Goal: Task Accomplishment & Management: Complete application form

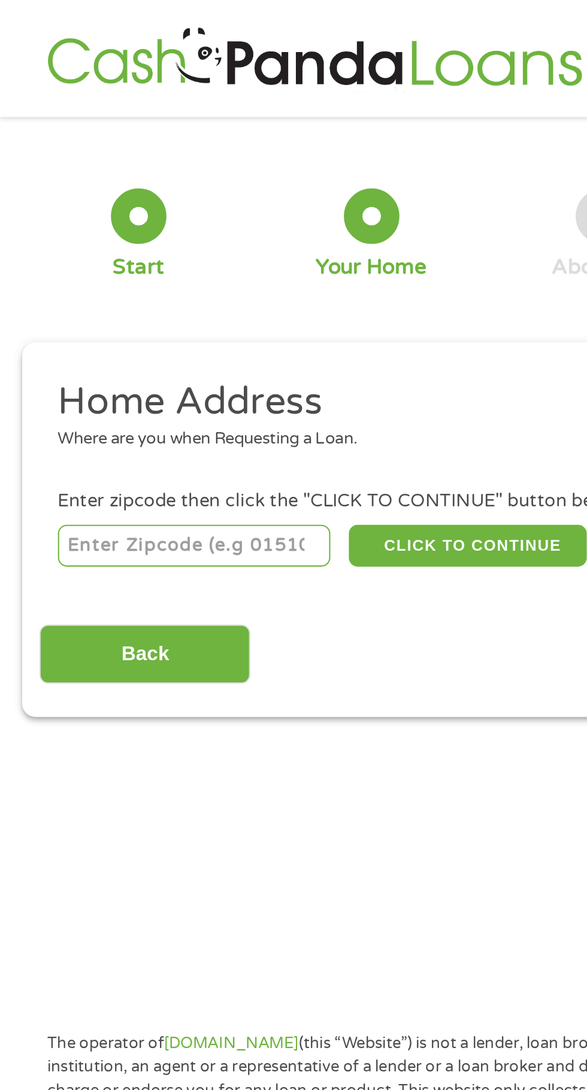
click at [104, 263] on input "number" at bounding box center [94, 265] width 133 height 20
type input "63118"
select select "Missouri"
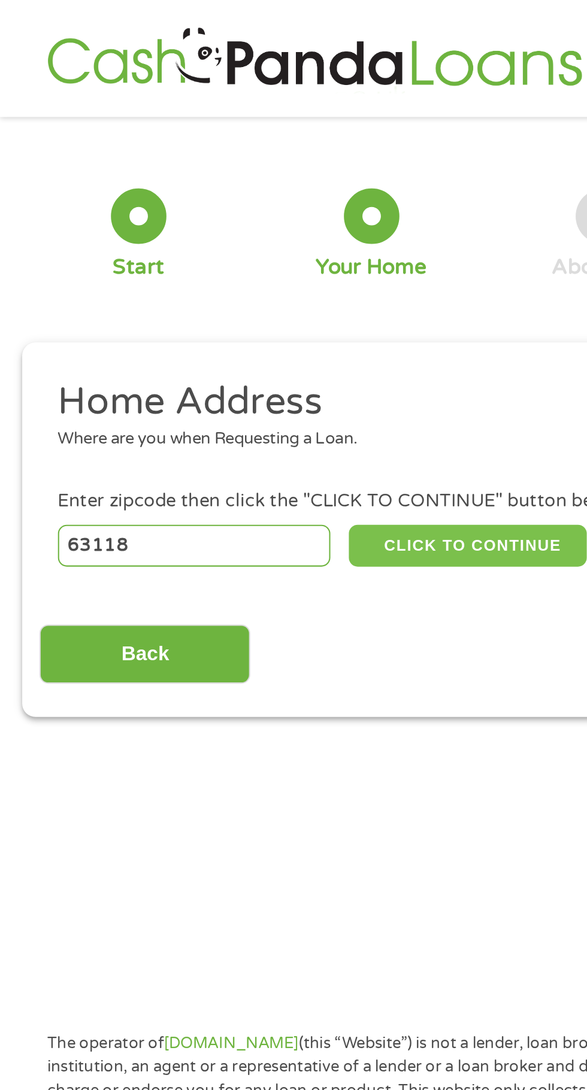
click at [252, 261] on button "CLICK TO CONTINUE" at bounding box center [227, 265] width 116 height 20
type input "63118"
type input "Saint Louis"
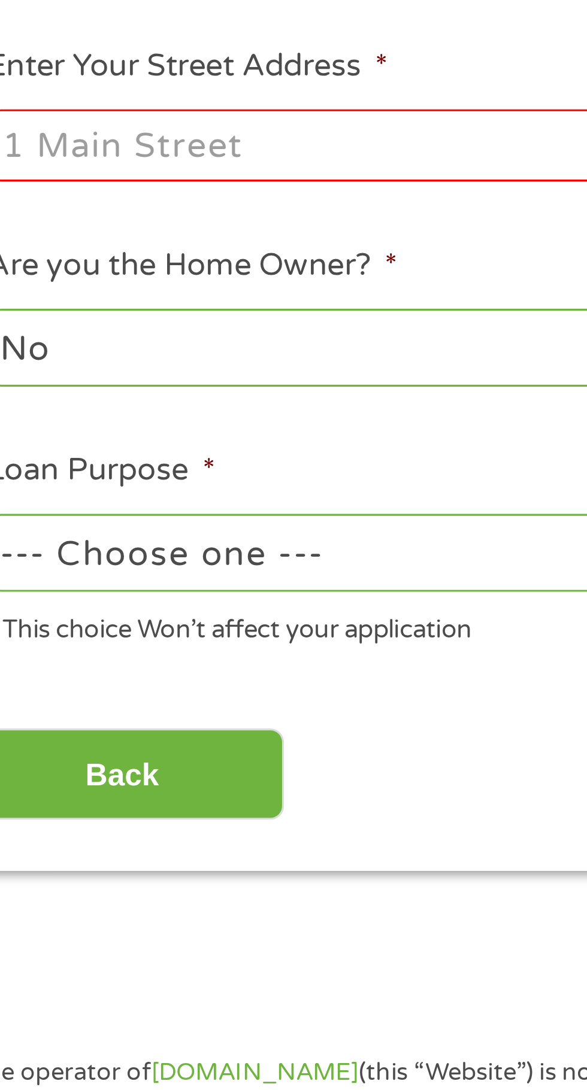
click at [177, 394] on select "No Yes" at bounding box center [156, 399] width 257 height 25
click at [28, 389] on select "No Yes" at bounding box center [156, 399] width 257 height 25
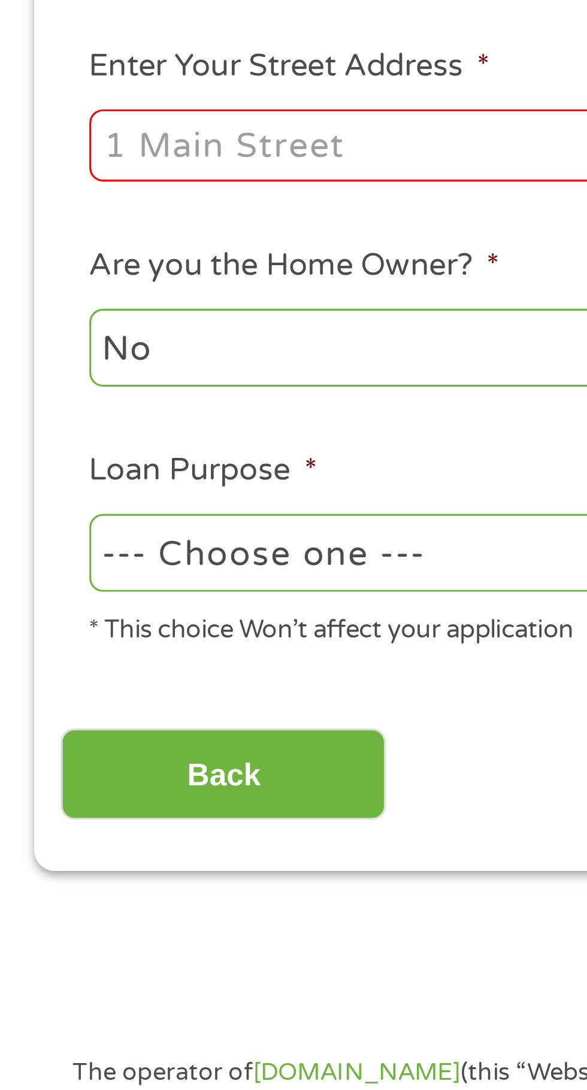
click at [114, 464] on select "--- Choose one --- Pay Bills Debt Consolidation Home Improvement Major Purchase…" at bounding box center [156, 464] width 257 height 25
select select "other"
click at [28, 453] on select "--- Choose one --- Pay Bills Debt Consolidation Home Improvement Major Purchase…" at bounding box center [156, 464] width 257 height 25
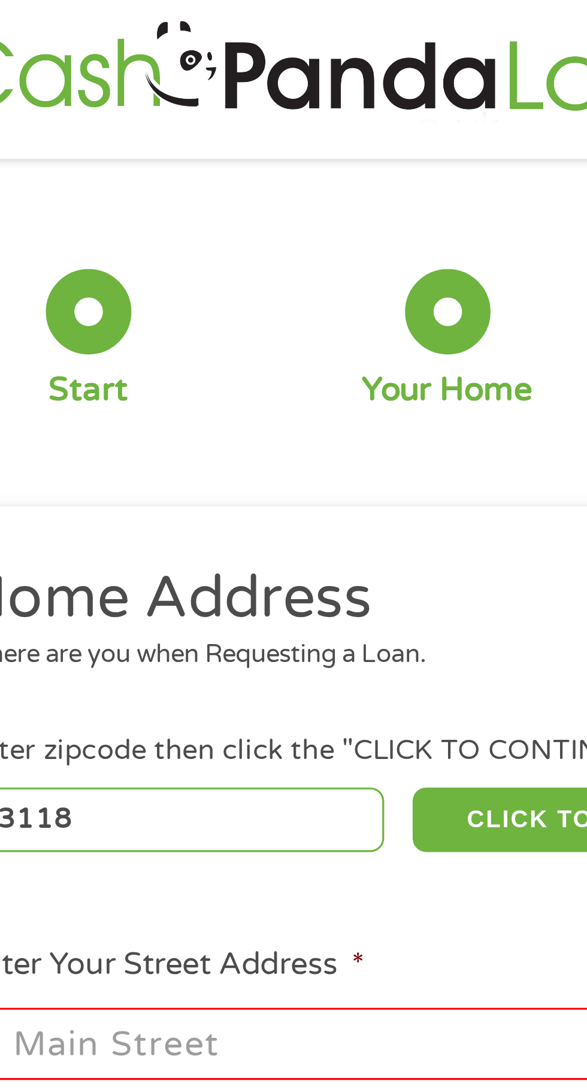
click at [125, 332] on input "Enter Your Street Address *" at bounding box center [156, 335] width 257 height 23
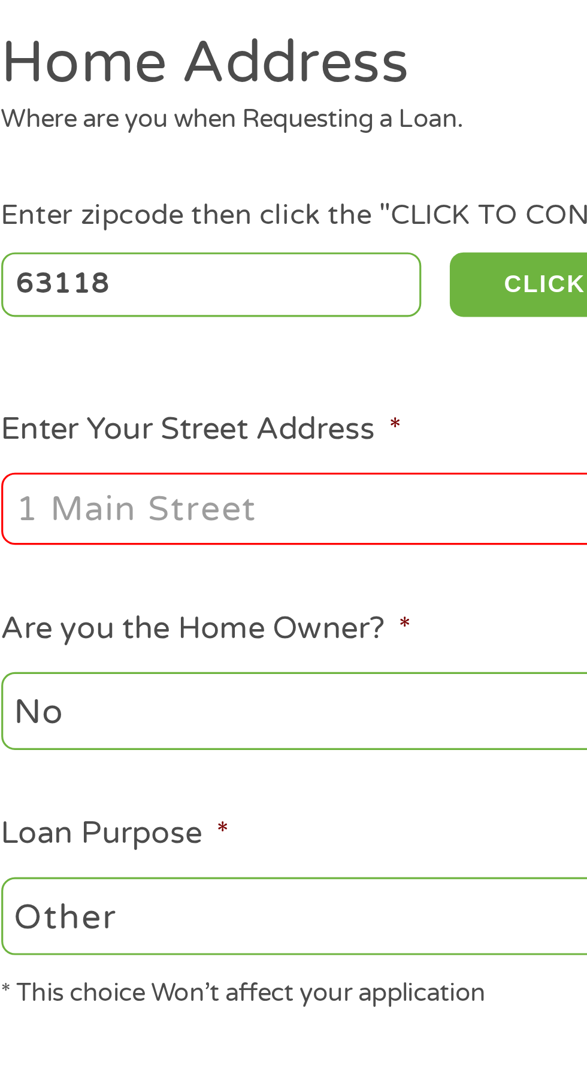
type input "3446 Halliday Avenue"
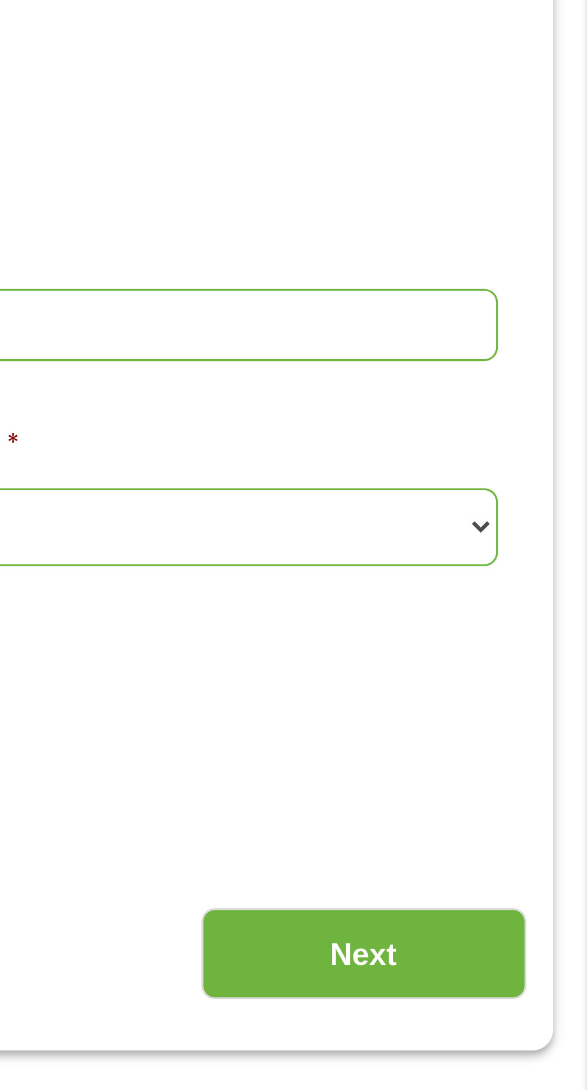
click at [528, 525] on input "Next" at bounding box center [516, 534] width 102 height 29
click at [525, 529] on input "Next" at bounding box center [516, 534] width 102 height 29
click at [521, 536] on input "Next" at bounding box center [516, 534] width 102 height 29
click at [515, 538] on input "Next" at bounding box center [516, 534] width 102 height 29
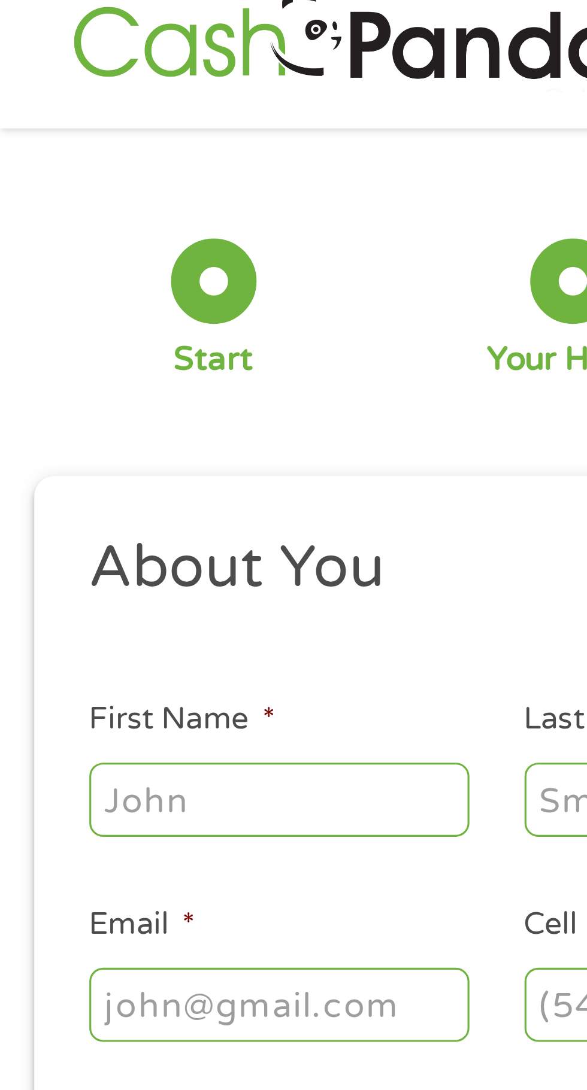
click at [70, 265] on input "First Name *" at bounding box center [88, 268] width 120 height 23
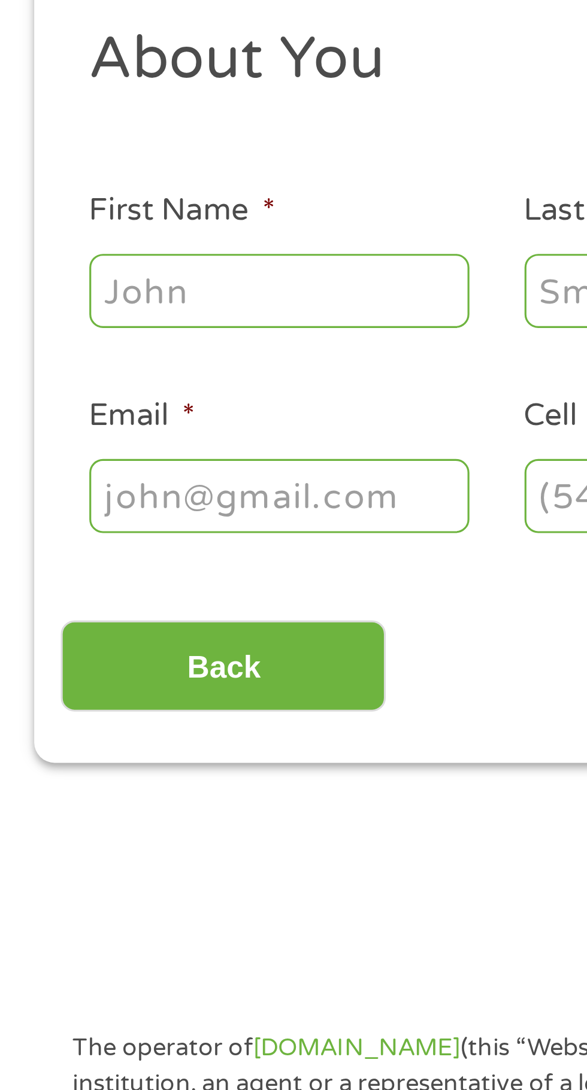
type input "Marcus"
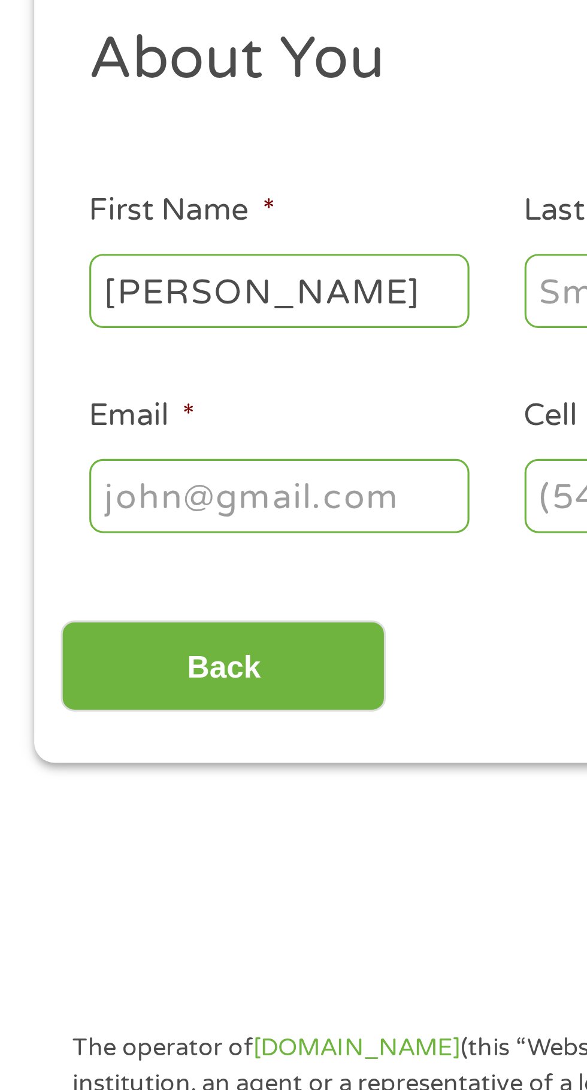
type input "Stewart"
type input "(314) 708-8439"
click at [86, 340] on input "Email *" at bounding box center [88, 333] width 120 height 23
type input "akukoyi6@gmail.com"
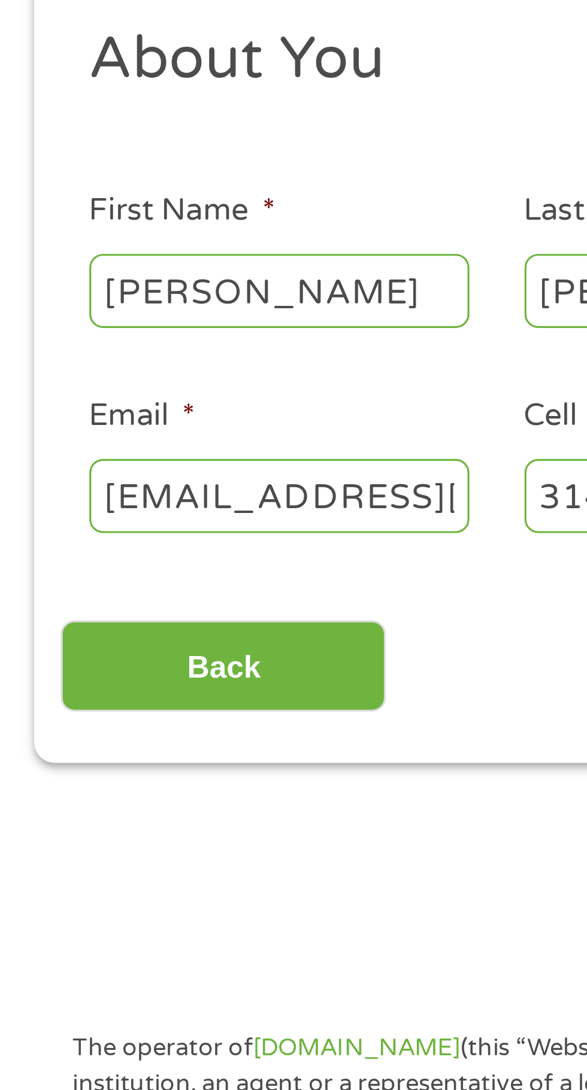
type input "(314) 705-7094"
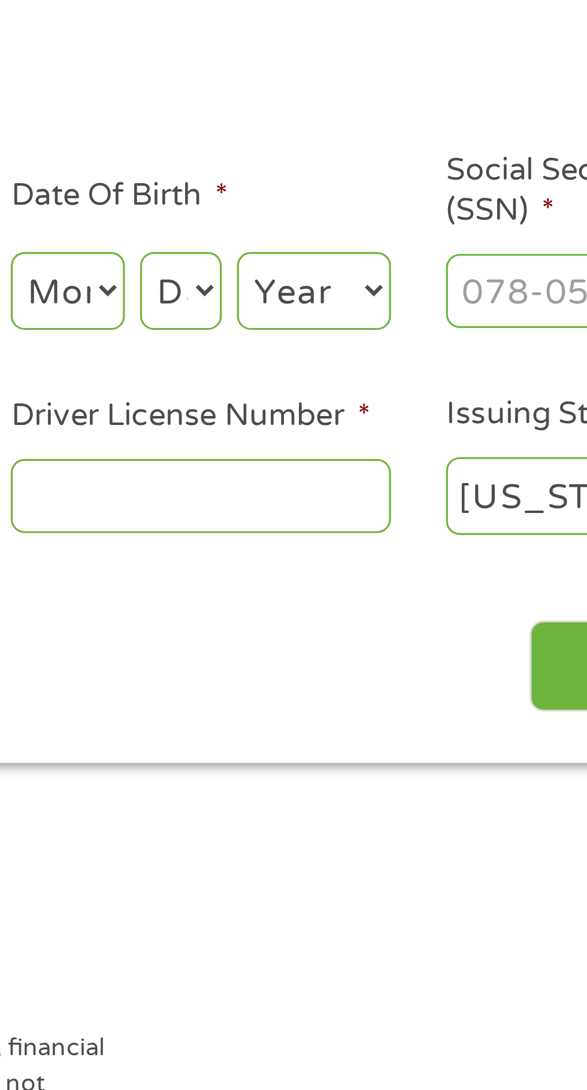
click at [392, 329] on input "Driver License Number *" at bounding box center [362, 333] width 120 height 23
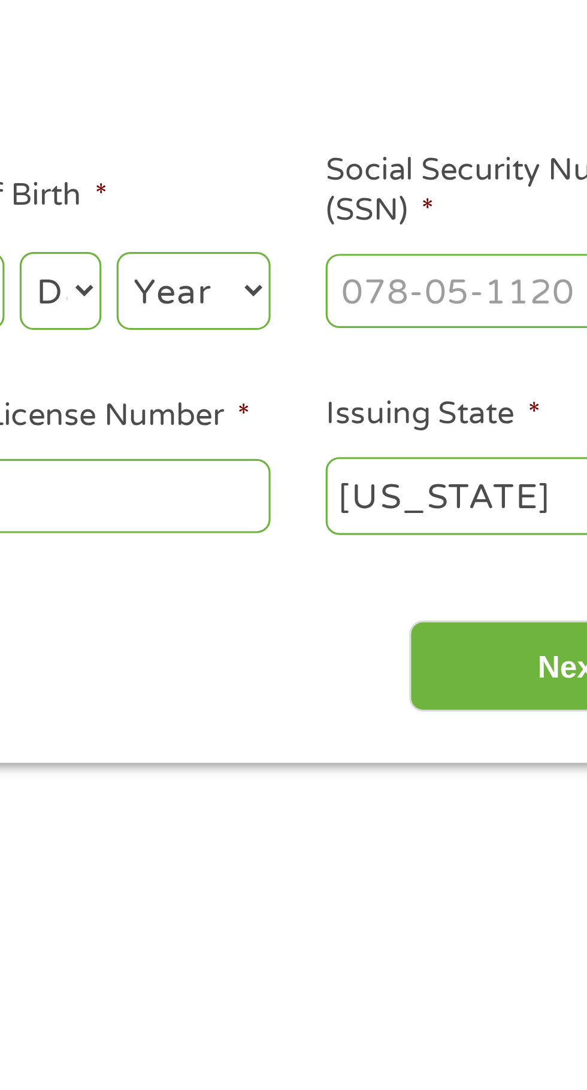
click at [478, 269] on input "Social Security Number (SSN) *" at bounding box center [499, 268] width 120 height 23
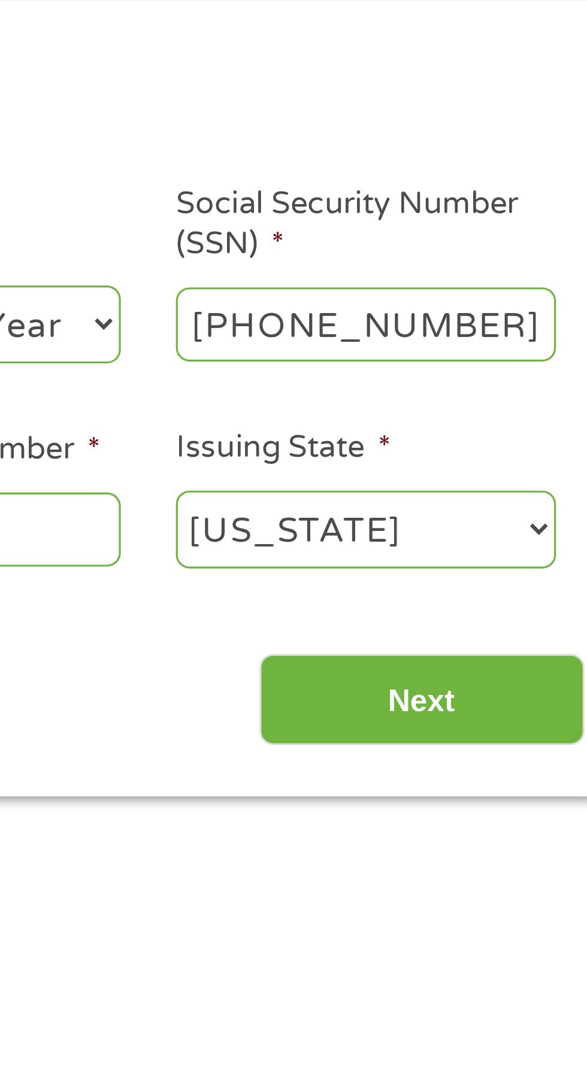
type input "496-80-7132"
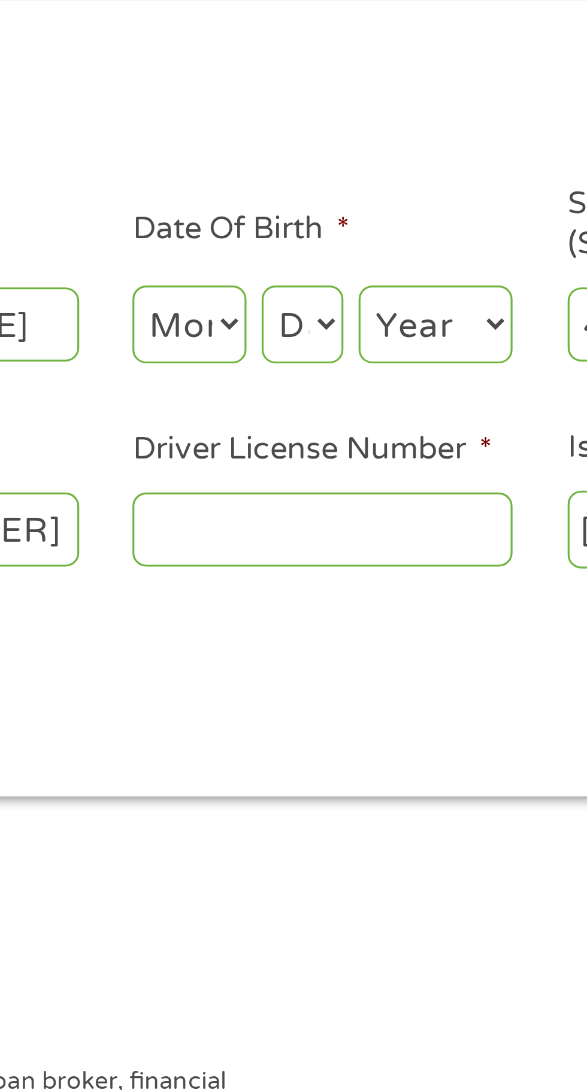
click at [365, 332] on input "Driver License Number *" at bounding box center [362, 333] width 120 height 23
type input "R"
click at [357, 334] on input "Driver License Number *" at bounding box center [362, 333] width 120 height 23
click at [336, 333] on input "Driver License Number *" at bounding box center [362, 333] width 120 height 23
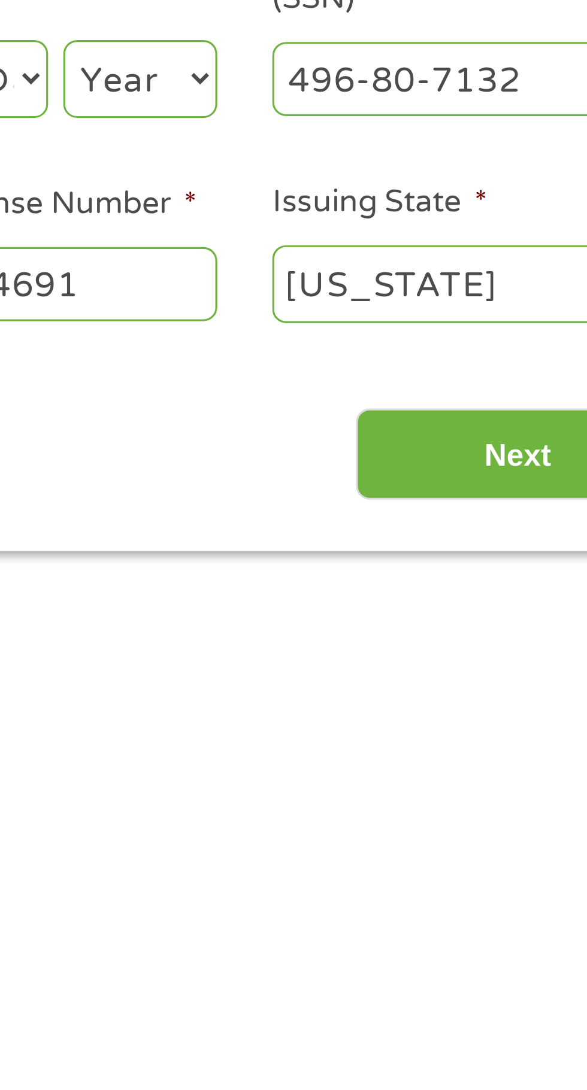
type input "T980384691"
click at [515, 387] on input "Next" at bounding box center [516, 386] width 102 height 29
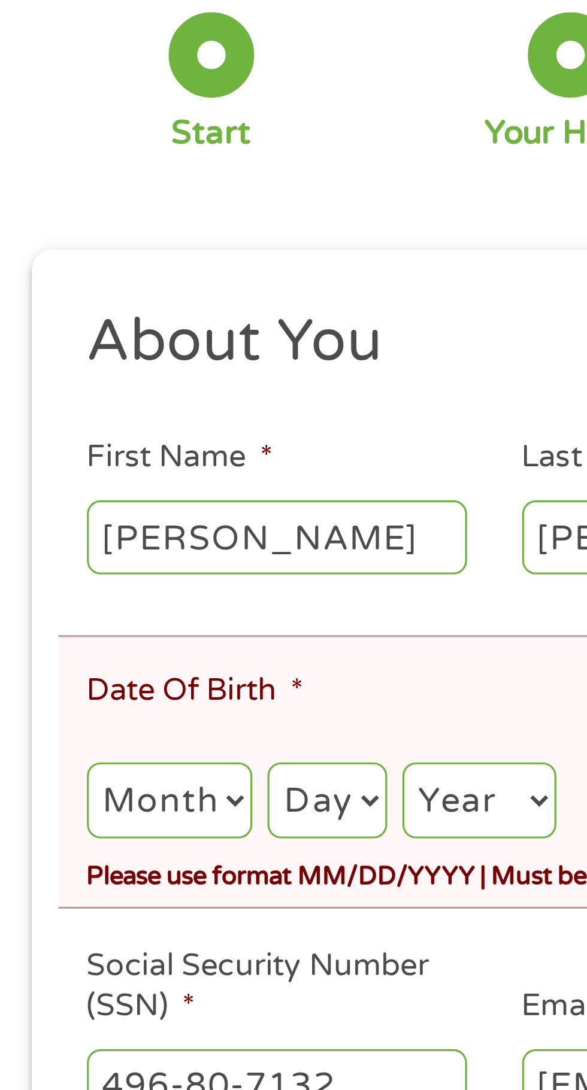
scroll to position [26, 0]
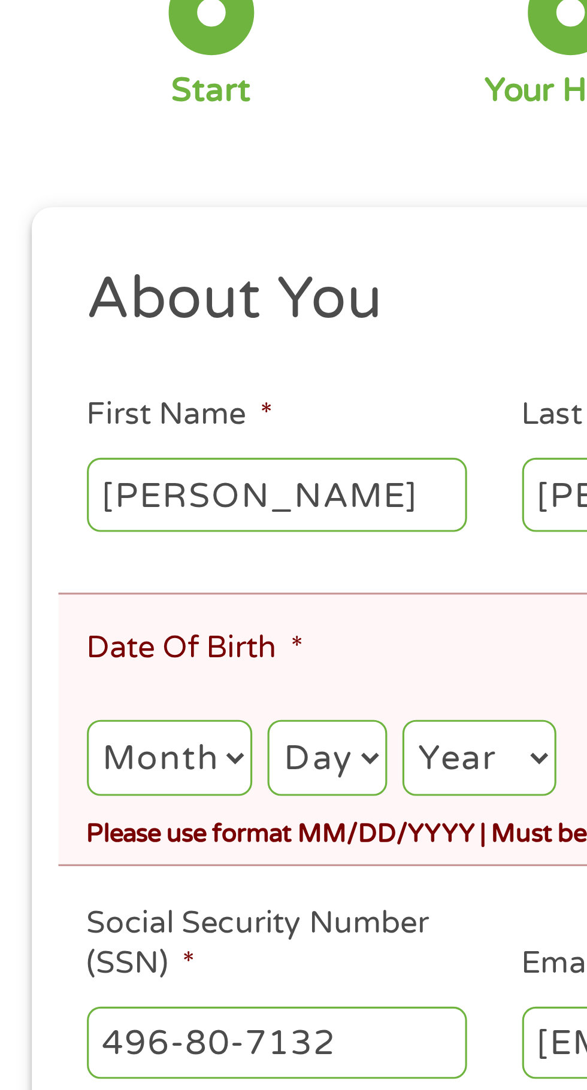
click at [37, 358] on select "Month 1 2 3 4 5 6 7 8 9 10 11 12" at bounding box center [54, 359] width 52 height 25
select select "7"
click at [28, 347] on select "Month 1 2 3 4 5 6 7 8 9 10 11 12" at bounding box center [54, 359] width 52 height 25
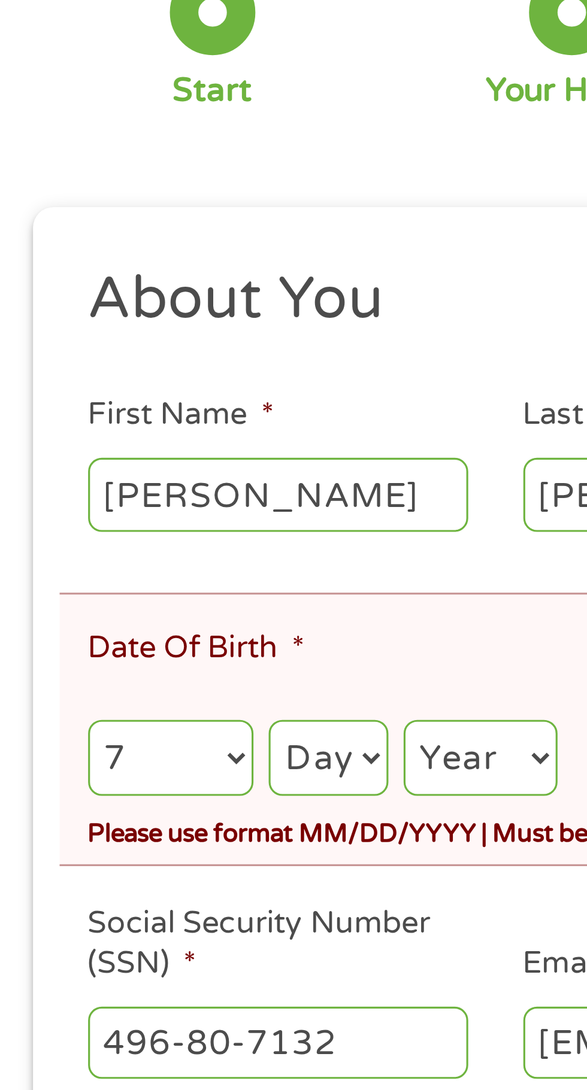
click at [108, 356] on select "Day 1 2 3 4 5 6 7 8 9 10 11 12 13 14 15 16 17 18 19 20 21 22 23 24 25 26 27 28 …" at bounding box center [103, 359] width 37 height 25
select select "16"
click at [86, 347] on select "Day 1 2 3 4 5 6 7 8 9 10 11 12 13 14 15 16 17 18 19 20 21 22 23 24 25 26 27 28 …" at bounding box center [103, 359] width 37 height 25
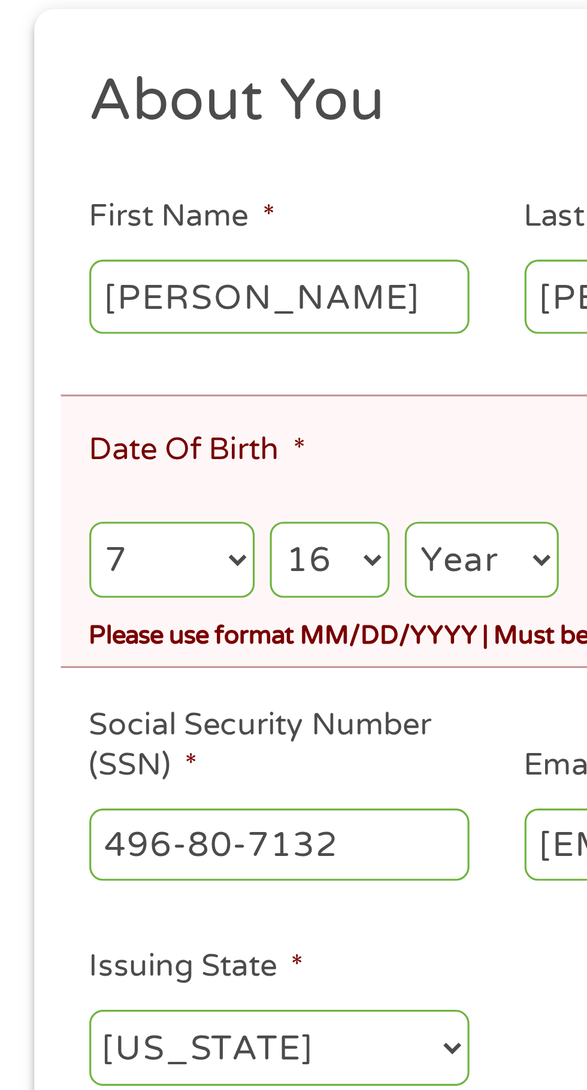
scroll to position [45, 0]
click at [142, 342] on select "Year 2007 2006 2005 2004 2003 2002 2001 2000 1999 1998 1997 1996 1995 1994 1993…" at bounding box center [152, 340] width 48 height 25
select select "1978"
click at [129, 329] on select "Year 2007 2006 2005 2004 2003 2002 2001 2000 1999 1998 1997 1996 1995 1994 1993…" at bounding box center [152, 340] width 48 height 25
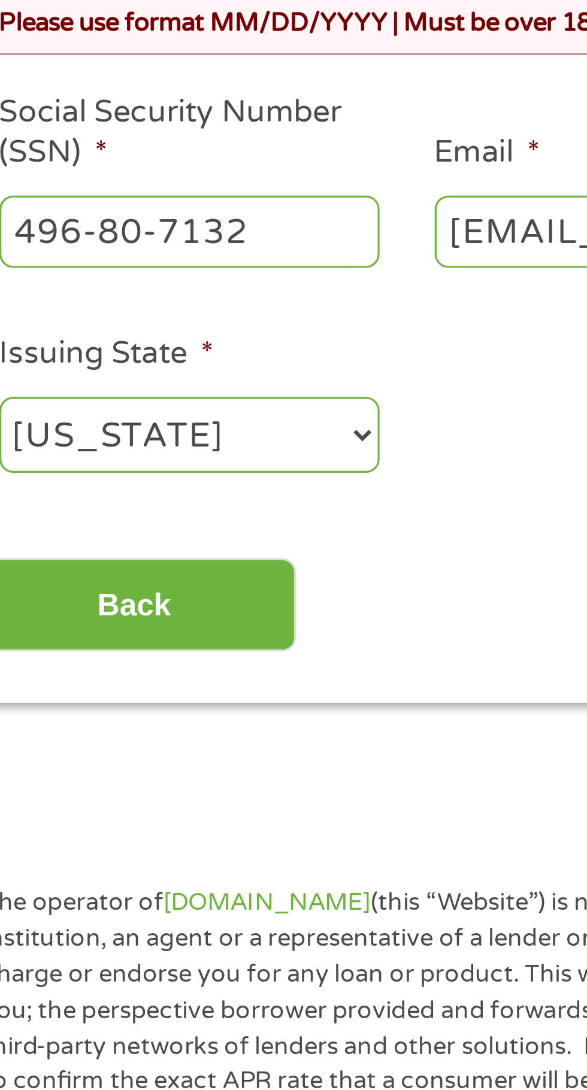
click at [85, 552] on input "Back" at bounding box center [70, 547] width 102 height 29
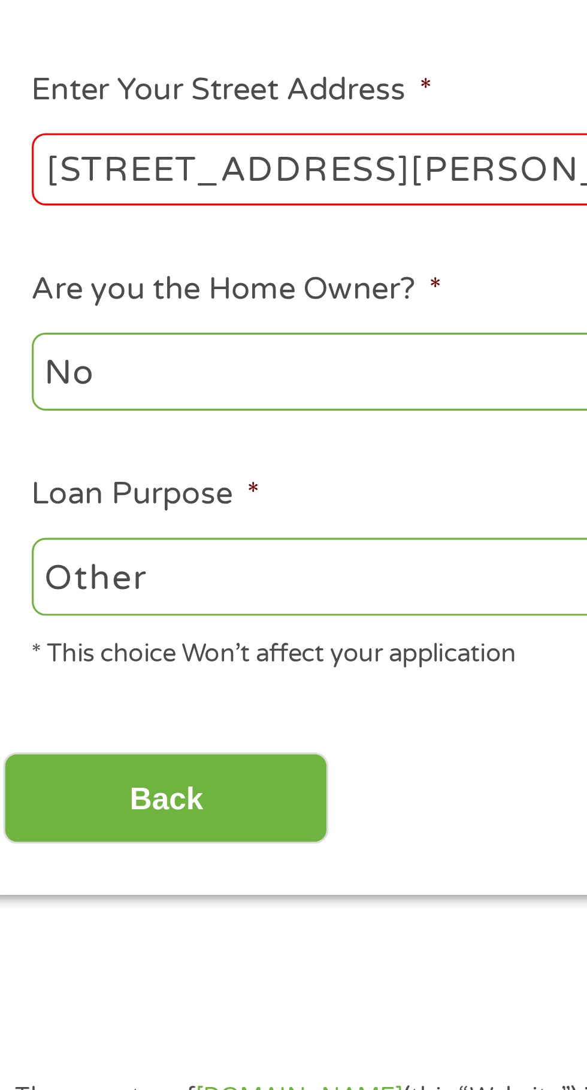
scroll to position [5, 0]
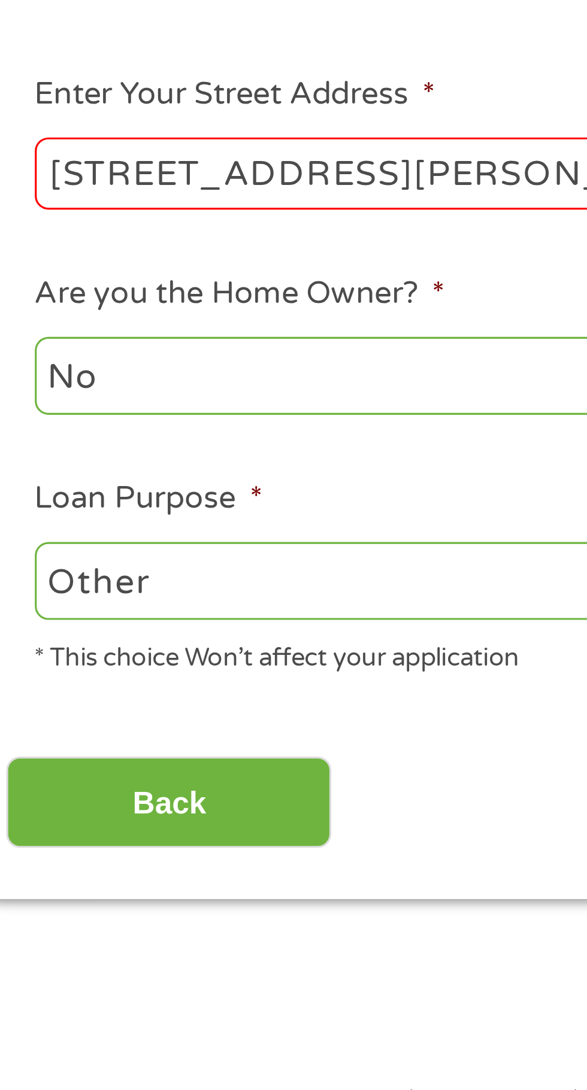
click at [165, 329] on input "[STREET_ADDRESS][PERSON_NAME]" at bounding box center [156, 330] width 257 height 23
type input "63136"
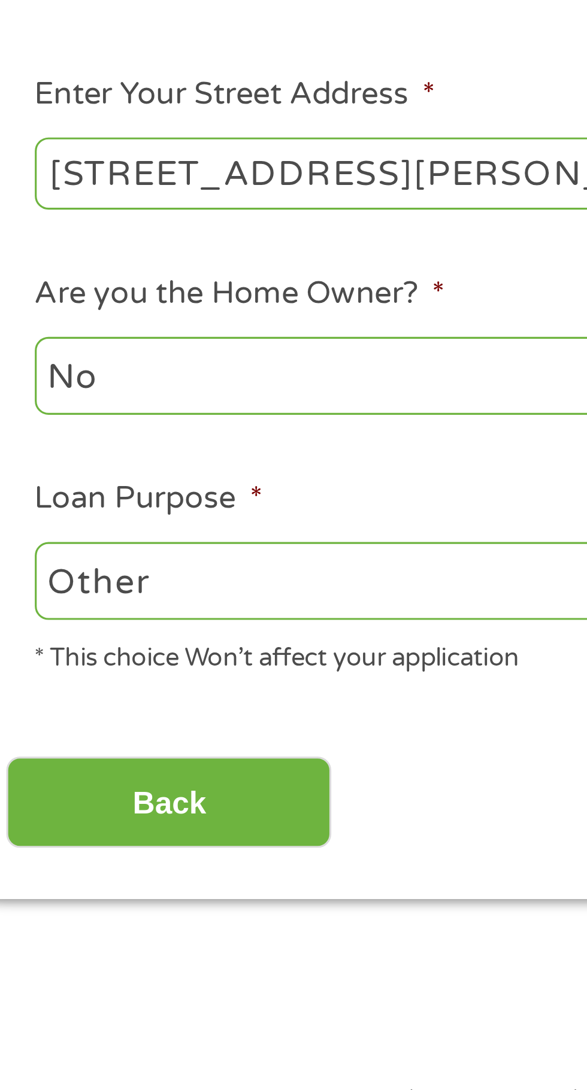
click at [83, 531] on input "Back" at bounding box center [70, 528] width 102 height 29
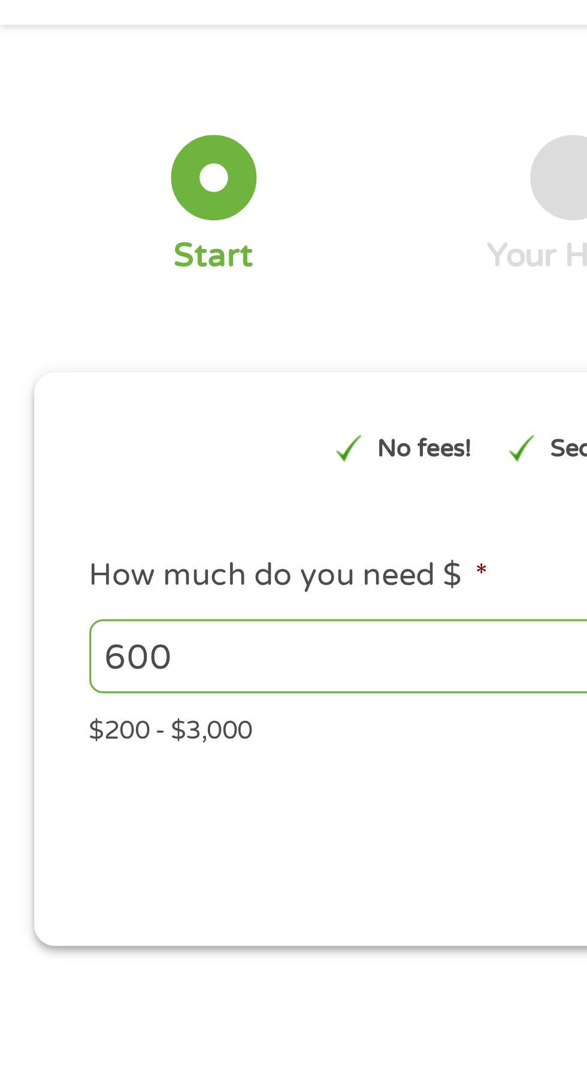
scroll to position [0, 0]
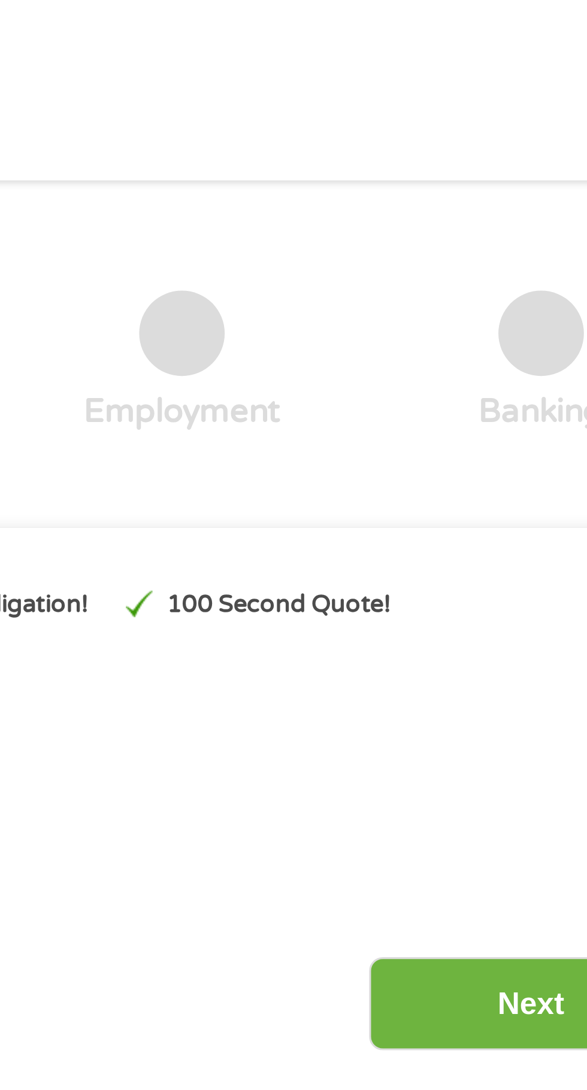
click at [505, 309] on input "Next" at bounding box center [516, 316] width 102 height 29
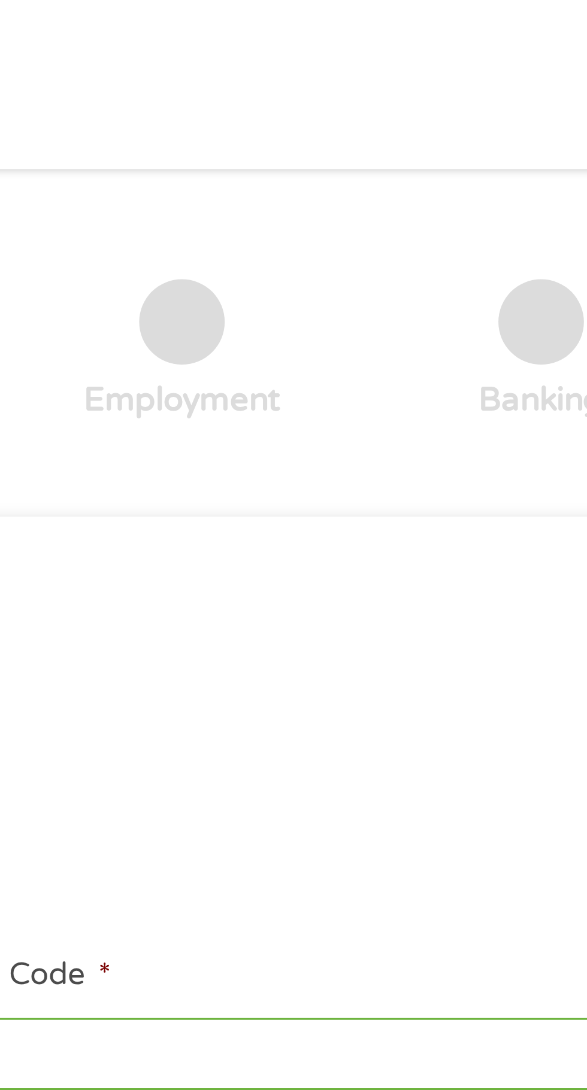
click at [499, 324] on input "63118" at bounding box center [430, 332] width 257 height 23
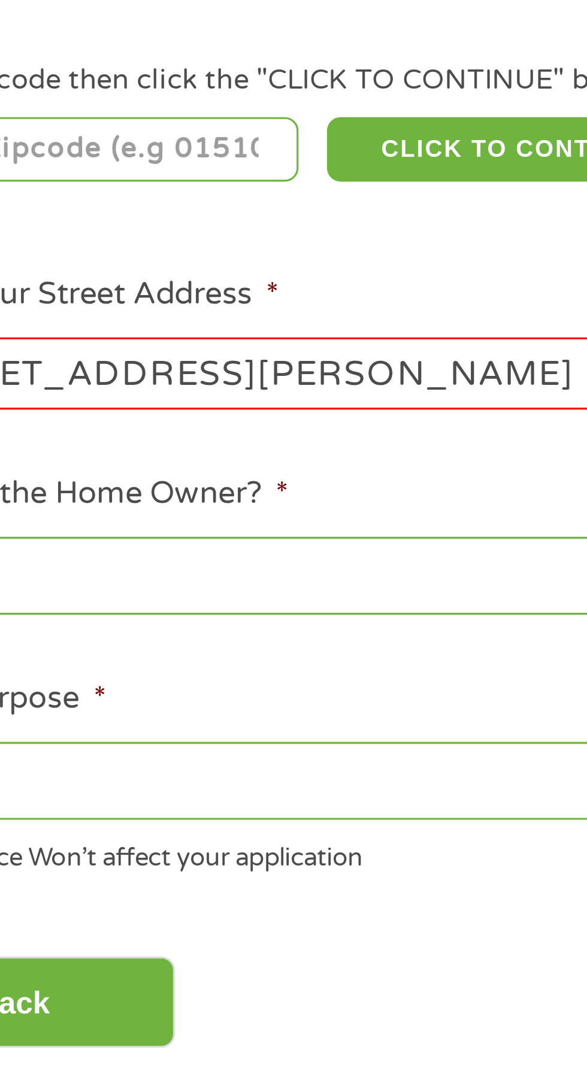
scroll to position [171, 0]
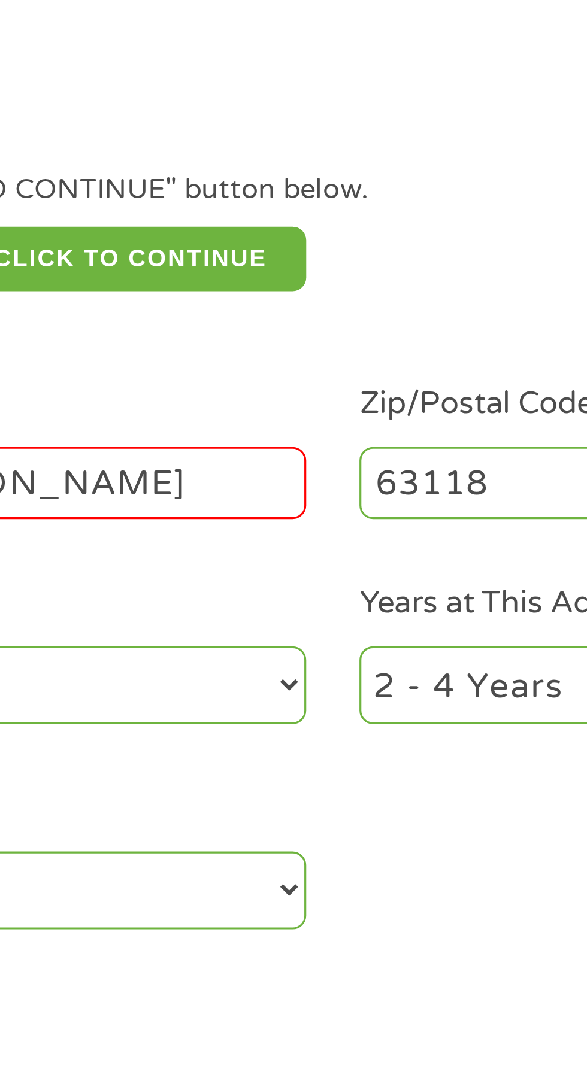
click at [262, 164] on input "[STREET_ADDRESS][PERSON_NAME]" at bounding box center [156, 165] width 257 height 23
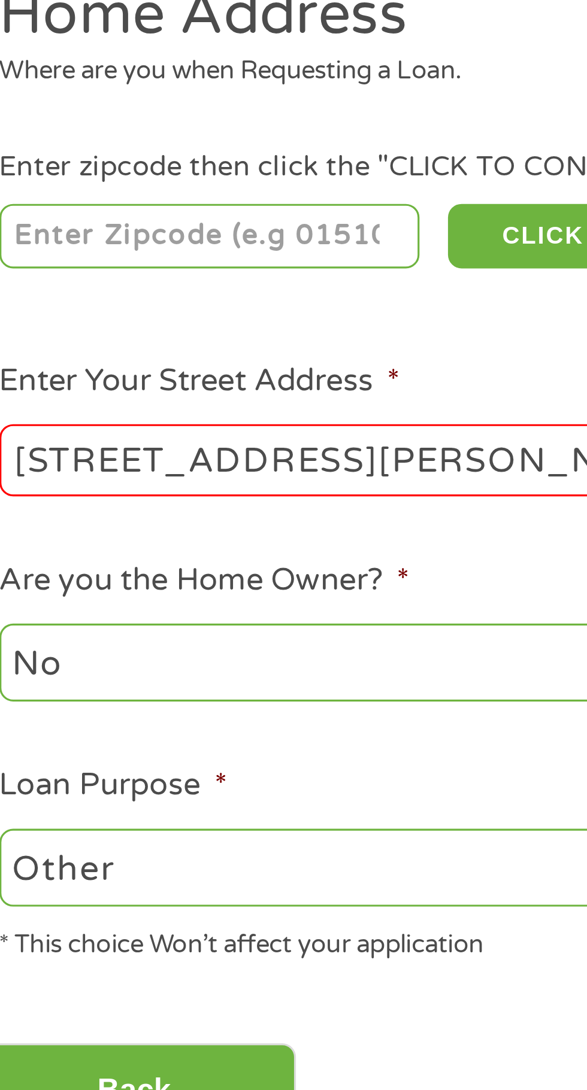
click at [106, 98] on input "number" at bounding box center [94, 94] width 133 height 20
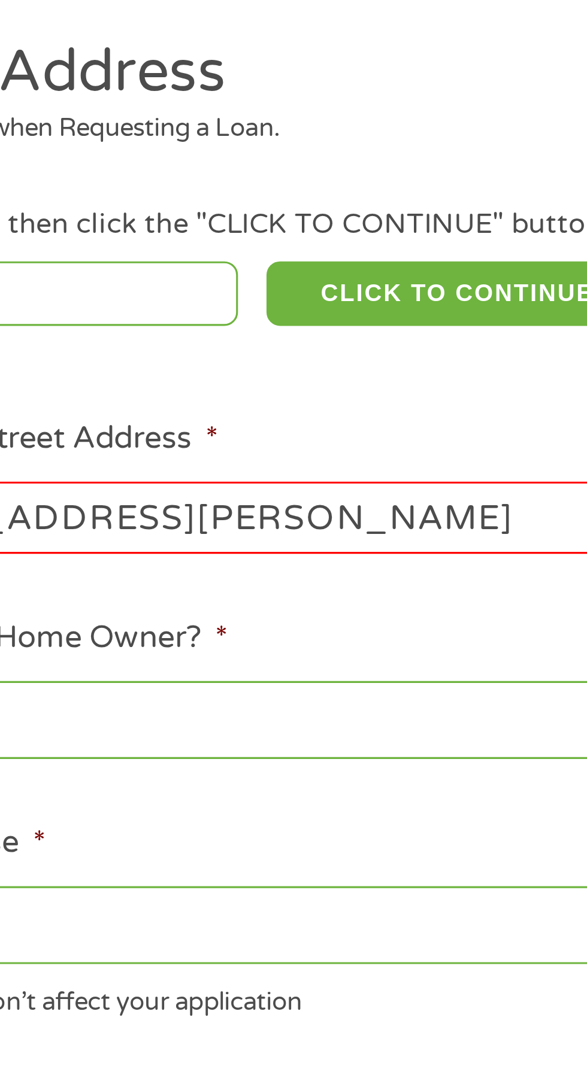
type input "63118"
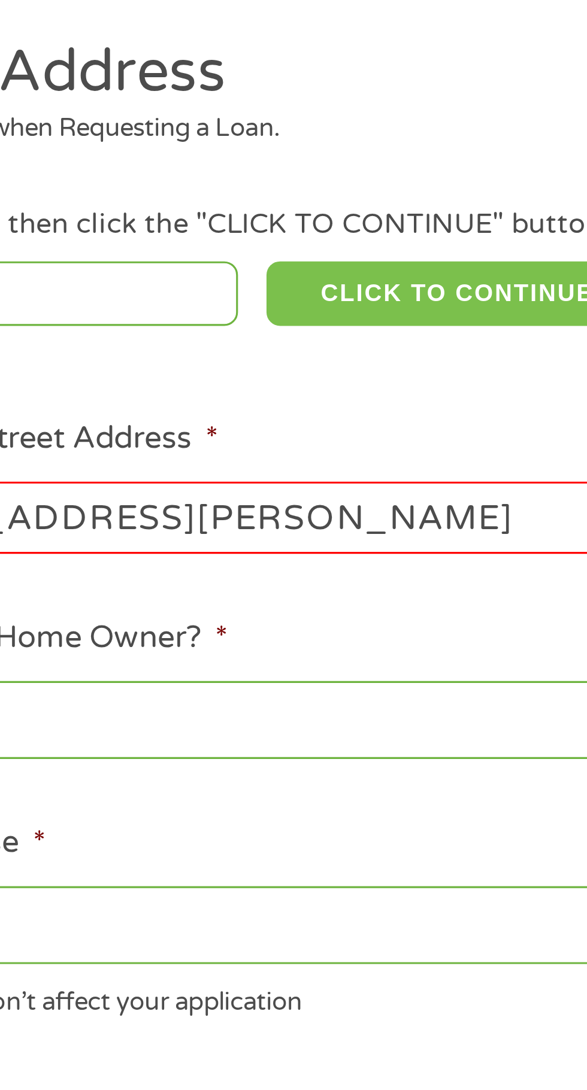
click at [217, 97] on button "CLICK TO CONTINUE" at bounding box center [227, 94] width 116 height 20
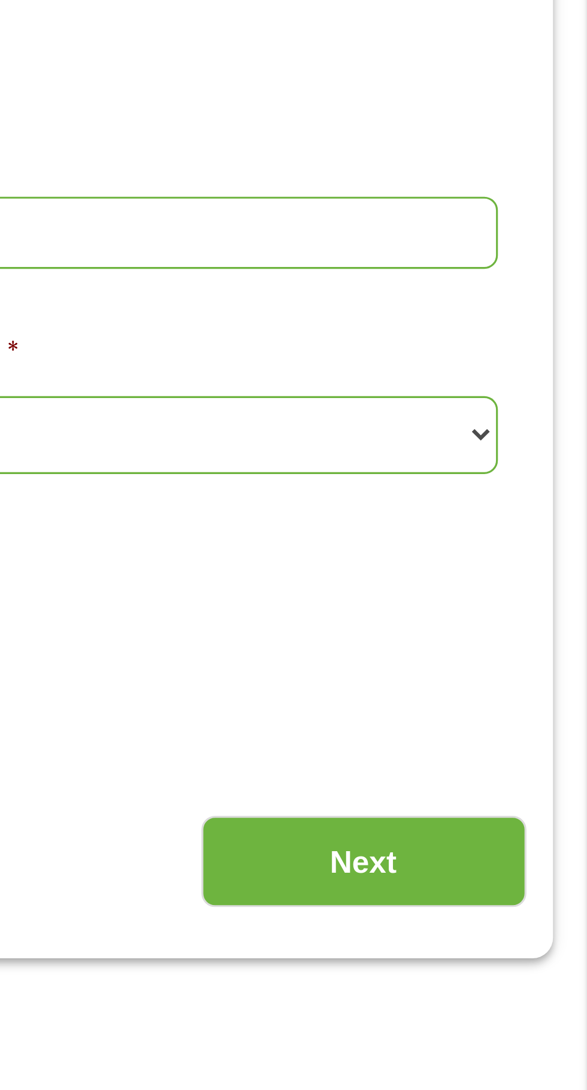
scroll to position [148, 0]
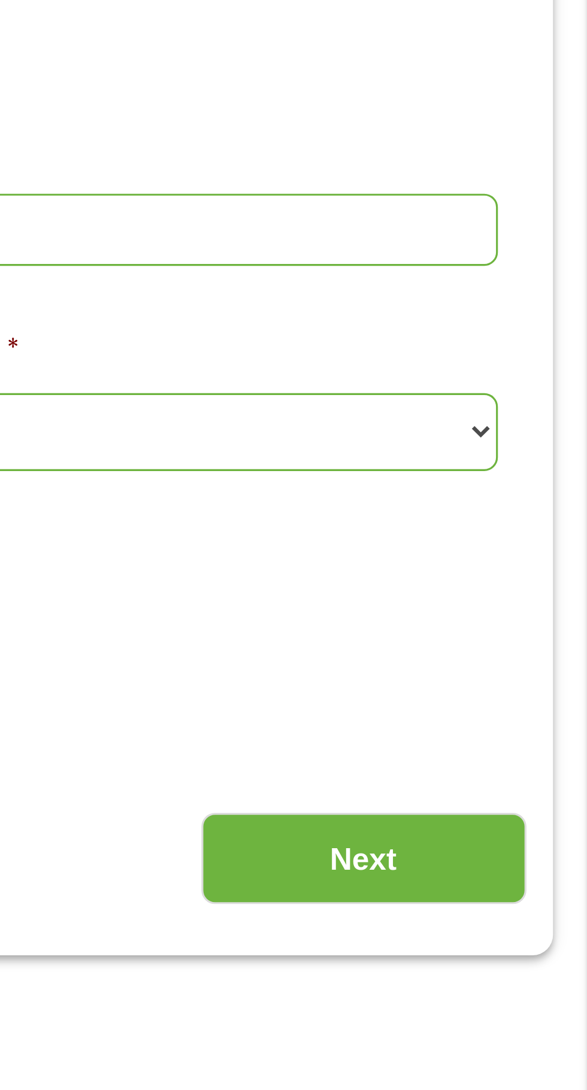
click at [518, 382] on input "Next" at bounding box center [516, 385] width 102 height 29
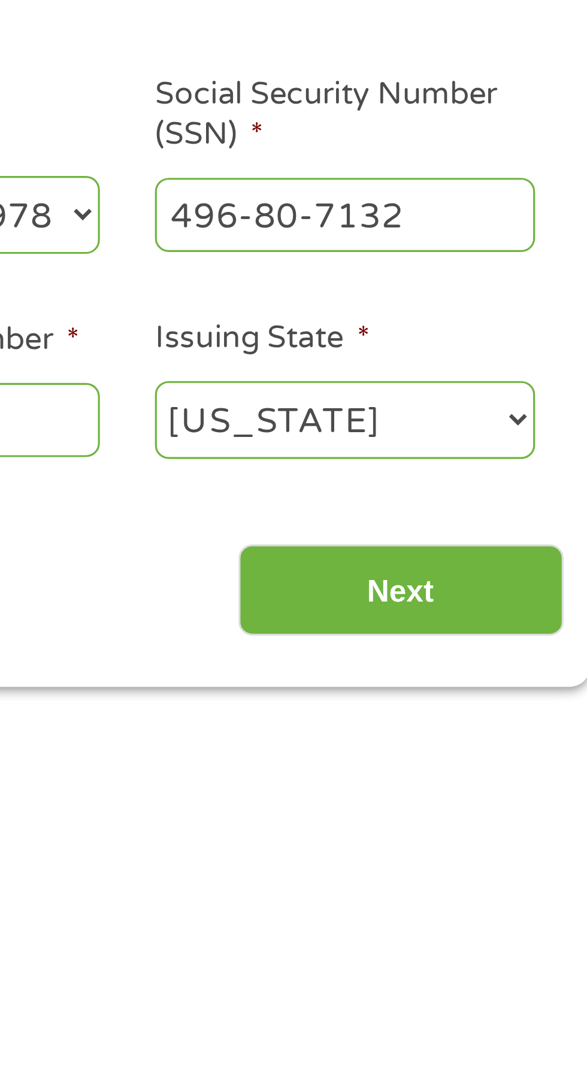
scroll to position [5, 0]
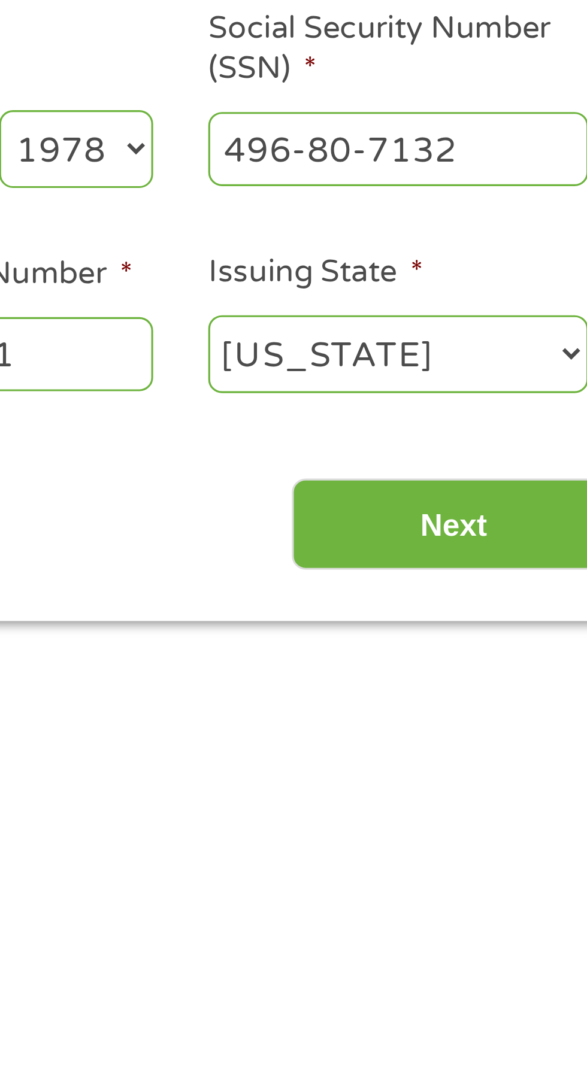
click at [515, 384] on input "Next" at bounding box center [516, 381] width 102 height 29
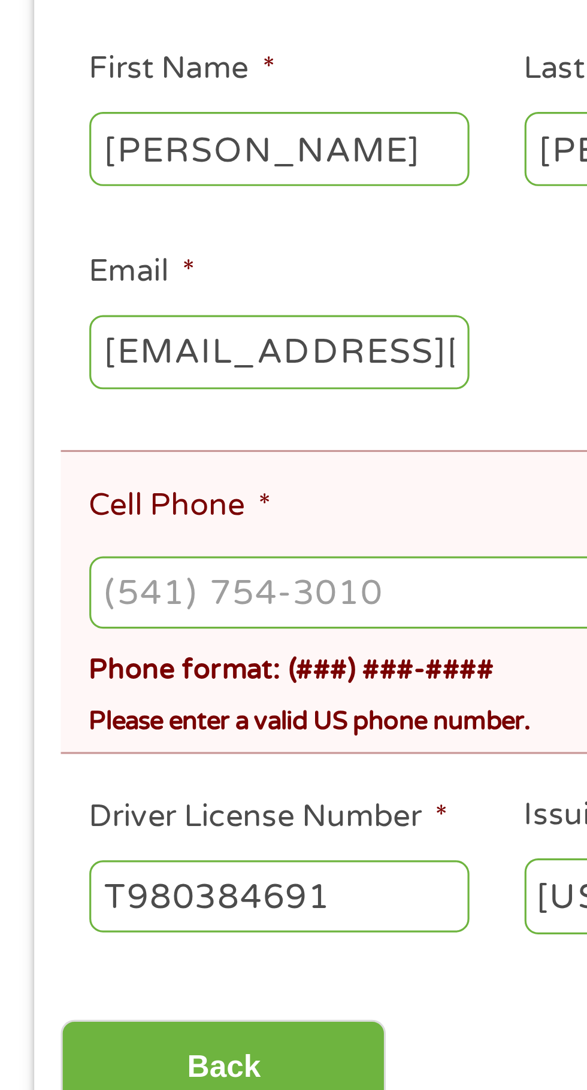
click at [78, 437] on input "Cell Phone *" at bounding box center [293, 431] width 530 height 23
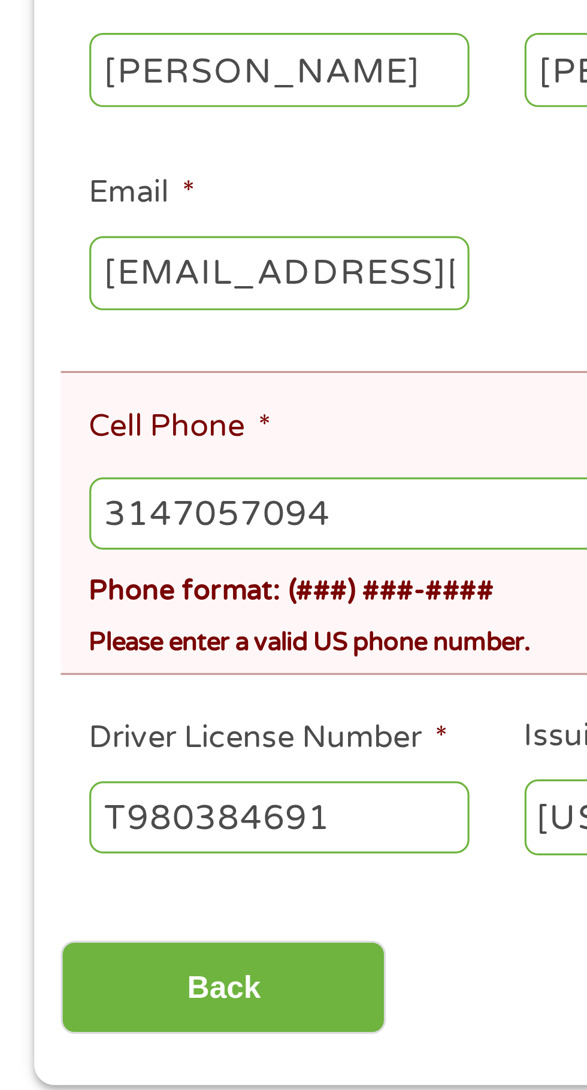
type input "[PHONE_NUMBER]"
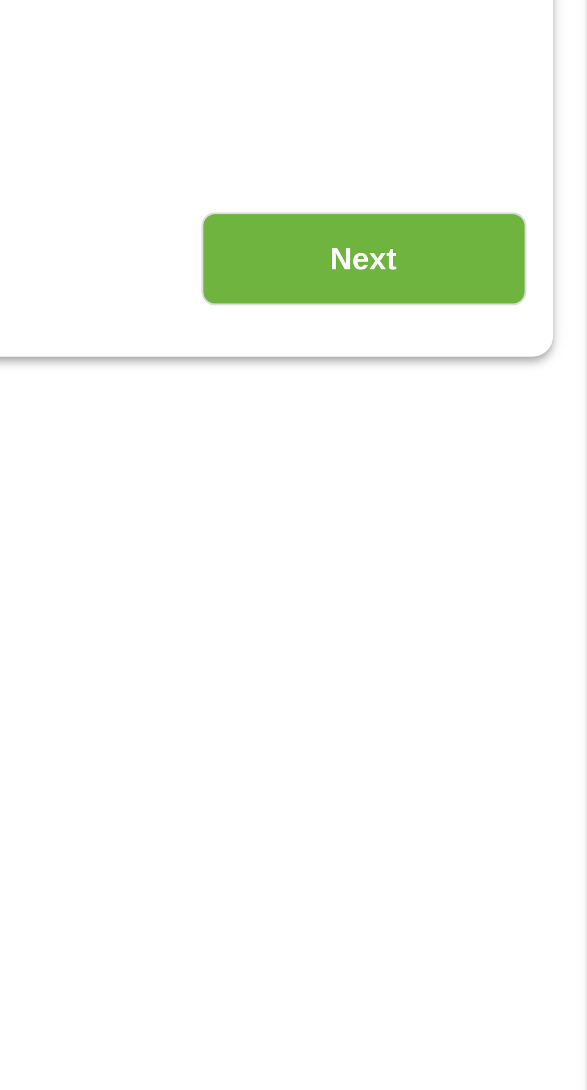
scroll to position [0, 0]
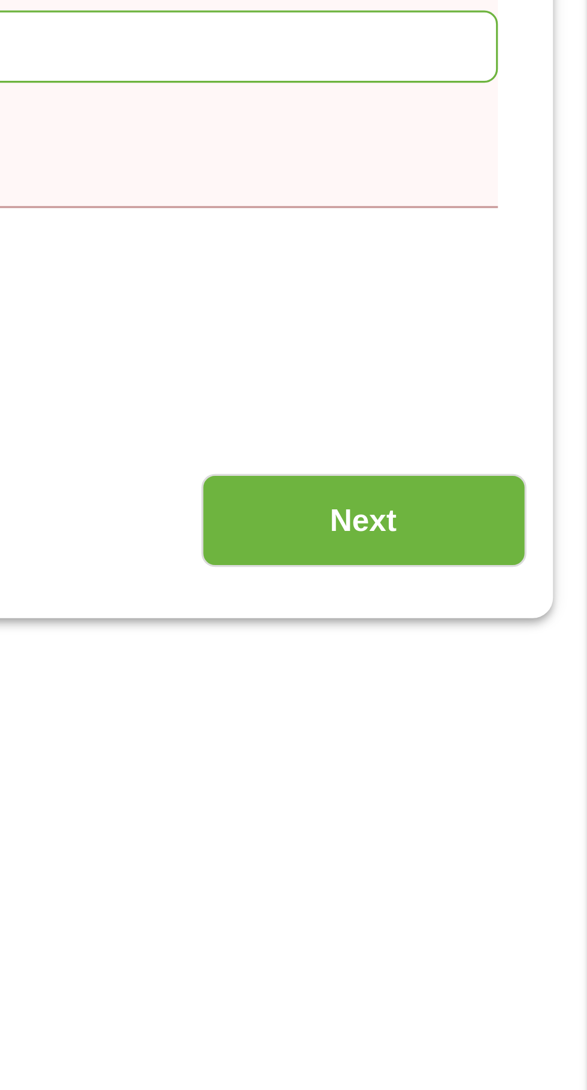
click at [522, 602] on input "Next" at bounding box center [516, 602] width 102 height 29
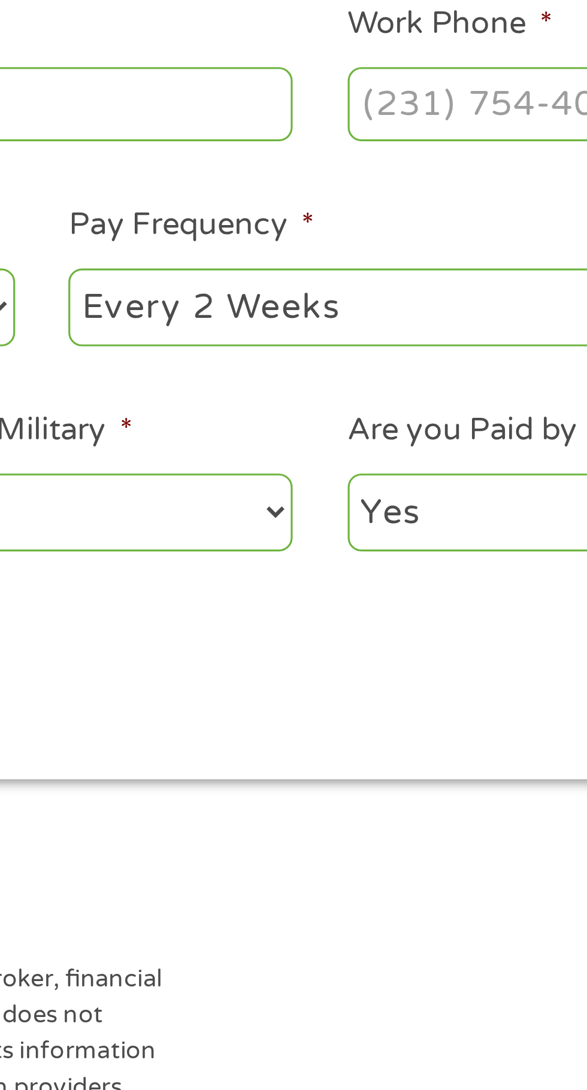
scroll to position [5, 0]
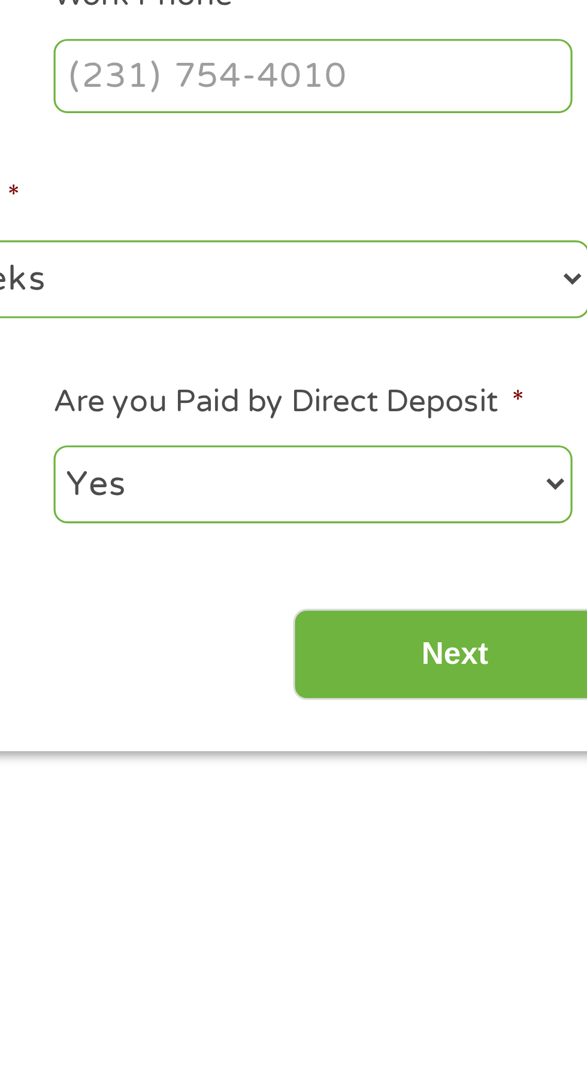
click at [544, 400] on select "--- Choose one --- Every 2 Weeks Every Week Monthly Semi-Monthly" at bounding box center [430, 396] width 257 height 25
select select "monthly"
click at [302, 384] on select "--- Choose one --- Every 2 Weeks Every Week Monthly Semi-Monthly" at bounding box center [430, 396] width 257 height 25
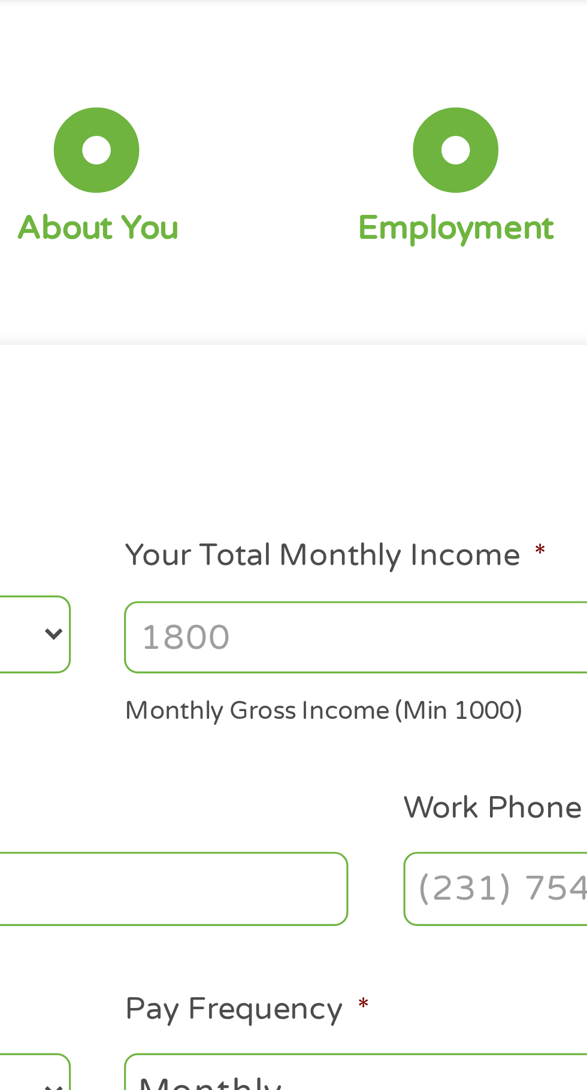
click at [356, 253] on input "Your Total Monthly Income *" at bounding box center [430, 253] width 257 height 23
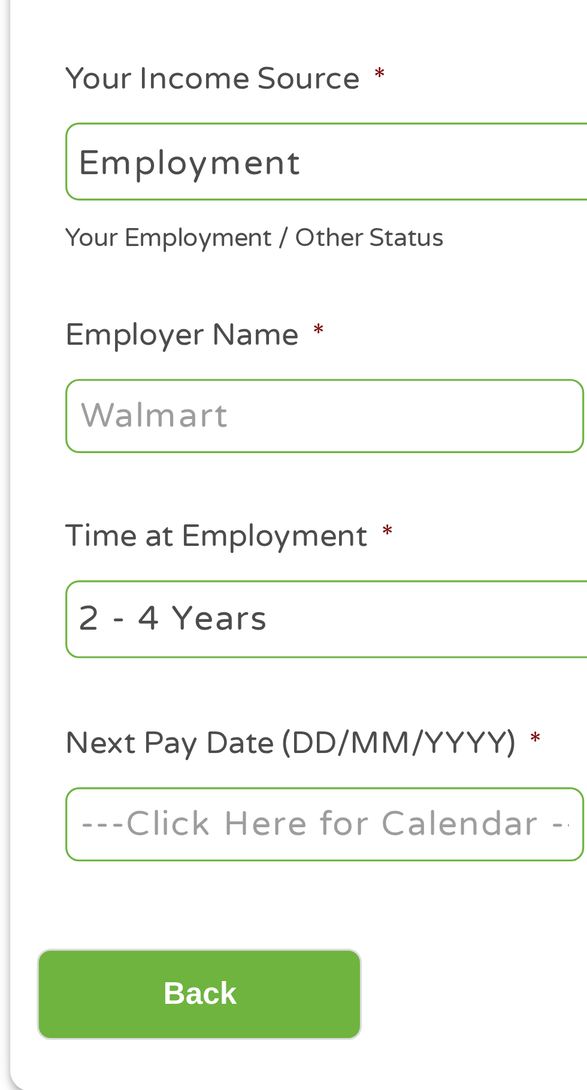
scroll to position [46, 0]
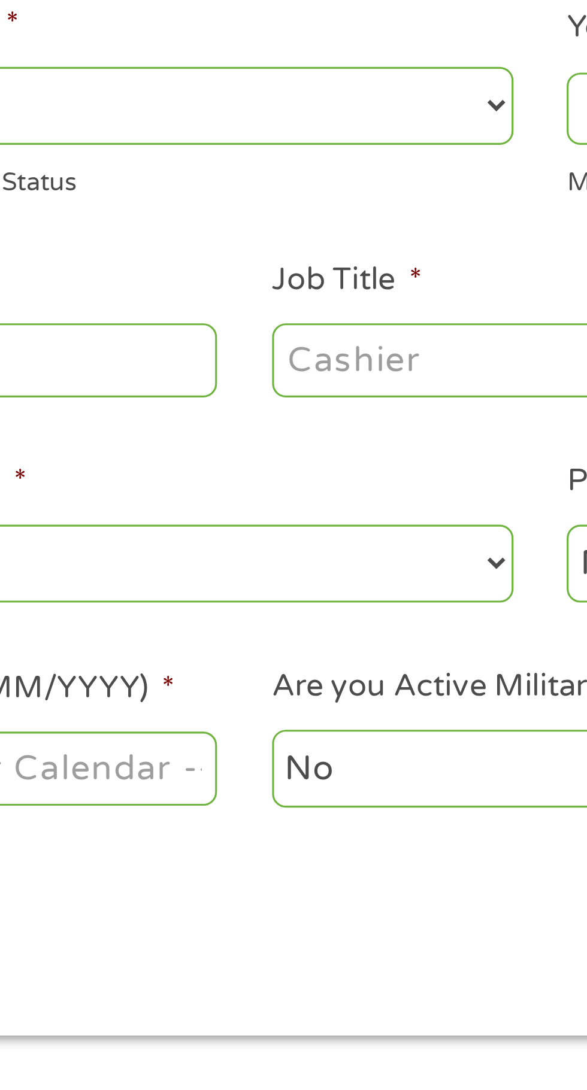
click at [254, 213] on select "--- Choose one --- Employment Self Employed Benefits" at bounding box center [156, 212] width 257 height 25
select select "benefits"
click at [28, 200] on select "--- Choose one --- Employment Self Employed Benefits" at bounding box center [156, 212] width 257 height 25
type input "Other"
type input "[PHONE_NUMBER]"
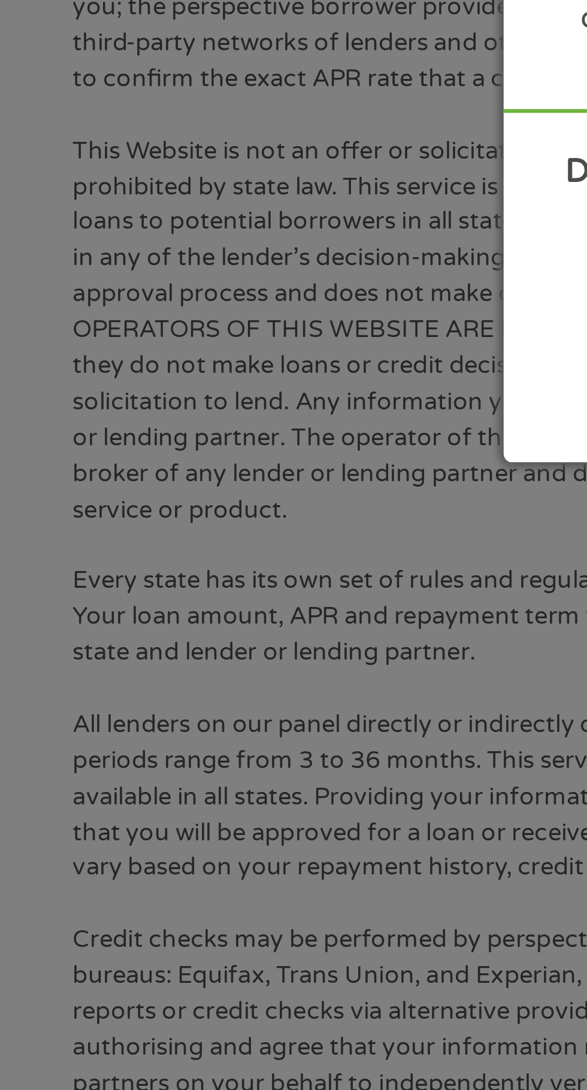
scroll to position [84, 0]
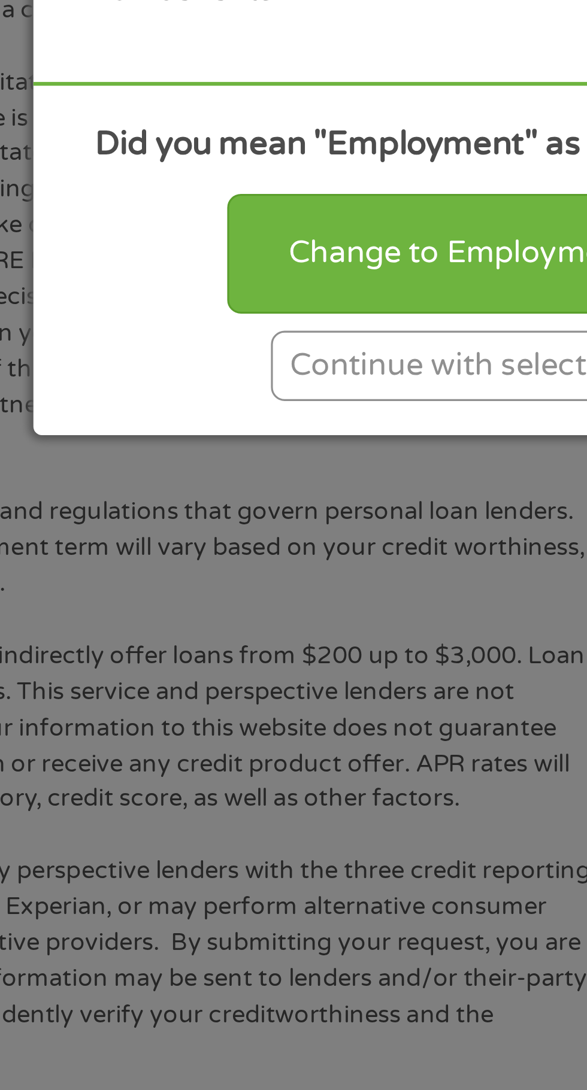
click at [276, 682] on div "Change to Employment" at bounding box center [293, 663] width 147 height 37
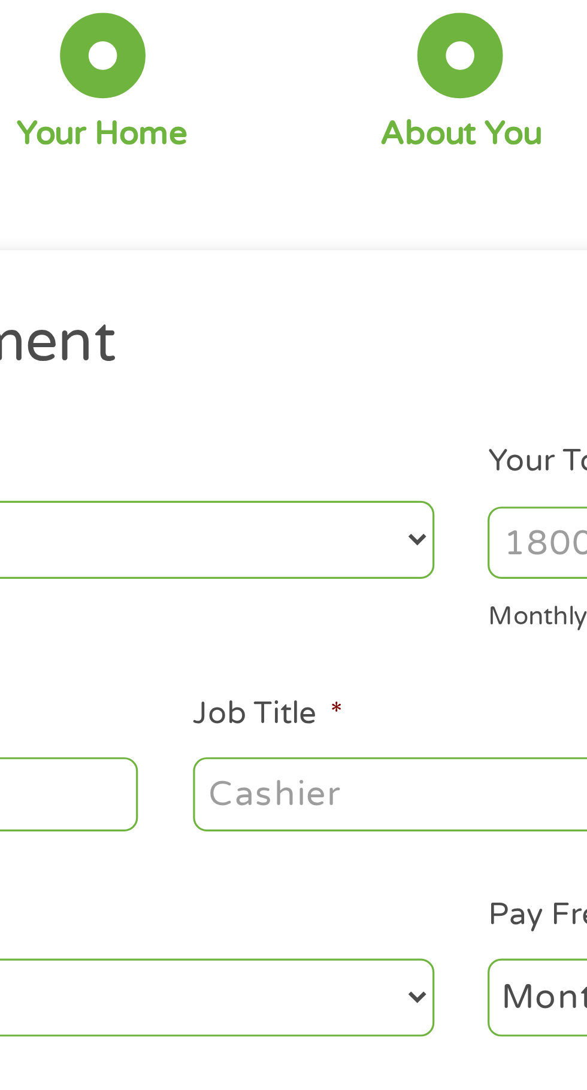
scroll to position [0, 0]
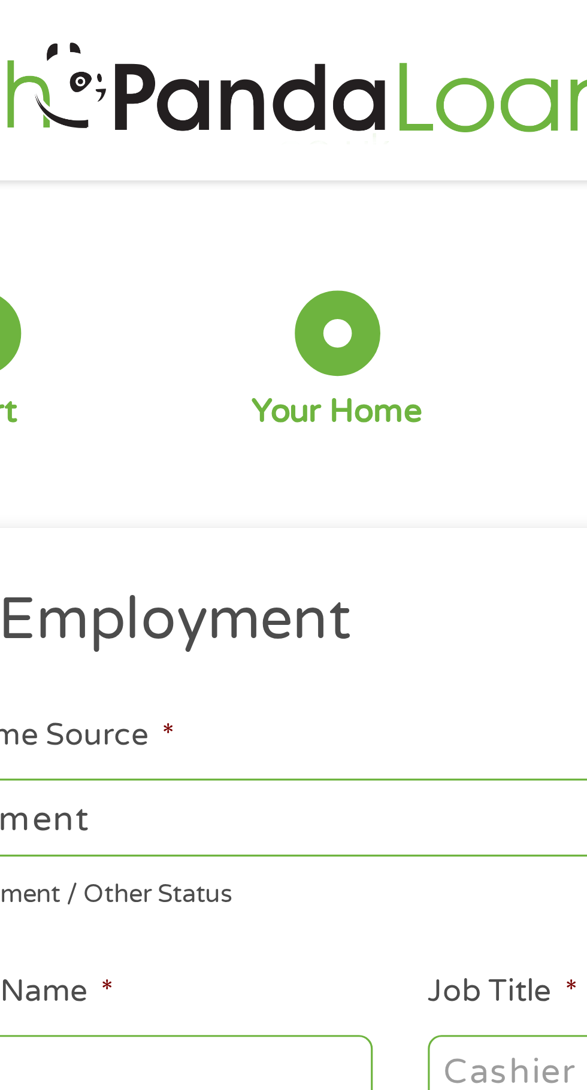
click at [242, 256] on select "--- Choose one --- Employment Self Employed Benefits" at bounding box center [156, 257] width 257 height 25
select select "benefits"
click at [28, 245] on select "--- Choose one --- Employment Self Employed Benefits" at bounding box center [156, 257] width 257 height 25
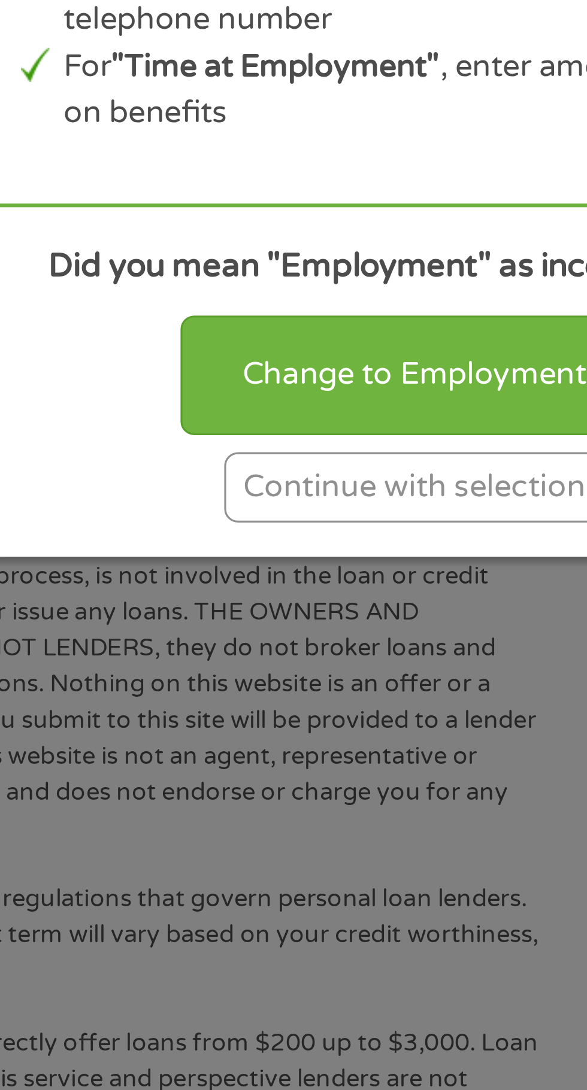
click at [283, 706] on div "Continue with selection" at bounding box center [293, 699] width 120 height 22
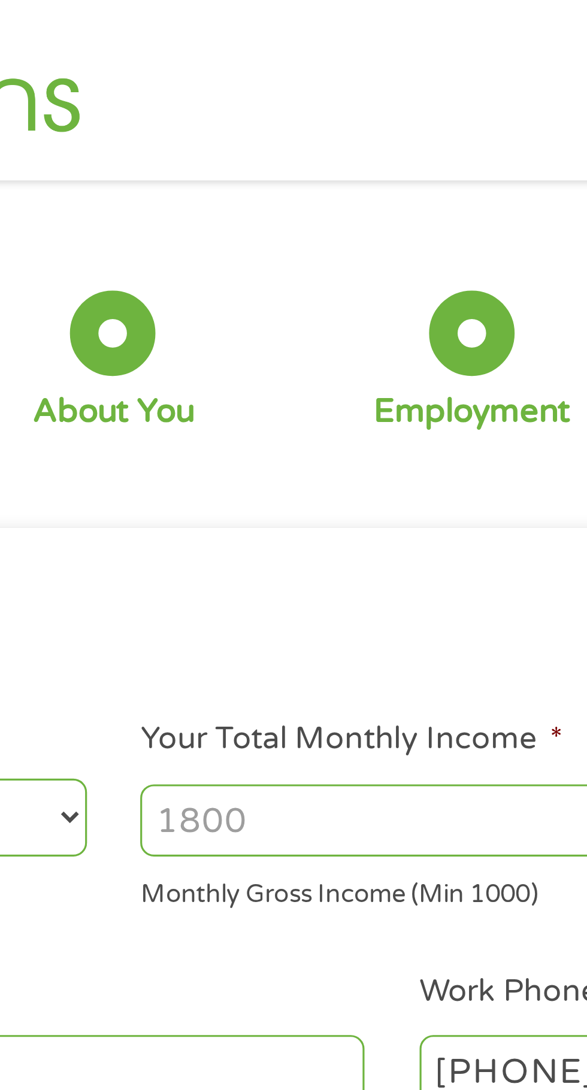
click at [409, 251] on input "Your Total Monthly Income *" at bounding box center [430, 258] width 257 height 23
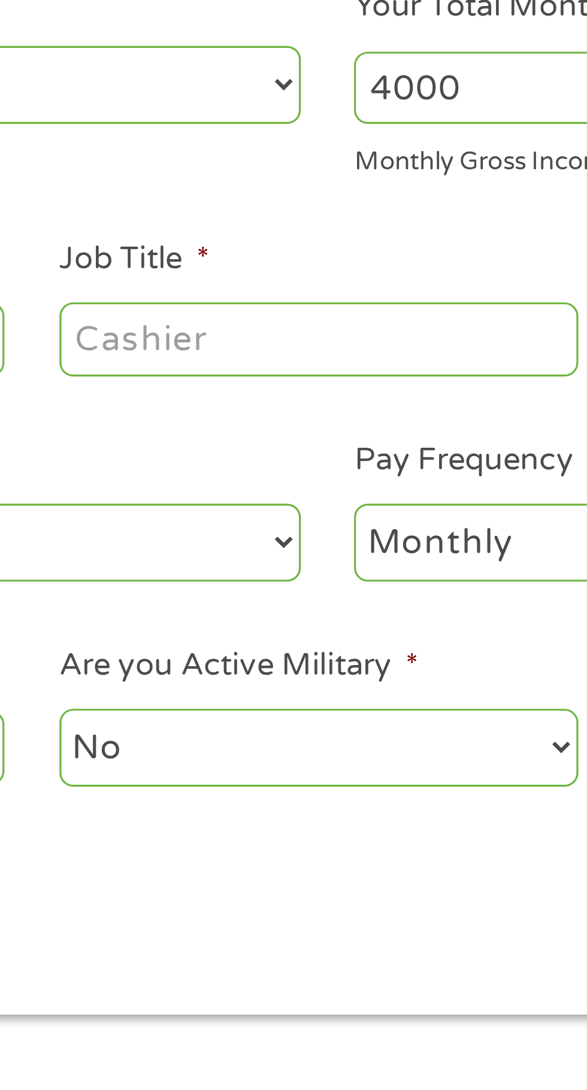
type input "4000"
click at [324, 336] on input "Job Title *" at bounding box center [290, 337] width 163 height 23
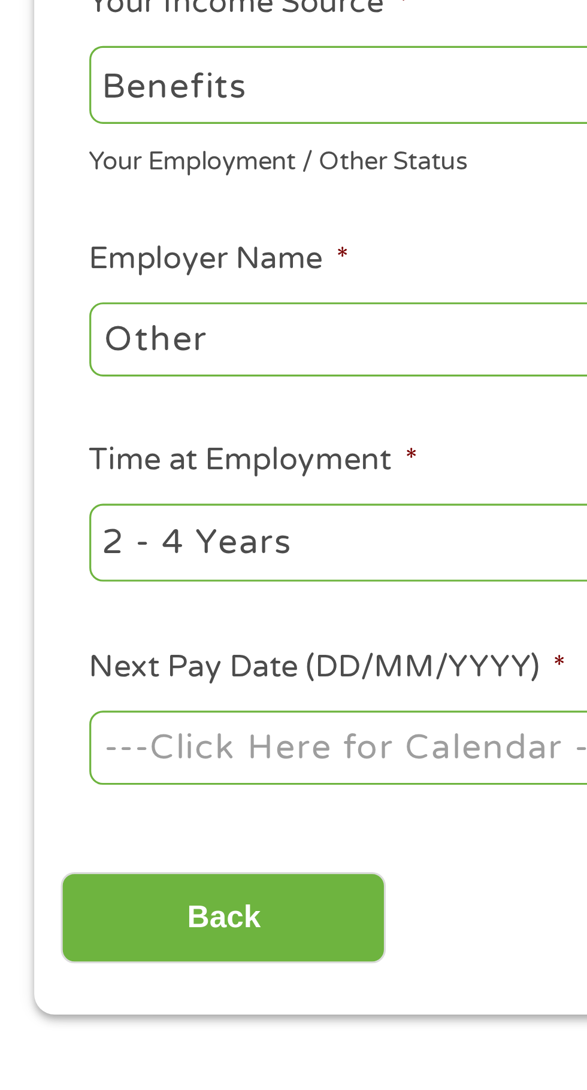
click at [105, 334] on input "Other" at bounding box center [109, 337] width 163 height 23
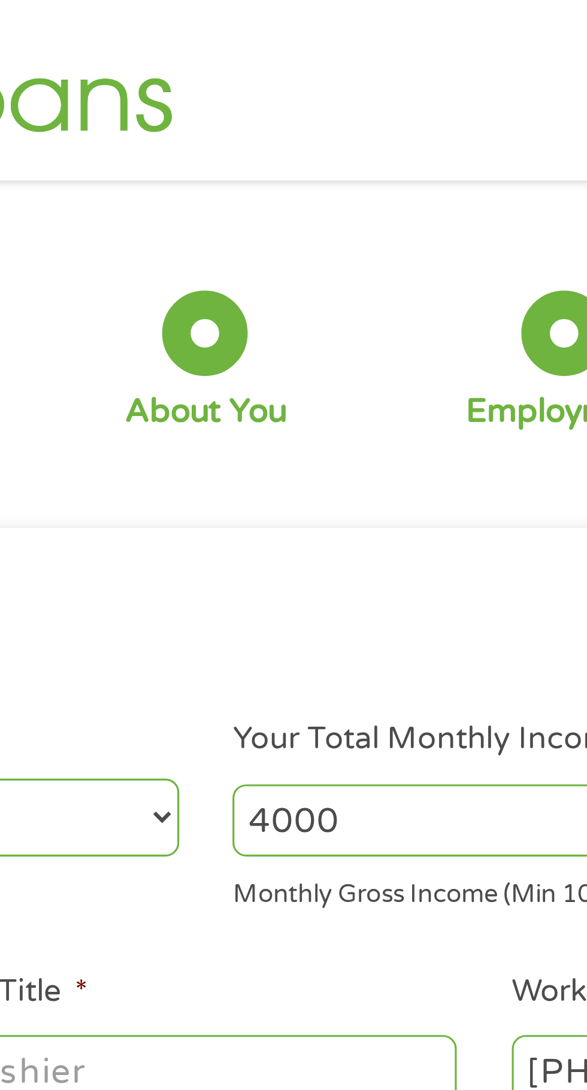
click at [291, 102] on div at bounding box center [293, 105] width 27 height 27
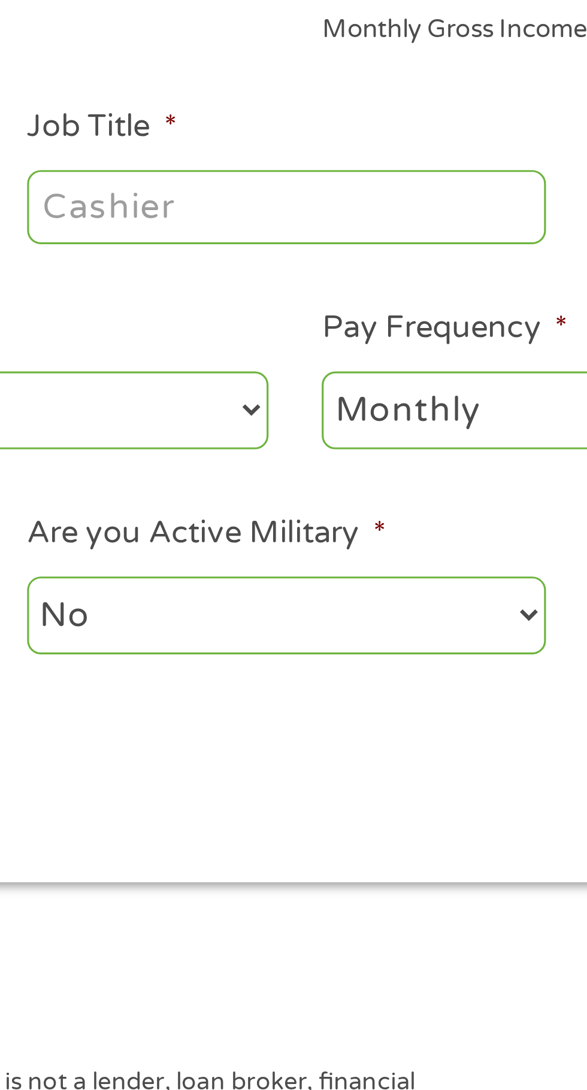
click at [269, 404] on select "--- Choose one --- 1 Year or less 1 - 2 Years 2 - 4 Years Over 4 Years" at bounding box center [156, 402] width 257 height 25
select select "60months"
click at [28, 390] on select "--- Choose one --- 1 Year or less 1 - 2 Years 2 - 4 Years Over 4 Years" at bounding box center [156, 402] width 257 height 25
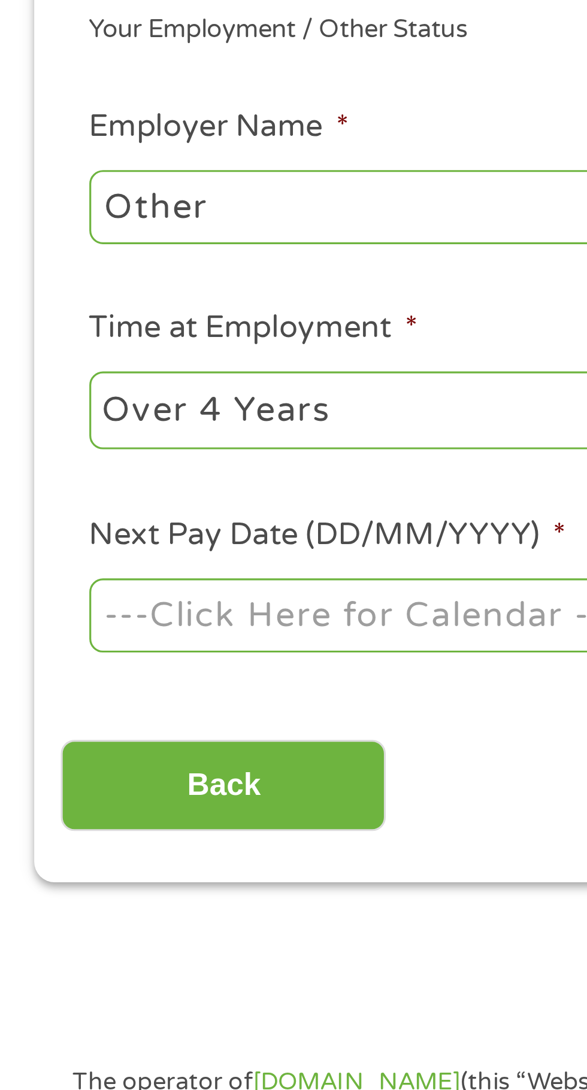
click at [92, 475] on body "Home Get Loan Offer How it works FAQs Blog Cash Loans Quick Loans Online Loans …" at bounding box center [293, 913] width 587 height 1827
click at [106, 459] on input "Next Pay Date (DD/MM/YYYY) *" at bounding box center [109, 466] width 163 height 23
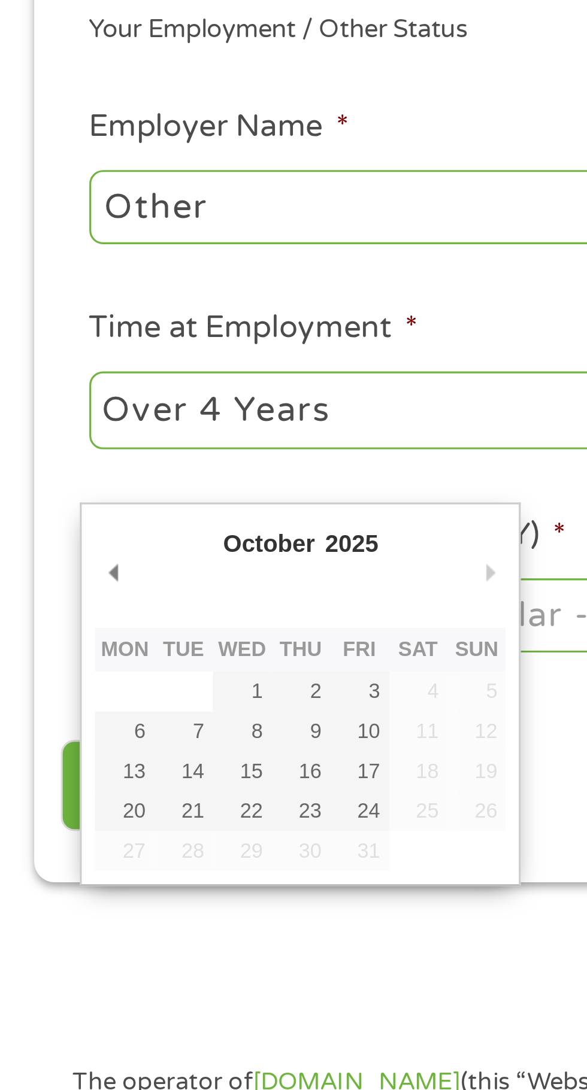
type input "[DATE]"
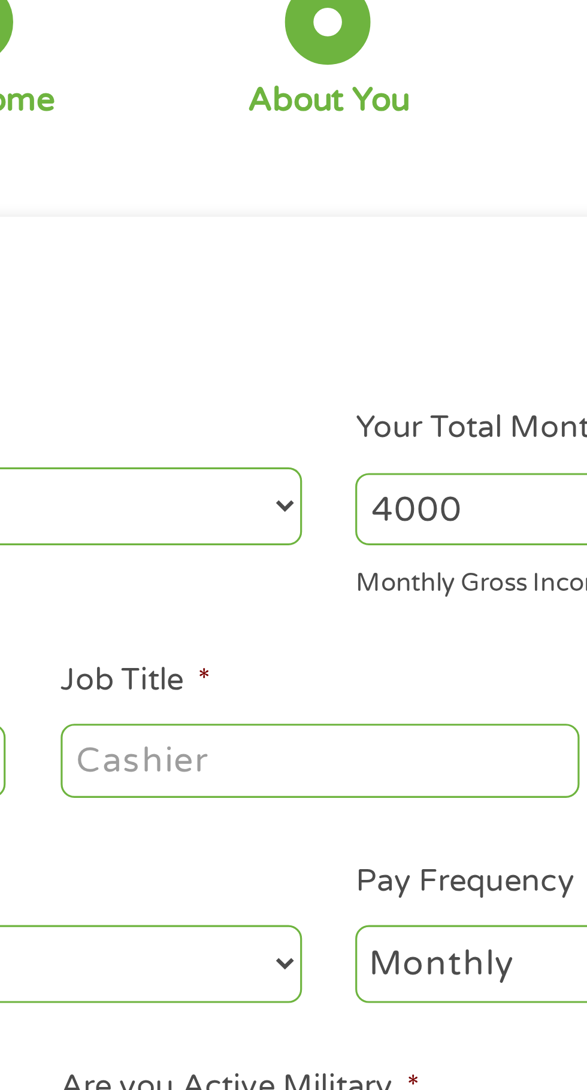
click at [257, 341] on input "Job Title *" at bounding box center [290, 337] width 163 height 23
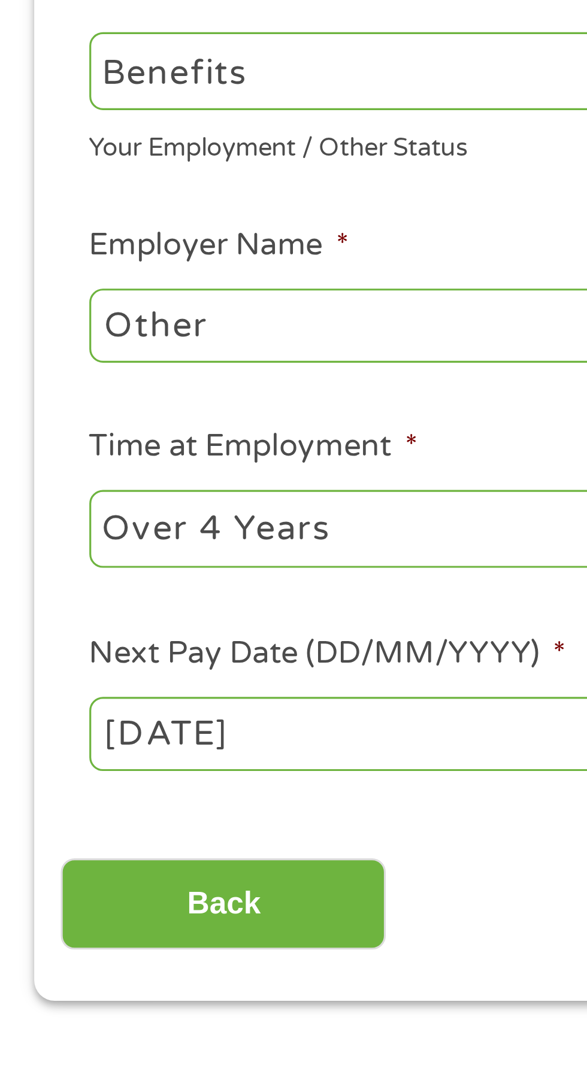
type input "Veteran"
click at [82, 338] on input "Other" at bounding box center [109, 337] width 163 height 23
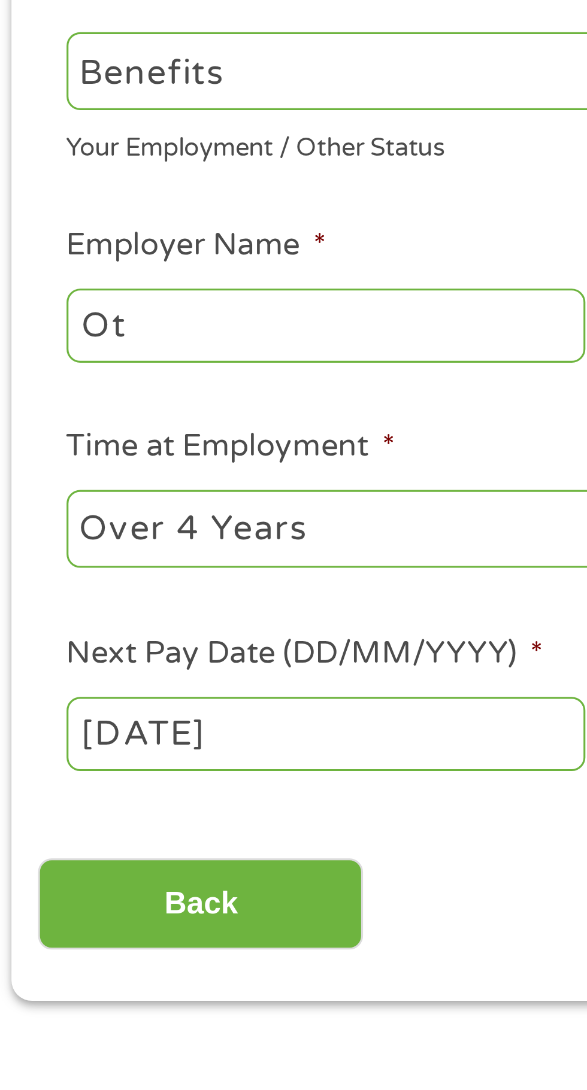
type input "O"
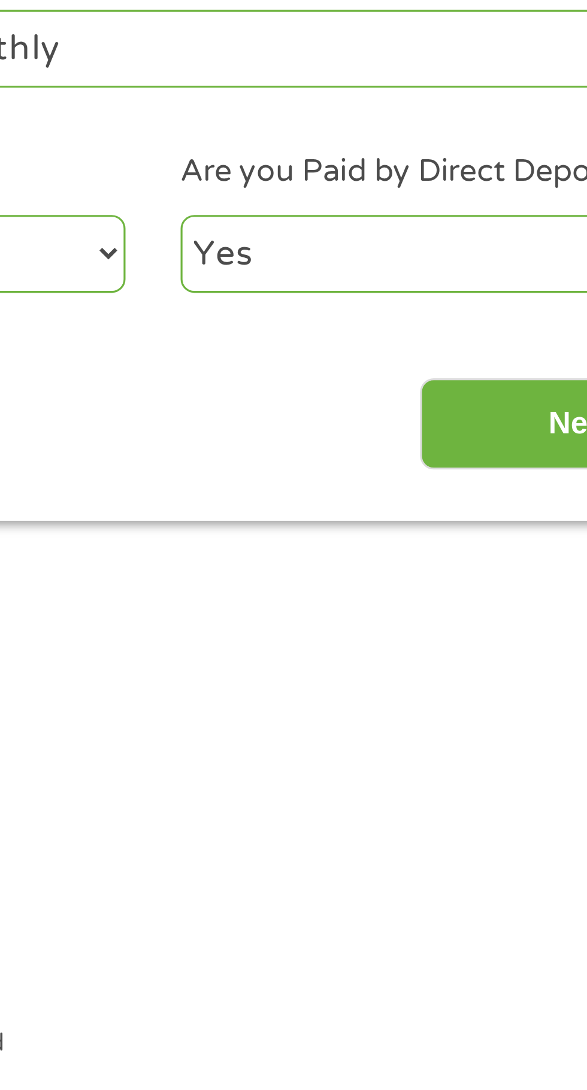
type input "Veteran administration"
click at [494, 530] on input "Next" at bounding box center [516, 520] width 102 height 29
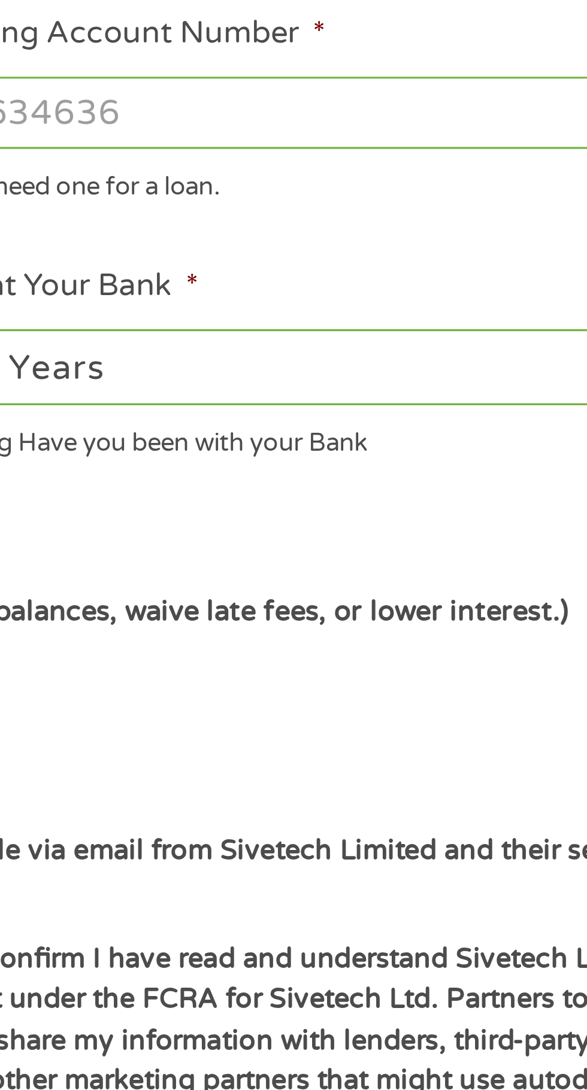
scroll to position [5, 5]
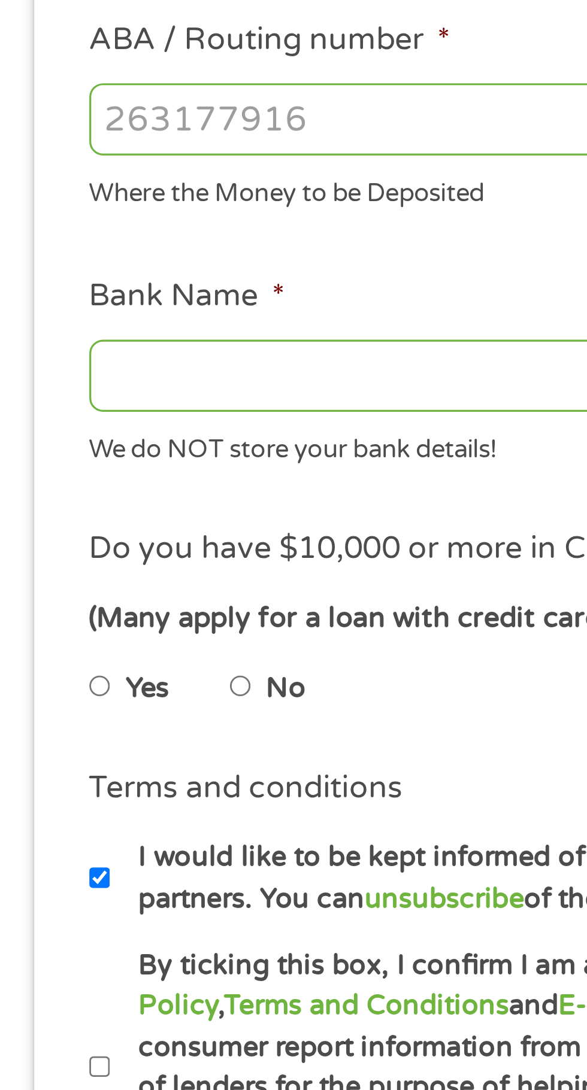
click at [80, 596] on input "No" at bounding box center [75, 601] width 7 height 19
radio input "true"
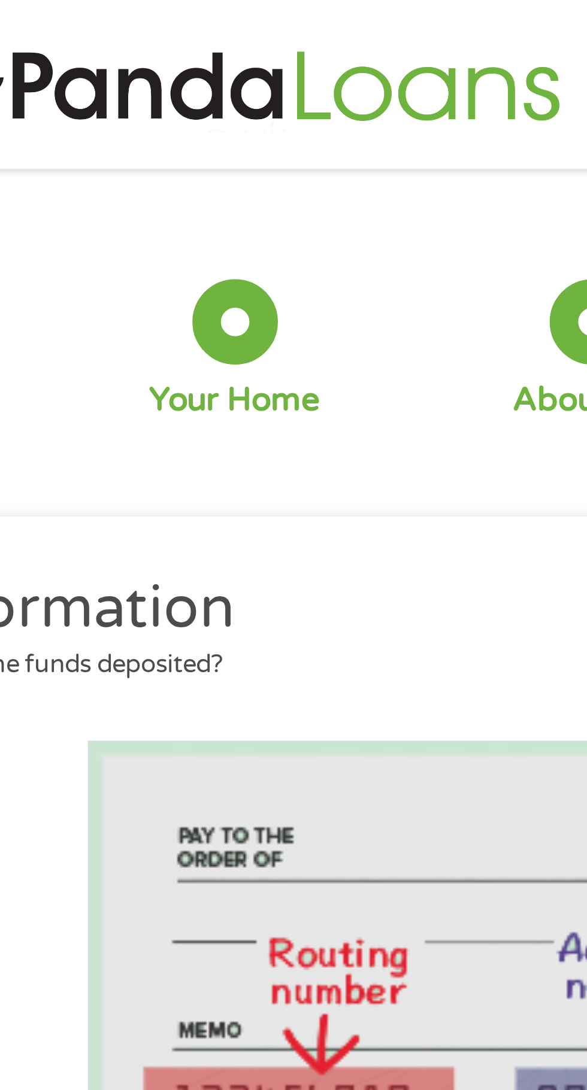
scroll to position [0, 0]
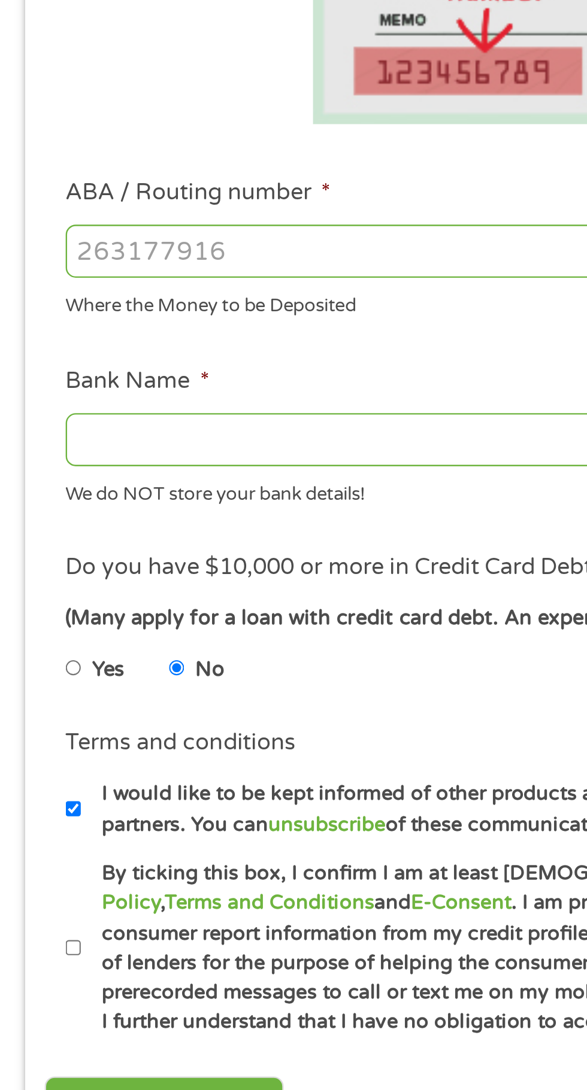
click at [147, 508] on input "Bank Name *" at bounding box center [156, 508] width 257 height 23
type input "First mid Bank"
click at [144, 433] on input "ABA / Routing number *" at bounding box center [156, 427] width 257 height 23
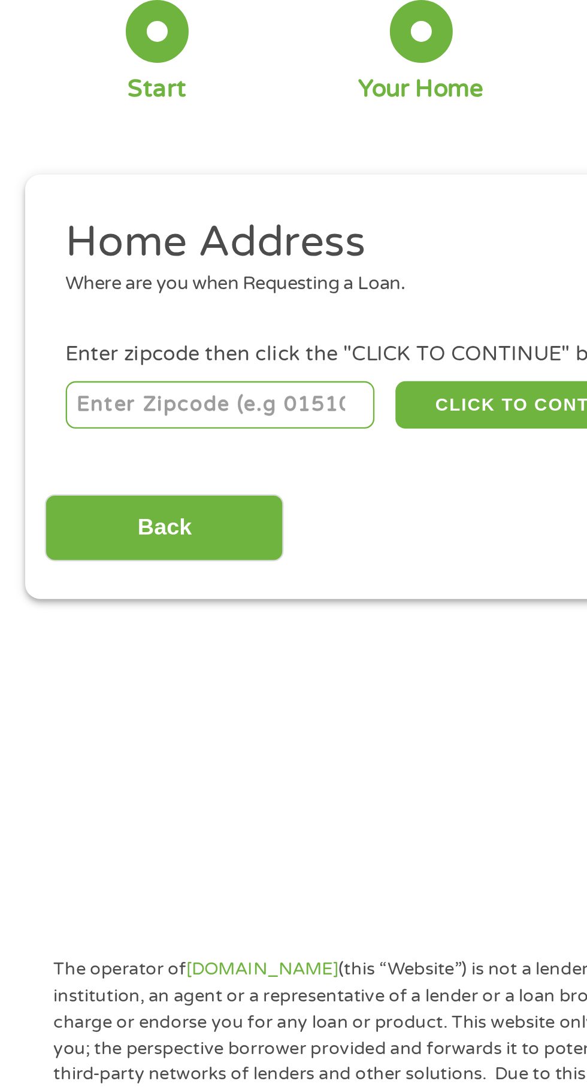
click at [87, 319] on input "Back" at bounding box center [70, 318] width 102 height 29
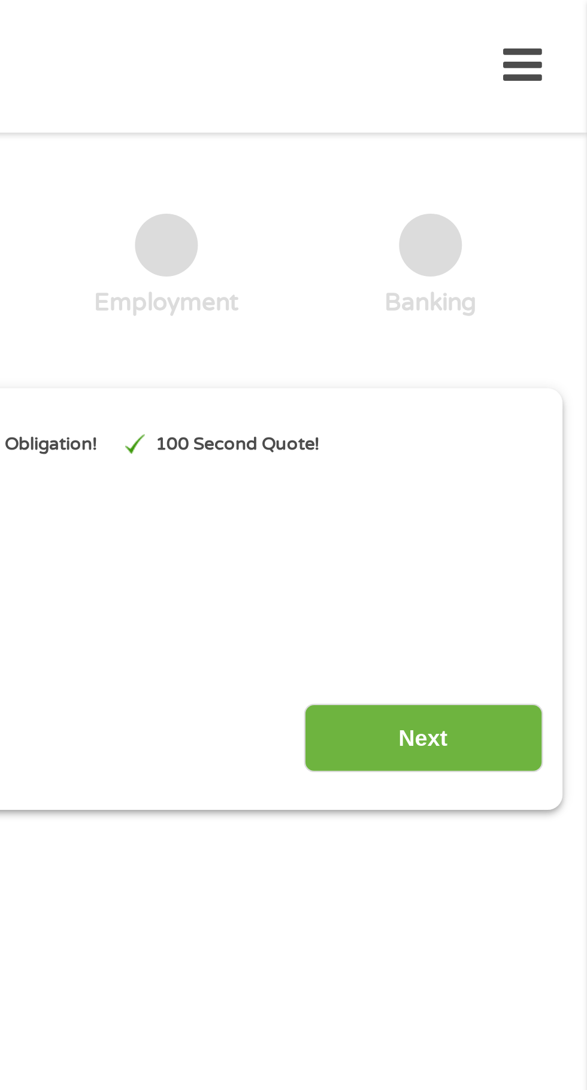
click at [538, 321] on input "Next" at bounding box center [516, 316] width 102 height 29
click at [541, 317] on input "Next" at bounding box center [516, 316] width 102 height 29
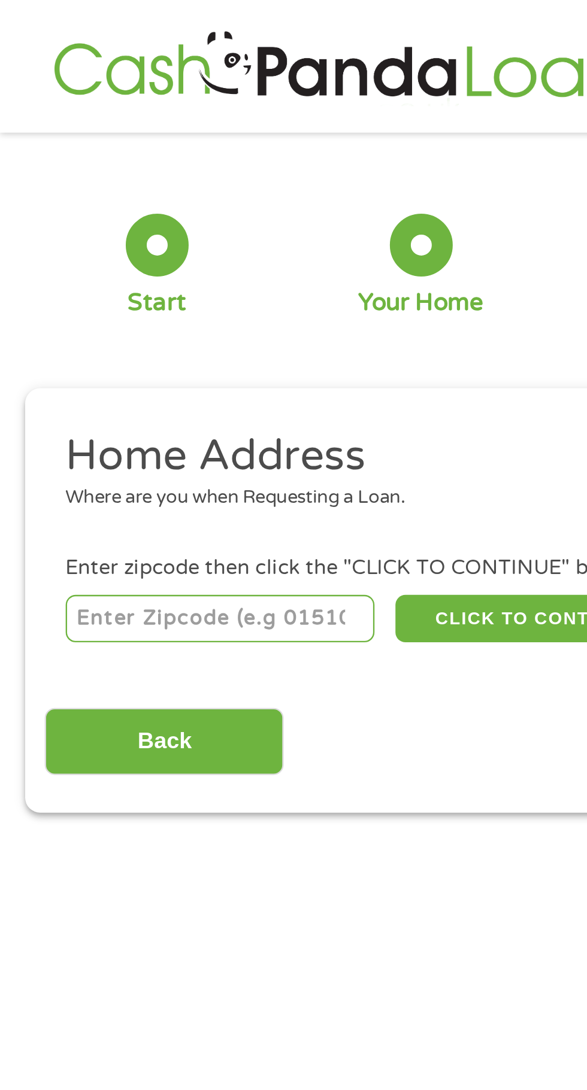
click at [84, 101] on div "1 Start" at bounding box center [67, 114] width 113 height 45
click at [82, 330] on input "Back" at bounding box center [70, 318] width 102 height 29
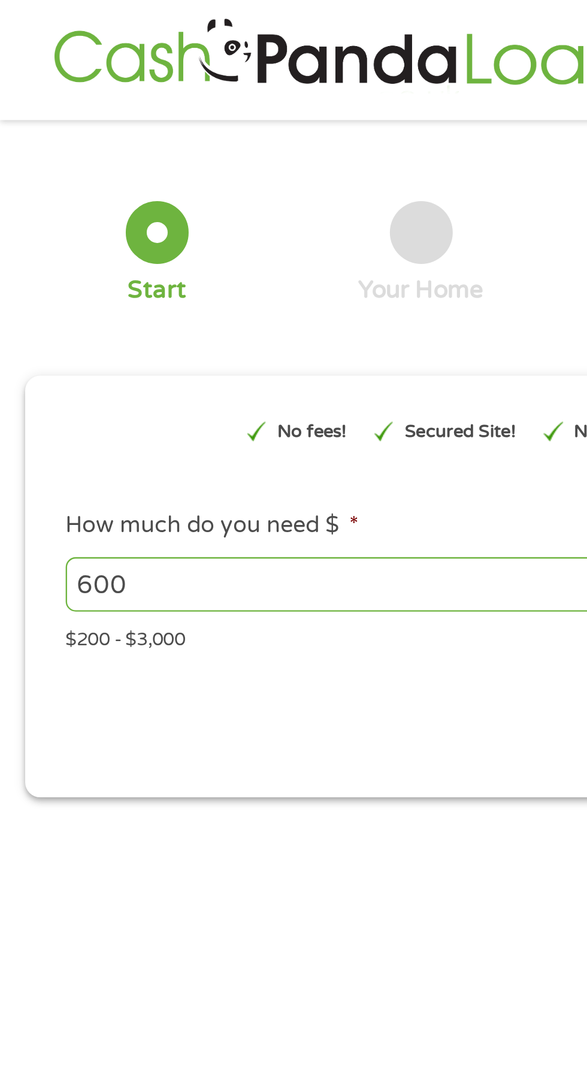
scroll to position [5, 5]
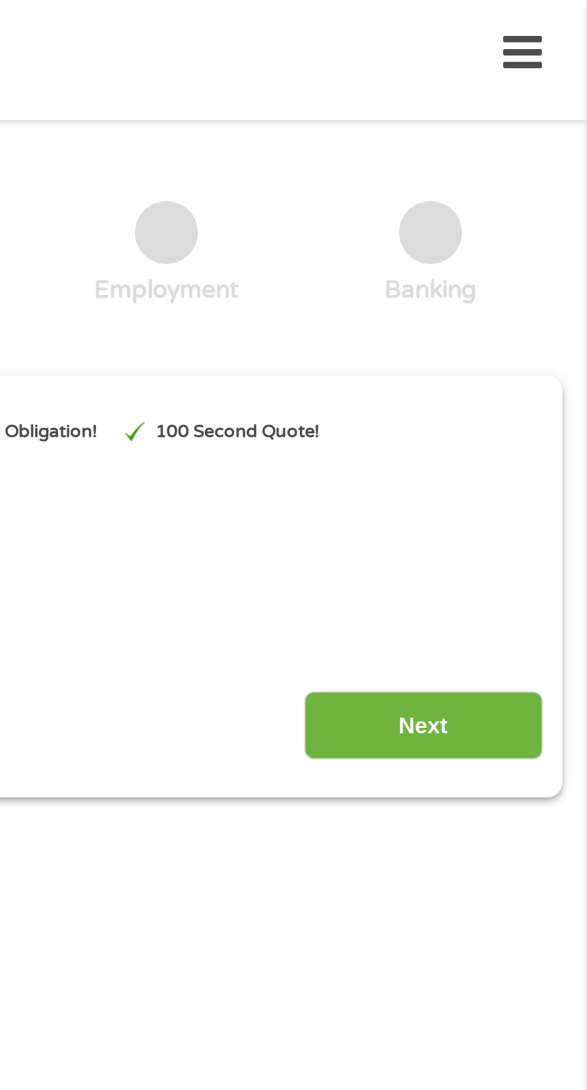
click at [529, 311] on input "Next" at bounding box center [516, 310] width 102 height 29
click at [536, 311] on input "Next" at bounding box center [516, 310] width 102 height 29
click at [533, 321] on input "Next" at bounding box center [516, 310] width 102 height 29
click at [546, 319] on input "Next" at bounding box center [516, 310] width 102 height 29
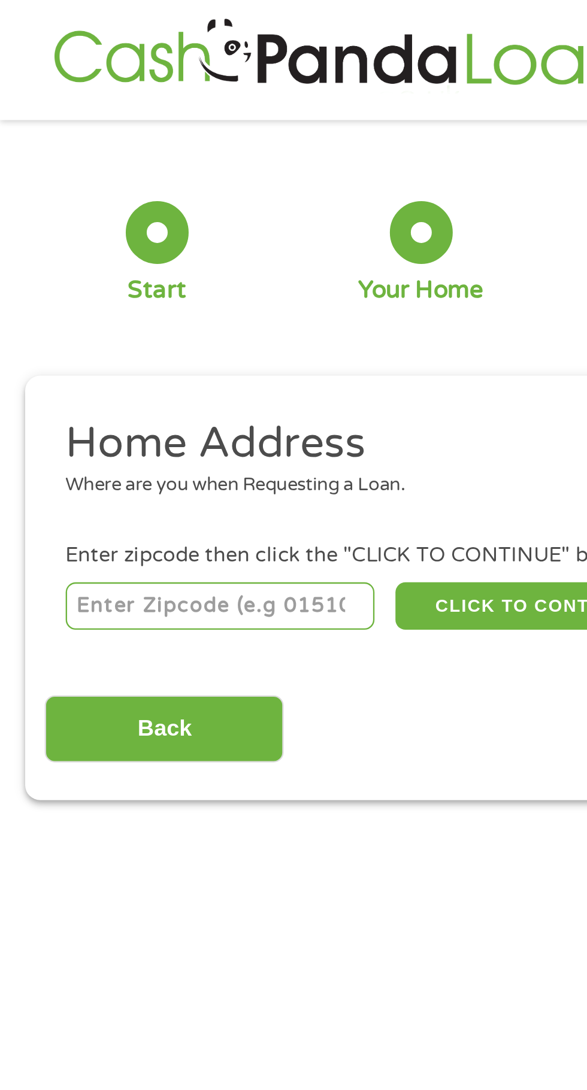
click at [90, 259] on input "number" at bounding box center [94, 260] width 133 height 20
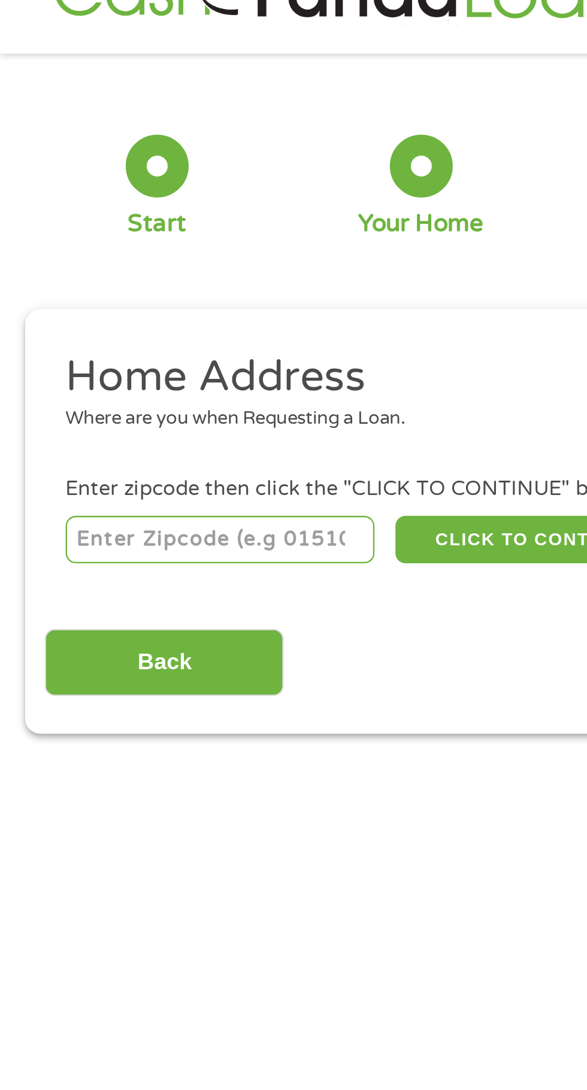
scroll to position [5, 0]
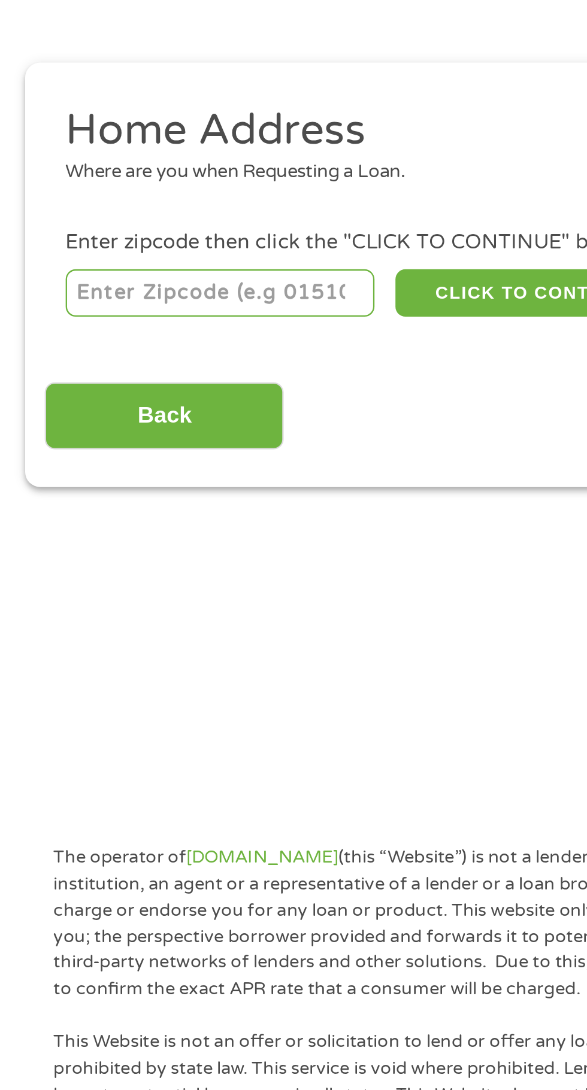
type input "63118"
select select "[US_STATE]"
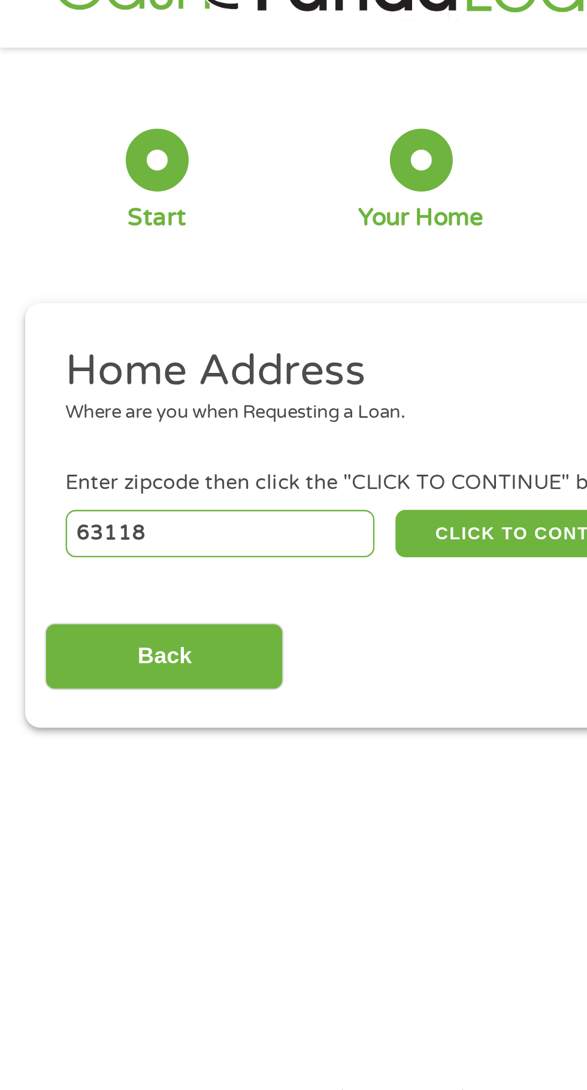
scroll to position [0, 0]
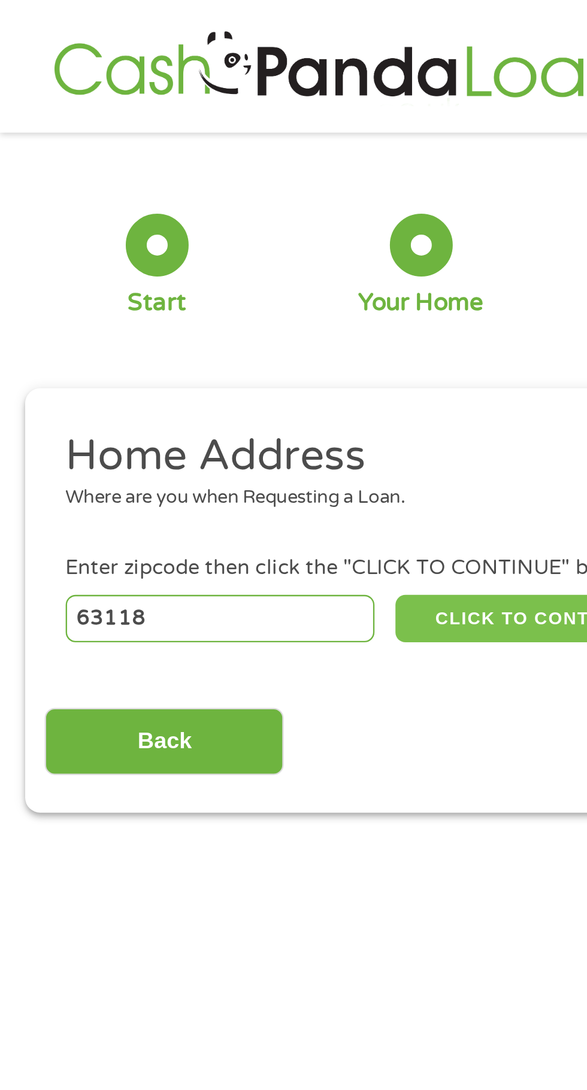
click at [224, 267] on button "CLICK TO CONTINUE" at bounding box center [227, 265] width 116 height 20
type input "63118"
type input "Saint Louis"
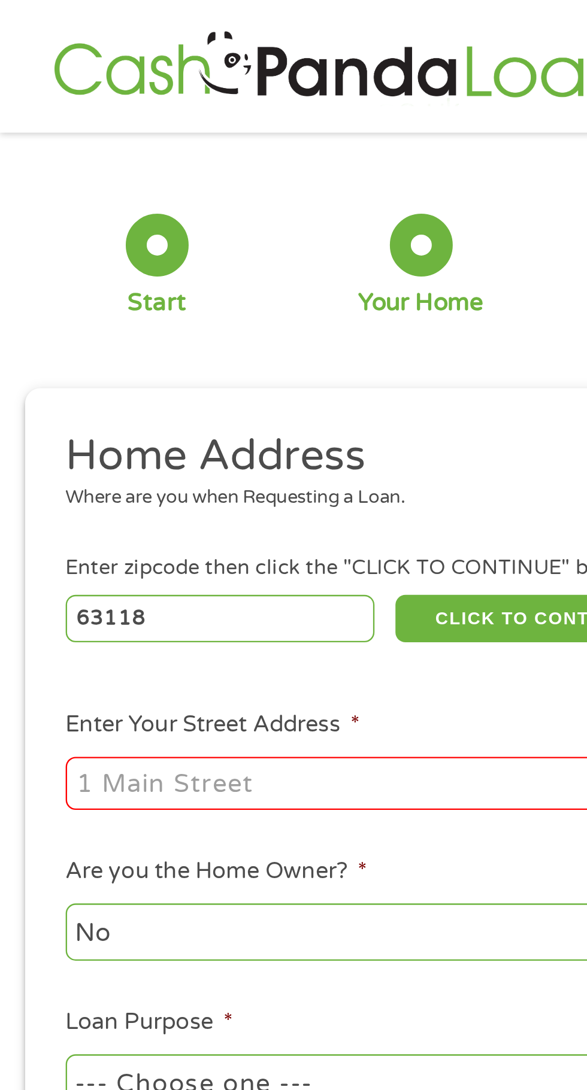
click at [181, 326] on input "Enter Your Street Address *" at bounding box center [156, 335] width 257 height 23
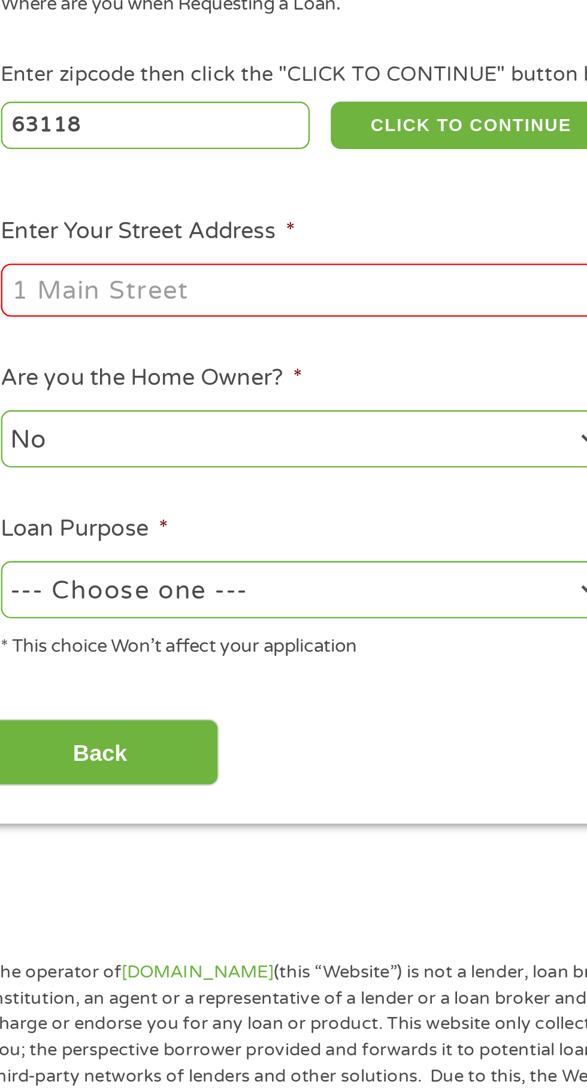
type input "[STREET_ADDRESS][PERSON_NAME]"
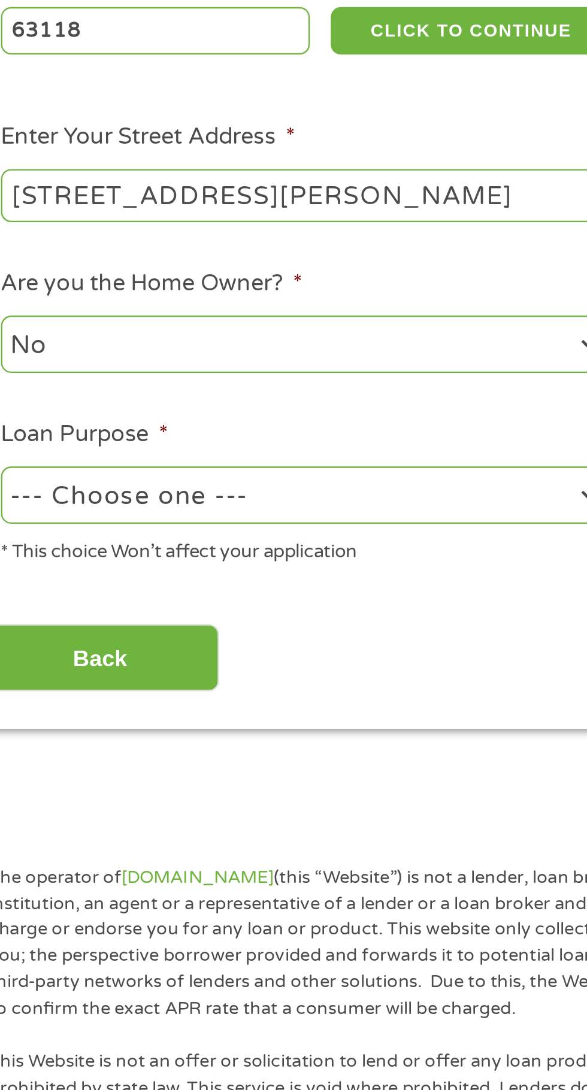
click at [201, 393] on select "No Yes" at bounding box center [156, 399] width 257 height 25
click at [28, 389] on select "No Yes" at bounding box center [156, 399] width 257 height 25
click at [217, 475] on select "--- Choose one --- Pay Bills Debt Consolidation Home Improvement Major Purchase…" at bounding box center [156, 464] width 257 height 25
select select "paybills"
click at [28, 453] on select "--- Choose one --- Pay Bills Debt Consolidation Home Improvement Major Purchase…" at bounding box center [156, 464] width 257 height 25
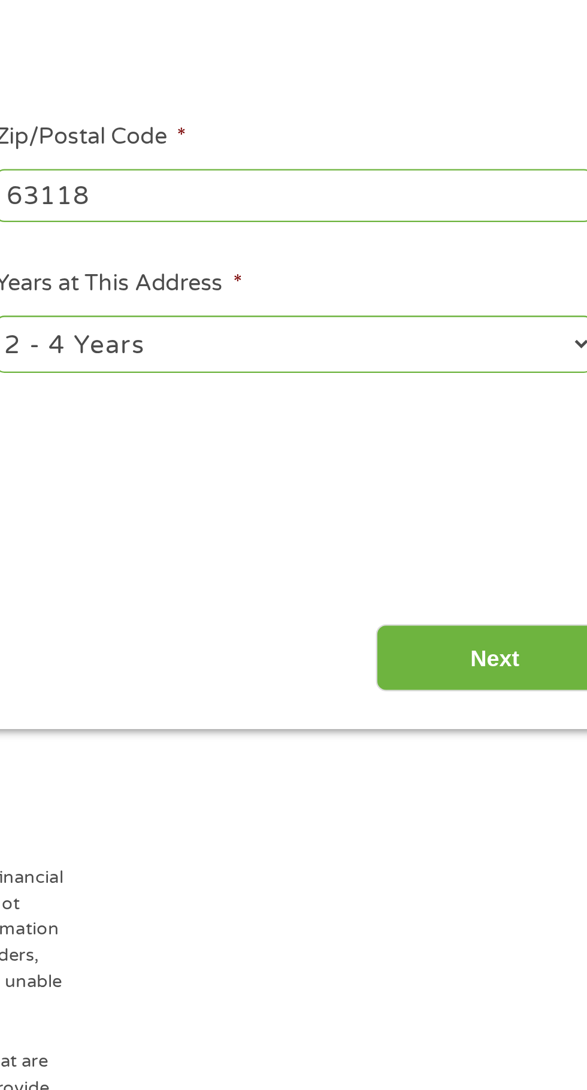
click at [527, 528] on input "Next" at bounding box center [516, 534] width 102 height 29
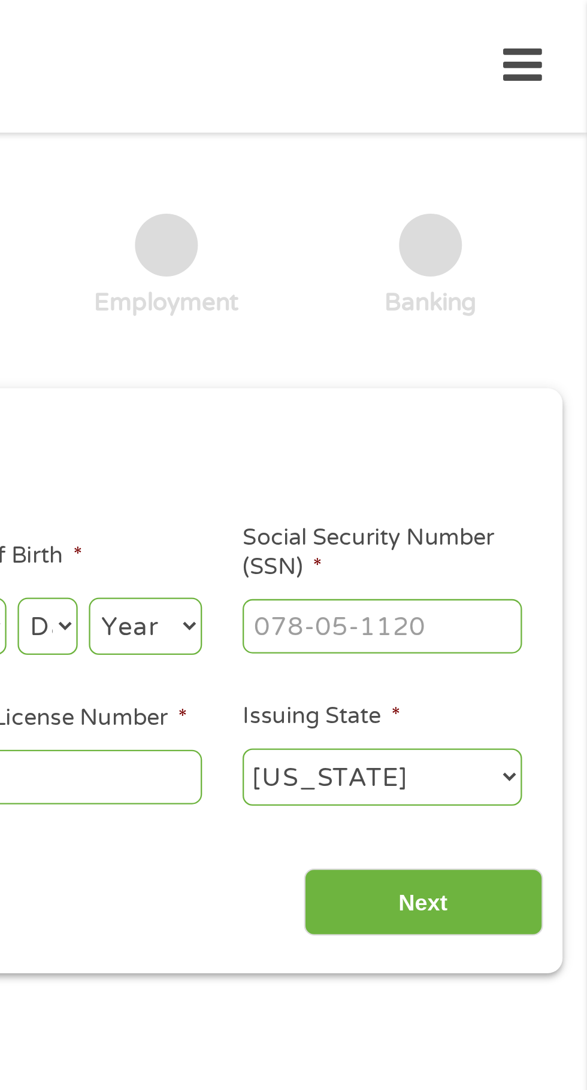
click at [505, 280] on input "Social Security Number (SSN) *" at bounding box center [499, 268] width 120 height 23
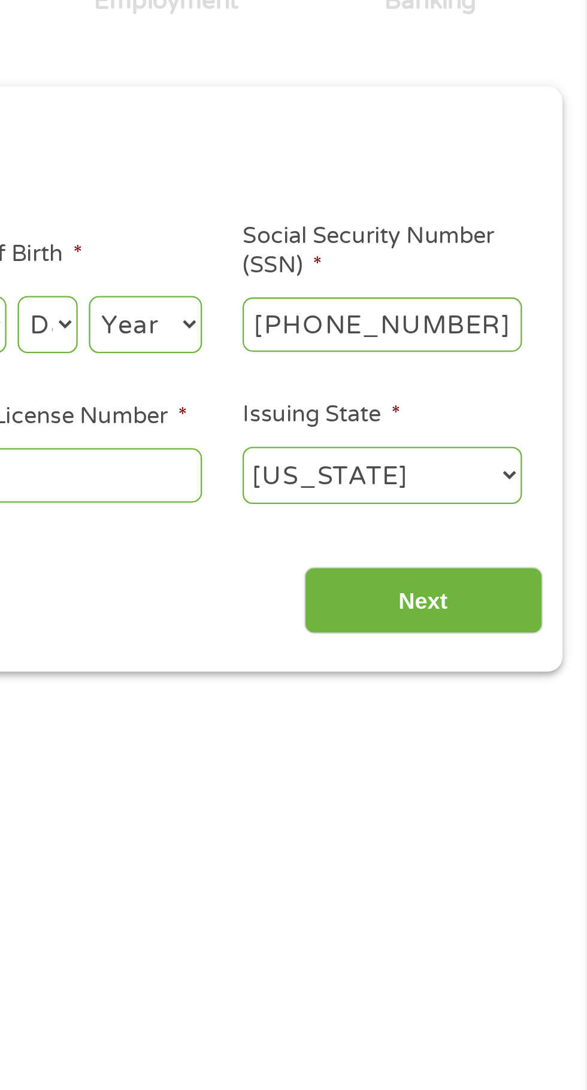
type input "496-80-7132"
click at [394, 338] on input "Driver License Number *" at bounding box center [362, 333] width 120 height 23
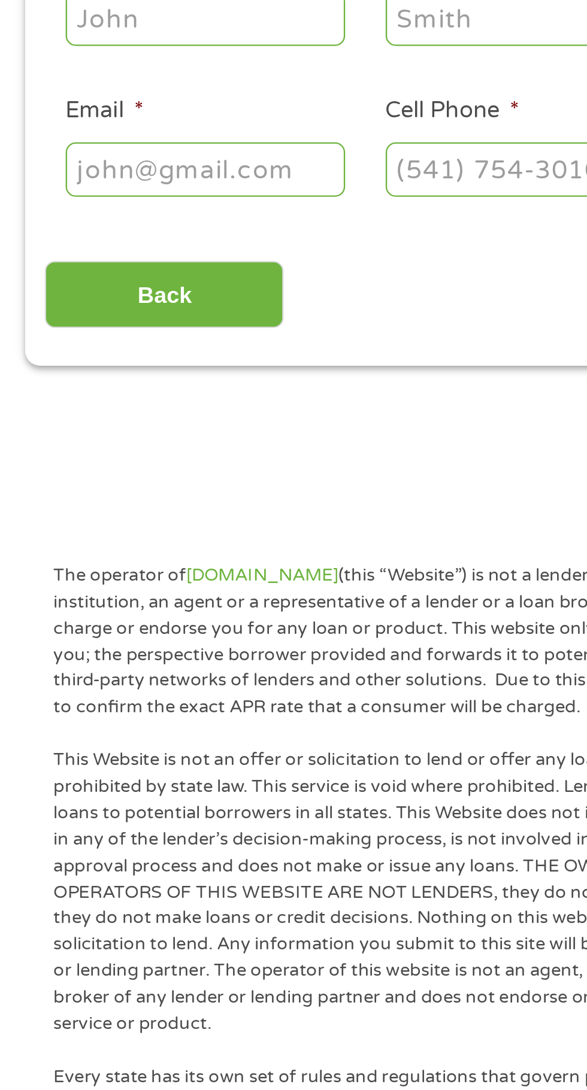
scroll to position [9, 0]
type input "T880384681"
click at [181, 334] on input "Cell Phone *" at bounding box center [225, 324] width 120 height 23
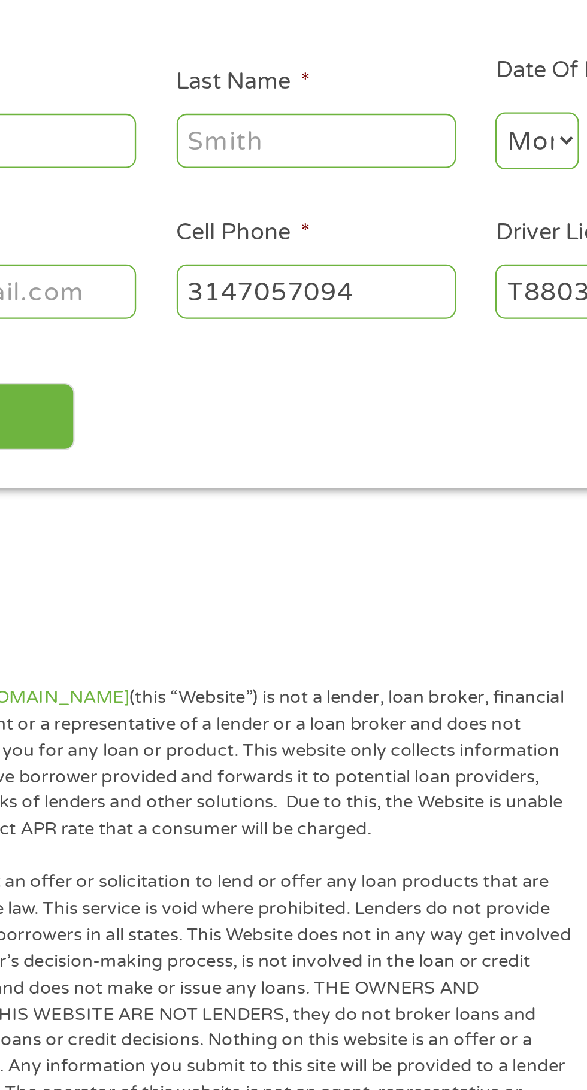
type input "[PHONE_NUMBER]"
type input "[PERSON_NAME]"
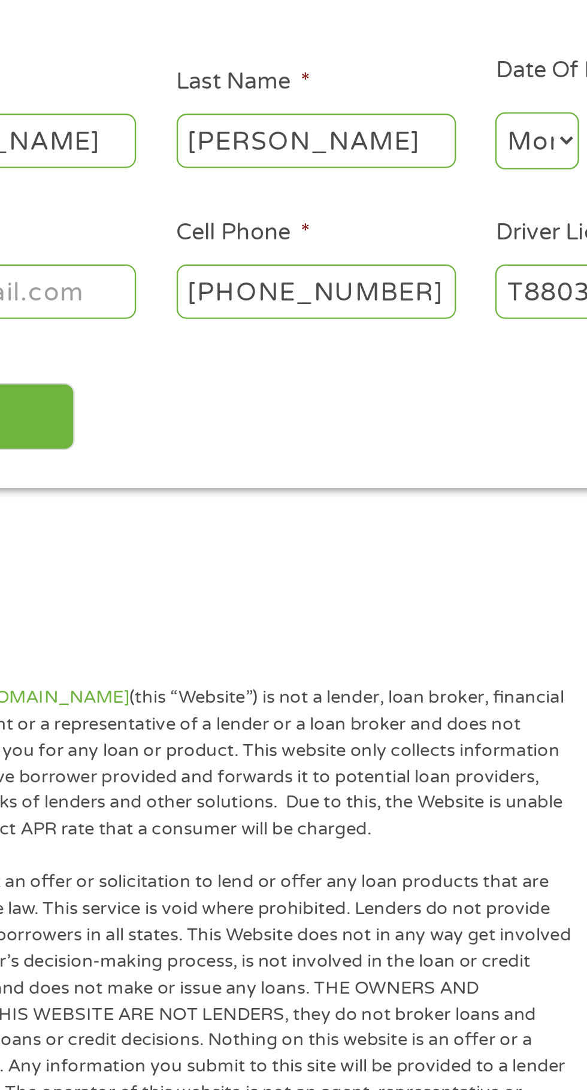
type input "[EMAIL_ADDRESS][DOMAIN_NAME]"
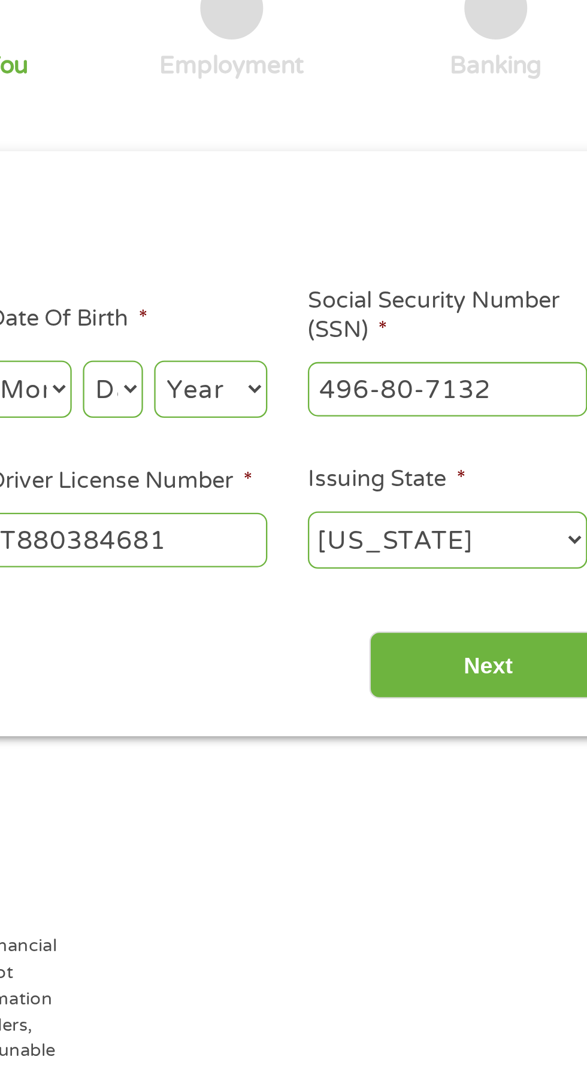
click at [506, 382] on input "Next" at bounding box center [516, 377] width 102 height 29
click at [507, 380] on input "Next" at bounding box center [516, 377] width 102 height 29
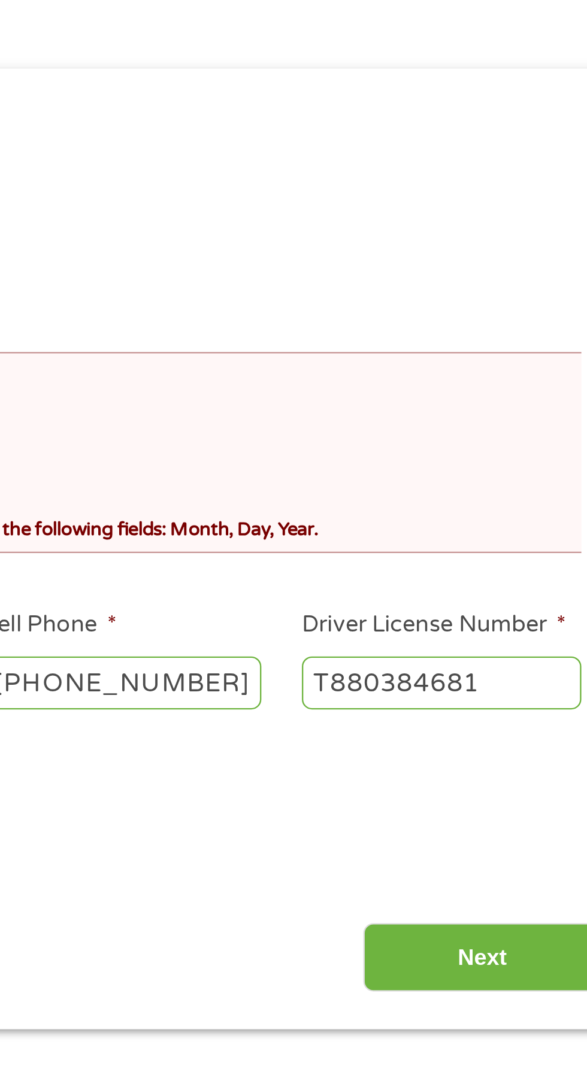
scroll to position [5, 0]
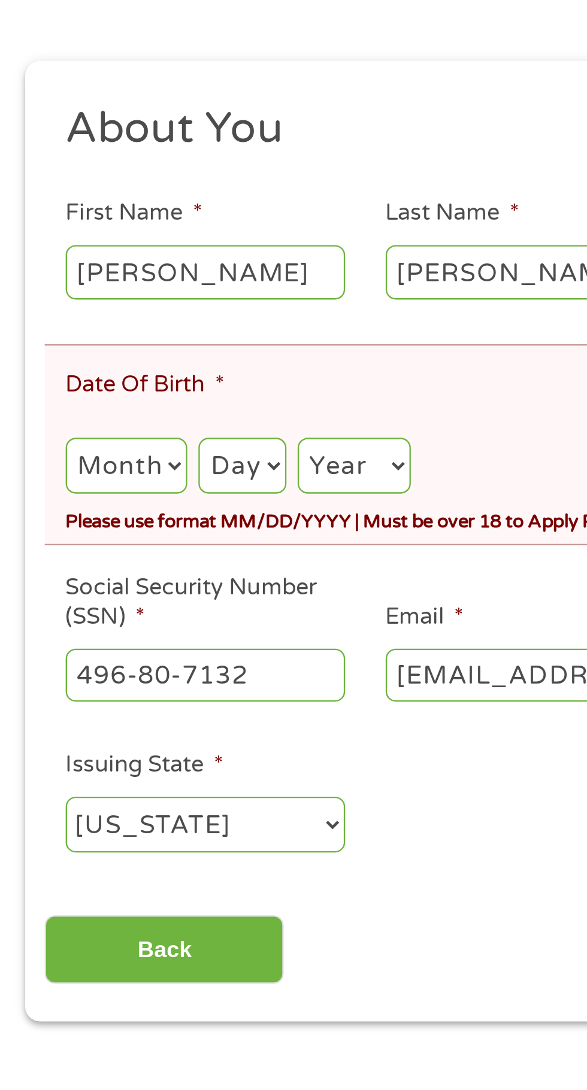
click at [54, 375] on select "Month 1 2 3 4 5 6 7 8 9 10 11 12" at bounding box center [54, 380] width 52 height 25
select select "7"
click at [28, 368] on select "Month 1 2 3 4 5 6 7 8 9 10 11 12" at bounding box center [54, 380] width 52 height 25
click at [121, 374] on select "Day 1 2 3 4 5 6 7 8 9 10 11 12 13 14 15 16 17 18 19 20 21 22 23 24 25 26 27 28 …" at bounding box center [103, 380] width 37 height 25
select select "16"
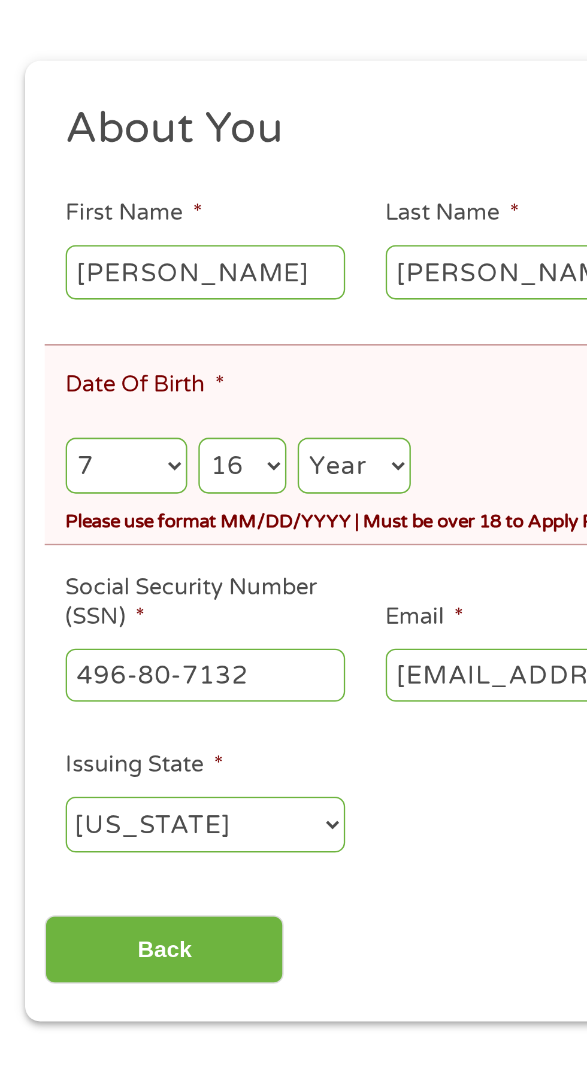
click at [86, 368] on select "Day 1 2 3 4 5 6 7 8 9 10 11 12 13 14 15 16 17 18 19 20 21 22 23 24 25 26 27 28 …" at bounding box center [103, 380] width 37 height 25
click at [157, 384] on select "Year [DATE] 2006 2005 2004 2003 2002 2001 2000 1999 1998 1997 1996 1995 1994 19…" at bounding box center [152, 380] width 48 height 25
select select "1978"
click at [129, 368] on select "Year [DATE] 2006 2005 2004 2003 2002 2001 2000 1999 1998 1997 1996 1995 1994 19…" at bounding box center [152, 380] width 48 height 25
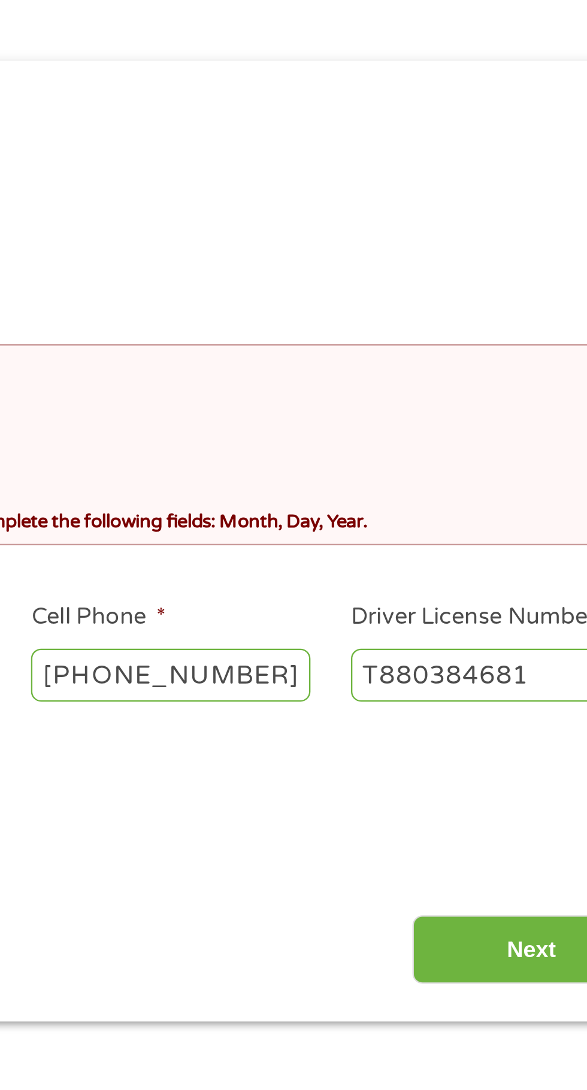
click at [510, 598] on input "Next" at bounding box center [516, 586] width 102 height 29
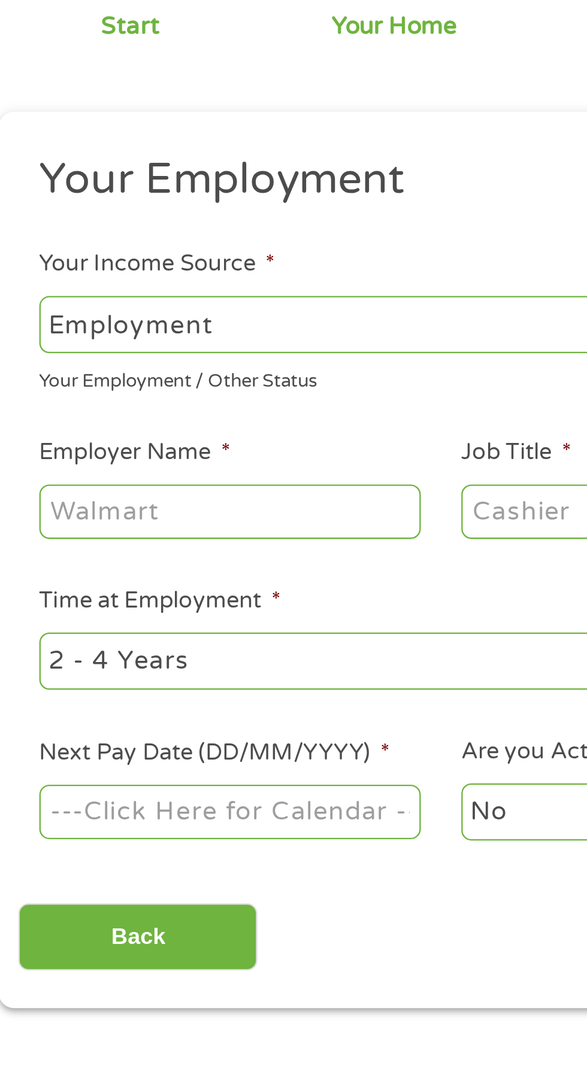
click at [260, 242] on select "--- Choose one --- Employment [DEMOGRAPHIC_DATA] Benefits" at bounding box center [156, 252] width 257 height 25
select select "benefits"
click at [28, 240] on select "--- Choose one --- Employment [DEMOGRAPHIC_DATA] Benefits" at bounding box center [156, 252] width 257 height 25
type input "Other"
type input "[PHONE_NUMBER]"
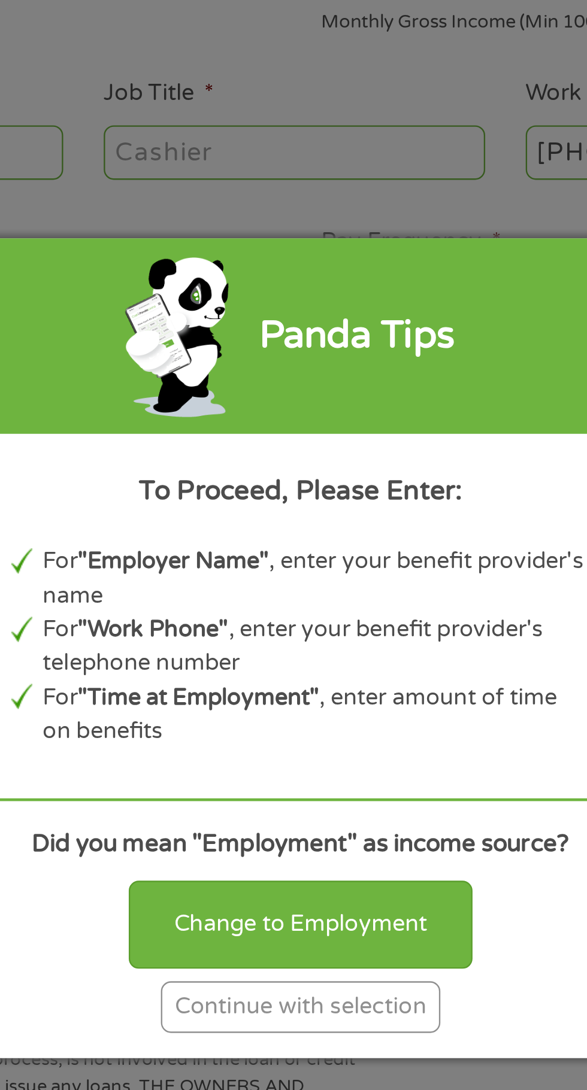
click at [341, 704] on div "Continue with selection" at bounding box center [293, 699] width 120 height 22
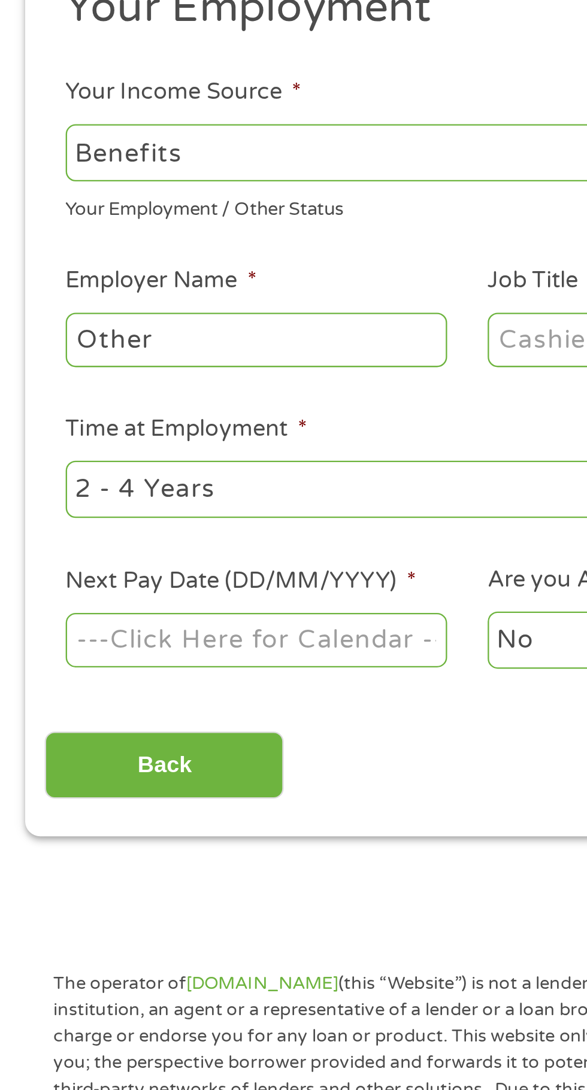
click at [220, 387] on select "--- Choose one --- 1 Year or less 1 - 2 Years 2 - 4 Years Over 4 Years" at bounding box center [156, 396] width 257 height 25
select select "60months"
click at [28, 384] on select "--- Choose one --- 1 Year or less 1 - 2 Years 2 - 4 Years Over 4 Years" at bounding box center [156, 396] width 257 height 25
click at [142, 338] on input "Other" at bounding box center [109, 332] width 163 height 23
type input "O"
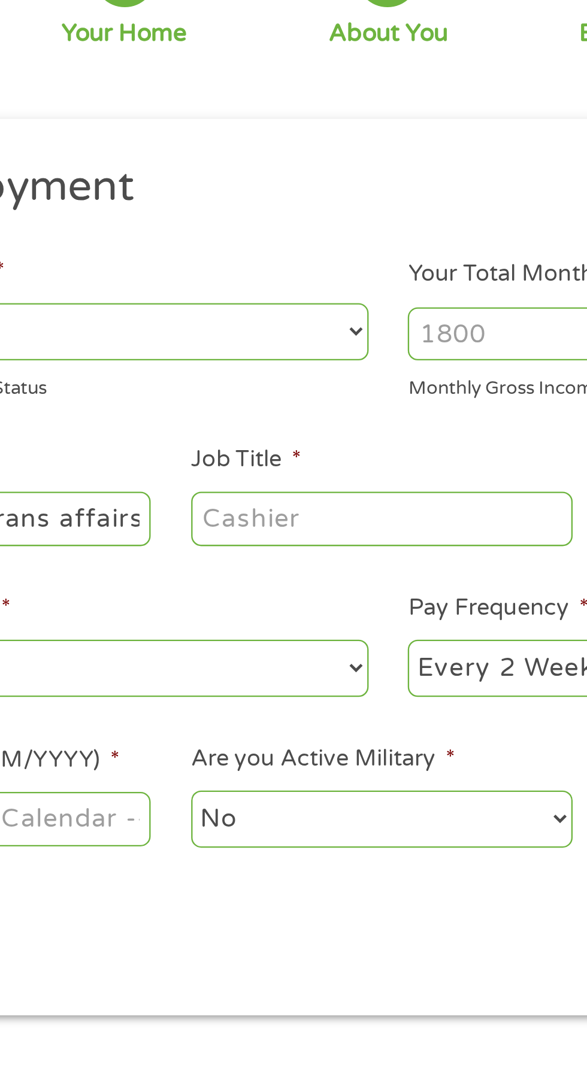
type input "Department of veterans affairs"
click at [287, 338] on input "Job Title *" at bounding box center [290, 332] width 163 height 23
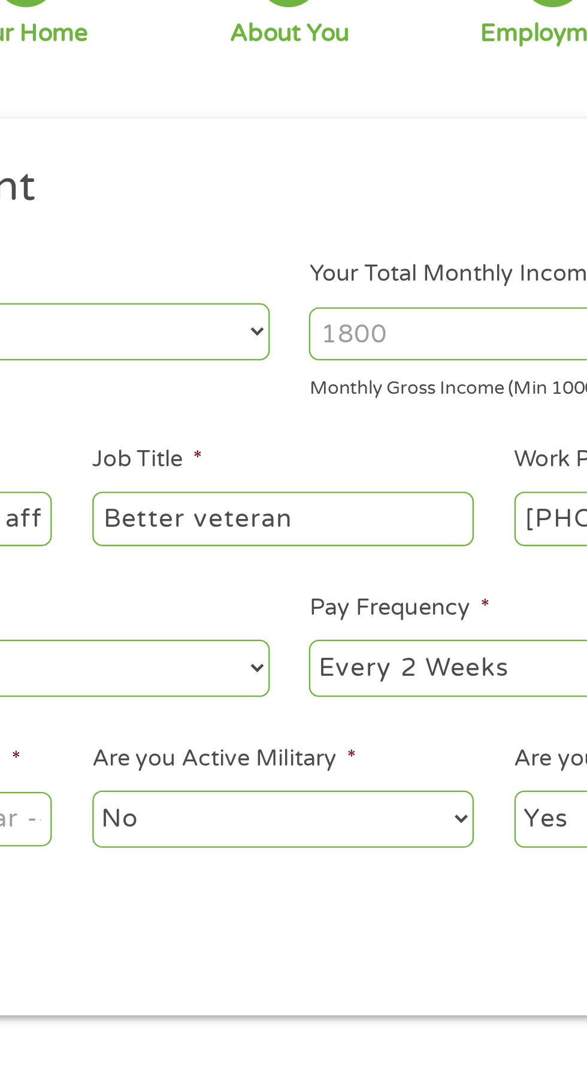
click at [247, 333] on input "Better veteran" at bounding box center [290, 332] width 163 height 23
type input "veteran"
click at [377, 254] on input "Your Total Monthly Income *" at bounding box center [430, 253] width 257 height 23
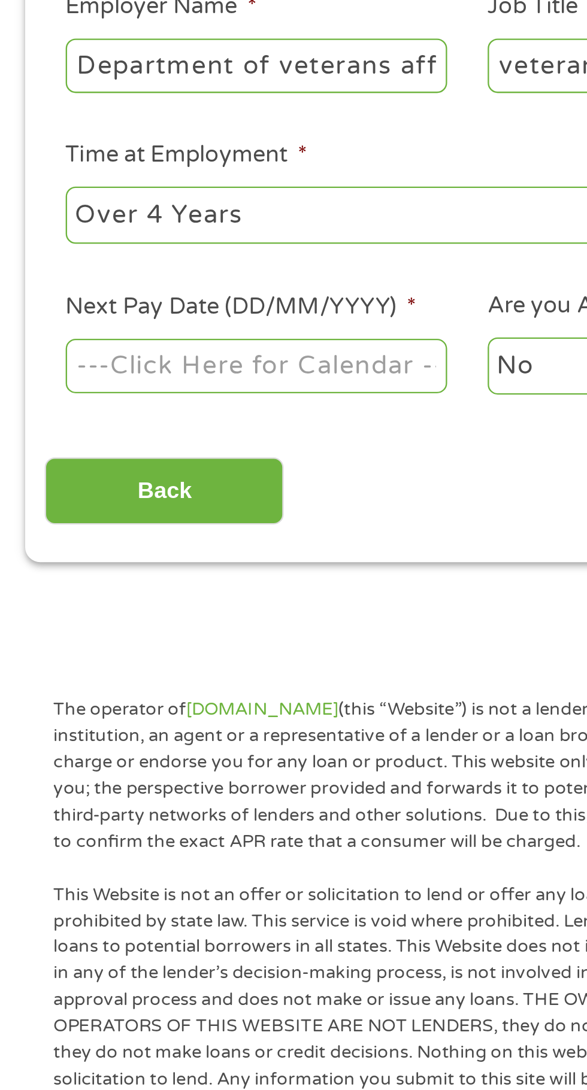
scroll to position [5, 0]
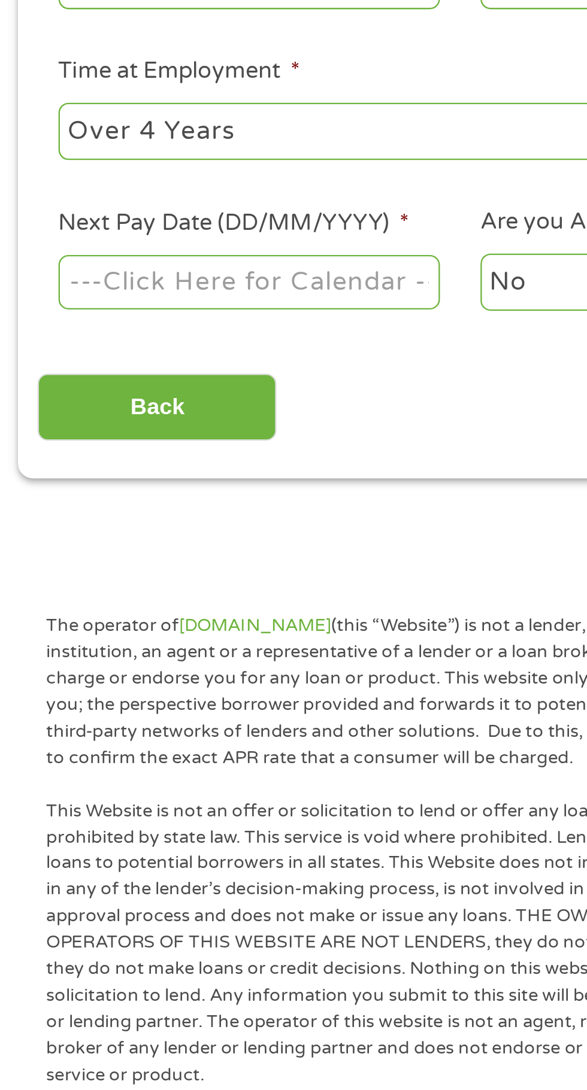
type input "4000"
click at [162, 471] on body "Home Get Loan Offer How it works FAQs Blog Cash Loans Quick Loans Online Loans …" at bounding box center [293, 908] width 587 height 1827
click at [164, 470] on input "Next Pay Date (DD/MM/YYYY) *" at bounding box center [109, 461] width 163 height 23
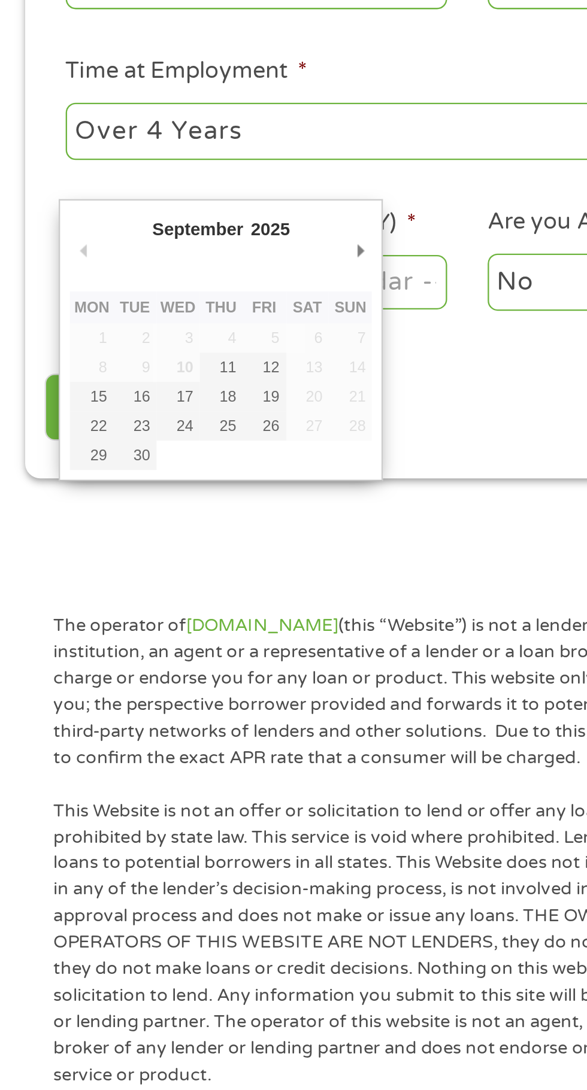
click at [166, 450] on input "Next Pay Date (DD/MM/YYYY) *" at bounding box center [109, 461] width 163 height 23
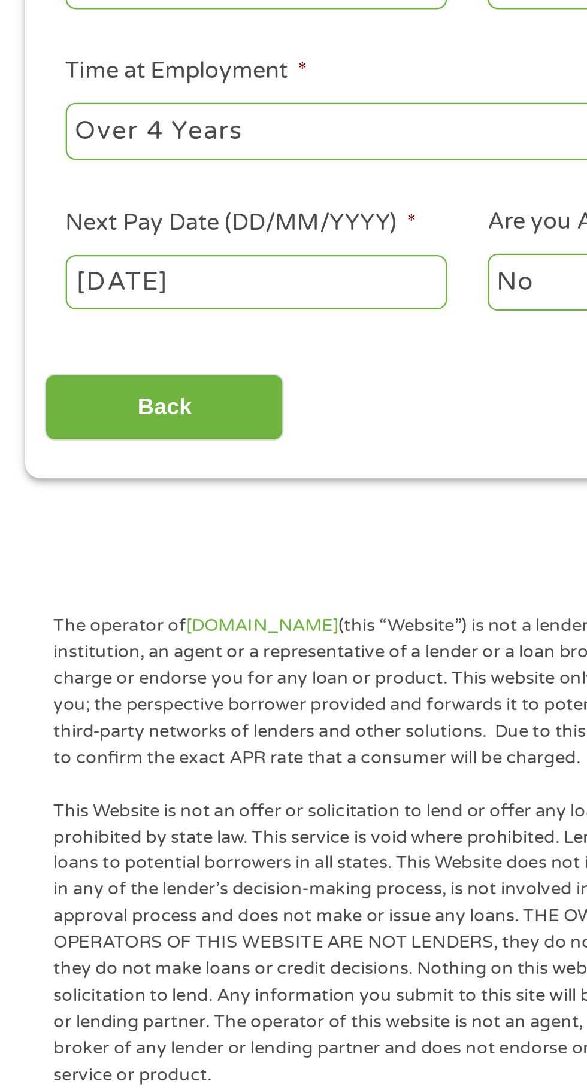
click at [156, 464] on body "Home Get Loan Offer How it works FAQs Blog Cash Loans Quick Loans Online Loans …" at bounding box center [293, 908] width 587 height 1827
click at [157, 459] on input "02/10/2025" at bounding box center [109, 461] width 163 height 23
click at [158, 457] on body "Home Get Loan Offer How it works FAQs Blog Cash Loans Quick Loans Online Loans …" at bounding box center [293, 908] width 587 height 1827
click at [138, 463] on input "08/10/2025" at bounding box center [109, 461] width 163 height 23
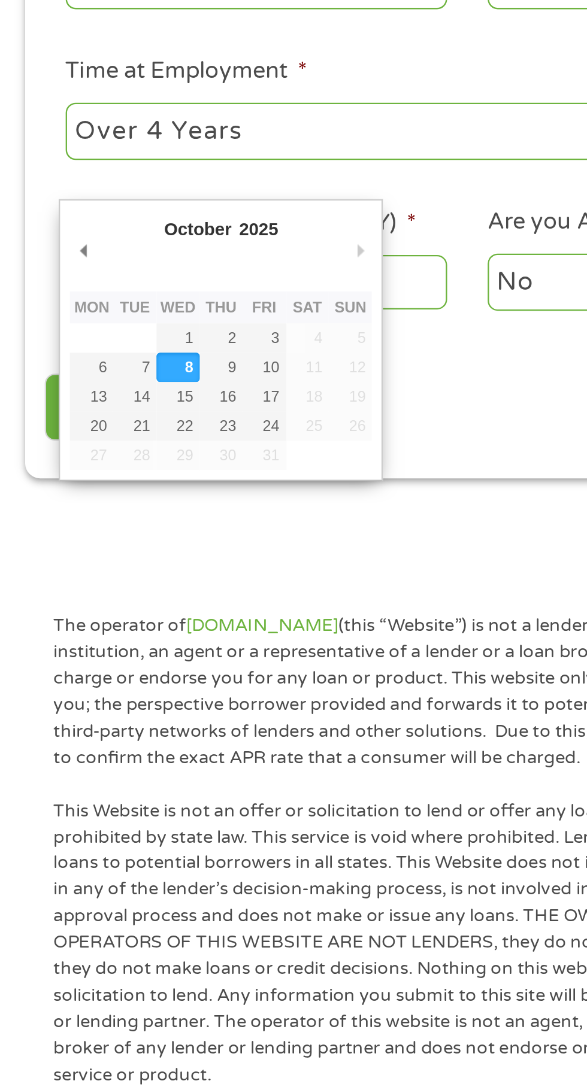
type input "[DATE]"
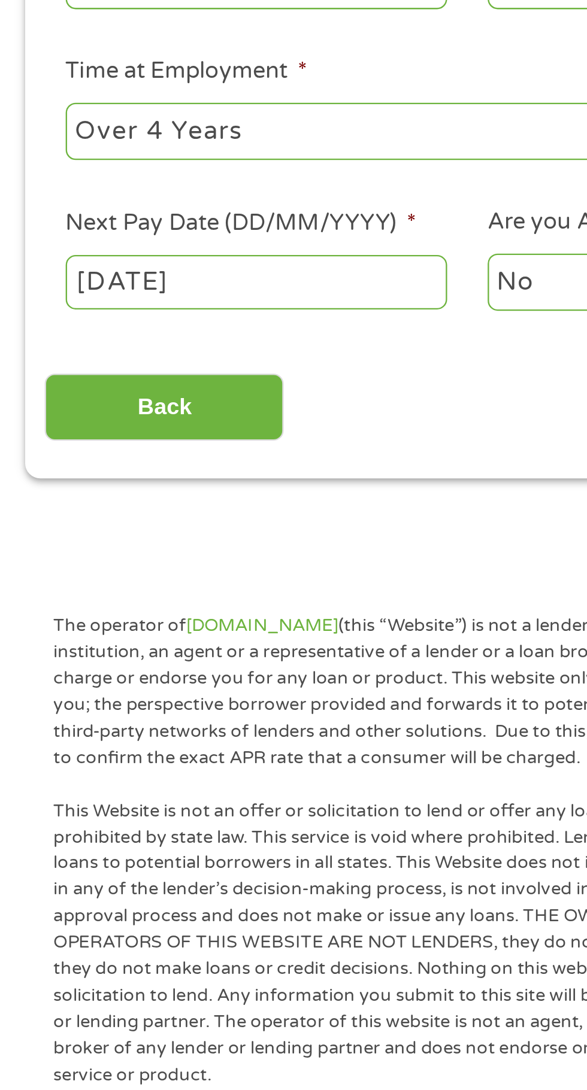
click at [230, 456] on select "No Yes" at bounding box center [290, 461] width 163 height 25
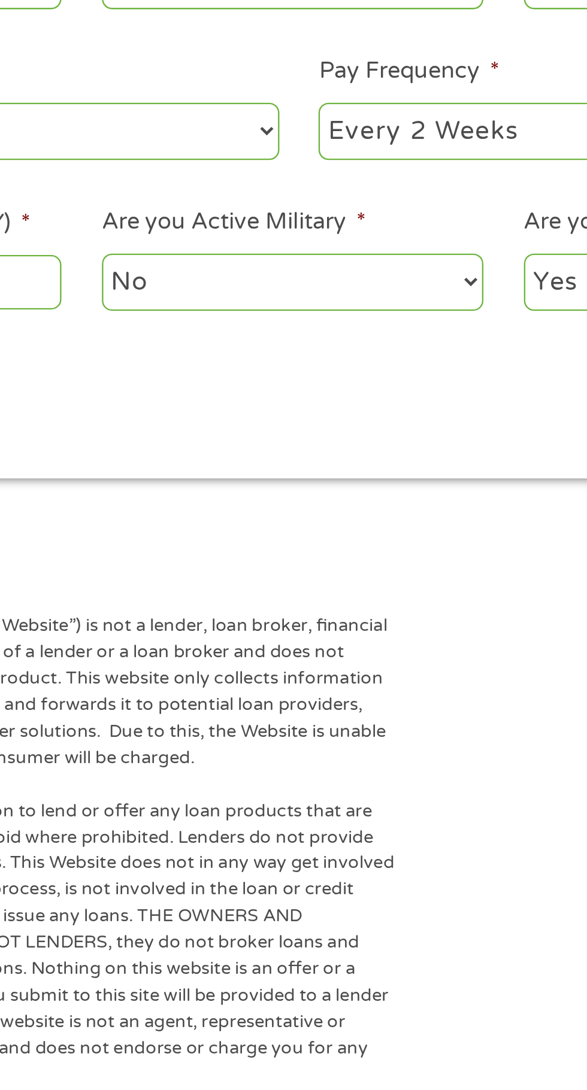
click at [344, 458] on select "No Yes" at bounding box center [290, 461] width 163 height 25
click at [209, 449] on select "No Yes" at bounding box center [290, 461] width 163 height 25
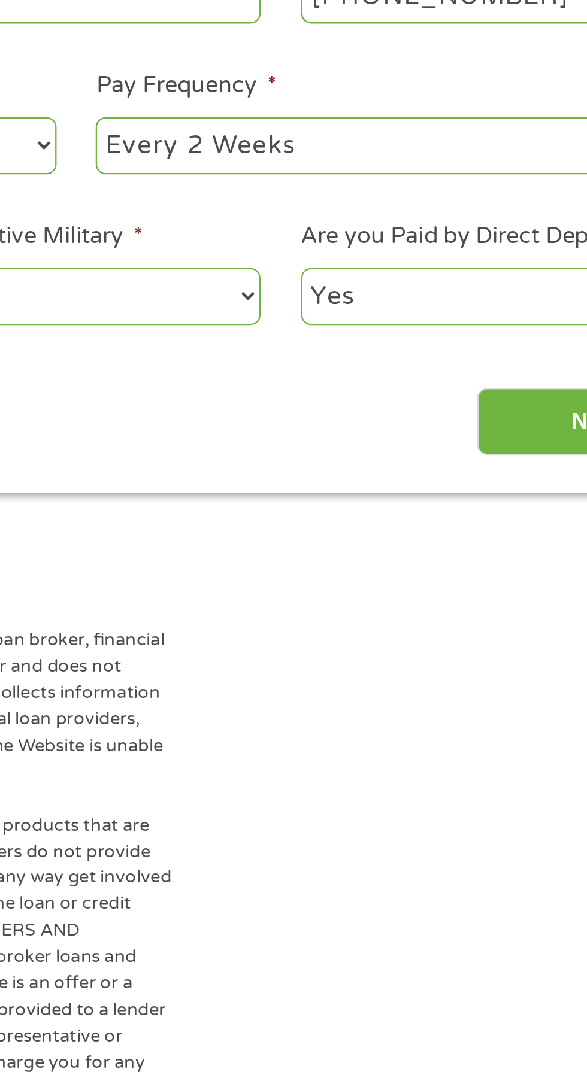
click at [499, 507] on input "Next" at bounding box center [516, 515] width 102 height 29
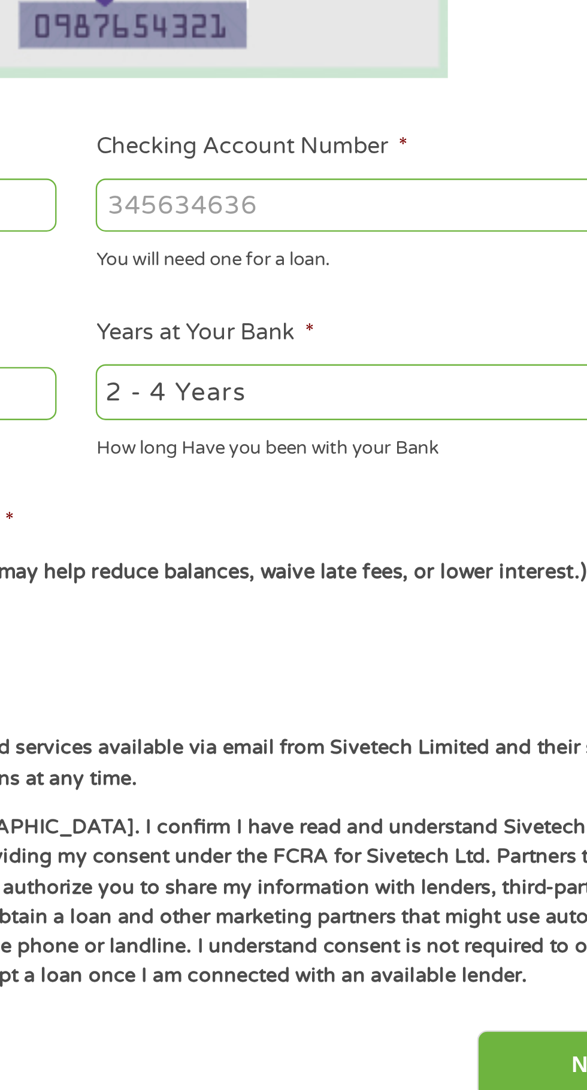
scroll to position [5, 5]
click at [490, 508] on select "2 - 4 Years 6 - 12 Months 1 - 2 Years Over 4 Years" at bounding box center [430, 502] width 257 height 25
click at [302, 490] on select "2 - 4 Years 6 - 12 Months 1 - 2 Years Over 4 Years" at bounding box center [430, 502] width 257 height 25
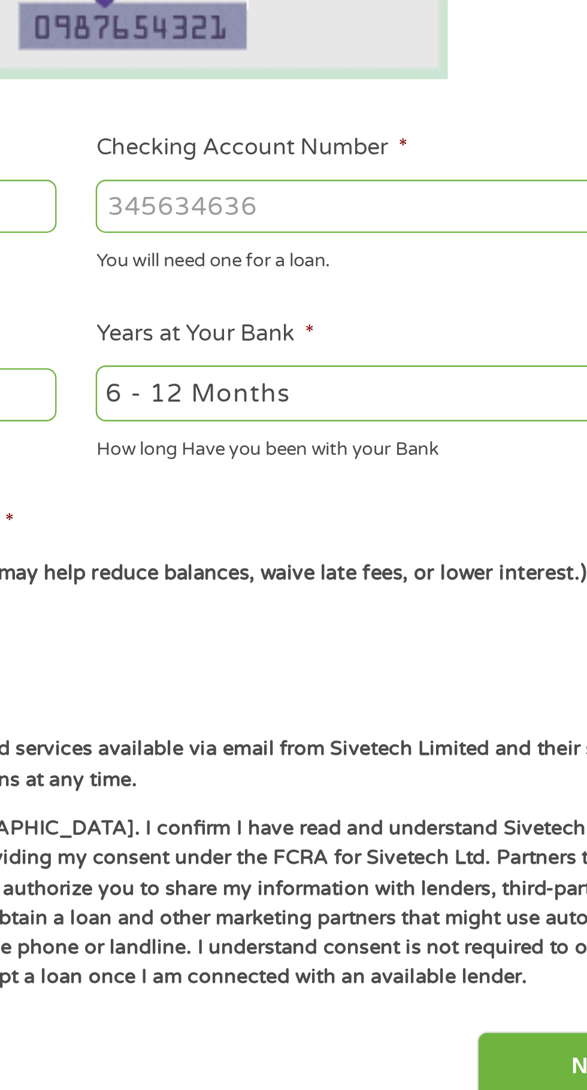
scroll to position [5, 0]
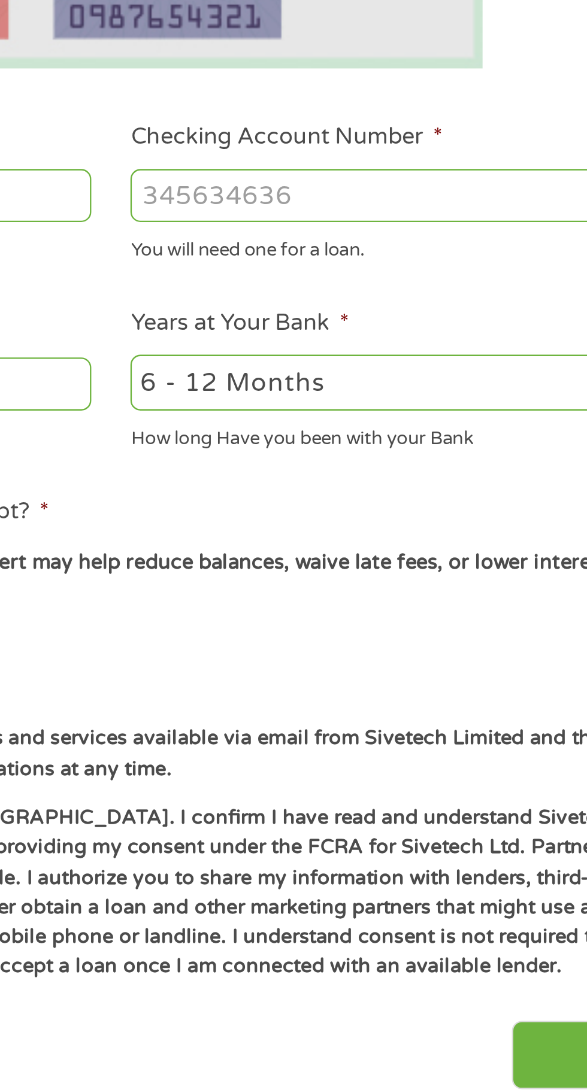
click at [459, 499] on select "2 - 4 Years 6 - 12 Months 1 - 2 Years Over 4 Years" at bounding box center [430, 502] width 257 height 25
select select "24months"
click at [302, 490] on select "2 - 4 Years 6 - 12 Months 1 - 2 Years Over 4 Years" at bounding box center [430, 502] width 257 height 25
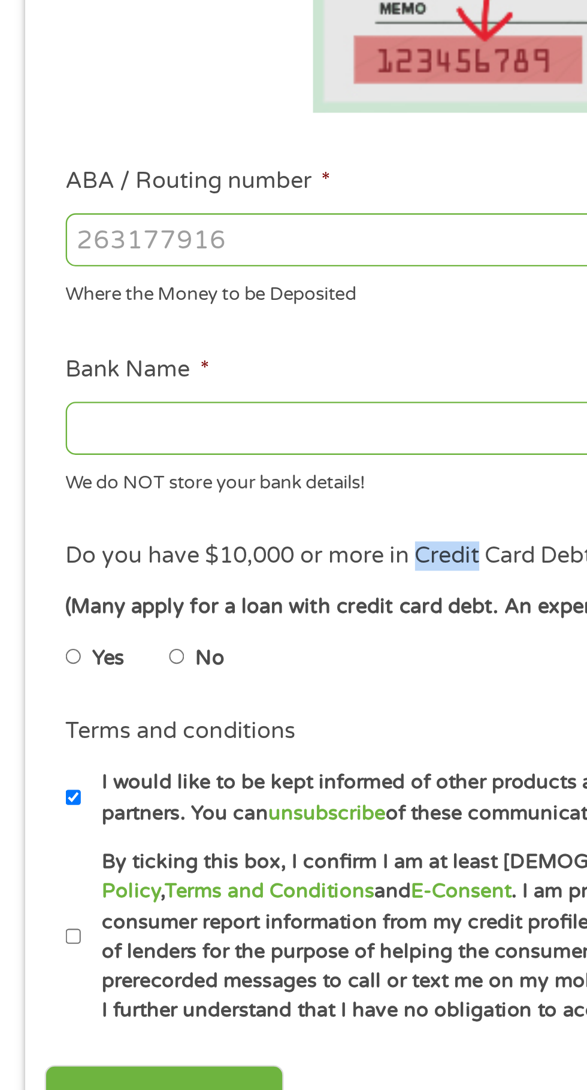
click at [129, 421] on input "ABA / Routing number *" at bounding box center [156, 422] width 257 height 23
click at [119, 424] on input "ABA / Routing number *" at bounding box center [156, 422] width 257 height 23
type input "071102076"
type input "FIRST MID [US_STATE] BANK TRUST"
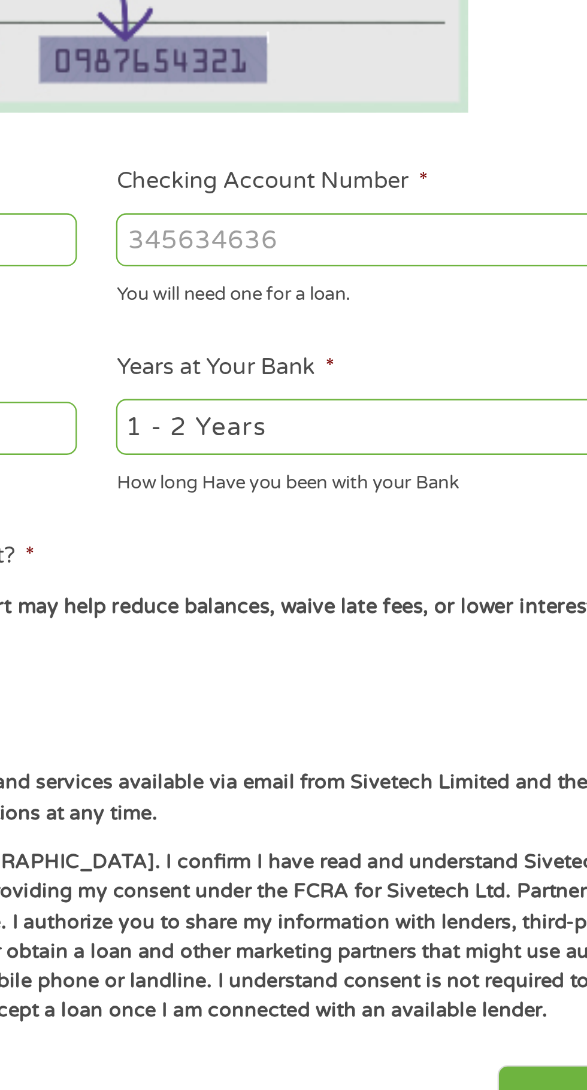
type input "071102076"
click at [408, 418] on input "Checking Account Number *" at bounding box center [430, 422] width 257 height 23
click at [381, 444] on div "You will need one for a loan." at bounding box center [430, 444] width 257 height 16
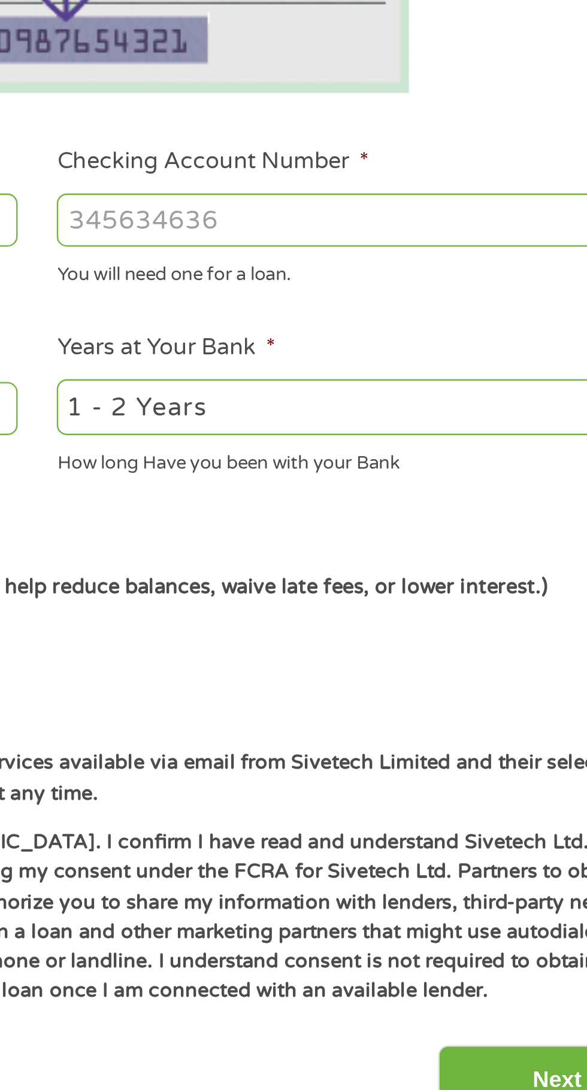
click at [451, 417] on input "Checking Account Number *" at bounding box center [430, 422] width 257 height 23
type input "856011414285601141428560114142"
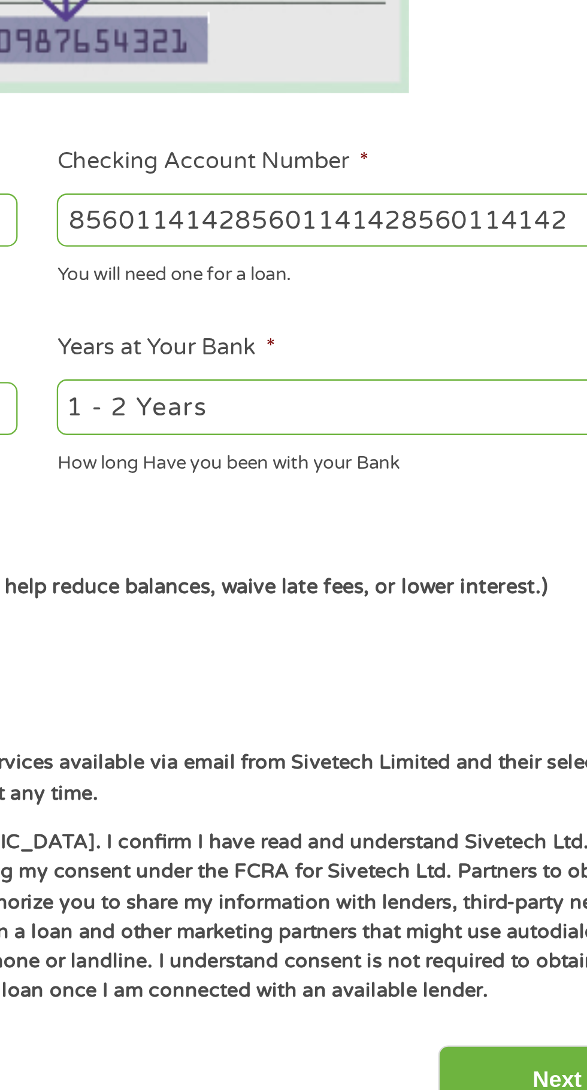
click at [504, 420] on input "856011414285601141428560114142" at bounding box center [430, 422] width 257 height 23
click at [520, 416] on input "856011414285601141428560114142" at bounding box center [430, 422] width 257 height 23
click at [492, 426] on input "856011414285601141428560114142" at bounding box center [430, 422] width 257 height 23
click at [397, 419] on input "856011414285601141428560114142" at bounding box center [430, 422] width 257 height 23
click at [401, 426] on input "856011414285601141428560114142" at bounding box center [430, 422] width 257 height 23
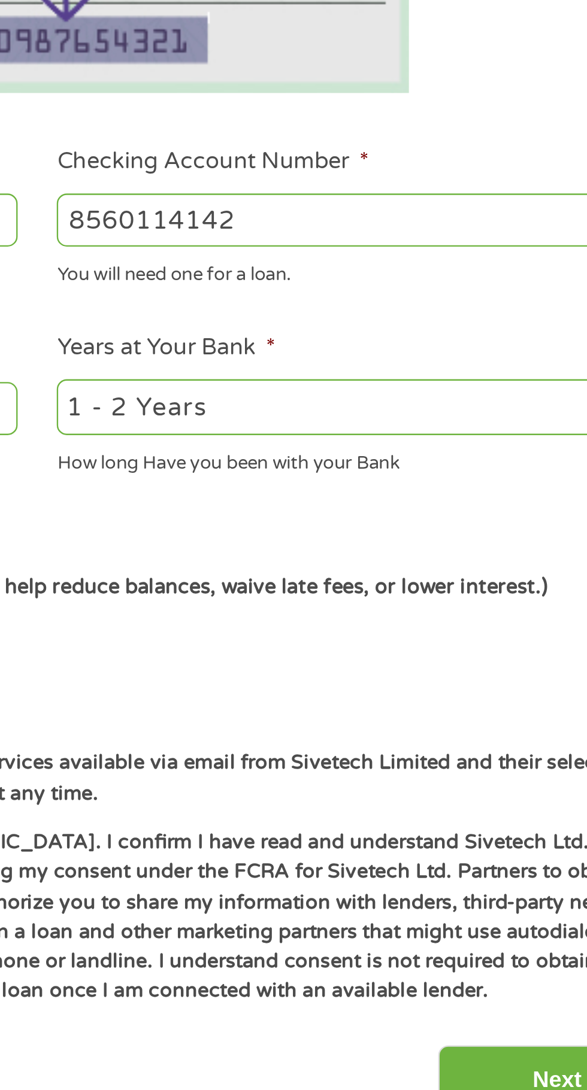
type input "8560114142"
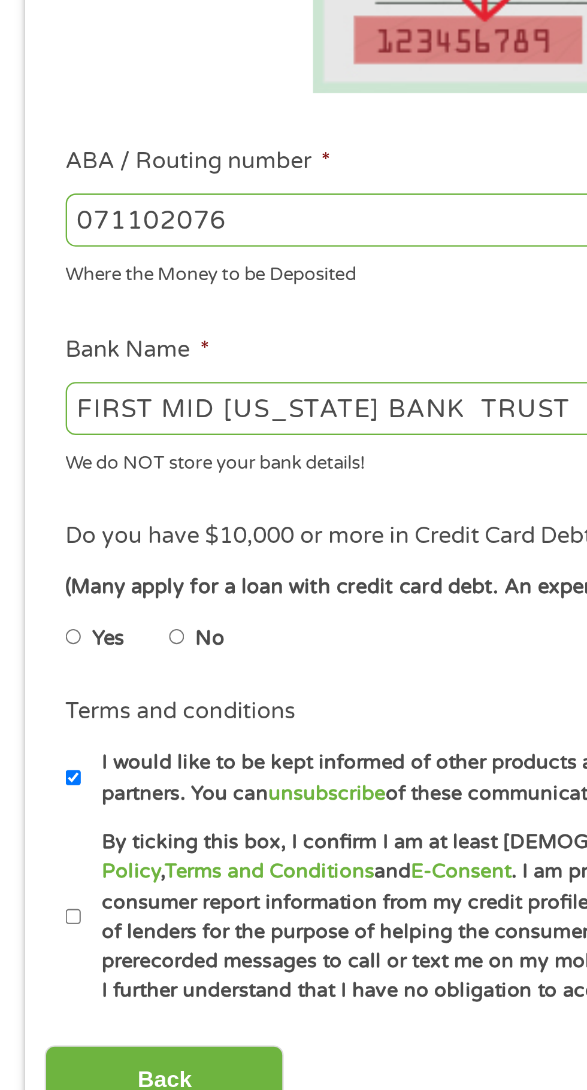
click at [91, 601] on label "No" at bounding box center [90, 601] width 13 height 13
click at [80, 601] on input "No" at bounding box center [75, 601] width 7 height 19
radio input "true"
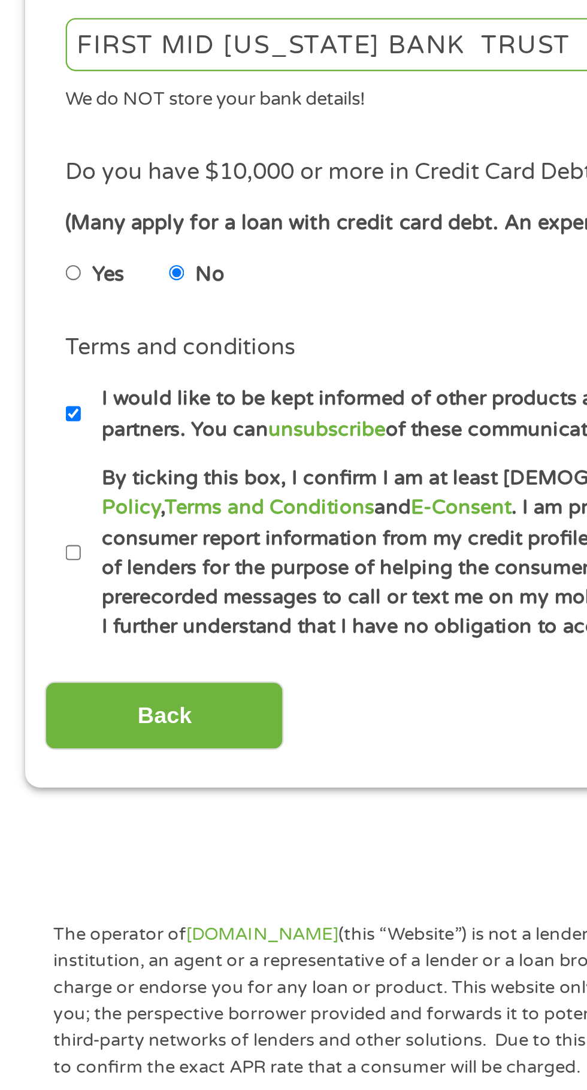
scroll to position [11, 0]
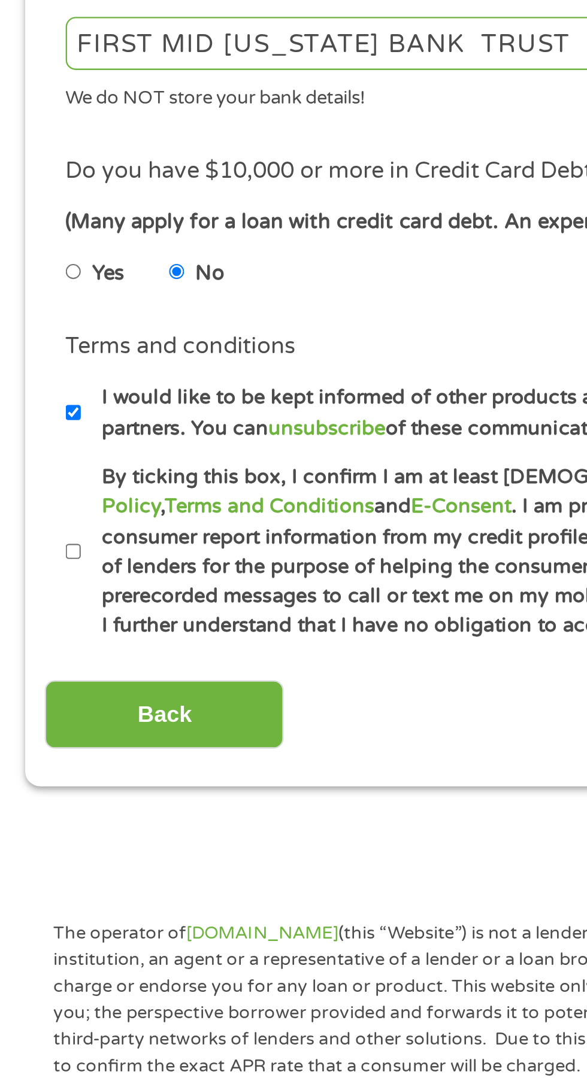
click at [28, 723] on input "By ticking this box, I confirm I am at least [DEMOGRAPHIC_DATA]. I confirm I ha…" at bounding box center [31, 715] width 7 height 19
checkbox input "true"
click at [31, 661] on input "I would like to be kept informed of other products and services available via e…" at bounding box center [31, 656] width 7 height 19
checkbox input "false"
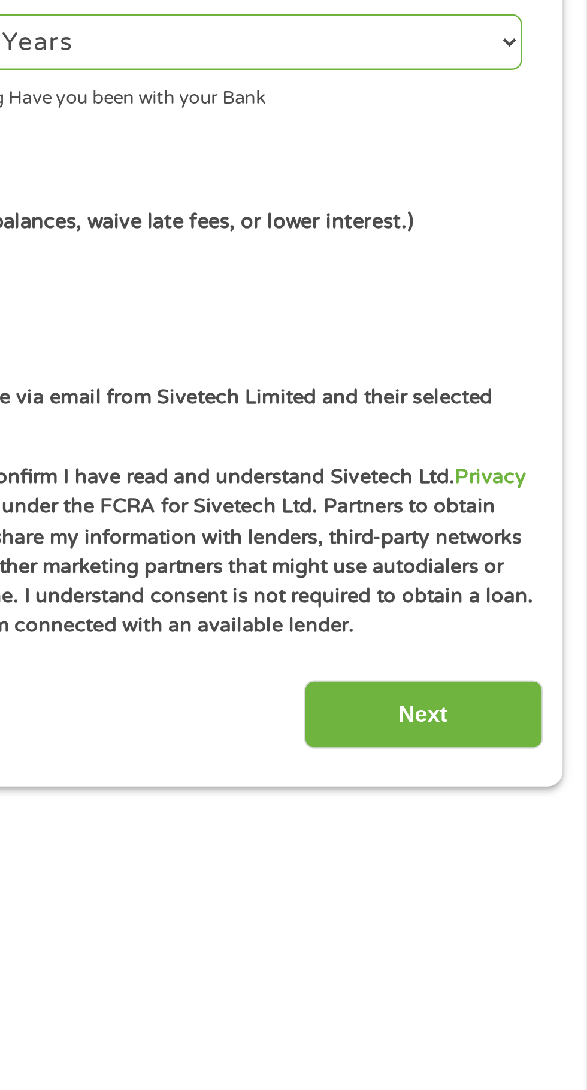
click at [544, 791] on input "Next" at bounding box center [516, 785] width 102 height 29
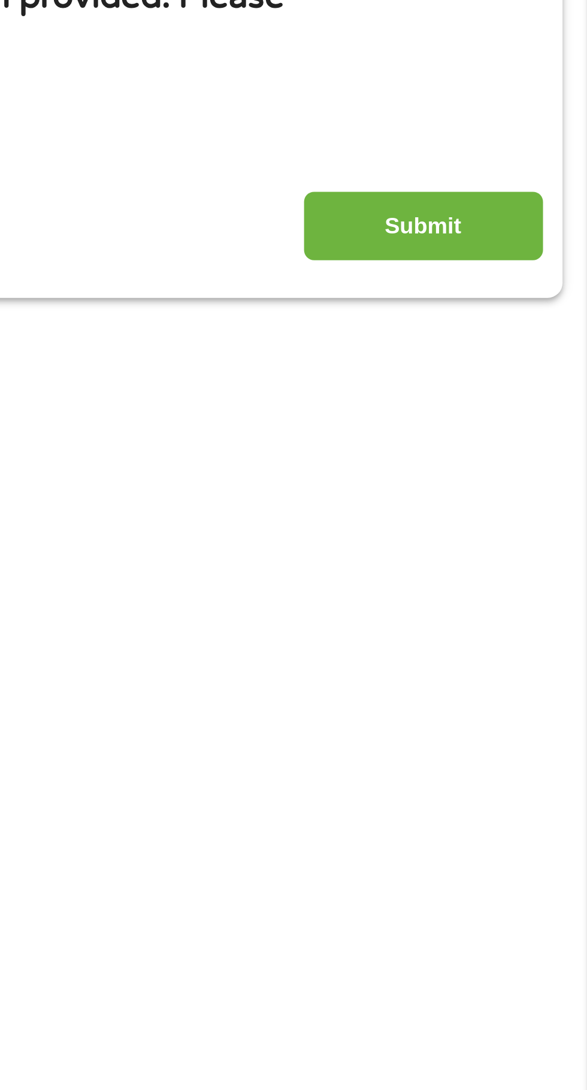
scroll to position [0, 0]
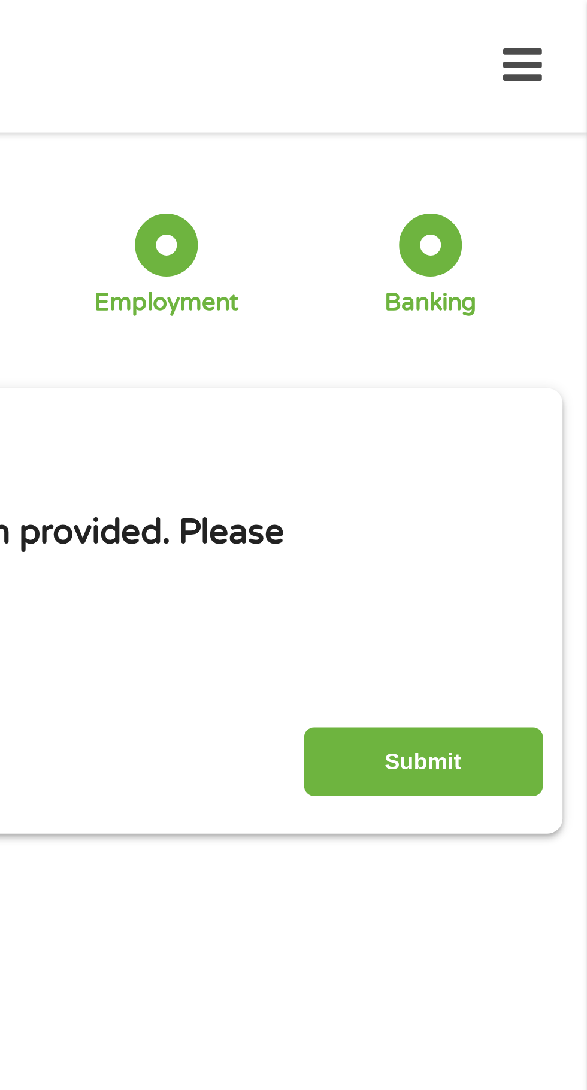
click at [530, 329] on input "Submit" at bounding box center [516, 326] width 102 height 29
click at [0, 0] on div "Please wait… Please DO NOT press back or exit this page, we’re still here… We a…" at bounding box center [0, 0] width 0 height 0
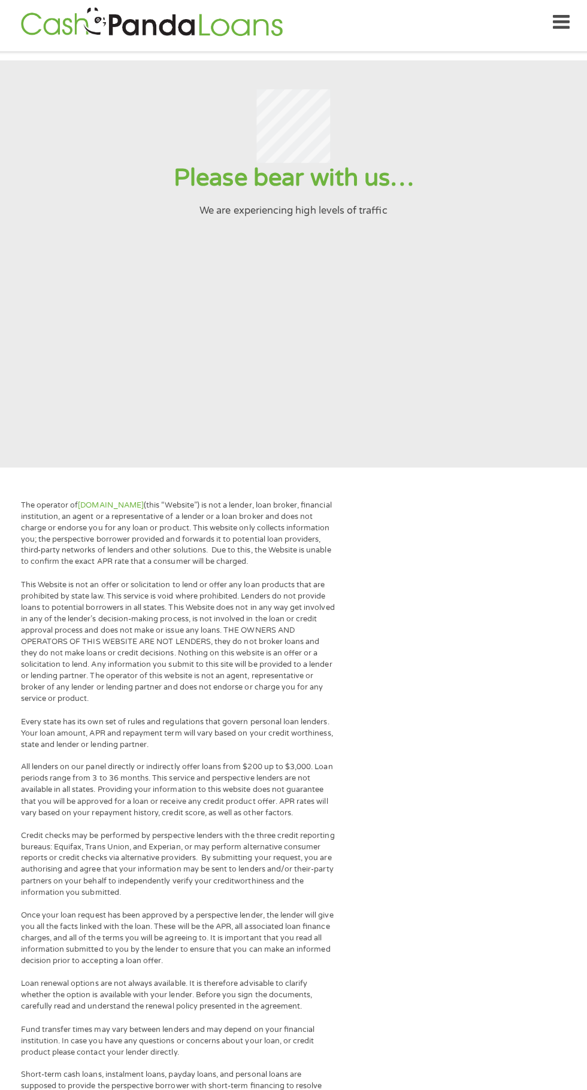
click at [561, 28] on icon at bounding box center [559, 28] width 17 height 29
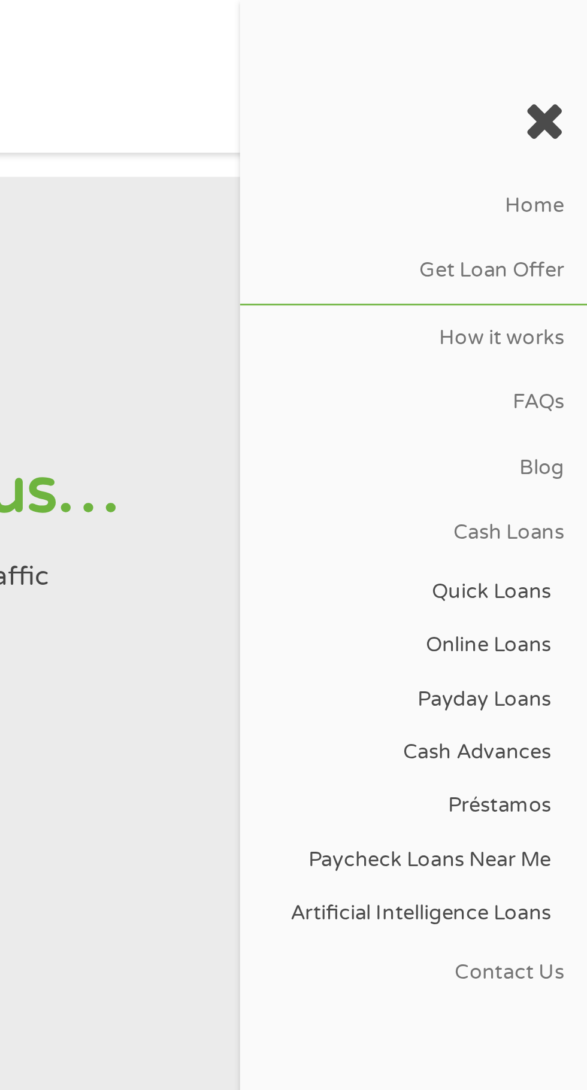
click at [566, 262] on link "Payday Loans" at bounding box center [519, 261] width 124 height 20
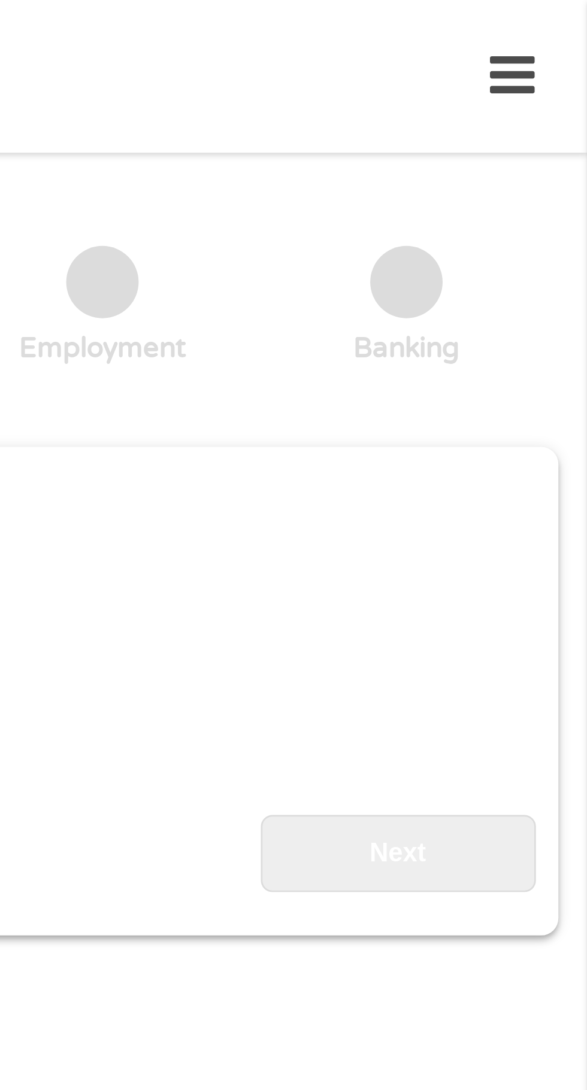
click at [552, 29] on icon at bounding box center [559, 28] width 17 height 29
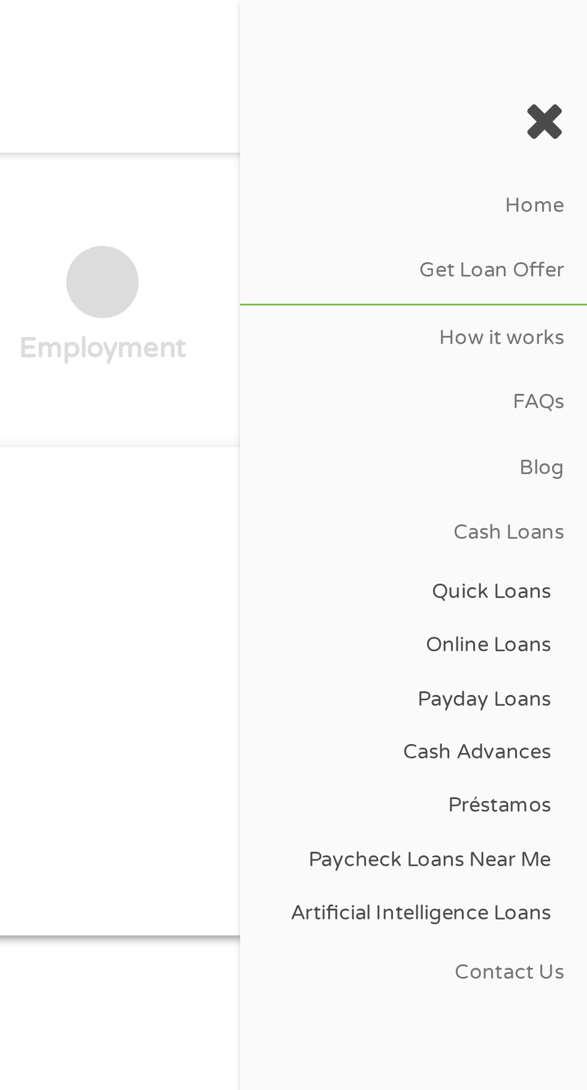
click at [421, 38] on div "Home Get Loan Offer How it works FAQs Blog Cash Loans Quick Loans Online Loans …" at bounding box center [293, 29] width 548 height 38
click at [574, 67] on link "Home" at bounding box center [521, 77] width 129 height 24
click at [543, 293] on link "Préstamos" at bounding box center [519, 300] width 124 height 20
click at [566, 272] on link "Cash Advances" at bounding box center [519, 281] width 124 height 20
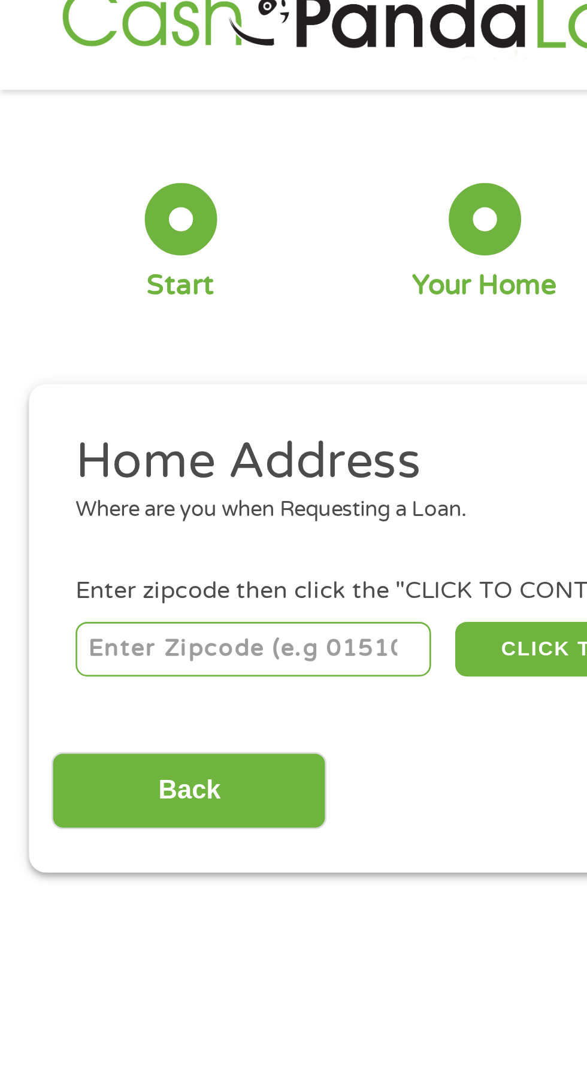
scroll to position [22, 0]
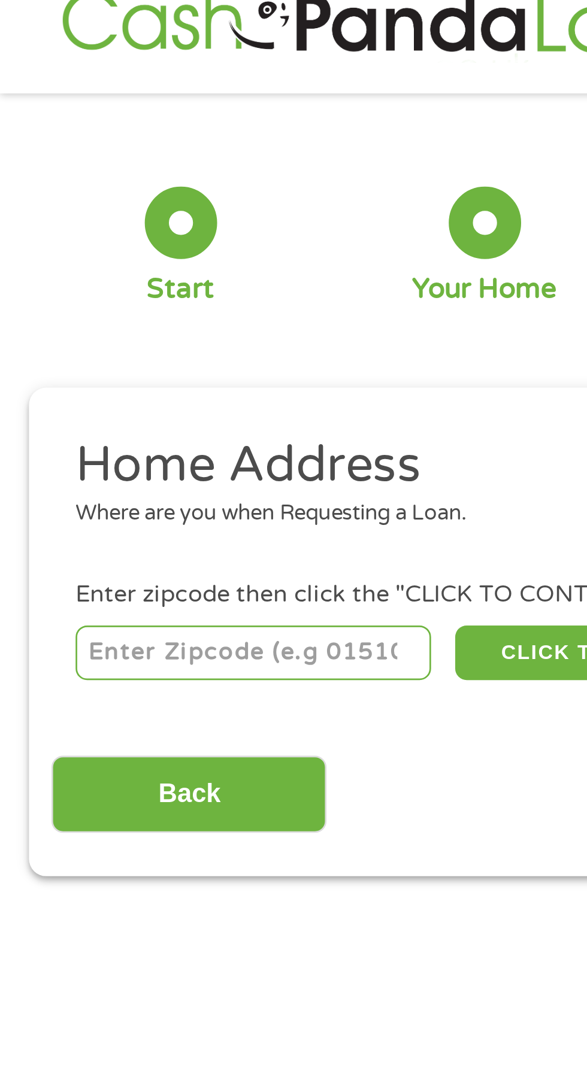
click at [56, 310] on input "Back" at bounding box center [70, 295] width 102 height 29
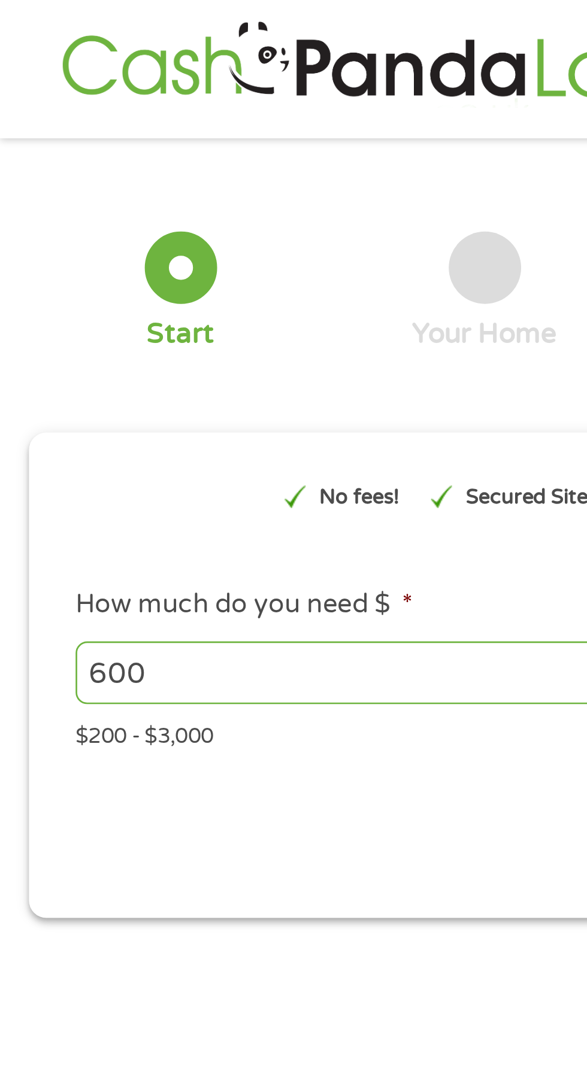
click at [204, 248] on input "600" at bounding box center [158, 250] width 261 height 23
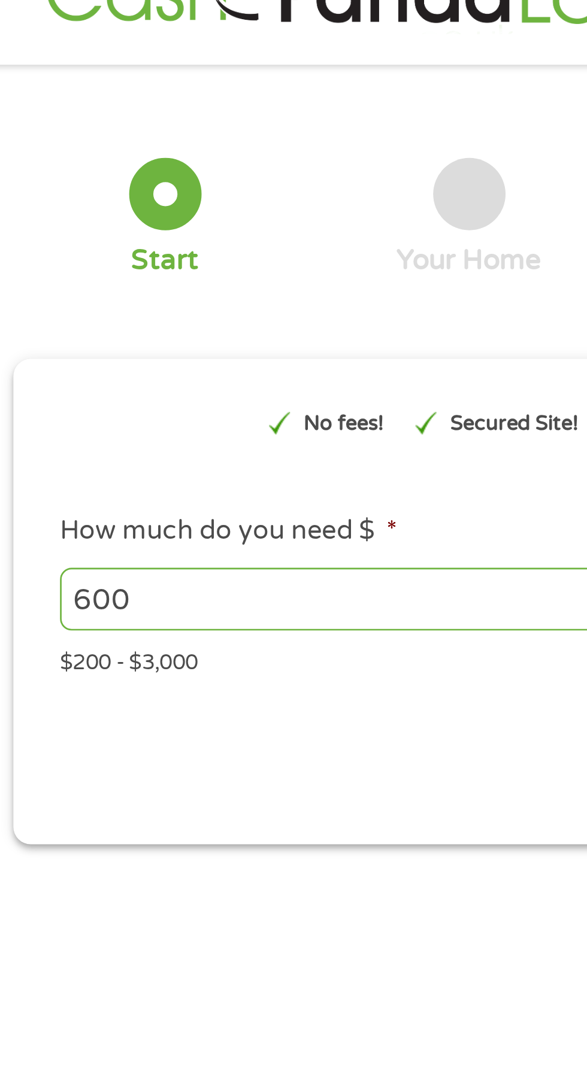
scroll to position [5, 0]
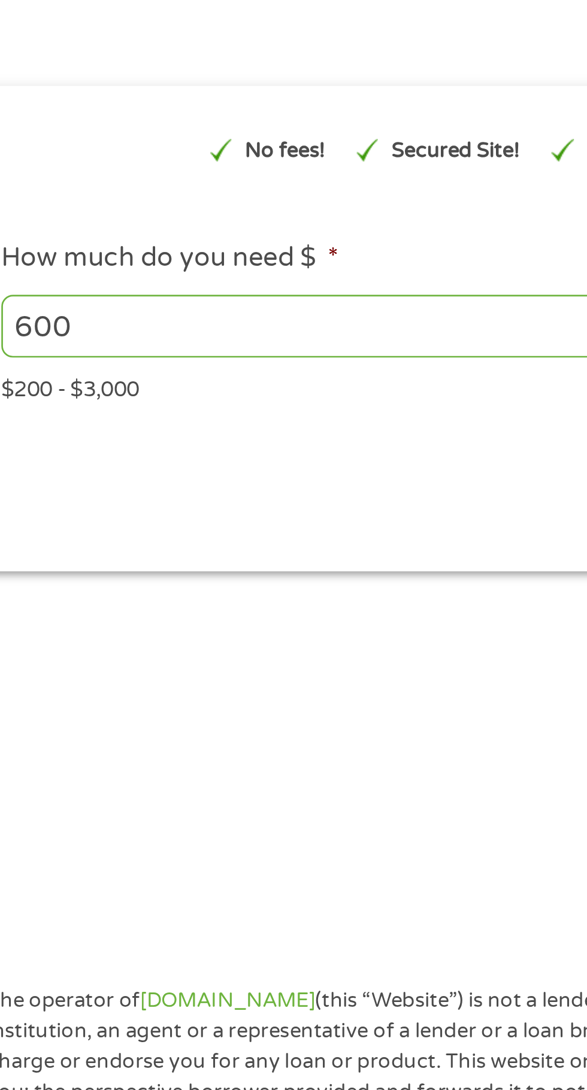
click at [235, 382] on main "1 Start 2 Your Home 3 About You 4 Employment 5 Banking 6 This field is hidden w…" at bounding box center [293, 262] width 587 height 404
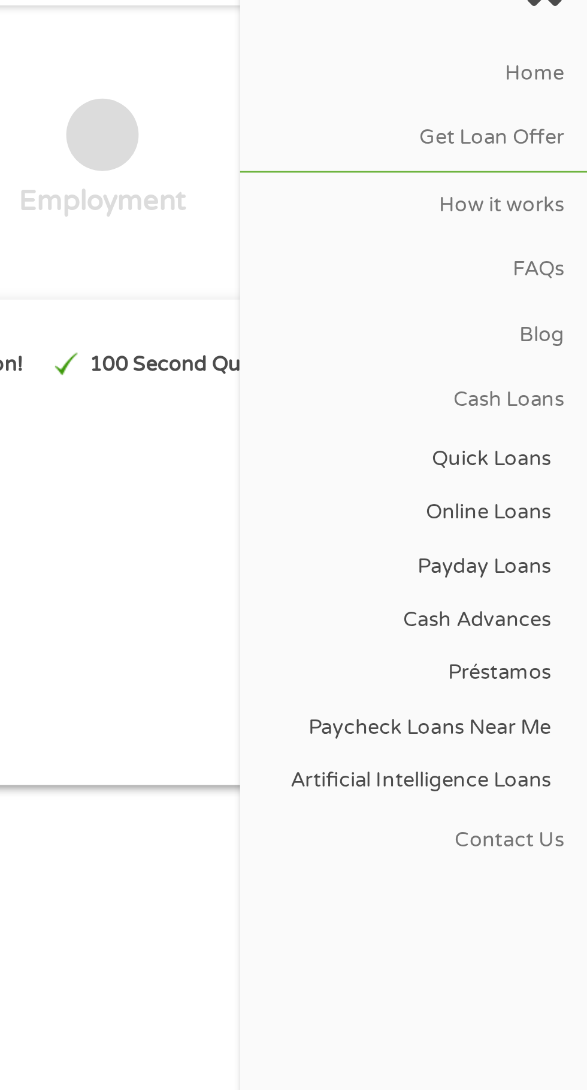
scroll to position [0, 0]
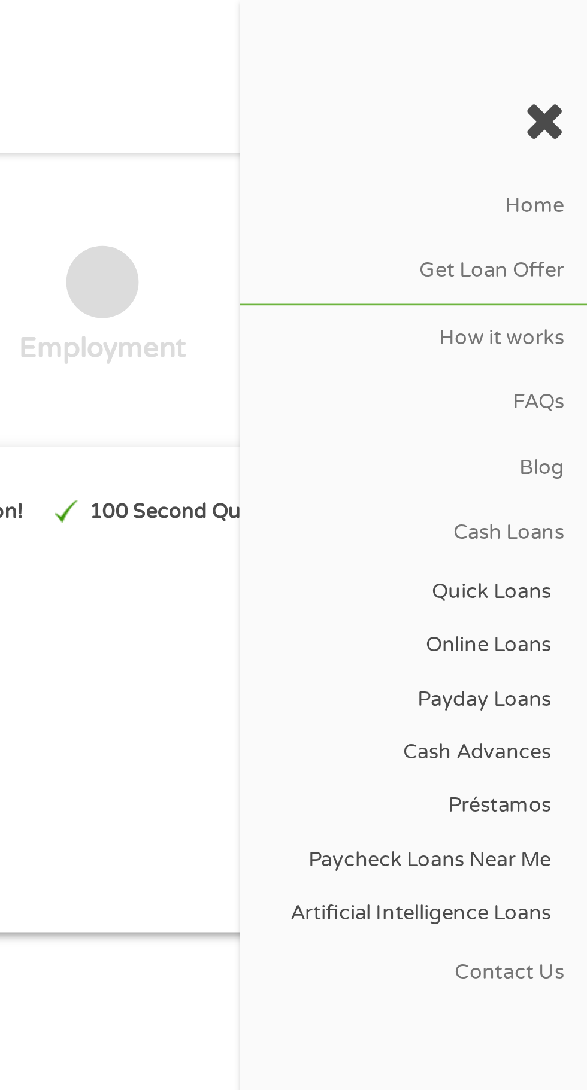
click at [575, 190] on link "Cash Loans" at bounding box center [521, 199] width 129 height 24
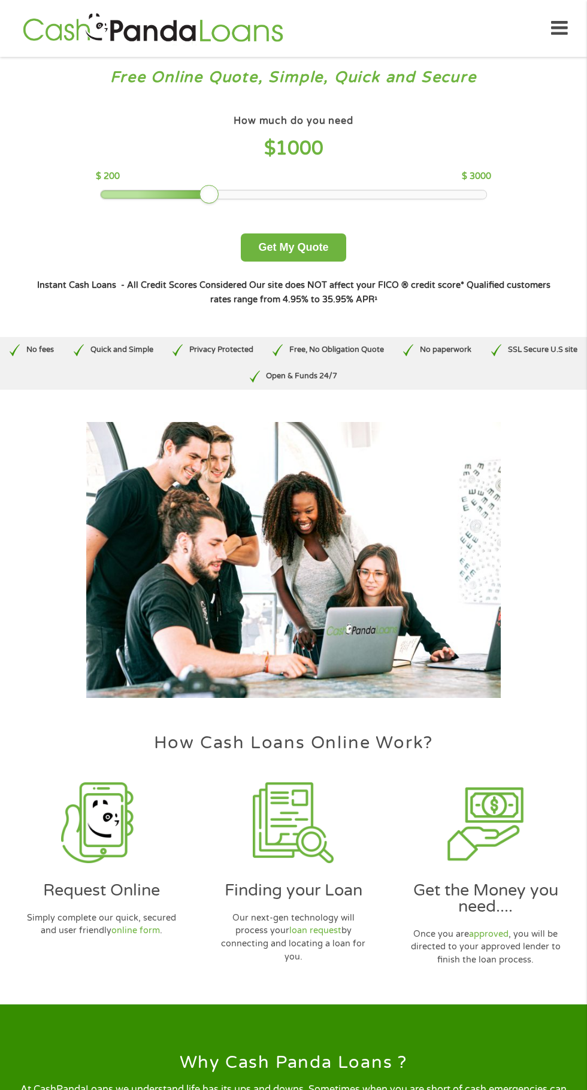
click at [563, 23] on icon at bounding box center [559, 28] width 17 height 29
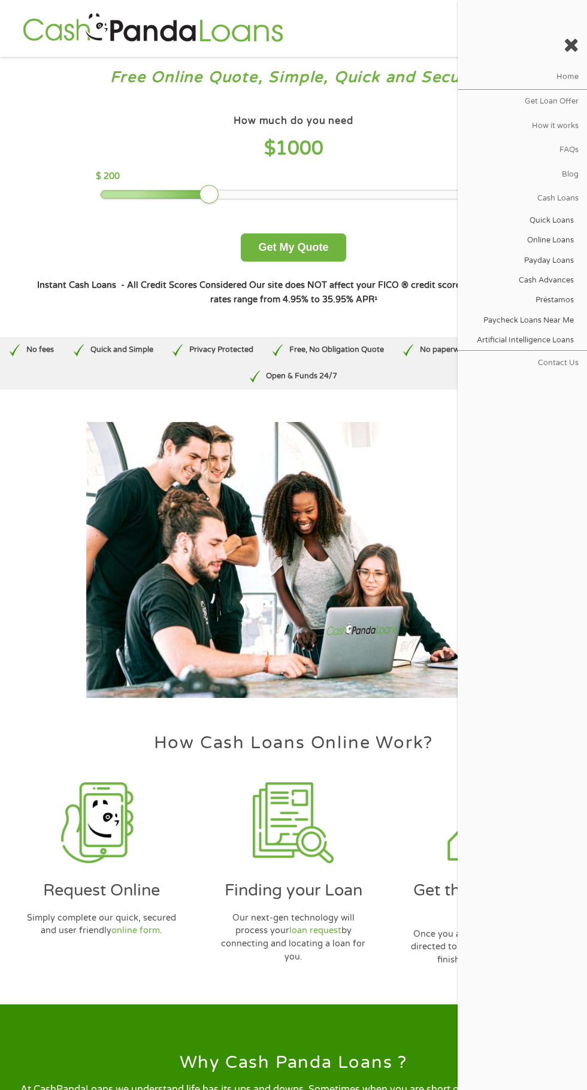
click at [560, 37] on div at bounding box center [521, 46] width 129 height 38
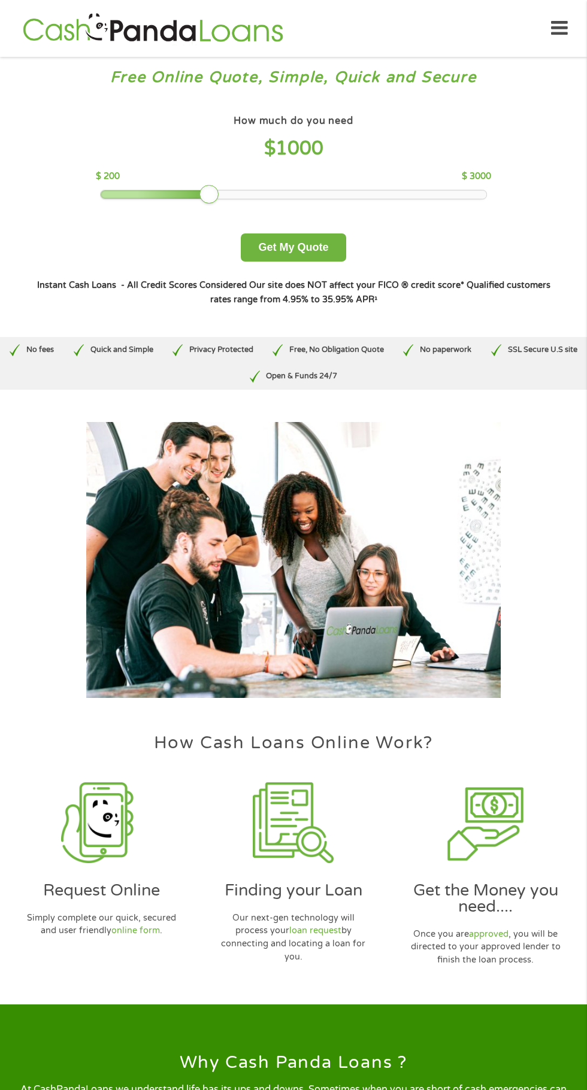
click at [559, 29] on icon at bounding box center [559, 28] width 17 height 29
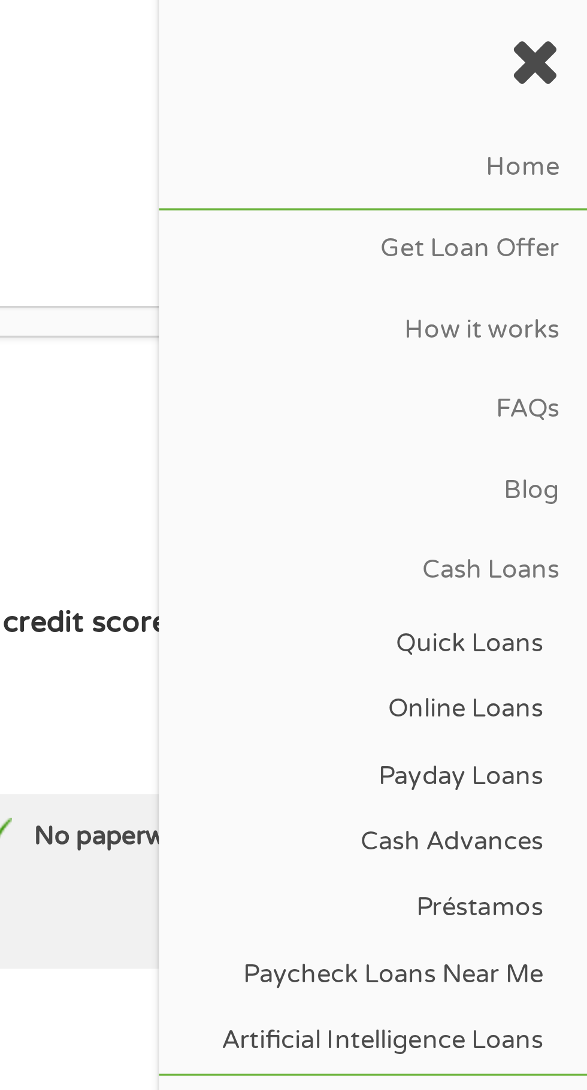
click at [578, 101] on link "Get Loan Offer" at bounding box center [521, 102] width 129 height 24
click at [574, 103] on link "Get Loan Offer" at bounding box center [521, 102] width 129 height 24
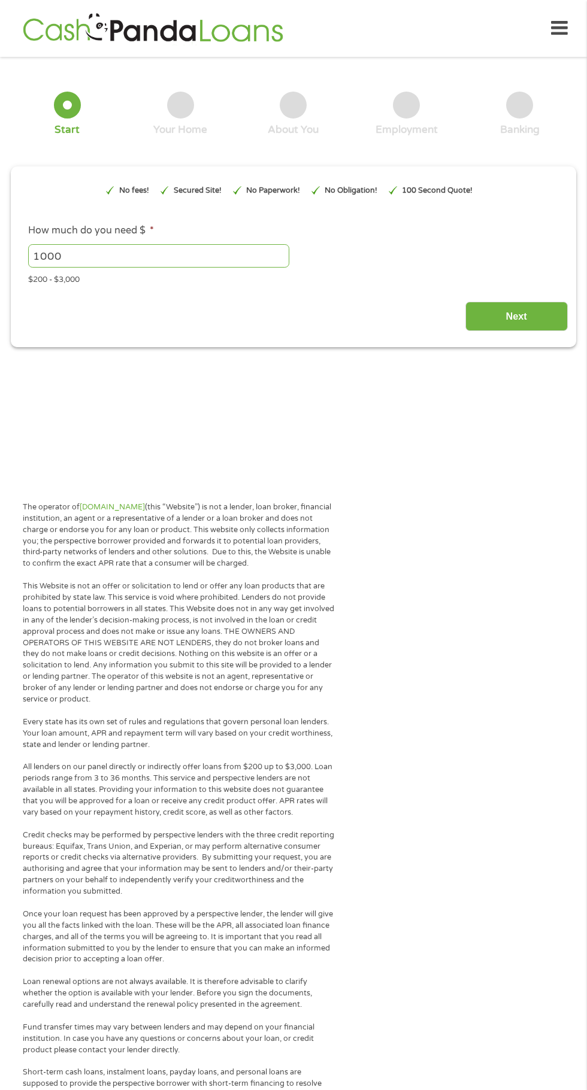
type input "EAIaIQobChMIyoDA0czOjwMVDFn_AR0A6S5nEAAYAyAAEgL6L_D_BwE"
click at [559, 31] on icon at bounding box center [559, 28] width 17 height 29
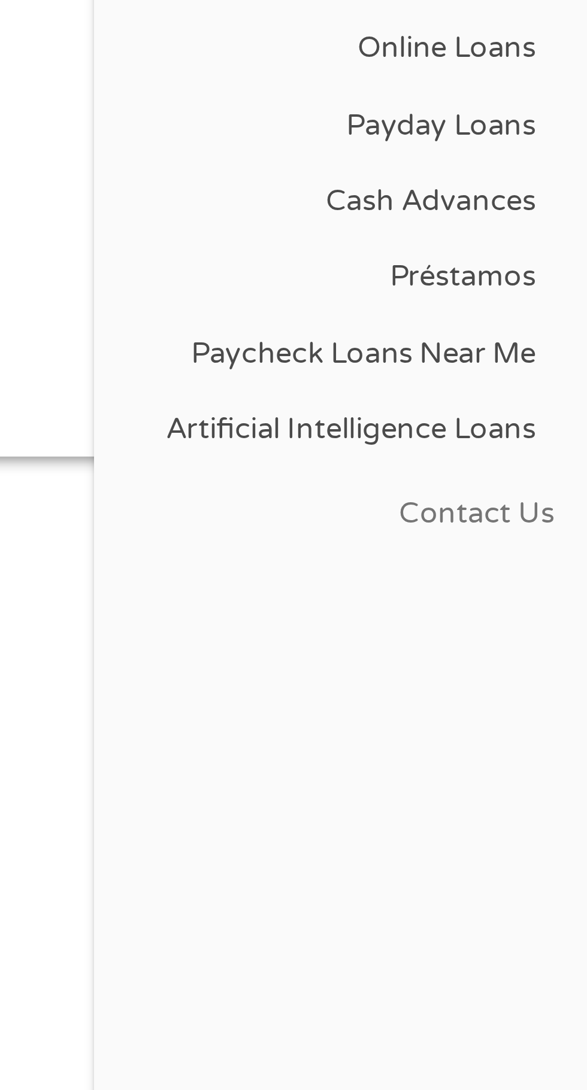
click at [572, 252] on link "Payday Loans" at bounding box center [519, 261] width 124 height 20
click at [562, 257] on link "Payday Loans" at bounding box center [519, 261] width 124 height 20
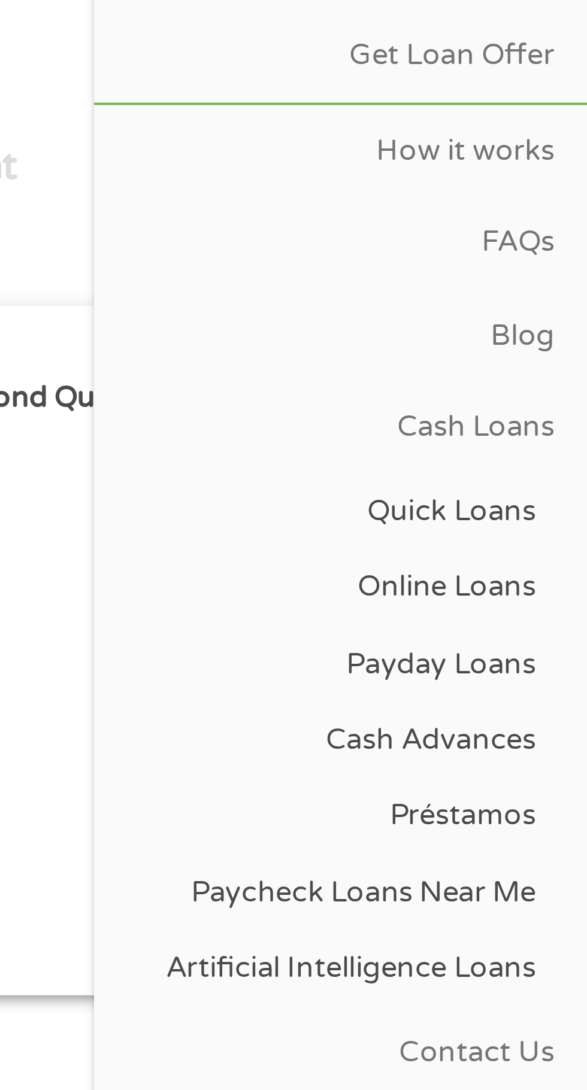
click at [568, 257] on link "Payday Loans" at bounding box center [519, 261] width 124 height 20
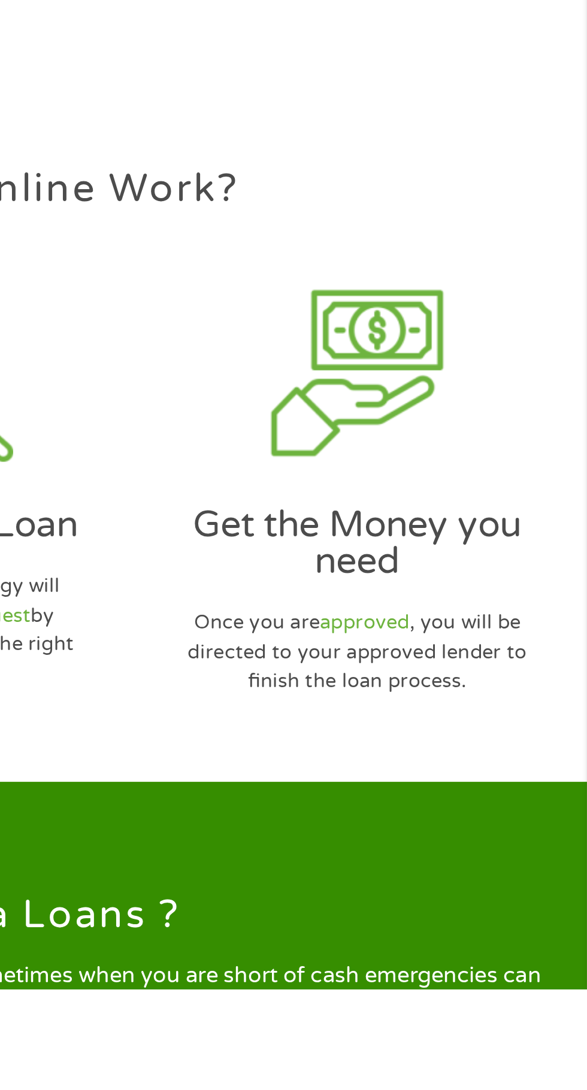
scroll to position [2437, 0]
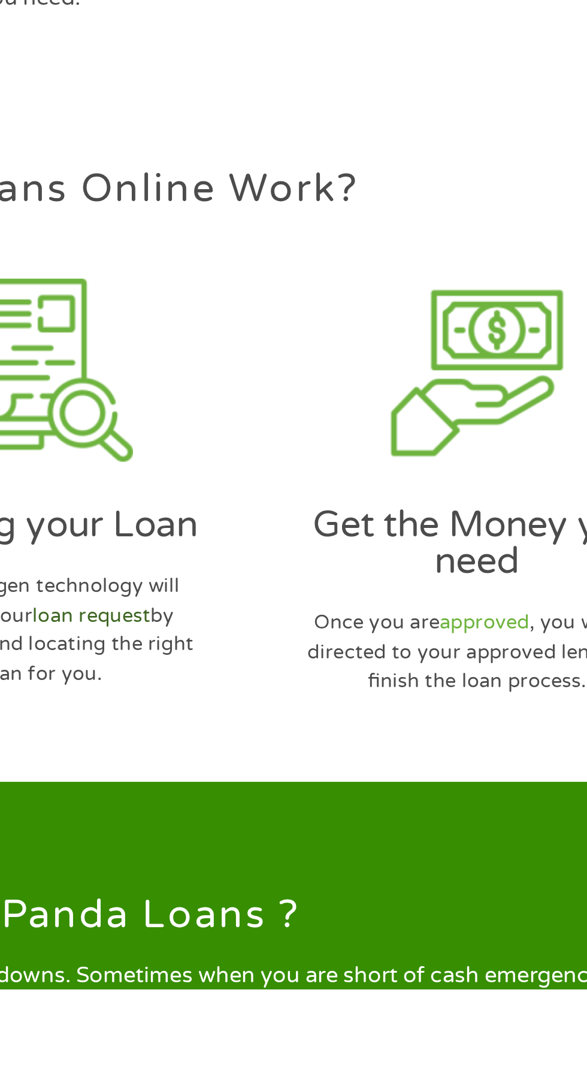
click at [333, 920] on link "loan request" at bounding box center [315, 925] width 52 height 10
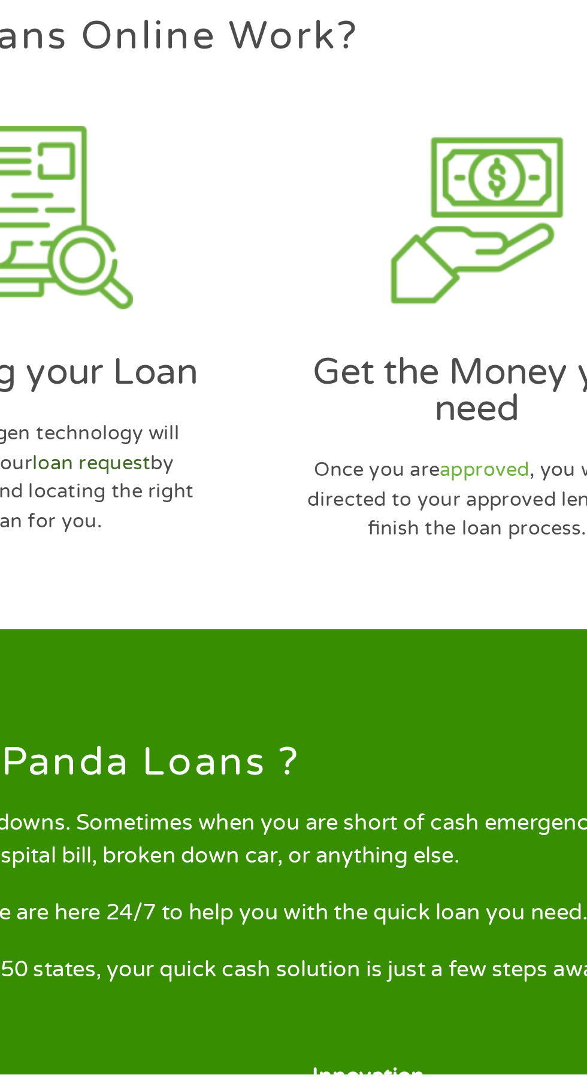
scroll to position [2561, 0]
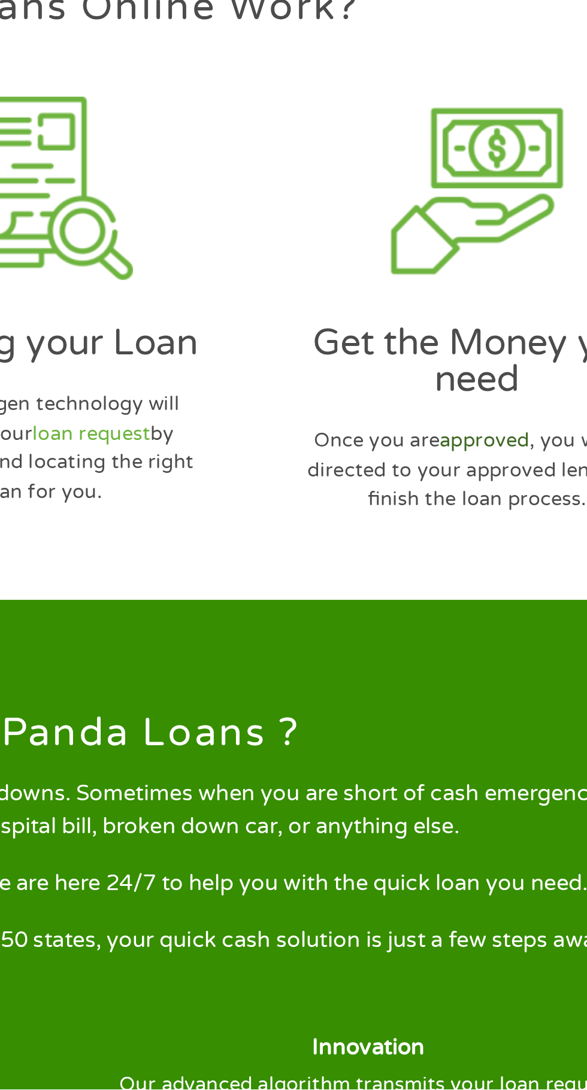
click at [495, 799] on link "approved" at bounding box center [489, 804] width 40 height 10
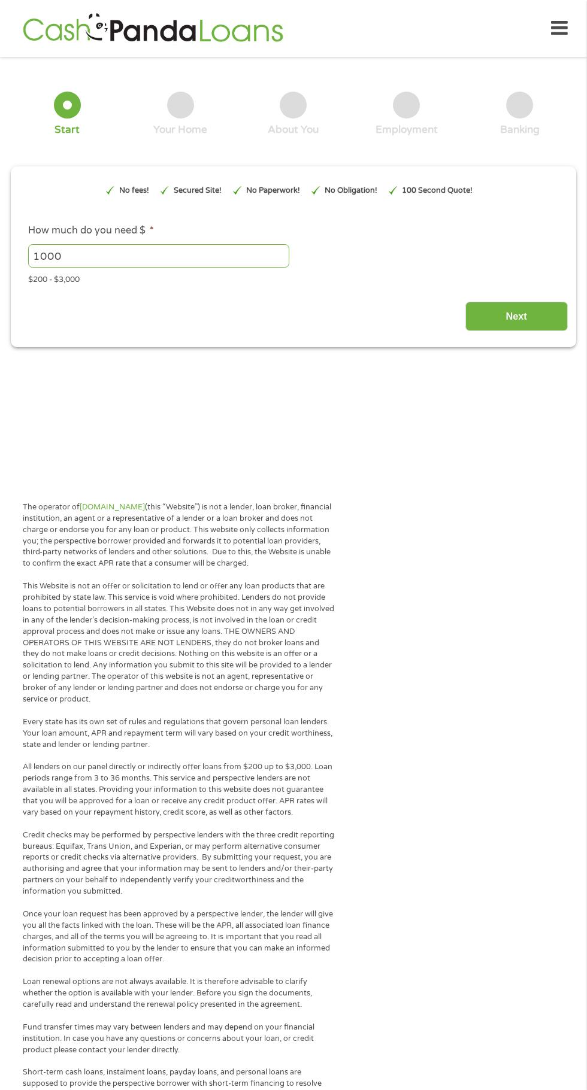
type input "EAIaIQobChMIyoDA0czOjwMVDFn_AR0A6S5nEAAYAyAAEgL6L_D_BwE"
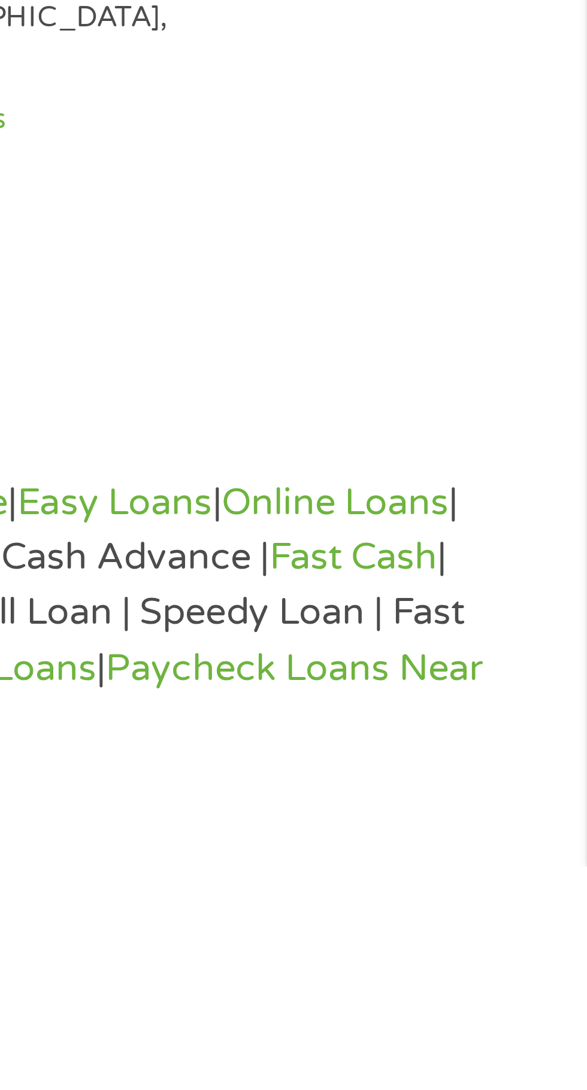
scroll to position [550, 0]
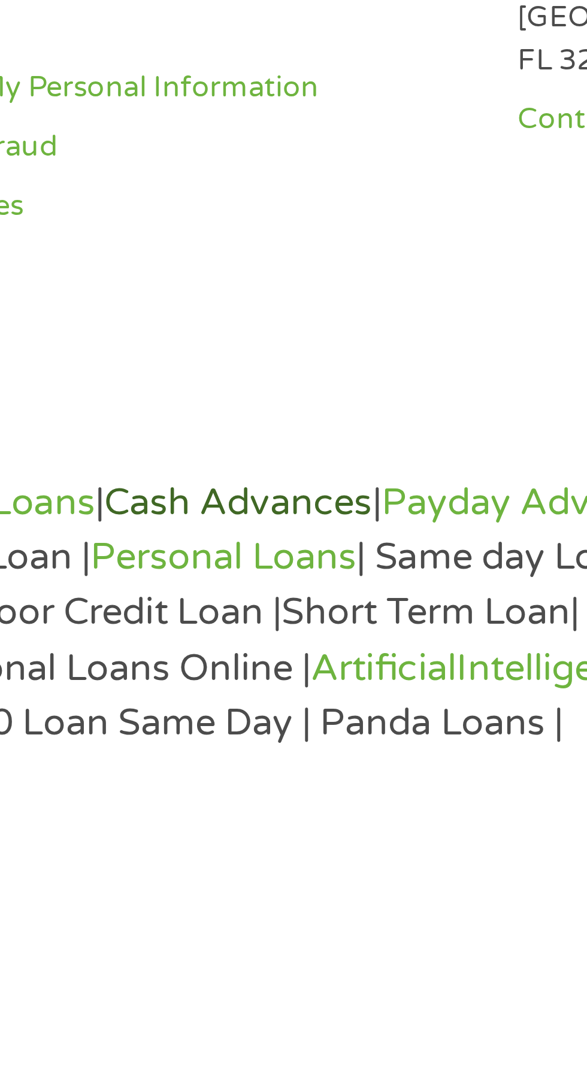
click at [353, 993] on link "Cash Advances" at bounding box center [319, 994] width 71 height 12
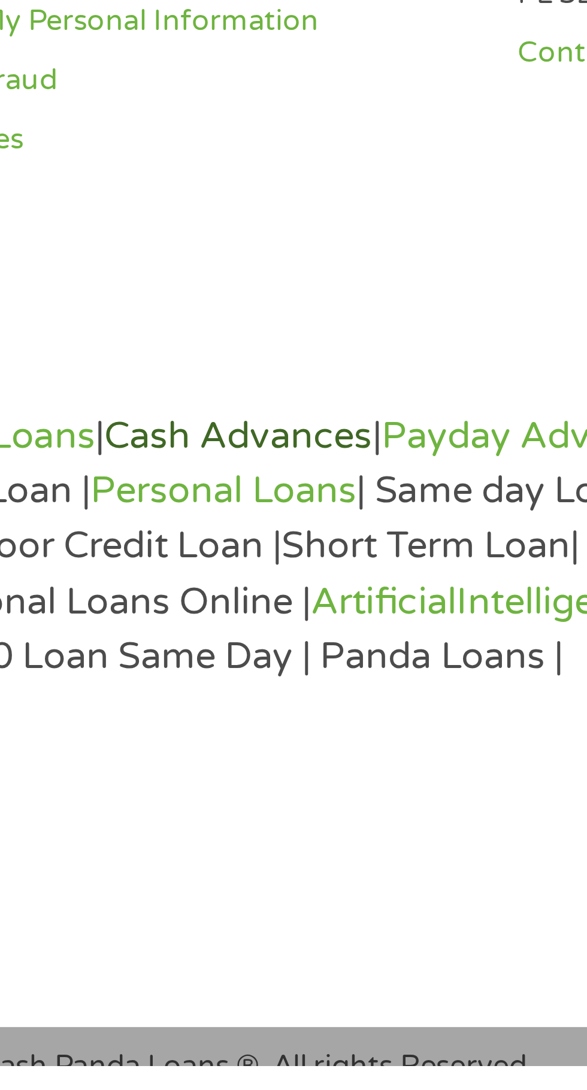
scroll to position [628, 0]
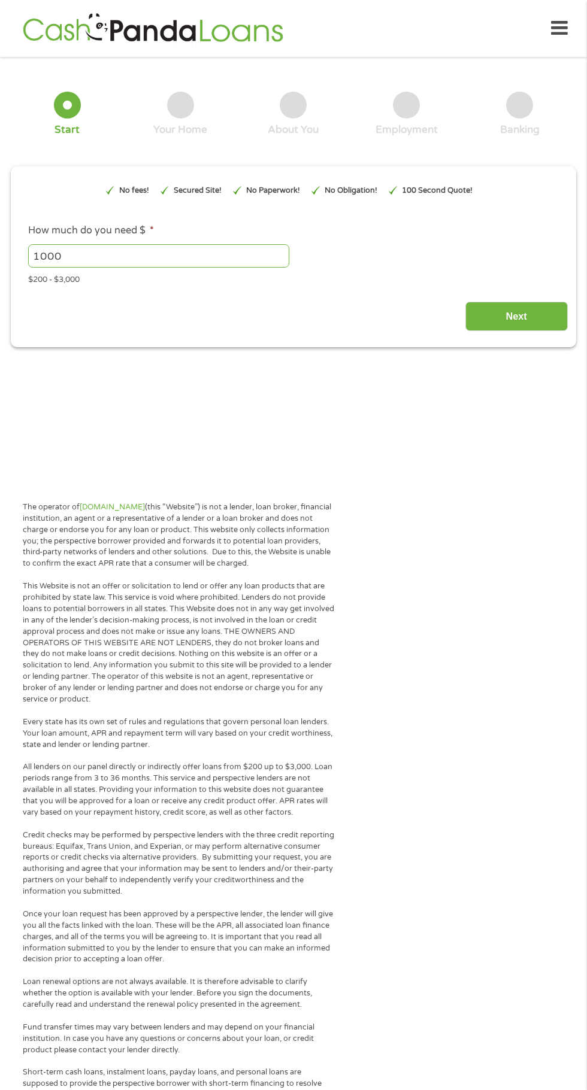
type input "EAIaIQobChMIyoDA0czOjwMVDFn_AR0A6S5nEAAYAyAAEgL6L_D_BwE"
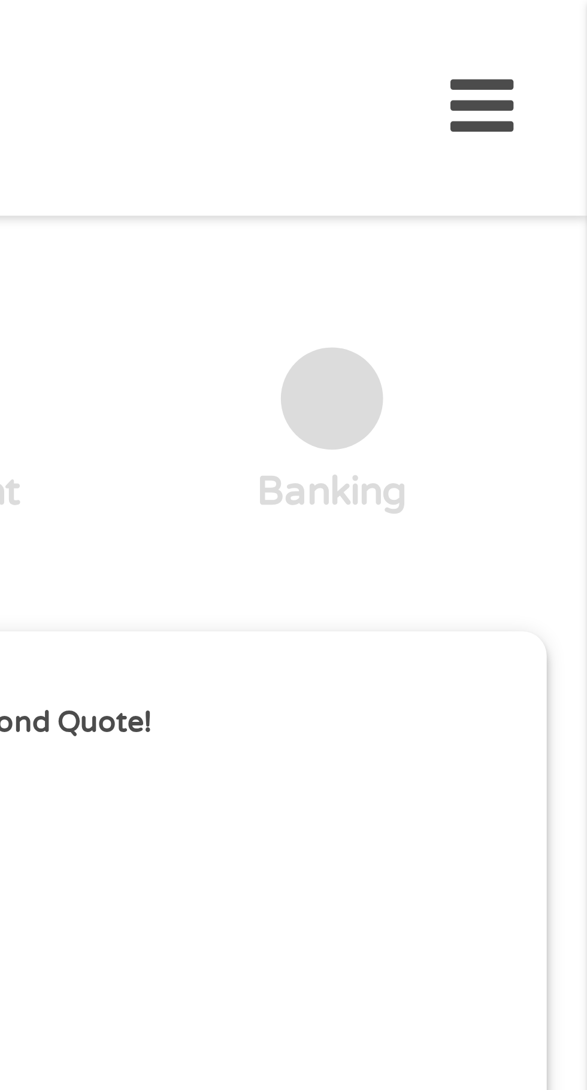
click at [560, 35] on icon at bounding box center [559, 28] width 17 height 29
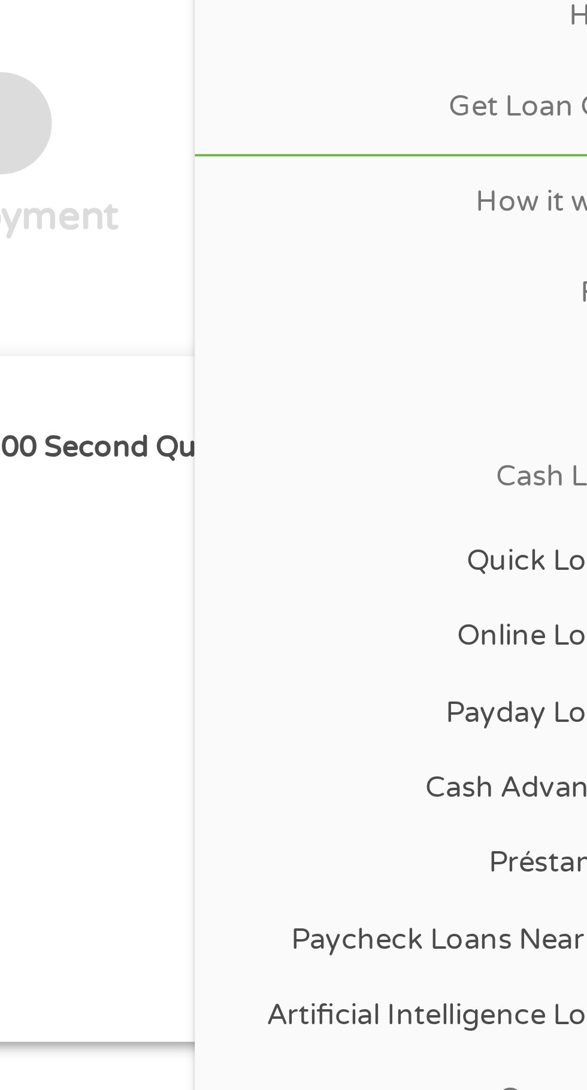
click at [539, 260] on link "Payday Loans" at bounding box center [519, 261] width 124 height 20
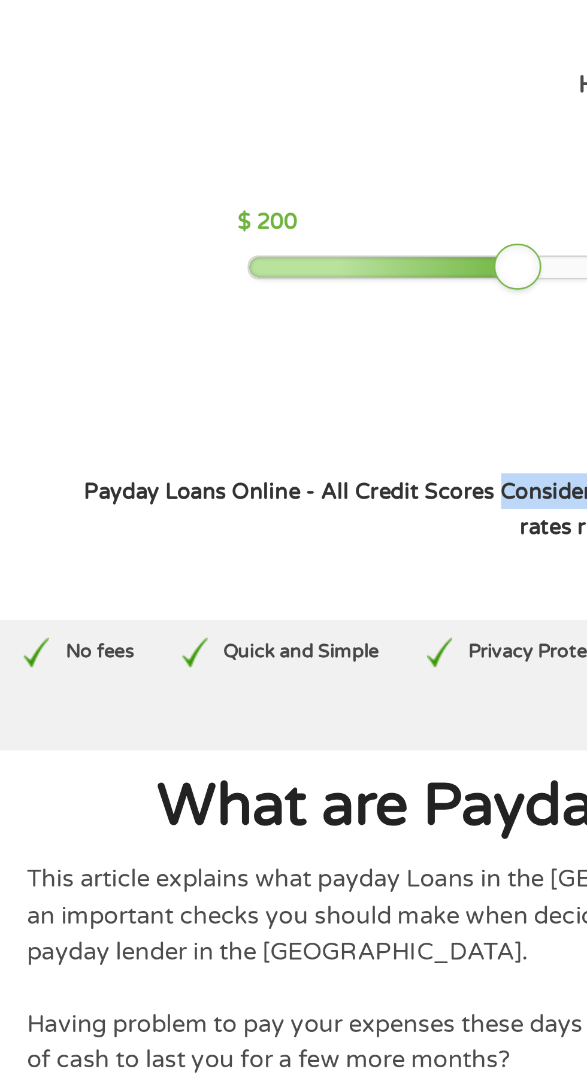
scroll to position [3, 0]
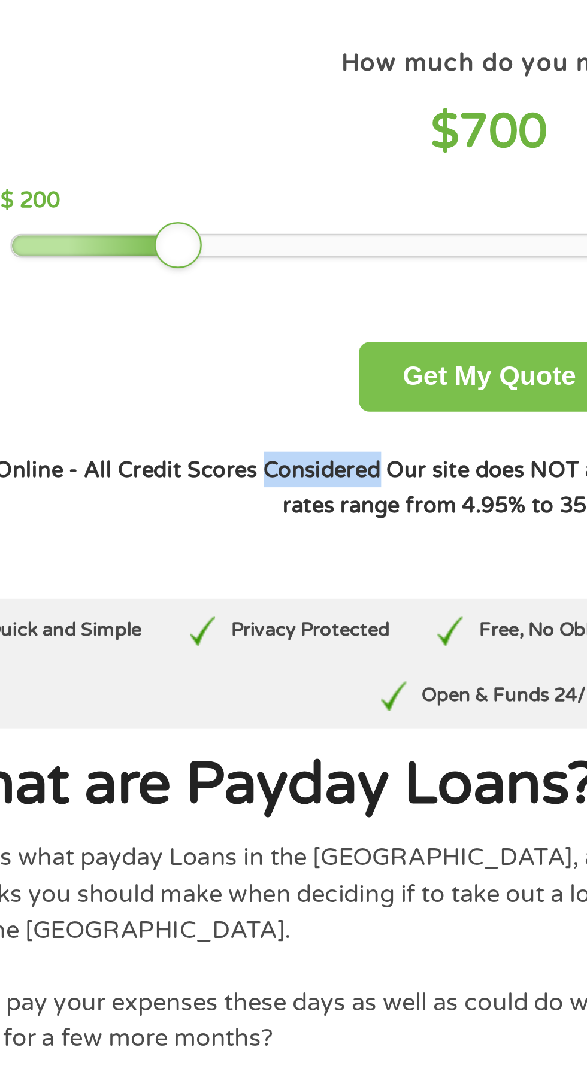
click at [323, 247] on button "Get My Quote" at bounding box center [293, 245] width 105 height 28
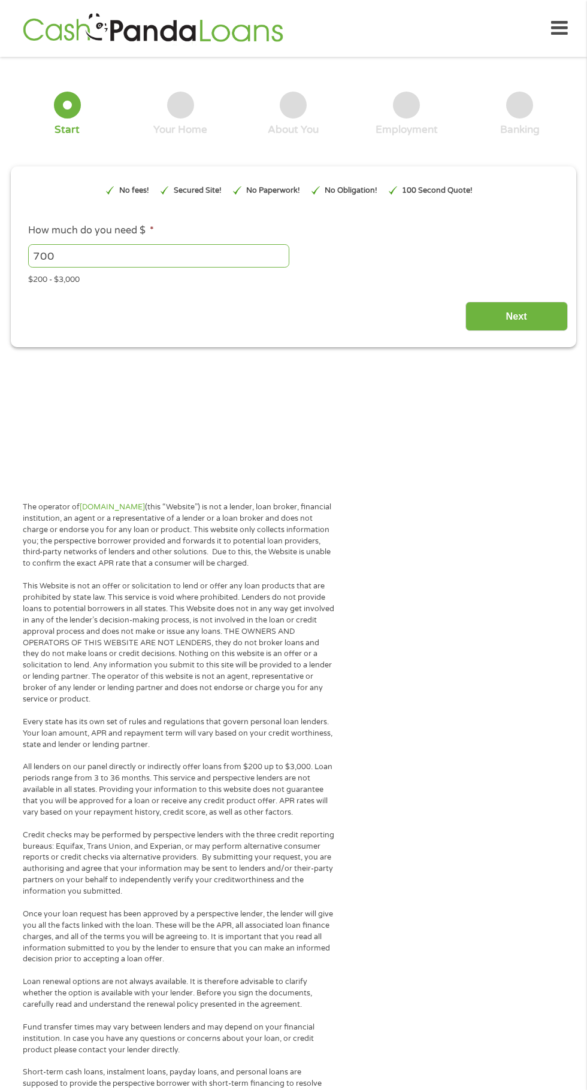
click at [219, 256] on input "700" at bounding box center [158, 255] width 261 height 23
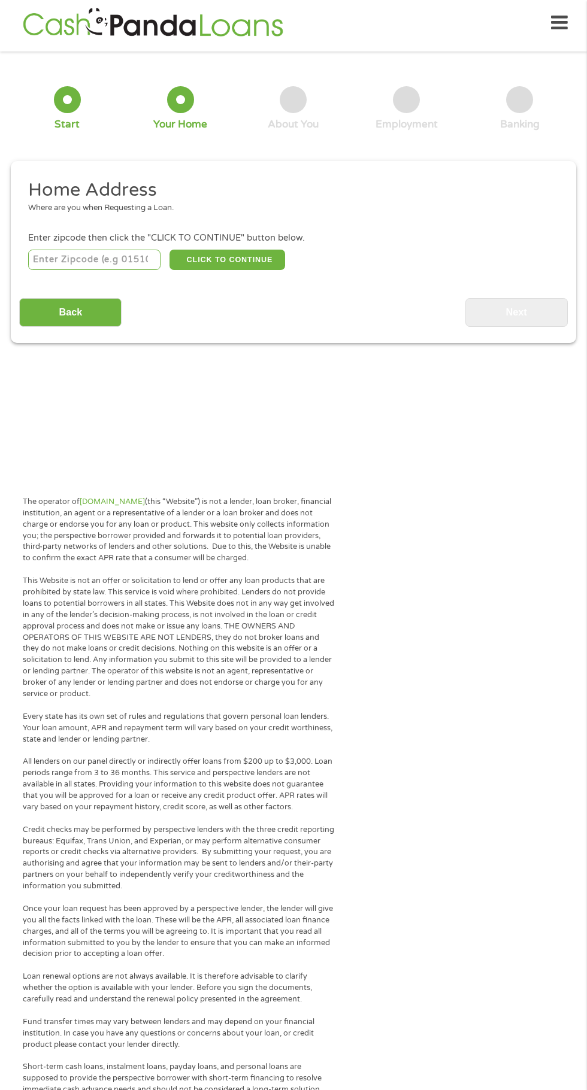
click at [83, 259] on input "number" at bounding box center [94, 260] width 133 height 20
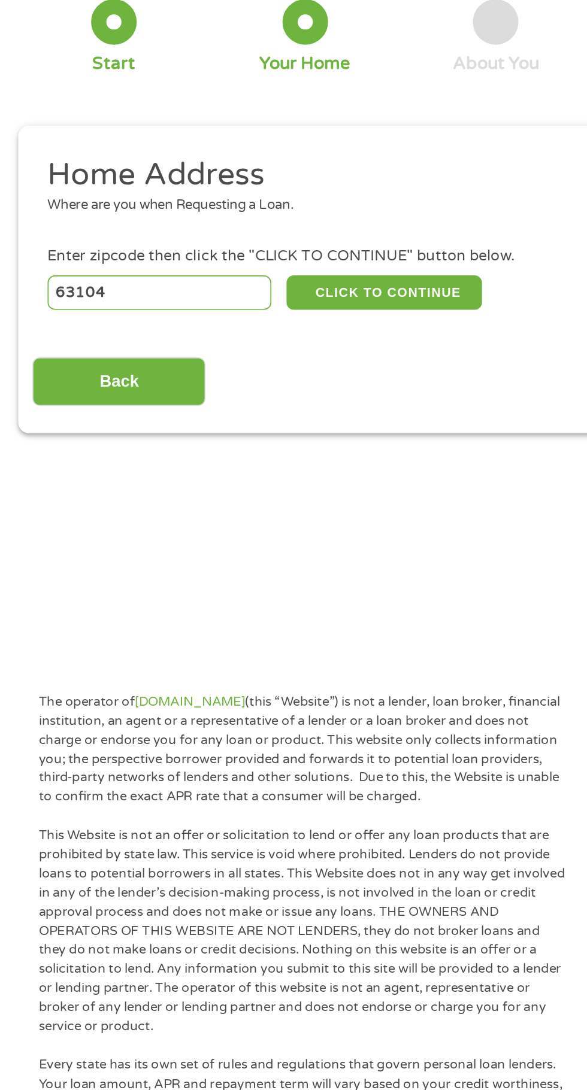
click at [121, 261] on input "63104" at bounding box center [94, 260] width 133 height 20
type input "63118"
click at [103, 304] on input "Back" at bounding box center [70, 312] width 102 height 29
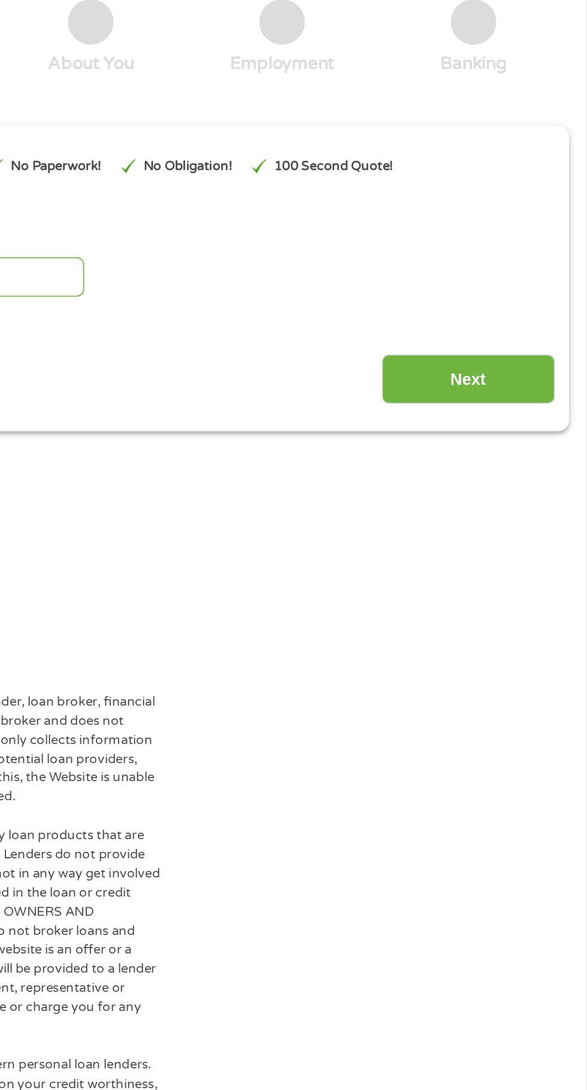
click at [527, 323] on input "Next" at bounding box center [516, 310] width 102 height 29
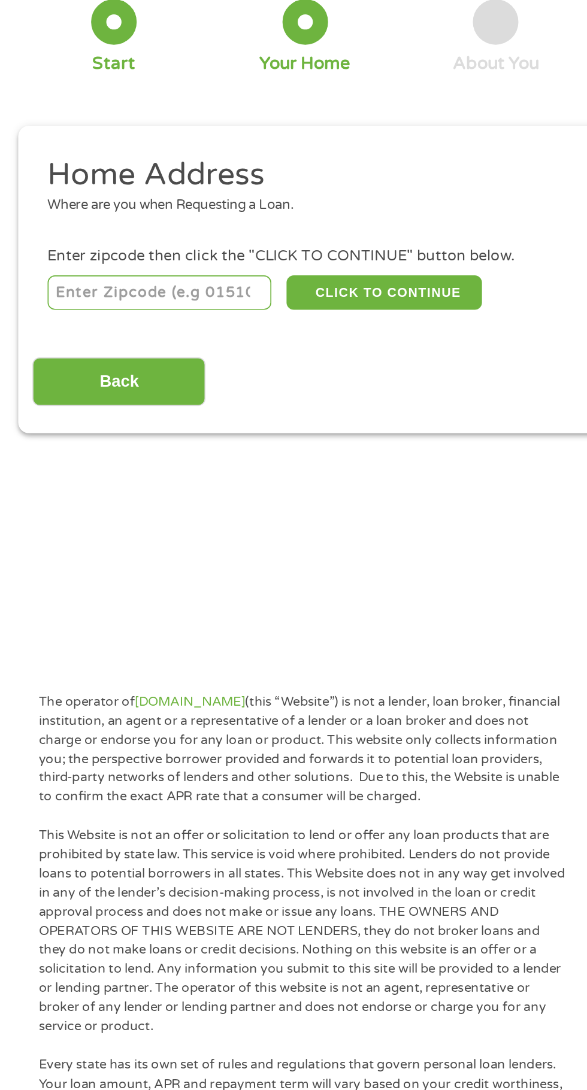
click at [176, 344] on section "1 Start 2 Your Home 3 About You 4 Employment 5 Banking 6 This field is hidden w…" at bounding box center [293, 214] width 587 height 309
click at [102, 259] on input "number" at bounding box center [94, 260] width 133 height 20
type input "63118"
click at [93, 317] on input "Back" at bounding box center [70, 312] width 102 height 29
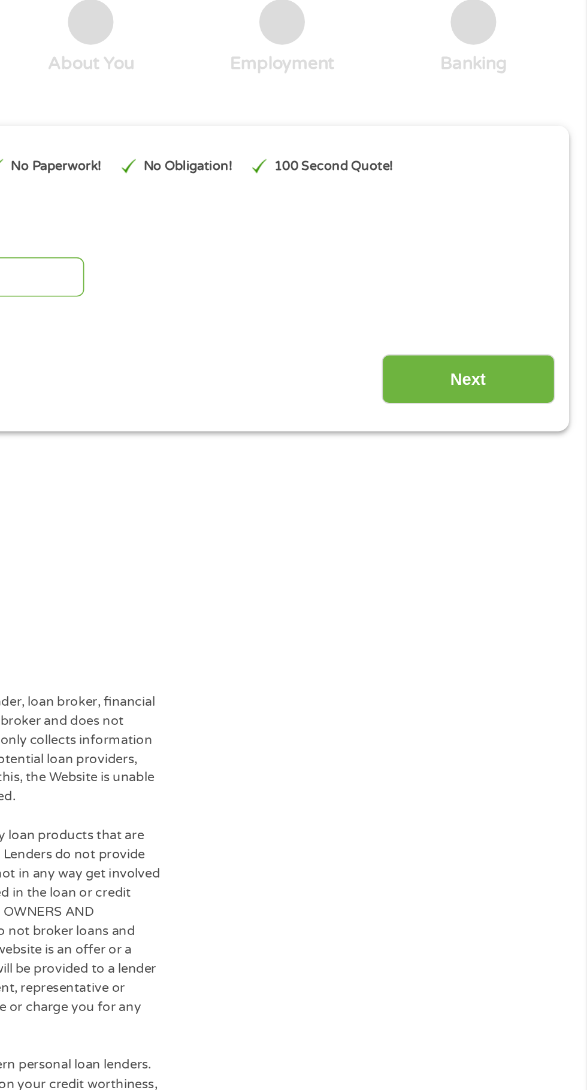
click at [541, 323] on input "Next" at bounding box center [516, 310] width 102 height 29
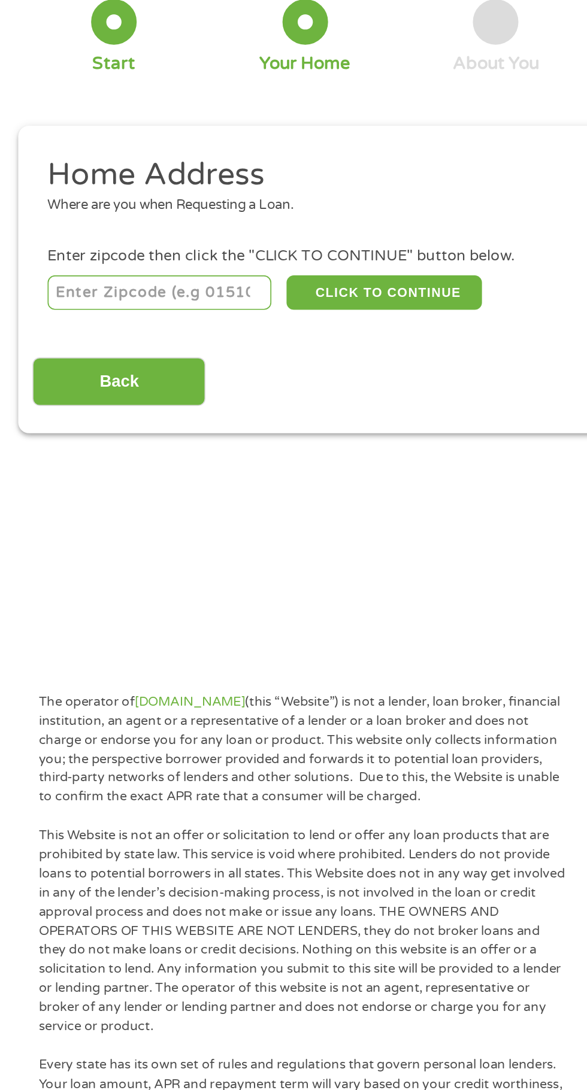
click at [110, 260] on input "number" at bounding box center [94, 260] width 133 height 20
type input "63118"
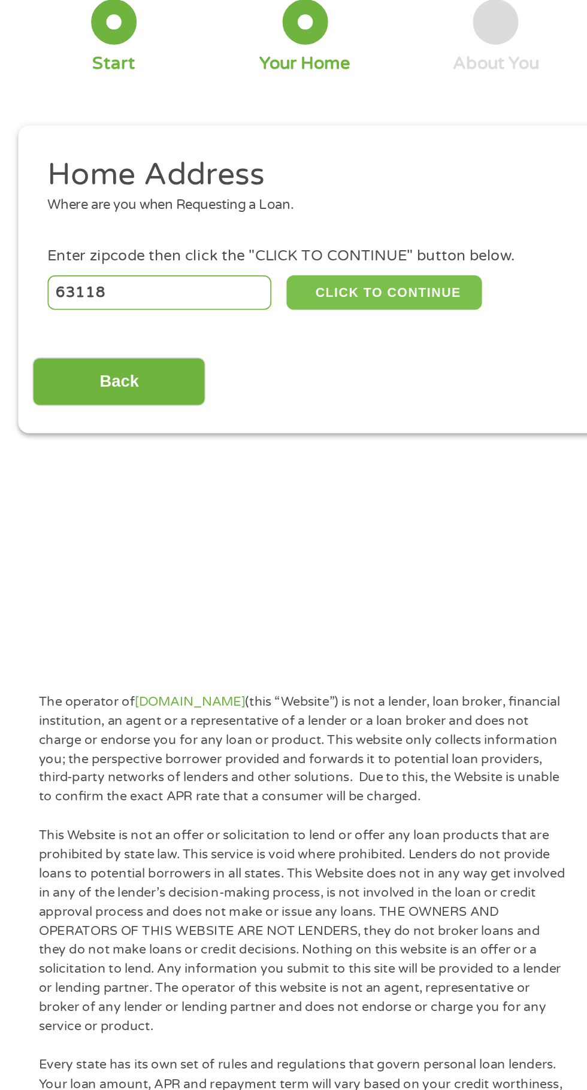
click at [257, 257] on button "CLICK TO CONTINUE" at bounding box center [227, 260] width 116 height 20
type input "63118"
type input "Saint Louis"
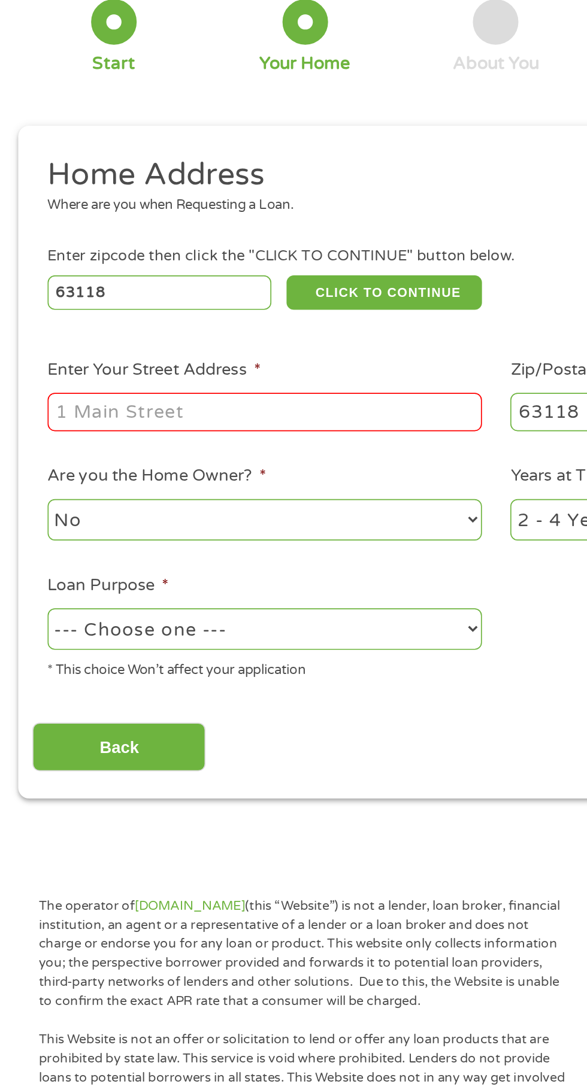
click at [211, 334] on input "Enter Your Street Address *" at bounding box center [156, 330] width 257 height 23
type input "[STREET_ADDRESS][PERSON_NAME]"
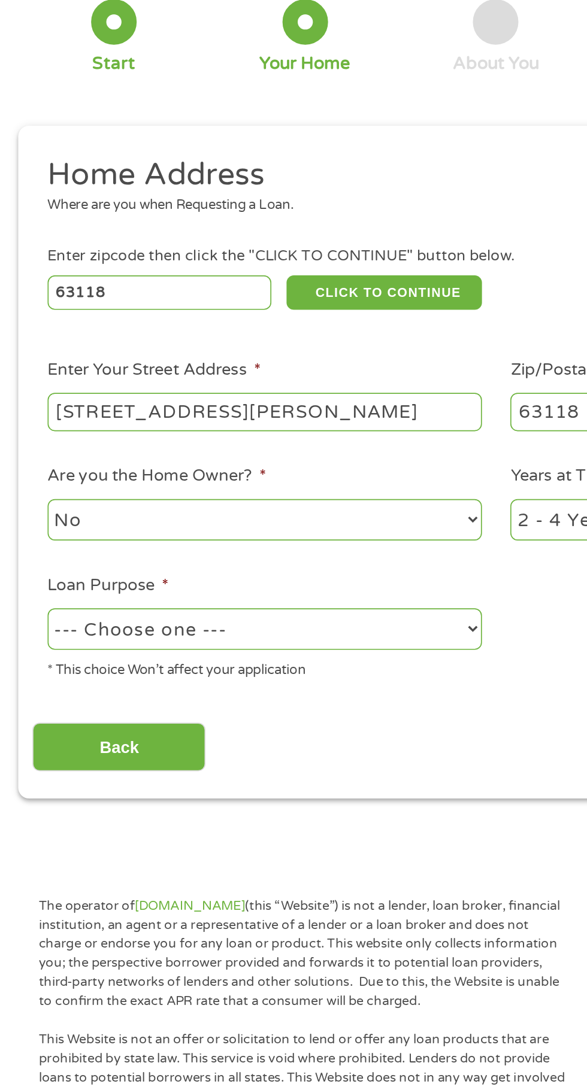
click at [217, 460] on select "--- Choose one --- Pay Bills Debt Consolidation Home Improvement Major Purchase…" at bounding box center [156, 459] width 257 height 25
select select "paybills"
click at [28, 448] on select "--- Choose one --- Pay Bills Debt Consolidation Home Improvement Major Purchase…" at bounding box center [156, 459] width 257 height 25
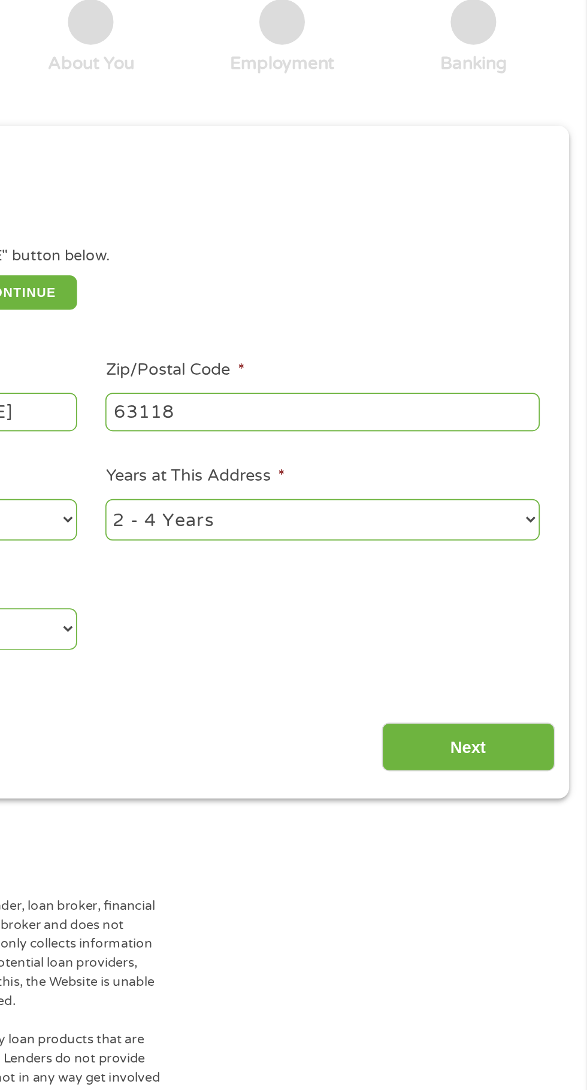
click at [553, 386] on select "1 Year or less 1 - 2 Years 2 - 4 Years Over 4 Years" at bounding box center [430, 394] width 257 height 25
select select "60months"
click at [302, 383] on select "1 Year or less 1 - 2 Years 2 - 4 Years Over 4 Years" at bounding box center [430, 394] width 257 height 25
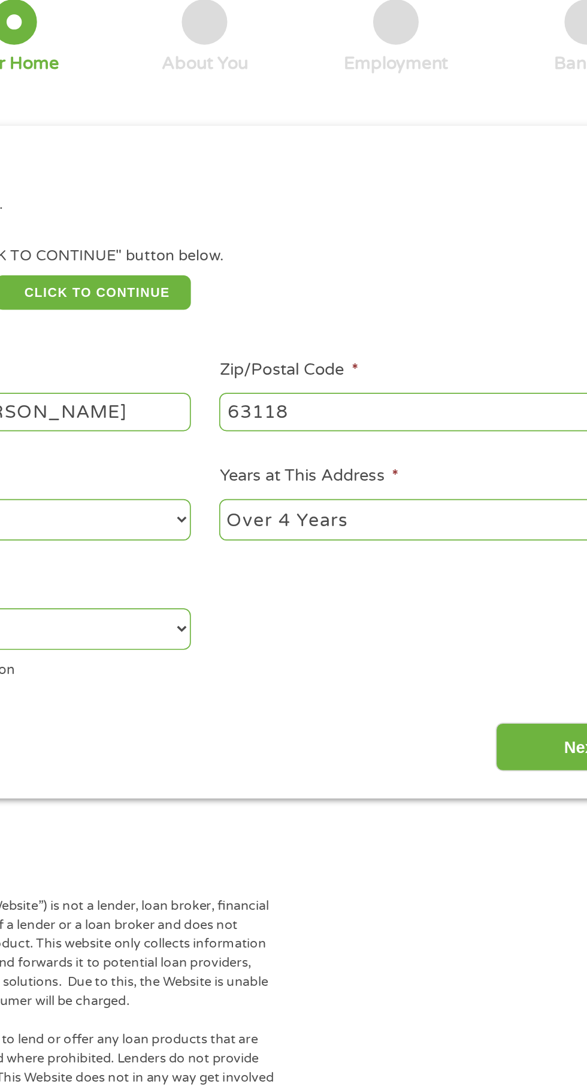
click at [516, 529] on input "Next" at bounding box center [516, 528] width 102 height 29
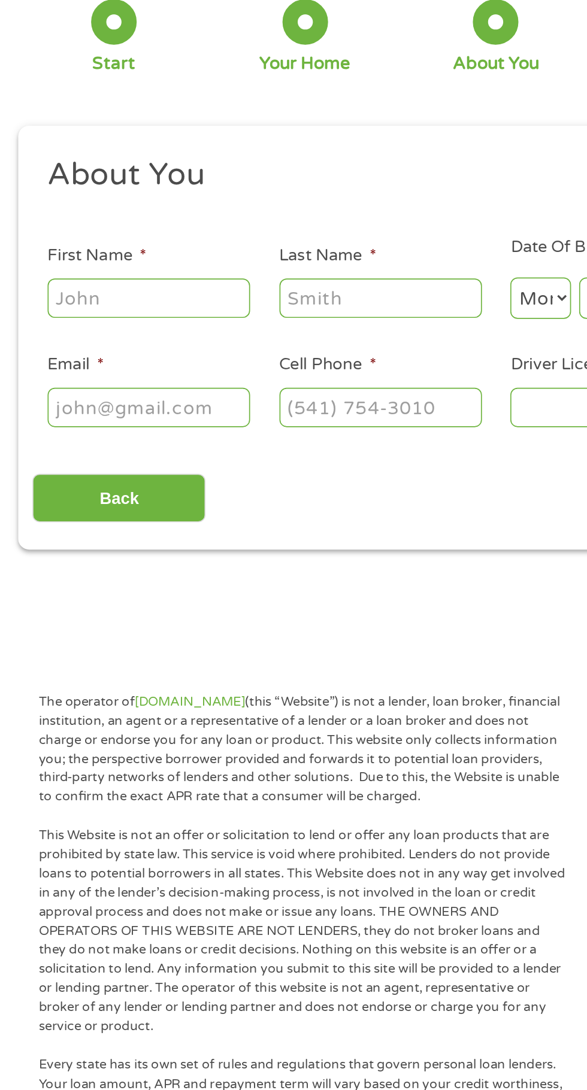
click at [85, 266] on input "First Name *" at bounding box center [88, 262] width 120 height 23
type input "[PERSON_NAME]"
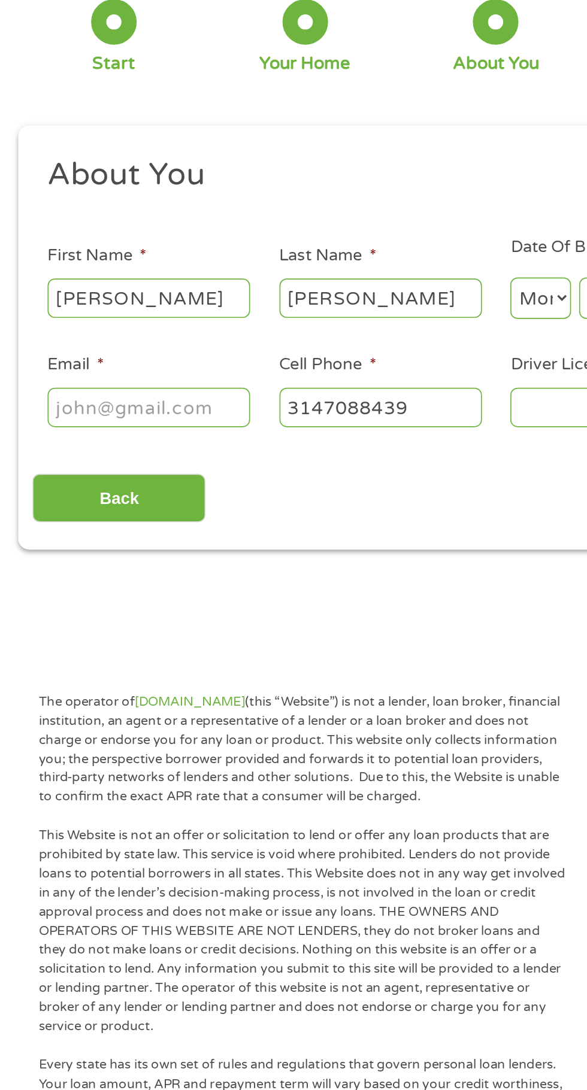
type input "[PHONE_NUMBER]"
click at [101, 329] on input "Email *" at bounding box center [88, 327] width 120 height 23
type input "[EMAIL_ADDRESS][DOMAIN_NAME]"
type input "[PHONE_NUMBER]"
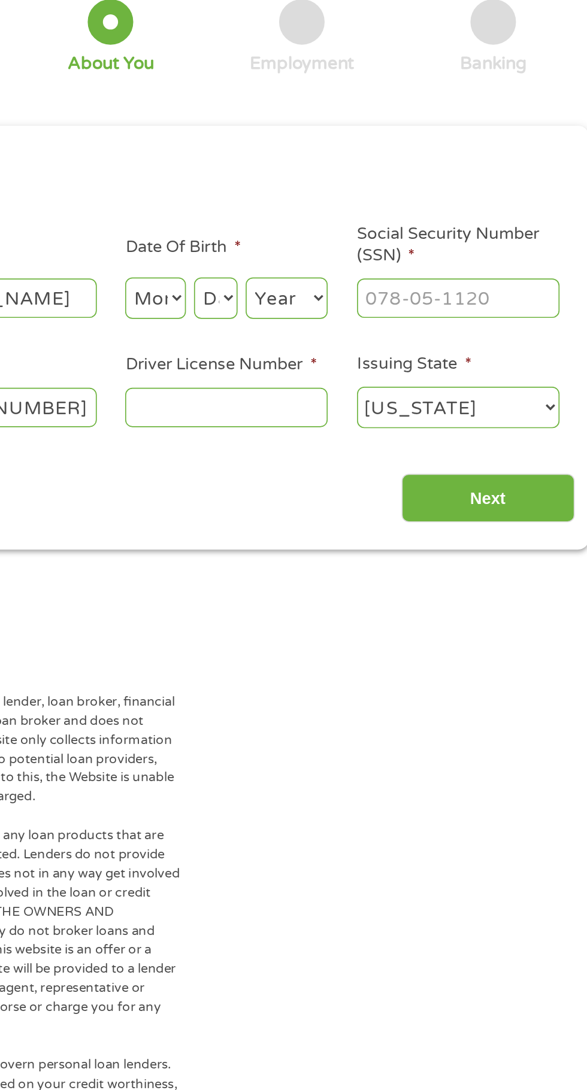
scroll to position [5, 0]
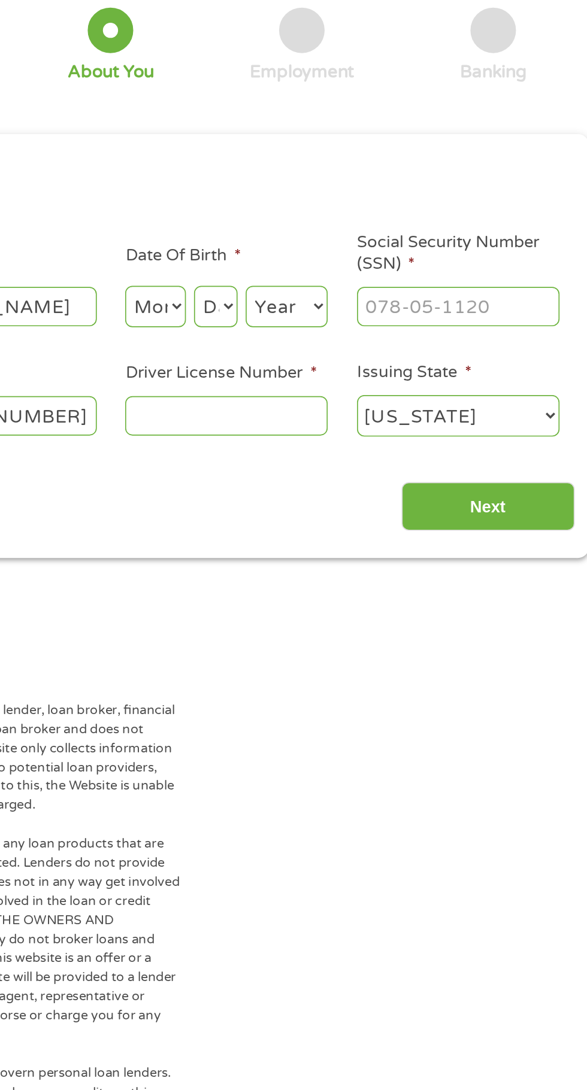
click at [372, 329] on input "Driver License Number *" at bounding box center [362, 327] width 120 height 23
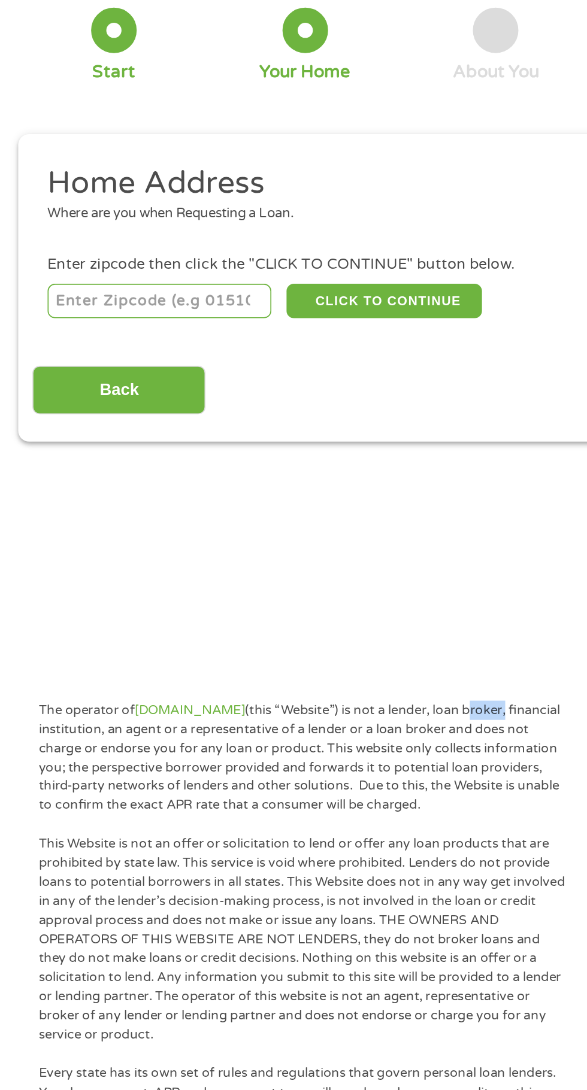
click at [110, 258] on input "number" at bounding box center [94, 260] width 133 height 20
type input "63118"
click at [109, 326] on input "Back" at bounding box center [70, 312] width 102 height 29
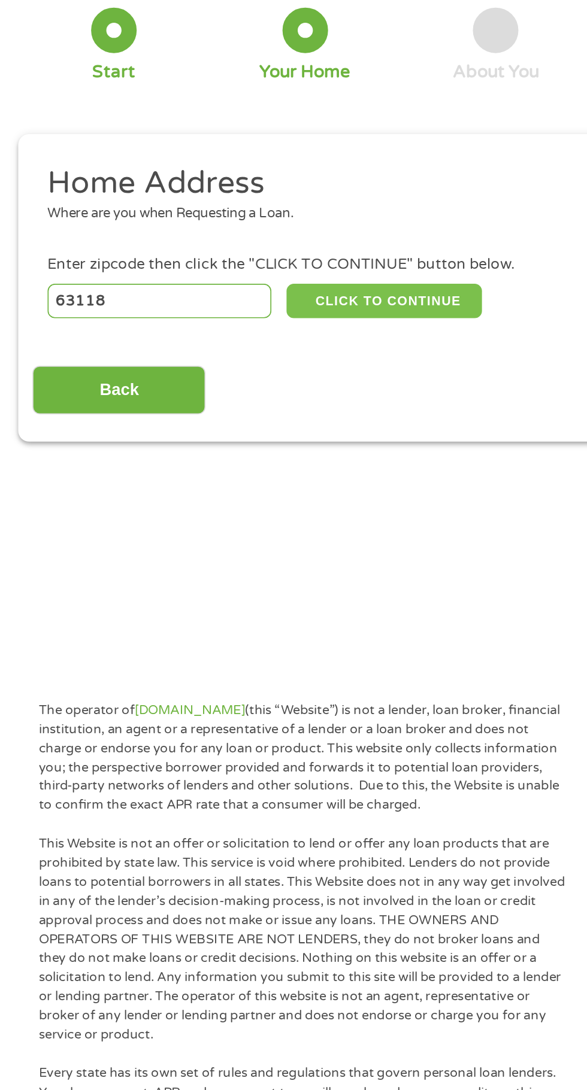
click at [249, 255] on button "CLICK TO CONTINUE" at bounding box center [227, 260] width 116 height 20
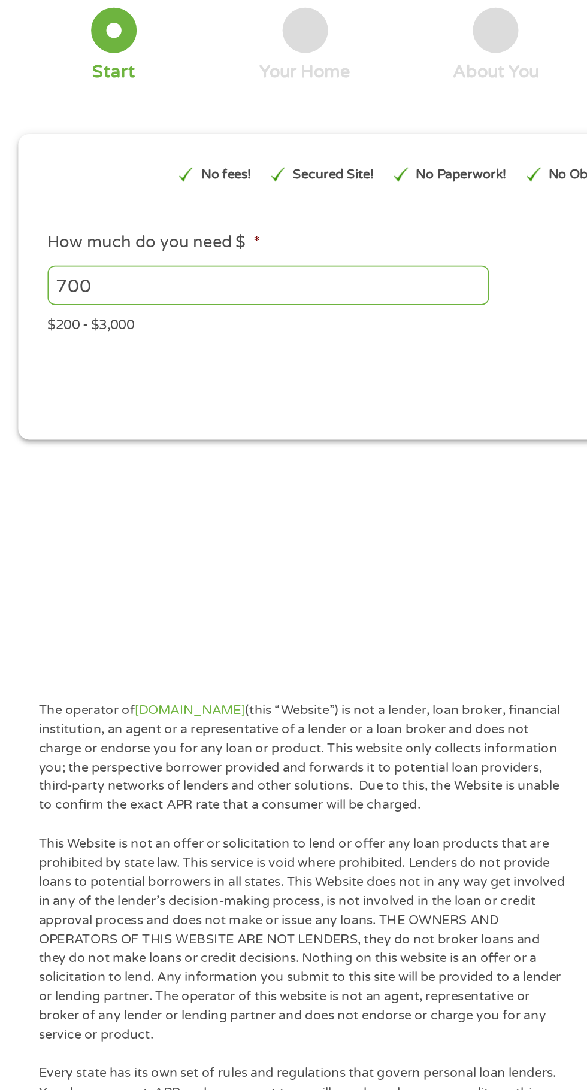
scroll to position [5, 5]
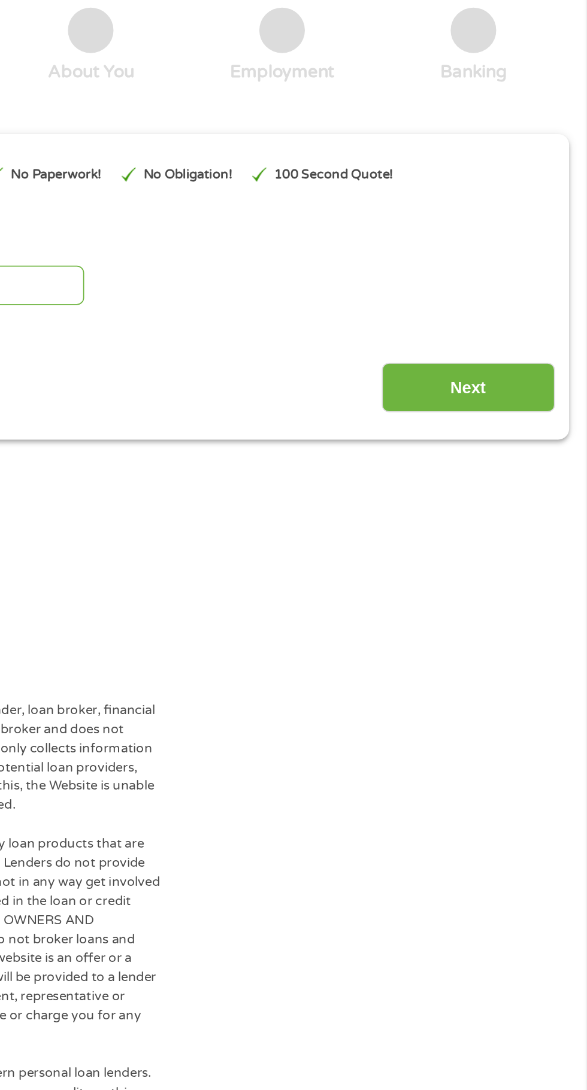
click at [395, 386] on main "1 Start 2 Your Home 3 About You 4 Employment 5 Banking 6 This field is hidden w…" at bounding box center [293, 262] width 587 height 404
click at [559, 322] on input "Next" at bounding box center [516, 310] width 102 height 29
click at [542, 320] on input "Next" at bounding box center [516, 310] width 102 height 29
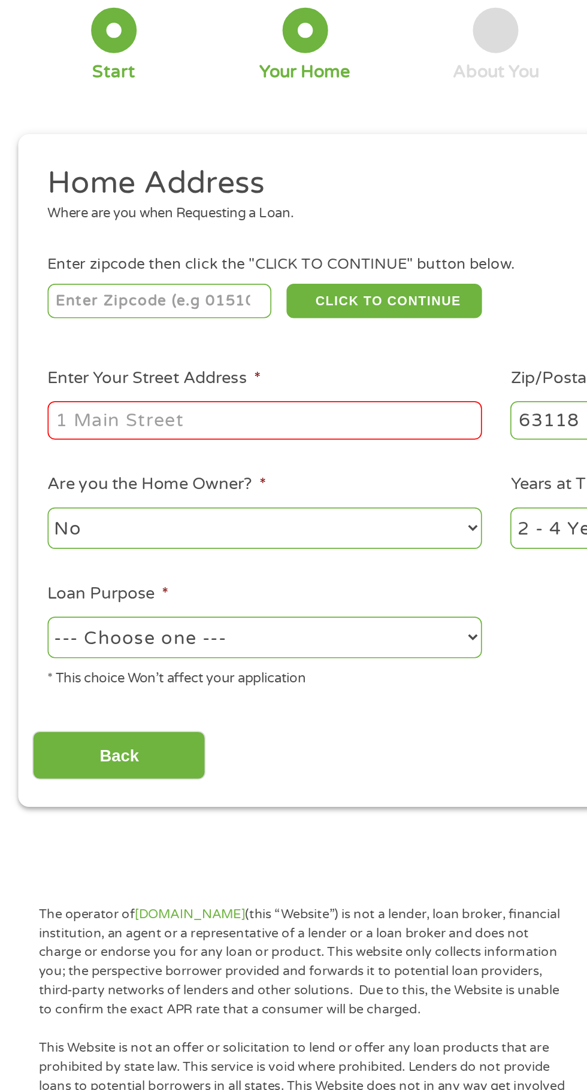
click at [168, 333] on input "Enter Your Street Address *" at bounding box center [156, 330] width 257 height 23
type input "[STREET_ADDRESS][PERSON_NAME]"
type input "63118"
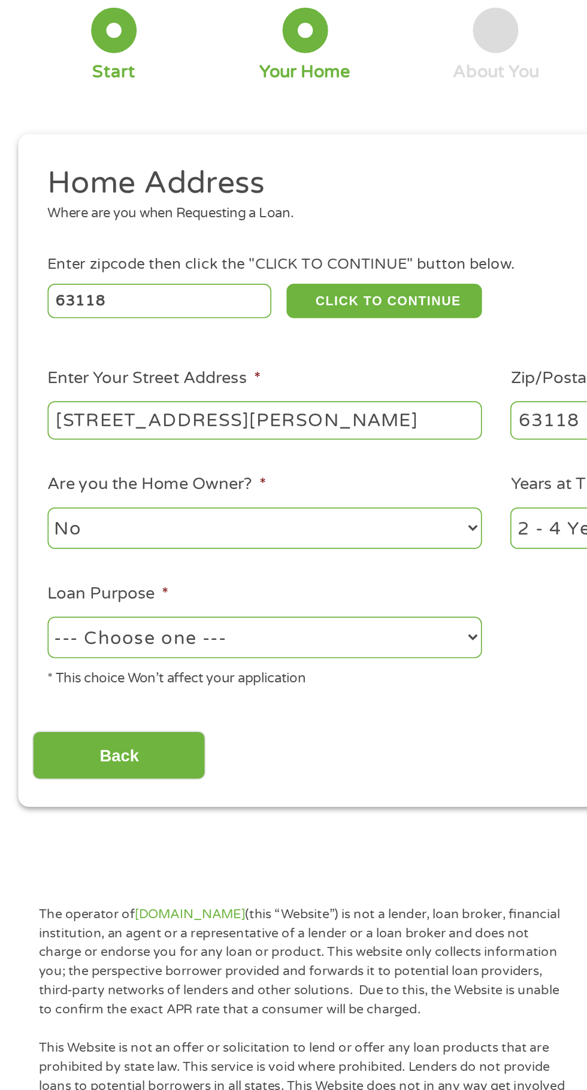
click at [249, 399] on select "No Yes" at bounding box center [156, 394] width 257 height 25
click at [244, 461] on select "--- Choose one --- Pay Bills Debt Consolidation Home Improvement Major Purchase…" at bounding box center [156, 459] width 257 height 25
select select "paybills"
click at [28, 448] on select "--- Choose one --- Pay Bills Debt Consolidation Home Improvement Major Purchase…" at bounding box center [156, 459] width 257 height 25
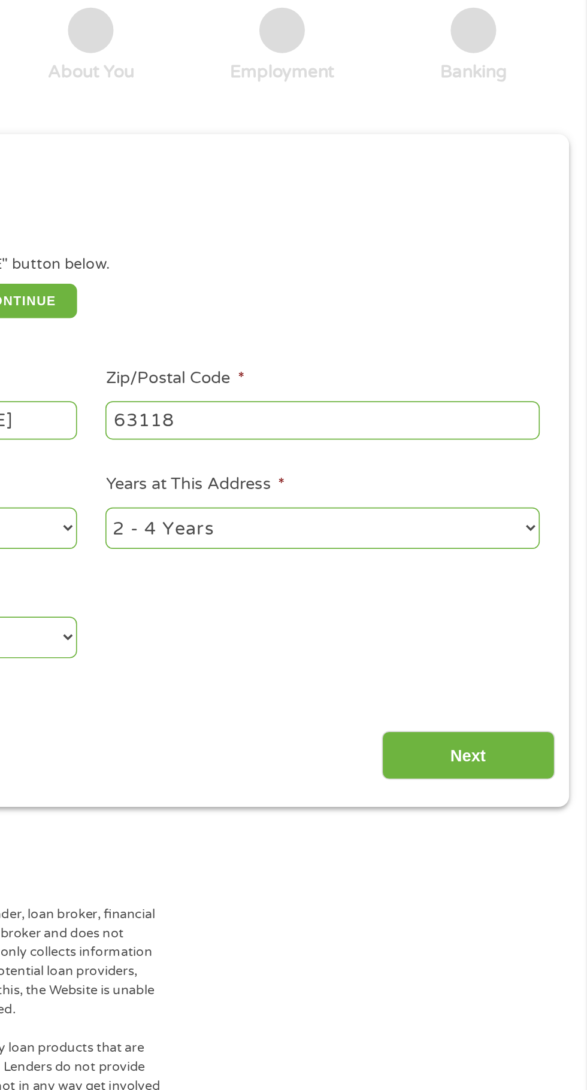
click at [539, 527] on input "Next" at bounding box center [516, 528] width 102 height 29
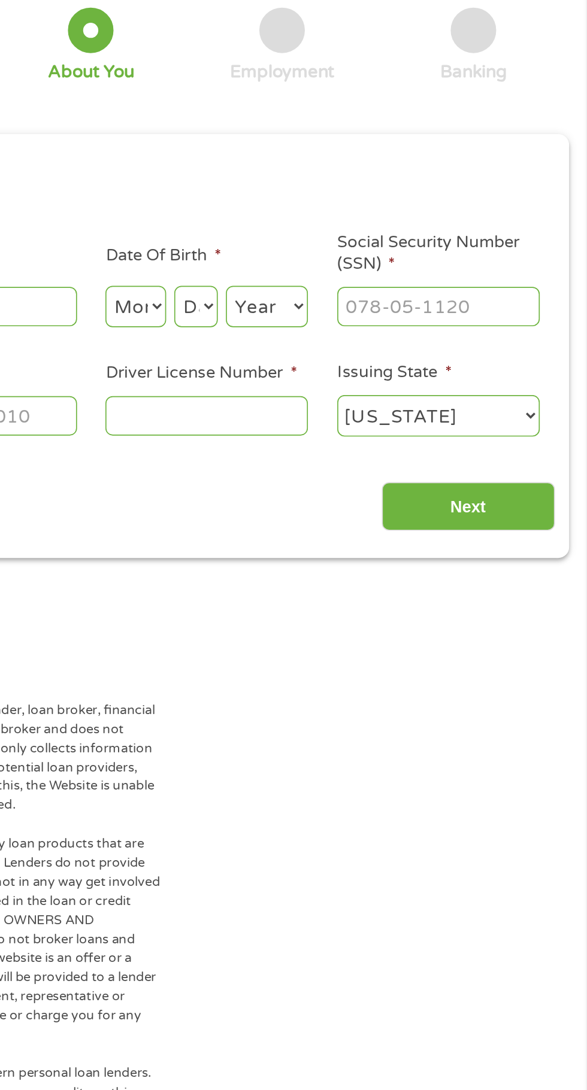
click at [515, 527] on div "The operator of [DOMAIN_NAME] (this “Website”) is not a lender, loan broker, fi…" at bounding box center [293, 1062] width 587 height 1166
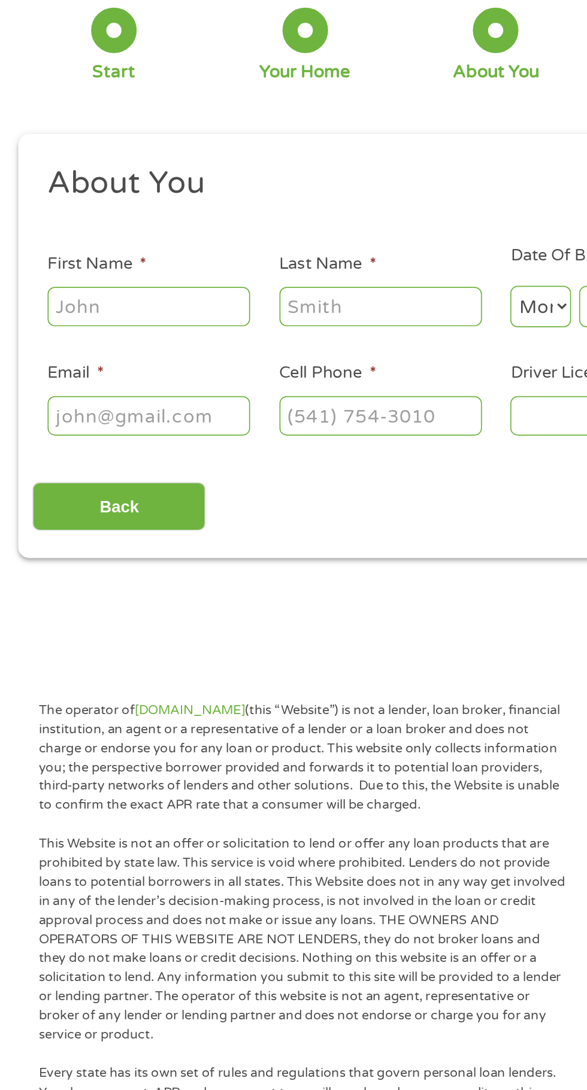
click at [93, 265] on input "First Name *" at bounding box center [88, 262] width 120 height 23
type input "[PERSON_NAME]"
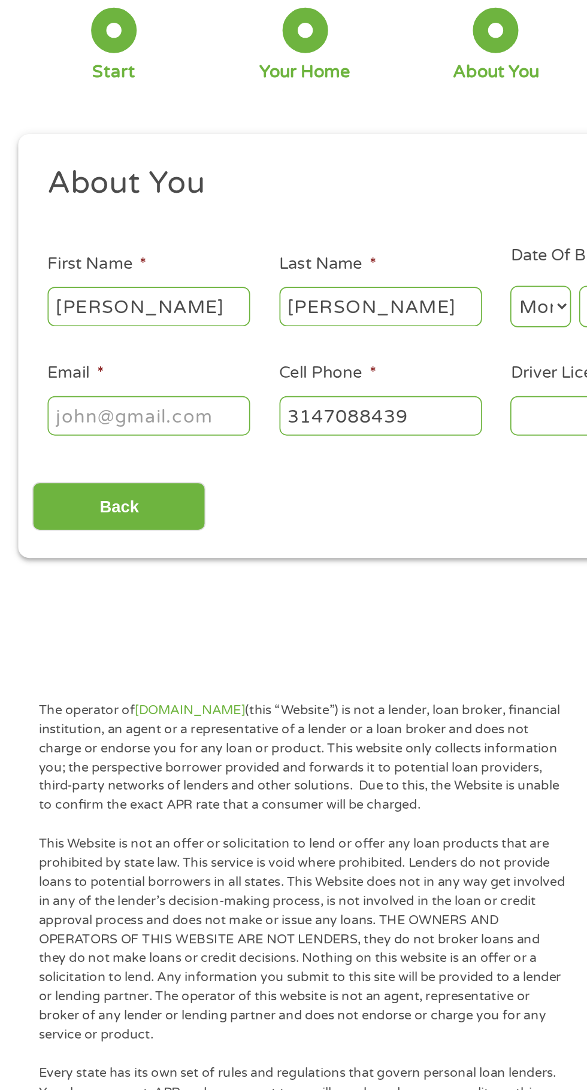
type input "[PHONE_NUMBER]"
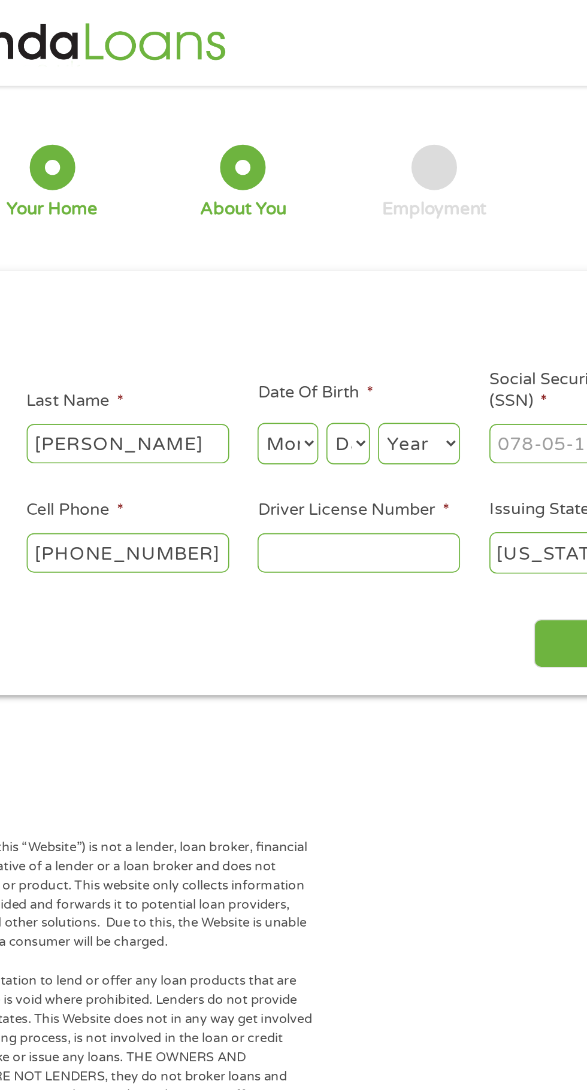
scroll to position [0, 0]
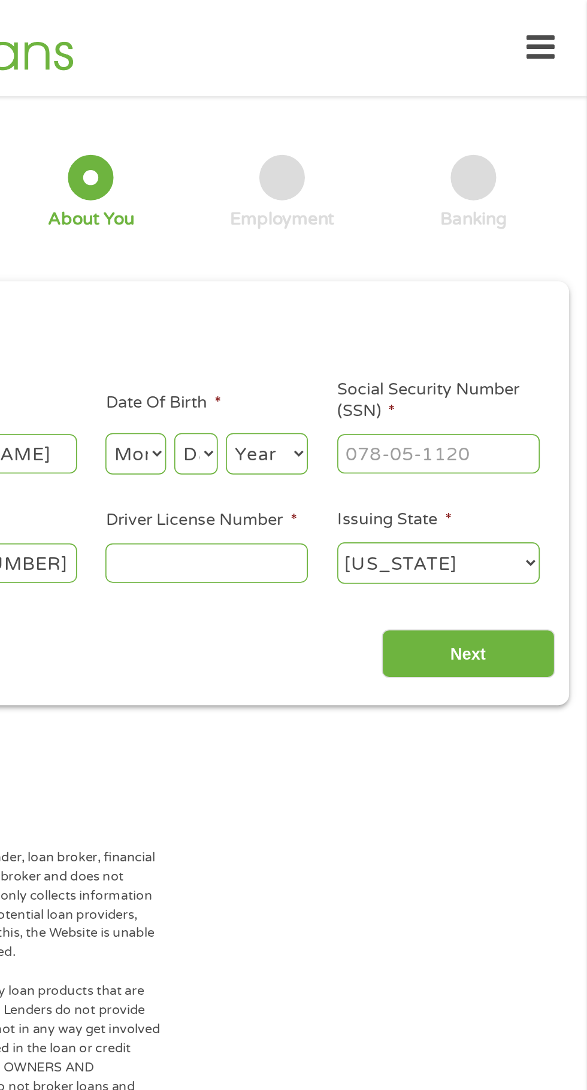
click at [529, 266] on input "Social Security Number (SSN) *" at bounding box center [499, 268] width 120 height 23
type input "496-80-7132"
click at [330, 303] on label "Driver License Number *" at bounding box center [358, 308] width 113 height 13
click at [330, 322] on input "Driver License Number *" at bounding box center [362, 333] width 120 height 23
click at [345, 265] on select "Day 1 2 3 4 5 6 7 8 9 10 11 12 13 14 15 16 17 18 19 20 21 22 23 24 25 26 27 28 …" at bounding box center [355, 268] width 26 height 25
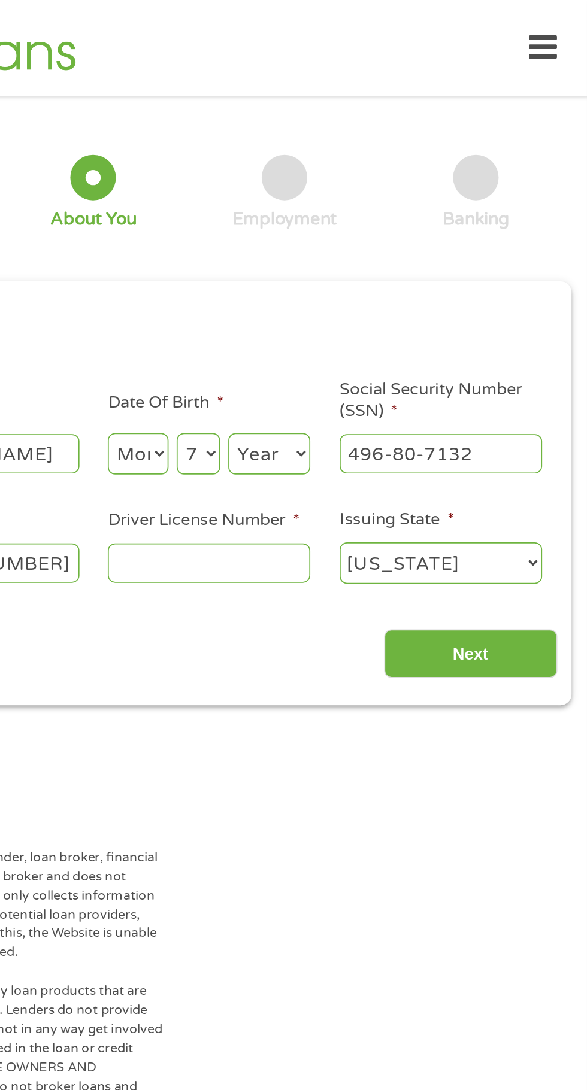
click at [342, 257] on select "Day 1 2 3 4 5 6 7 8 9 10 11 12 13 14 15 16 17 18 19 20 21 22 23 24 25 26 27 28 …" at bounding box center [355, 268] width 26 height 25
click at [360, 271] on select "Day 1 2 3 4 5 6 7 8 9 10 11 12 13 14 15 16 17 18 19 20 21 22 23 24 25 26 27 28 …" at bounding box center [355, 268] width 26 height 25
select select "16"
click at [342, 257] on select "Day 1 2 3 4 5 6 7 8 9 10 11 12 13 14 15 16 17 18 19 20 21 22 23 24 25 26 27 28 …" at bounding box center [355, 268] width 26 height 25
click at [321, 266] on select "Month 1 2 3 4 5 6 7 8 9 10 11 12" at bounding box center [320, 268] width 36 height 25
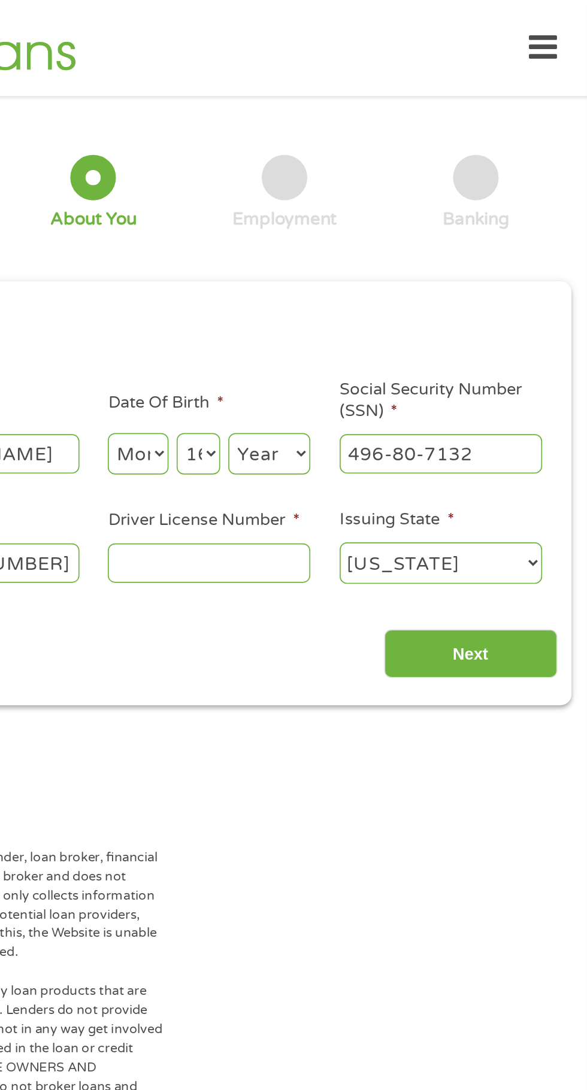
select select "7"
click at [302, 257] on select "Month 1 2 3 4 5 6 7 8 9 10 11 12" at bounding box center [320, 268] width 36 height 25
click at [410, 277] on select "Year [DATE] 2006 2005 2004 2003 2002 2001 2000 1999 1998 1997 1996 1995 1994 19…" at bounding box center [397, 268] width 48 height 25
select select "1978"
click at [373, 257] on select "Year [DATE] 2006 2005 2004 2003 2002 2001 2000 1999 1998 1997 1996 1995 1994 19…" at bounding box center [397, 268] width 48 height 25
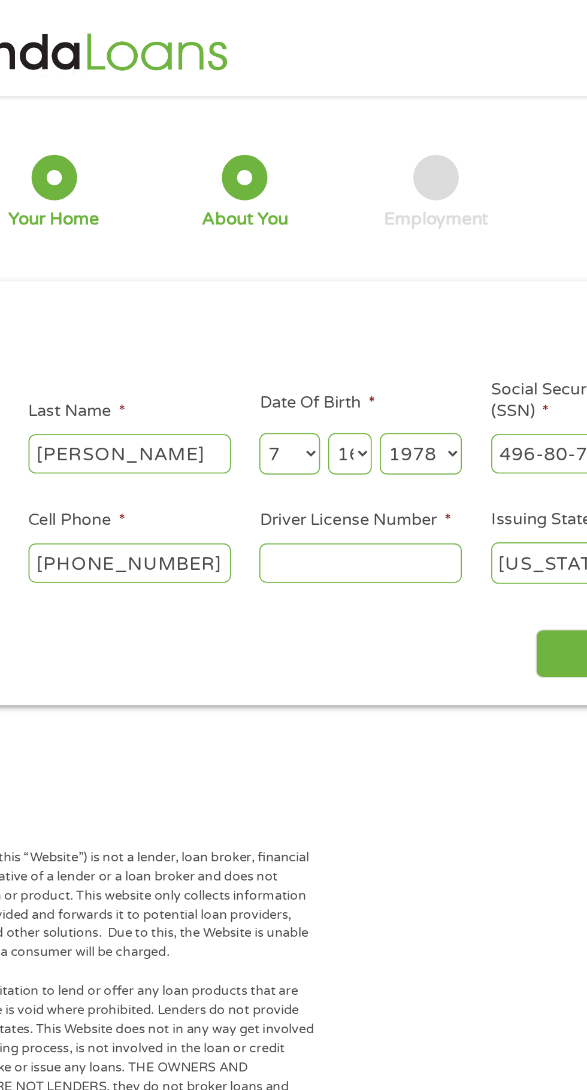
click at [345, 338] on input "Driver License Number *" at bounding box center [362, 333] width 120 height 23
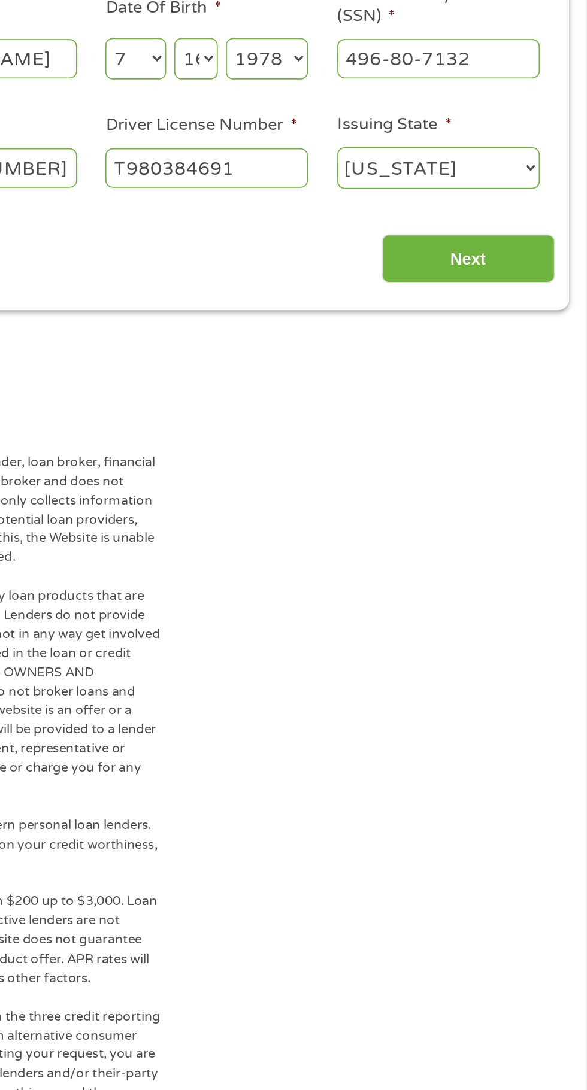
type input "T980384691"
click at [527, 393] on input "Next" at bounding box center [516, 386] width 102 height 29
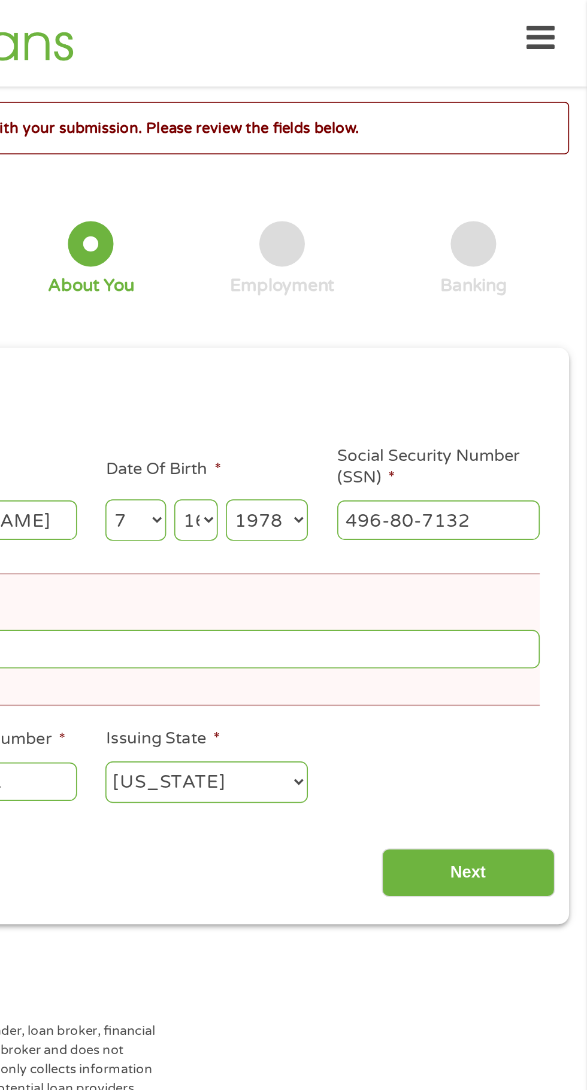
scroll to position [5, 0]
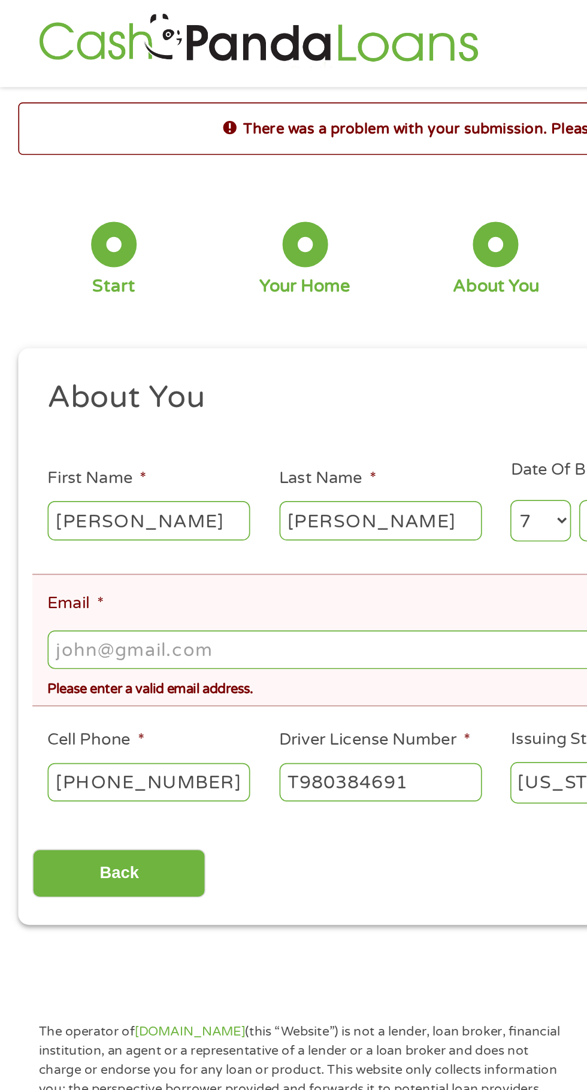
click at [163, 381] on input "Email *" at bounding box center [293, 384] width 530 height 23
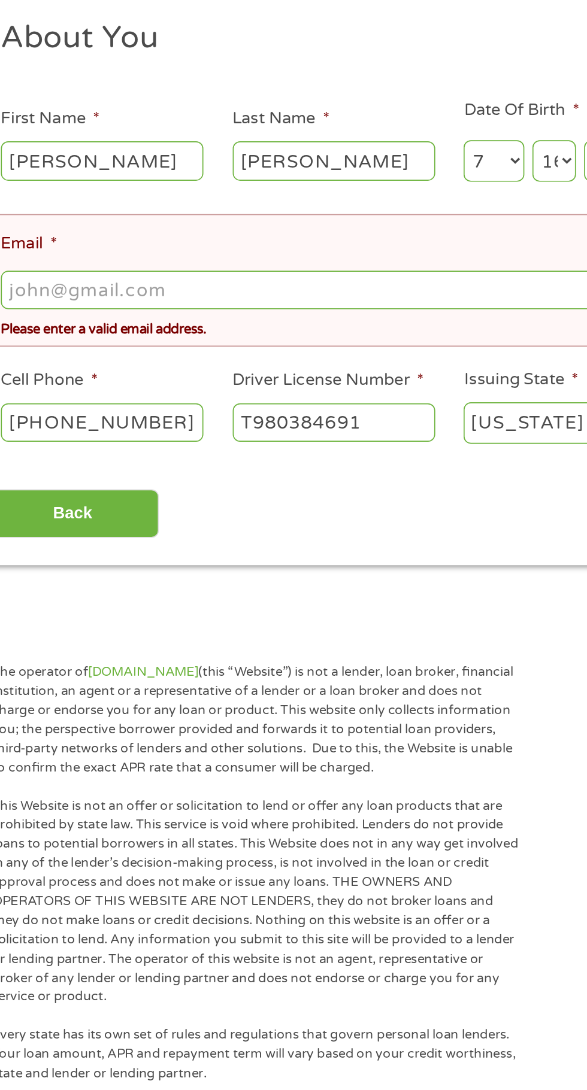
type input "[EMAIL_ADDRESS][DOMAIN_NAME]"
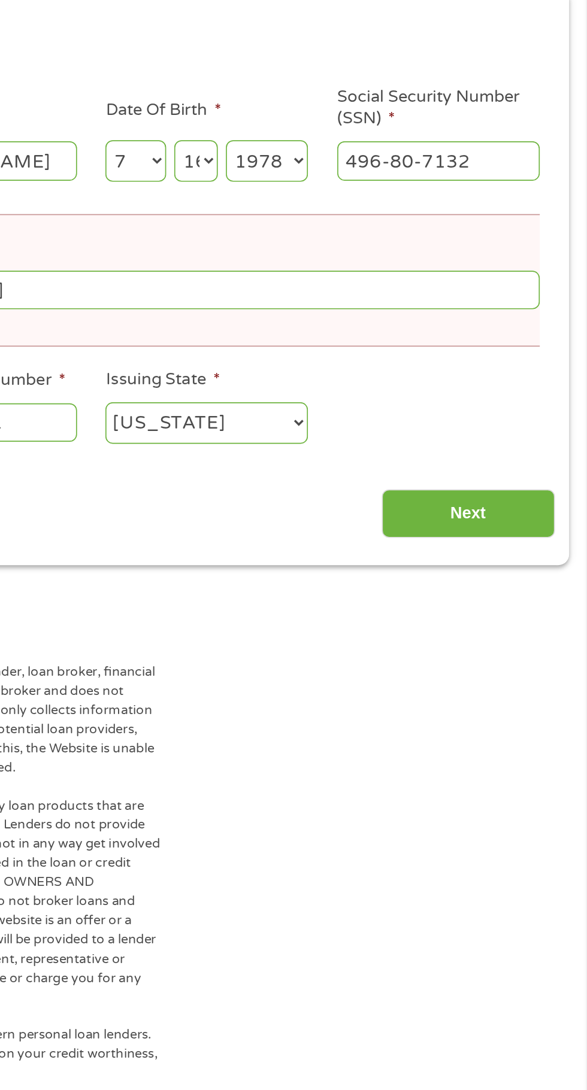
click at [526, 522] on input "Next" at bounding box center [516, 516] width 102 height 29
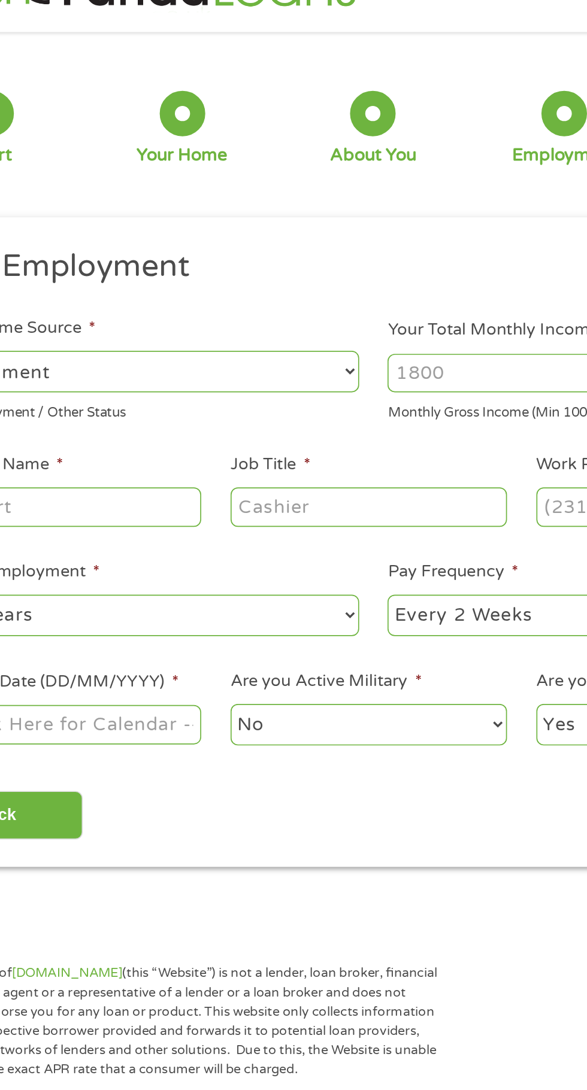
scroll to position [0, 0]
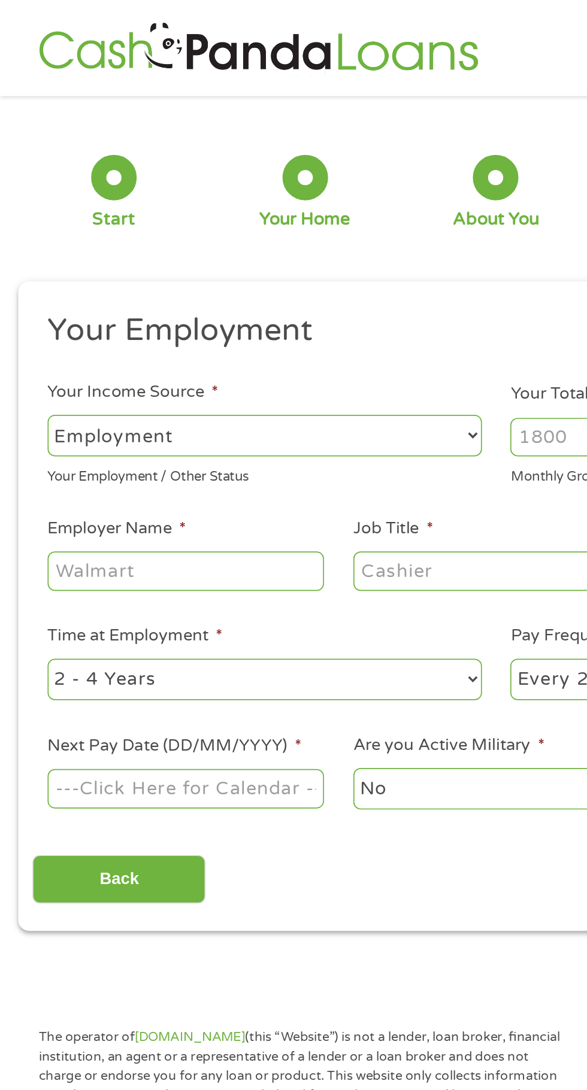
click at [235, 247] on select "--- Choose one --- Employment [DEMOGRAPHIC_DATA] Benefits" at bounding box center [156, 257] width 257 height 25
select select "benefits"
click at [28, 245] on select "--- Choose one --- Employment [DEMOGRAPHIC_DATA] Benefits" at bounding box center [156, 257] width 257 height 25
type input "Other"
type input "[PHONE_NUMBER]"
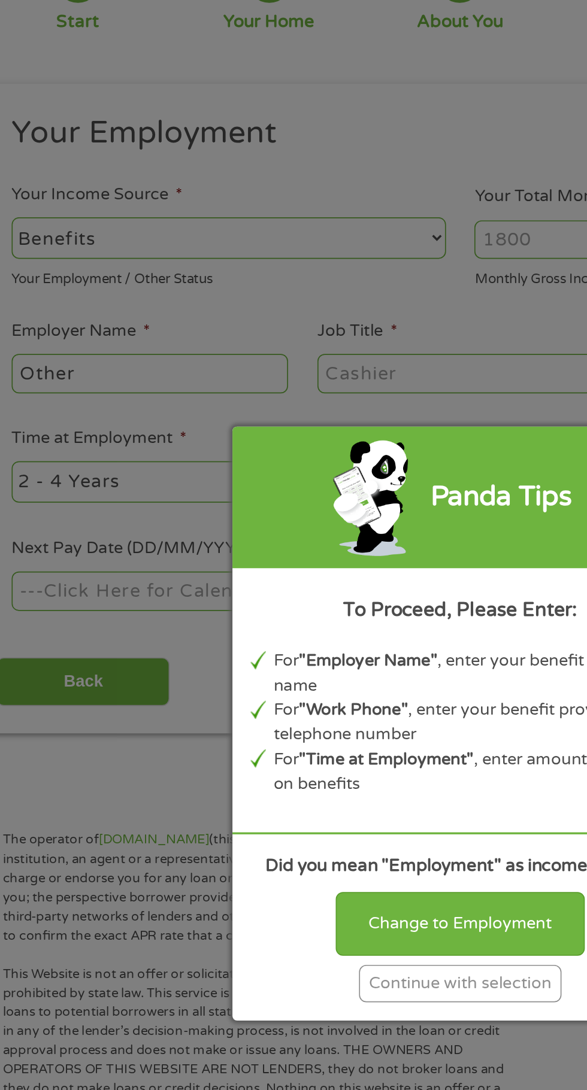
click at [346, 710] on div "Continue with selection" at bounding box center [293, 699] width 120 height 22
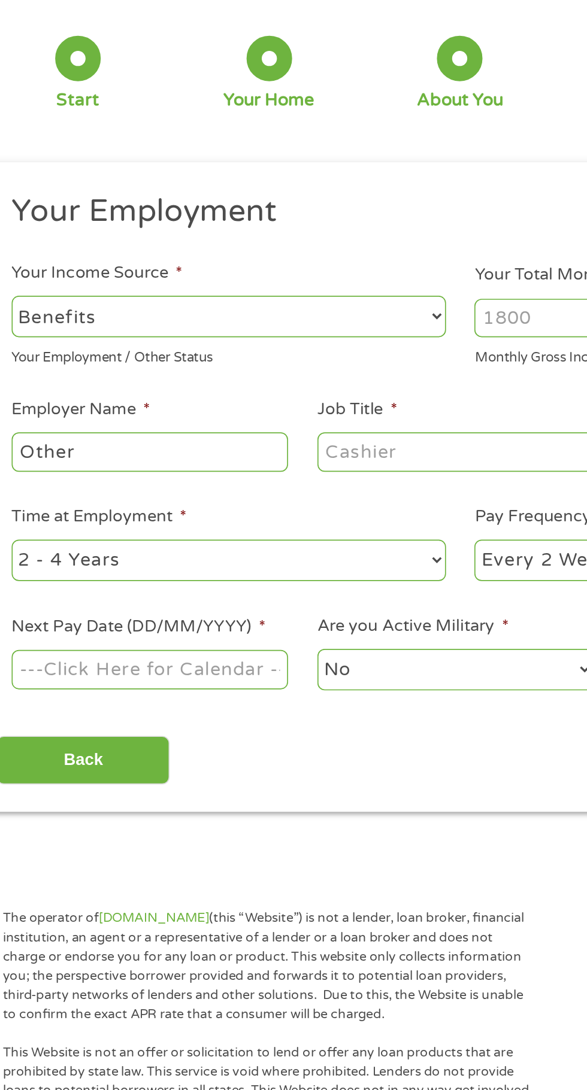
click at [358, 257] on input "Your Total Monthly Income *" at bounding box center [430, 258] width 257 height 23
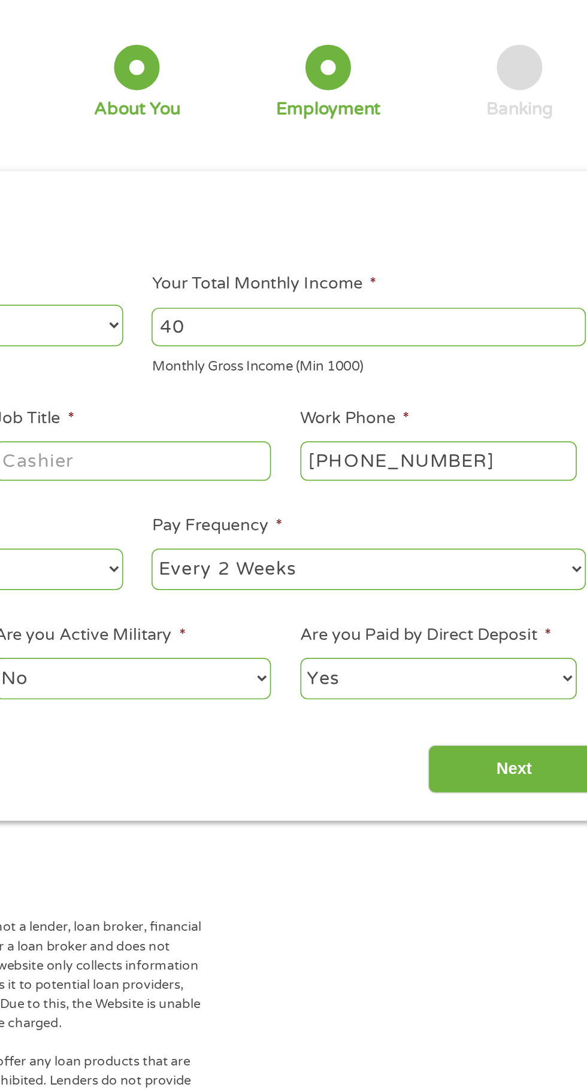
type input "4"
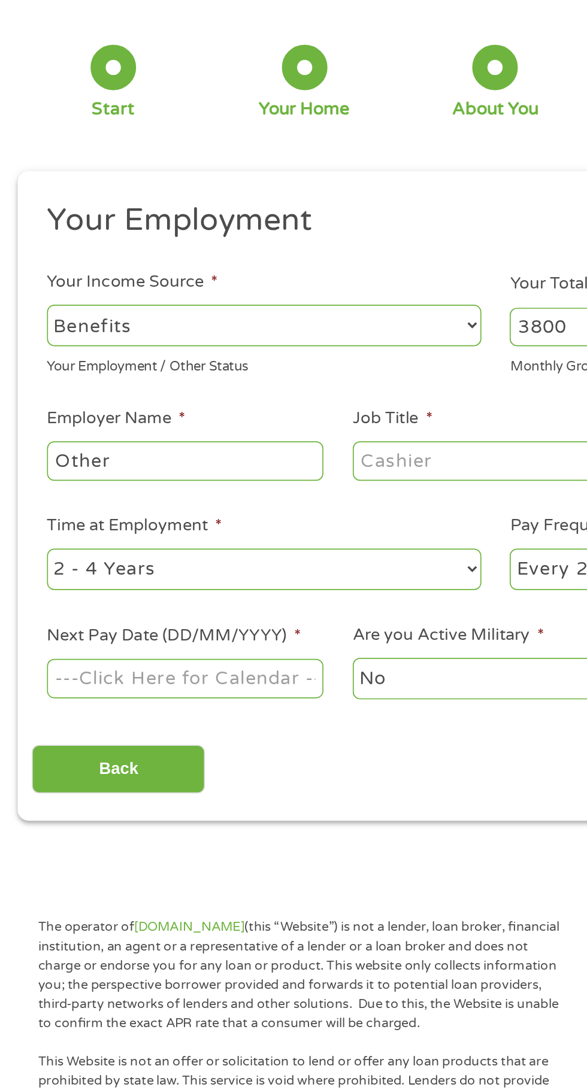
click at [169, 341] on input "Other" at bounding box center [109, 337] width 163 height 23
click at [343, 251] on input "3800" at bounding box center [430, 258] width 257 height 23
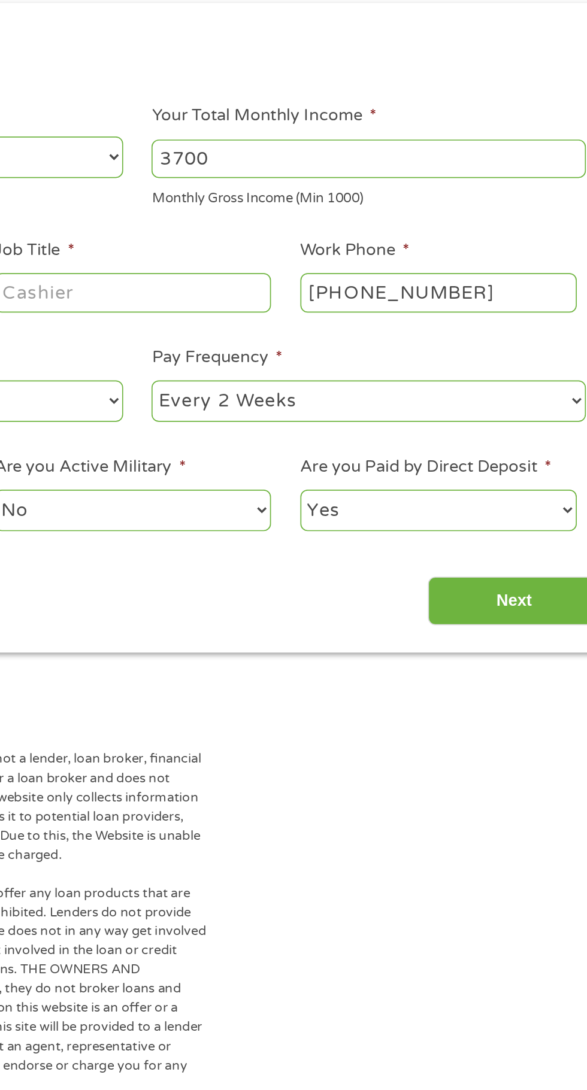
type input "3700"
click at [324, 341] on input "Job Title *" at bounding box center [290, 337] width 163 height 23
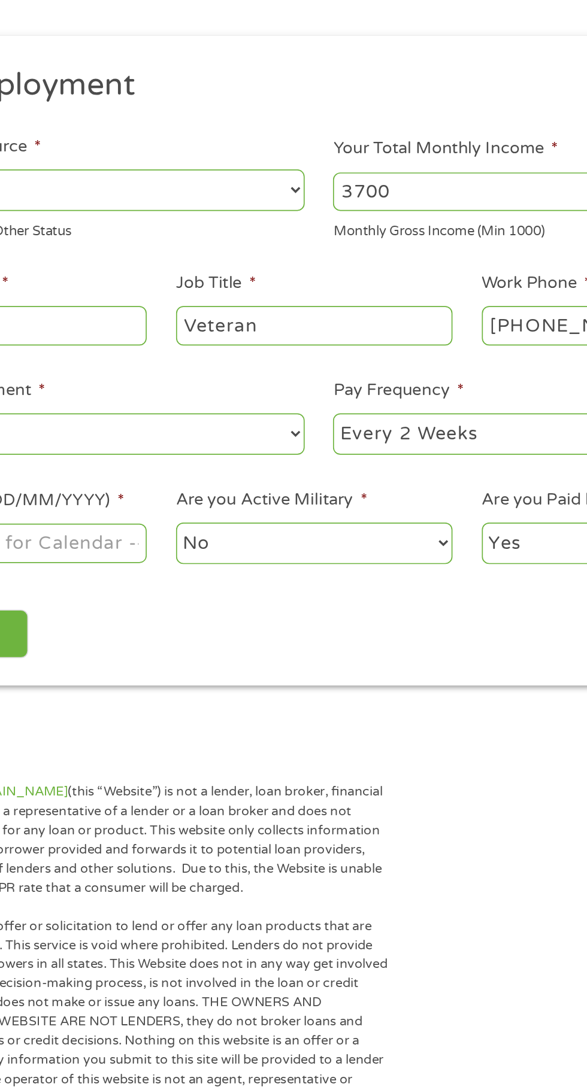
type input "Veteran"
click at [159, 336] on input "Other" at bounding box center [109, 337] width 163 height 23
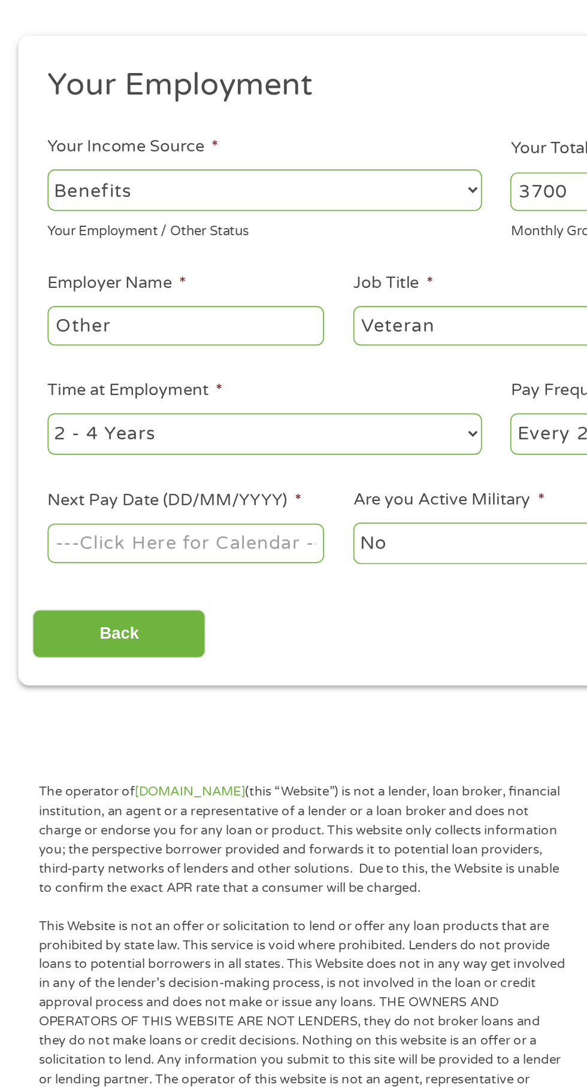
click at [130, 343] on input "Other" at bounding box center [109, 337] width 163 height 23
type input "O"
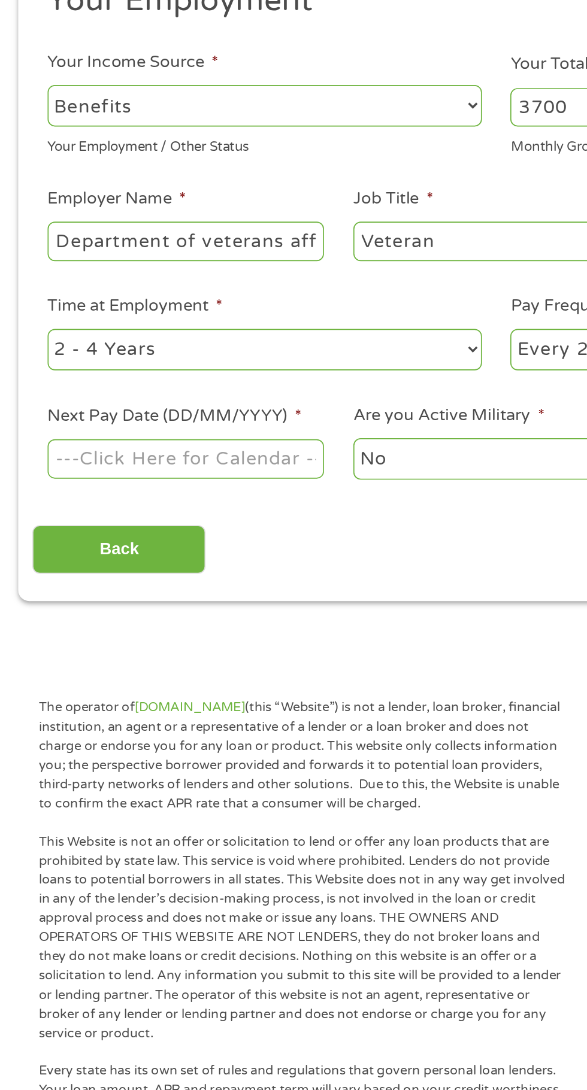
type input "Department of veterans affairs"
click at [271, 407] on select "--- Choose one --- 1 Year or less 1 - 2 Years 2 - 4 Years Over 4 Years" at bounding box center [156, 402] width 257 height 25
select select "60months"
click at [28, 390] on select "--- Choose one --- 1 Year or less 1 - 2 Years 2 - 4 Years Over 4 Years" at bounding box center [156, 402] width 257 height 25
click at [161, 468] on body "Home Get Loan Offer How it works FAQs Blog Cash Loans Quick Loans Online Loans …" at bounding box center [293, 912] width 587 height 1825
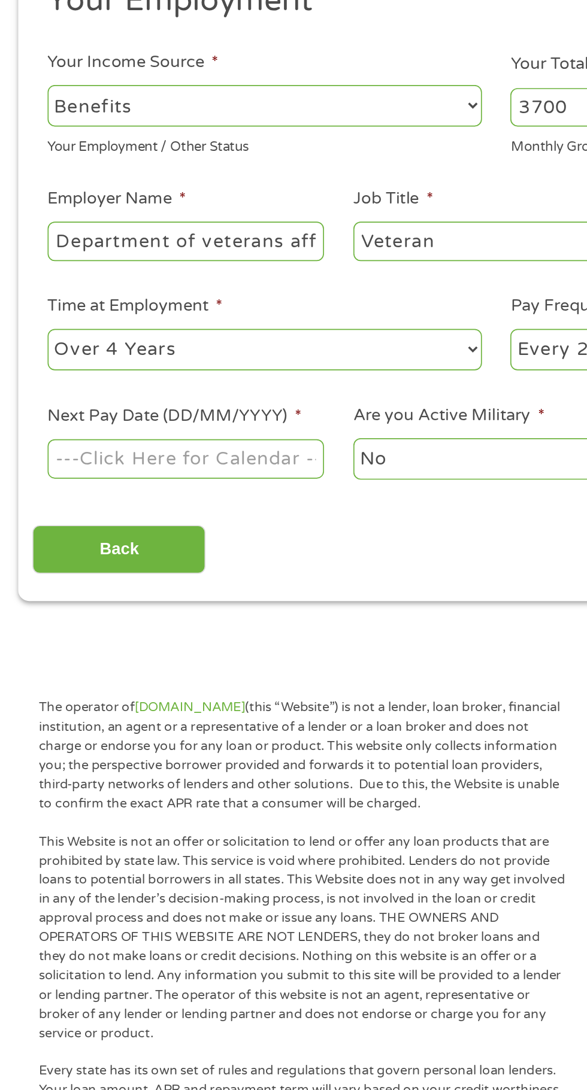
click at [163, 475] on input "Next Pay Date (DD/MM/YYYY) *" at bounding box center [109, 466] width 163 height 23
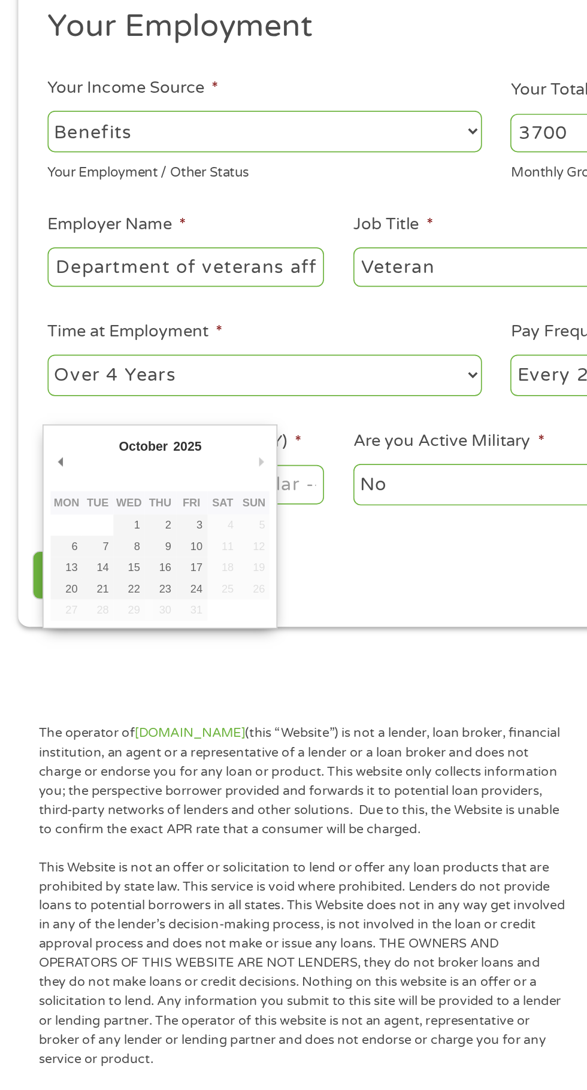
type input "[DATE]"
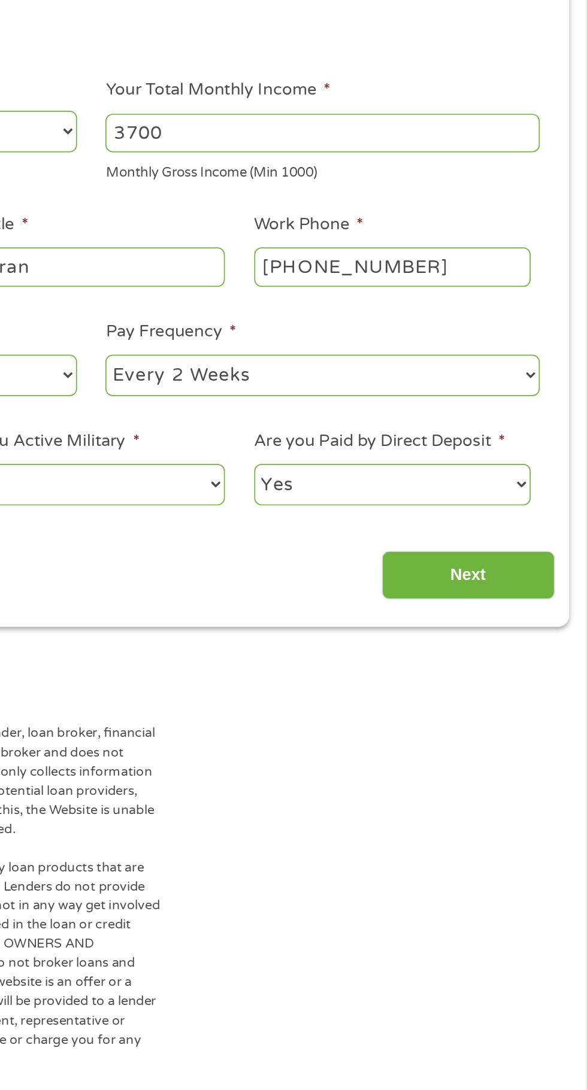
click at [553, 530] on input "Next" at bounding box center [516, 520] width 102 height 29
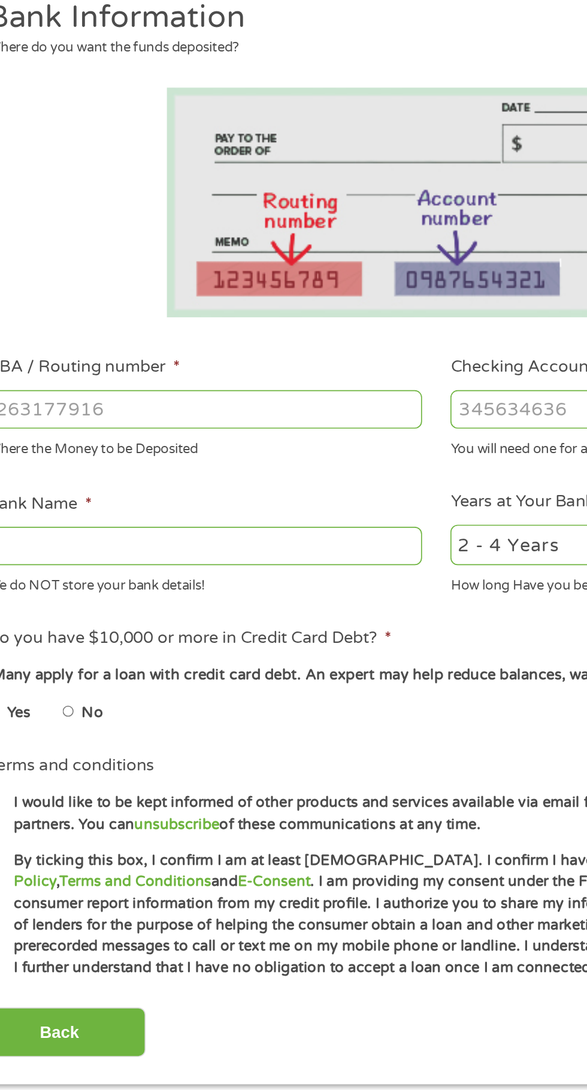
scroll to position [5, 5]
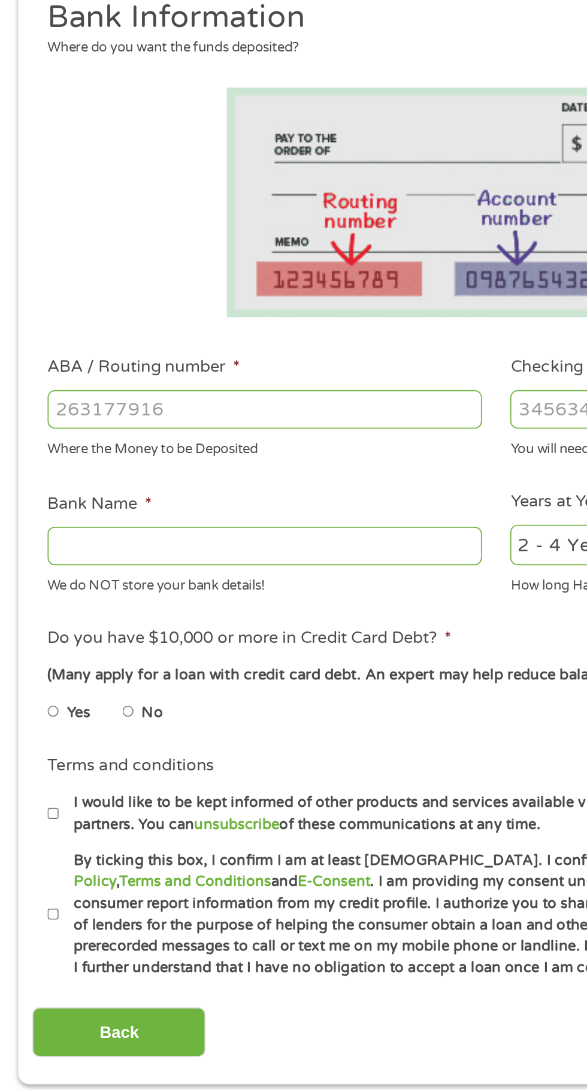
click at [193, 421] on input "ABA / Routing number *" at bounding box center [156, 422] width 257 height 23
click at [150, 426] on input "ABA / Routing number *" at bounding box center [156, 422] width 257 height 23
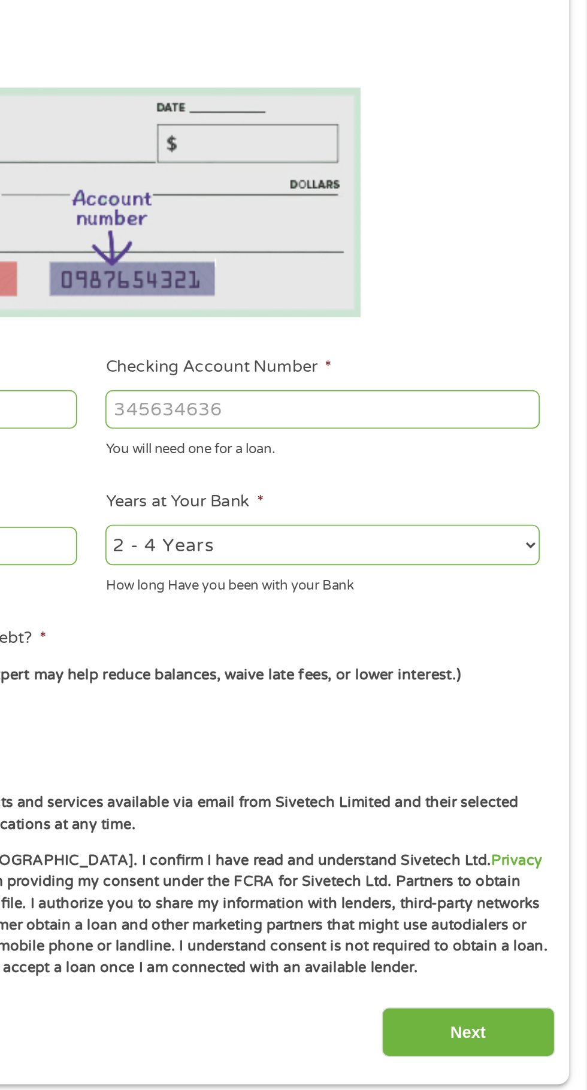
click at [463, 420] on input "Checking Account Number *" at bounding box center [430, 422] width 257 height 23
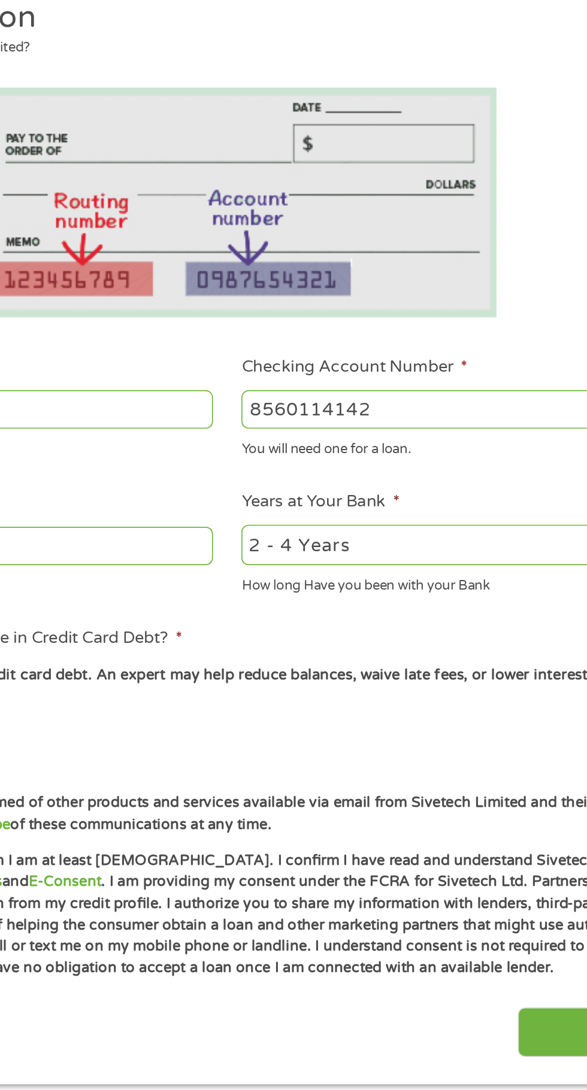
type input "8560114142"
click at [444, 498] on select "2 - 4 Years 6 - 12 Months 1 - 2 Years Over 4 Years" at bounding box center [430, 502] width 257 height 25
select select "24months"
click at [302, 490] on select "2 - 4 Years 6 - 12 Months 1 - 2 Years Over 4 Years" at bounding box center [430, 502] width 257 height 25
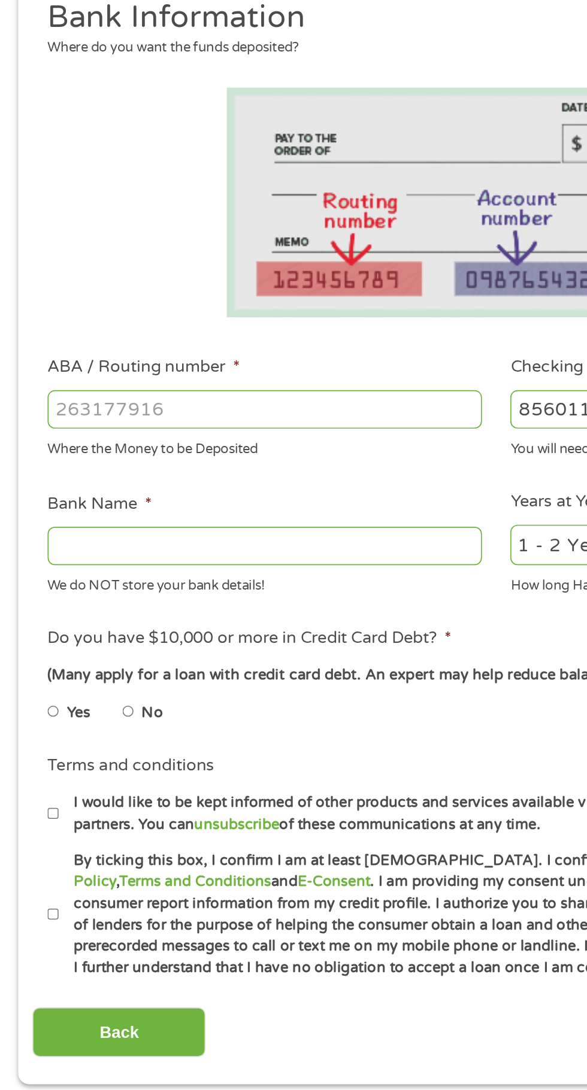
click at [154, 419] on input "ABA / Routing number *" at bounding box center [156, 422] width 257 height 23
click at [127, 420] on input "0711" at bounding box center [156, 422] width 257 height 23
type input "071102076"
type input "FIRST MID [US_STATE] BANK TRUST"
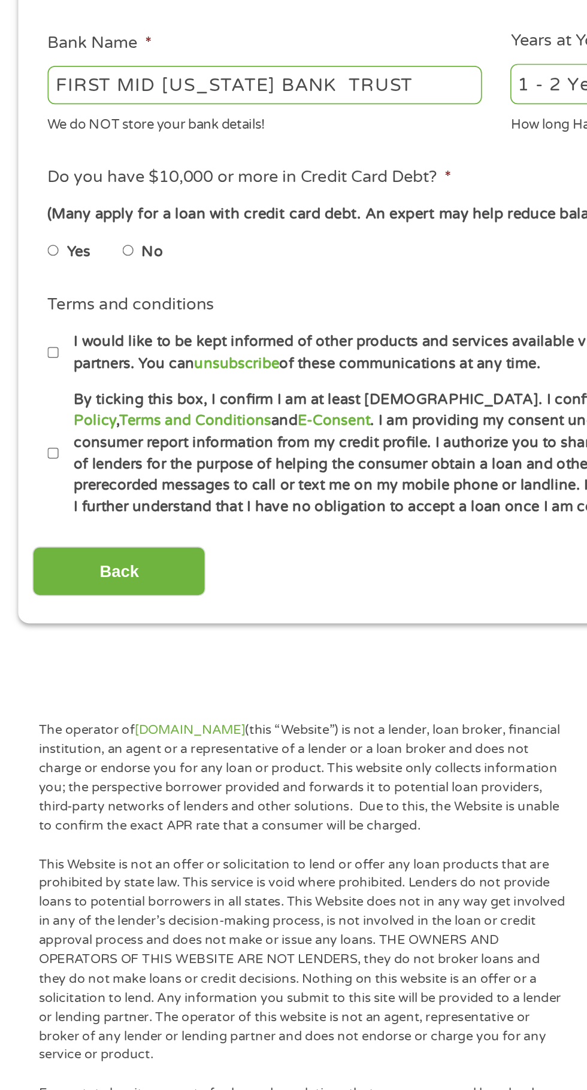
scroll to position [379, 0]
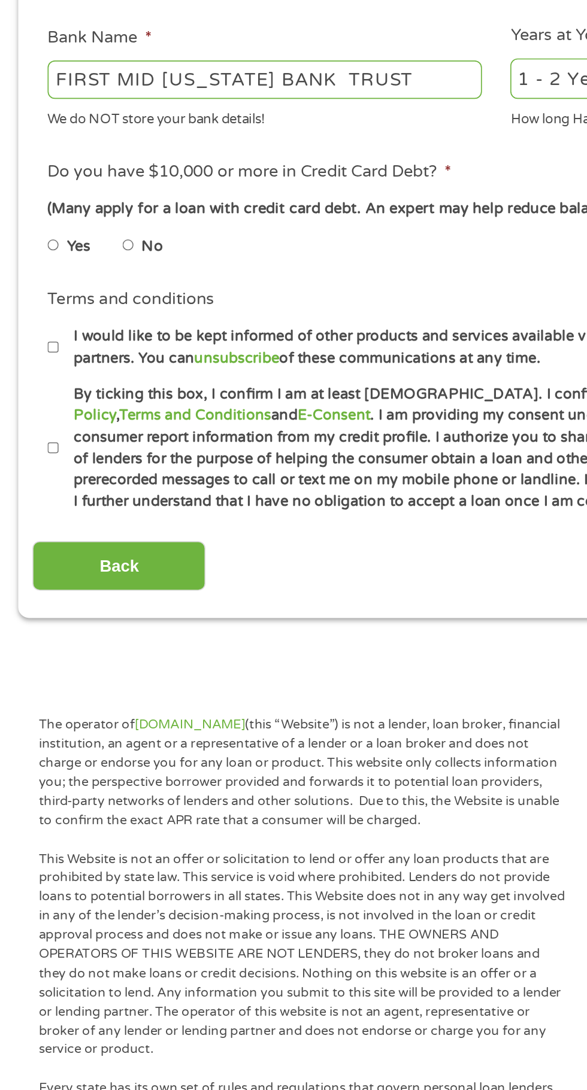
type input "071102076"
click at [80, 220] on input "No" at bounding box center [75, 227] width 7 height 19
radio input "true"
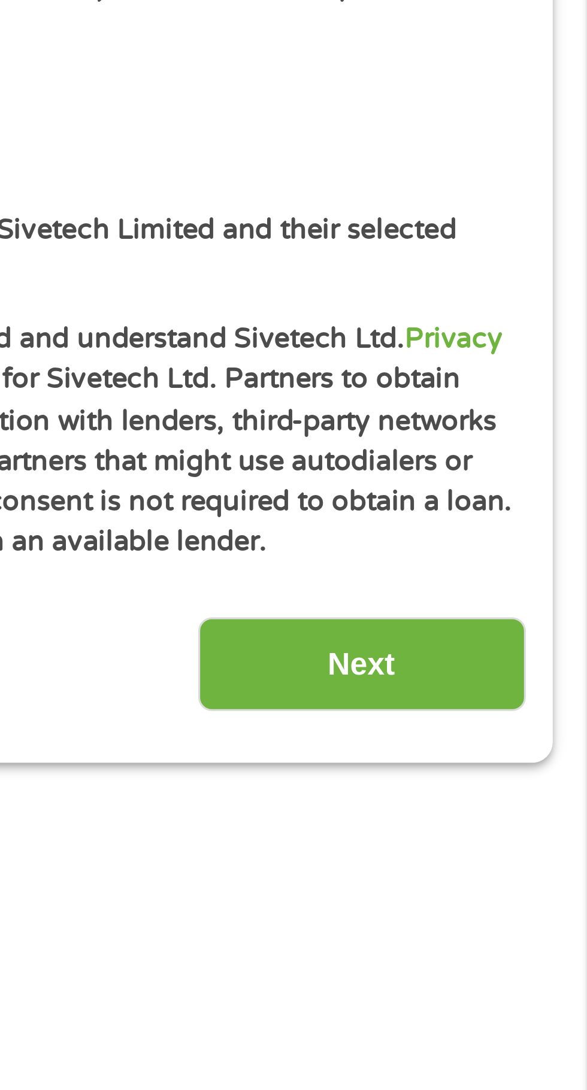
click at [521, 413] on input "Next" at bounding box center [516, 416] width 102 height 29
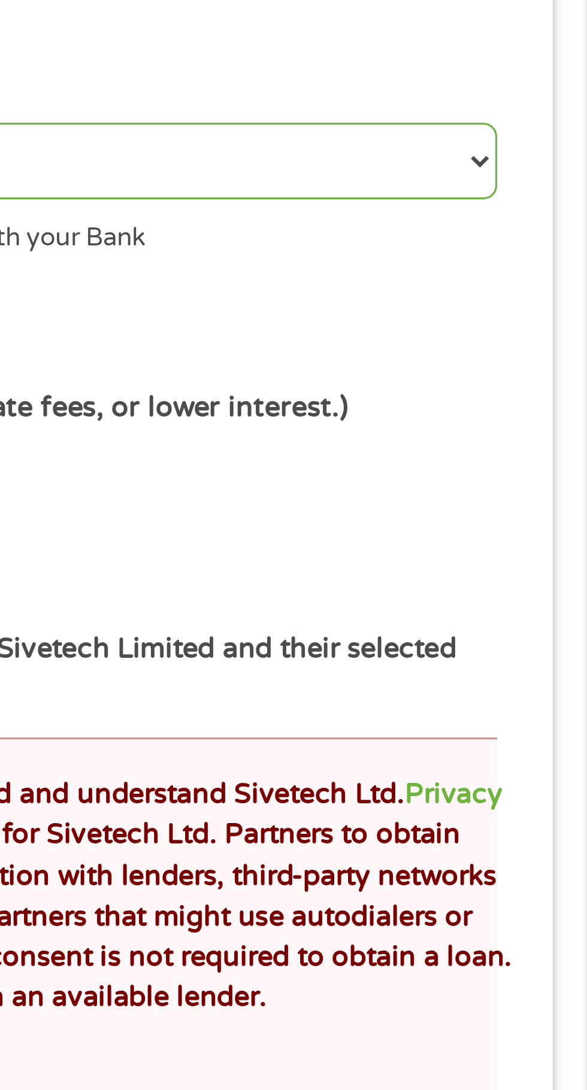
scroll to position [5, 5]
click at [541, 210] on ul "Bank Information Where do you want the funds deposited? ABA / Routing number * …" at bounding box center [293, 127] width 548 height 621
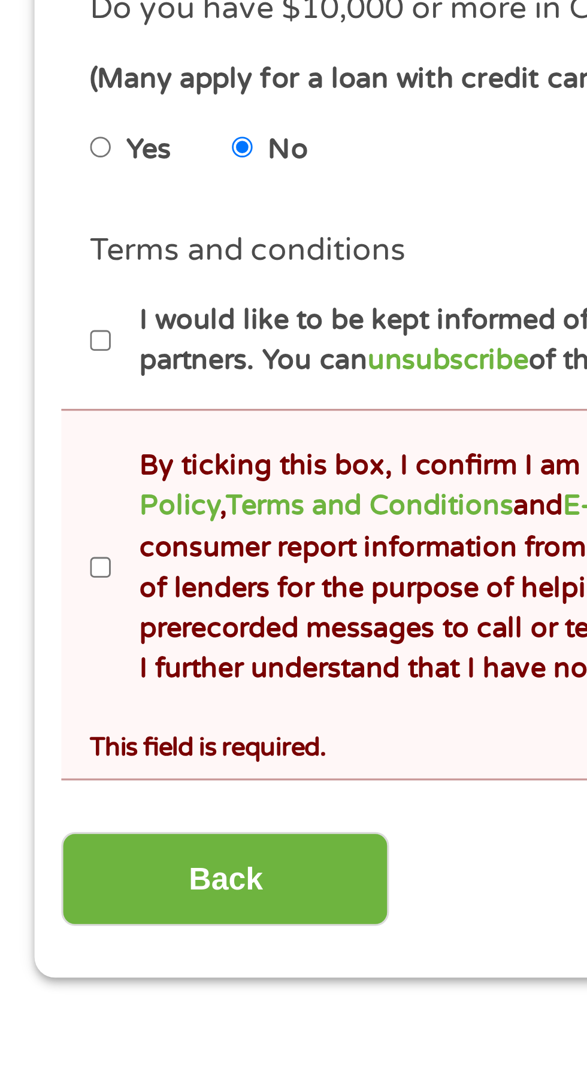
scroll to position [54, 0]
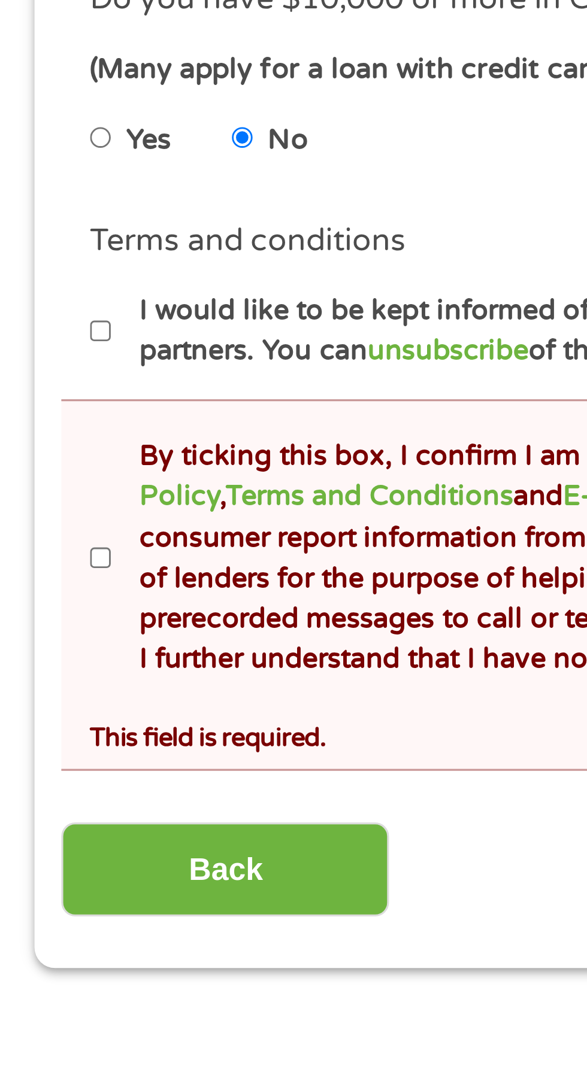
click at [40, 738] on label "By ticking this box, I confirm I am at least [DEMOGRAPHIC_DATA]. I confirm I ha…" at bounding box center [299, 728] width 529 height 77
click at [35, 738] on input "By ticking this box, I confirm I am at least [DEMOGRAPHIC_DATA]. I confirm I ha…" at bounding box center [31, 727] width 7 height 19
checkbox input "true"
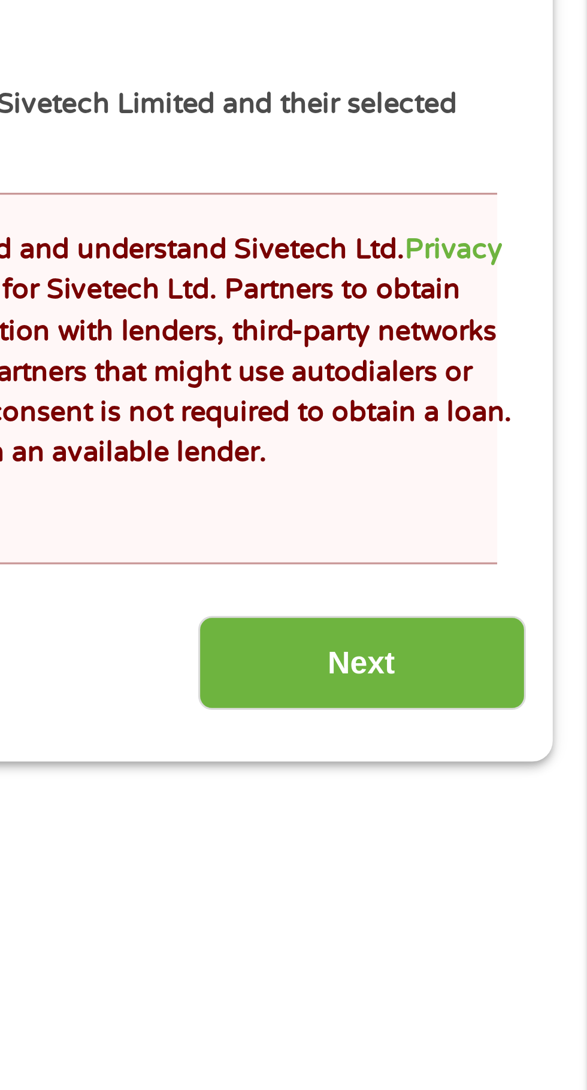
scroll to position [84, 0]
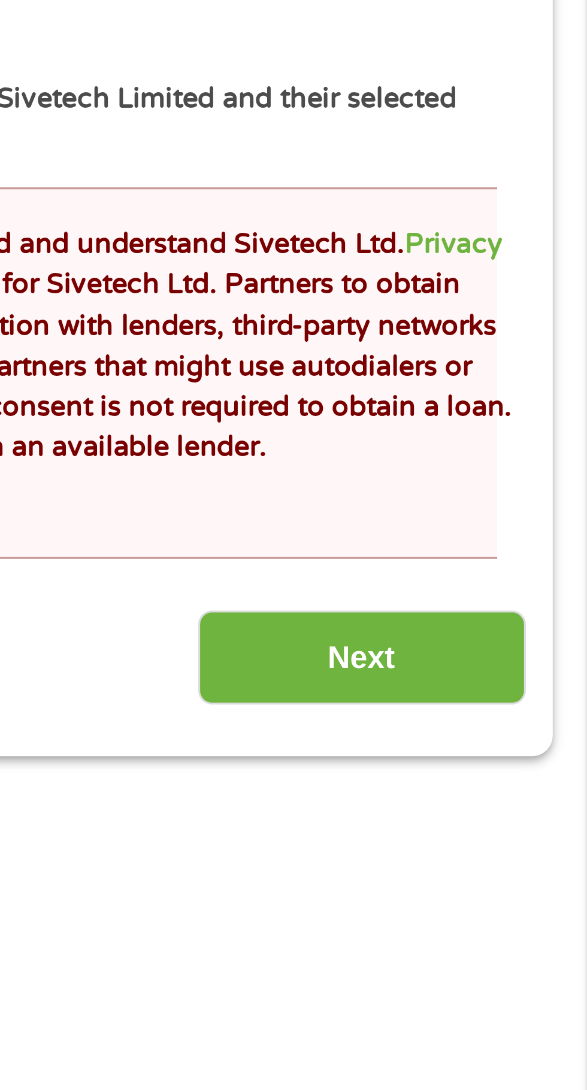
click at [532, 805] on input "Next" at bounding box center [516, 795] width 102 height 29
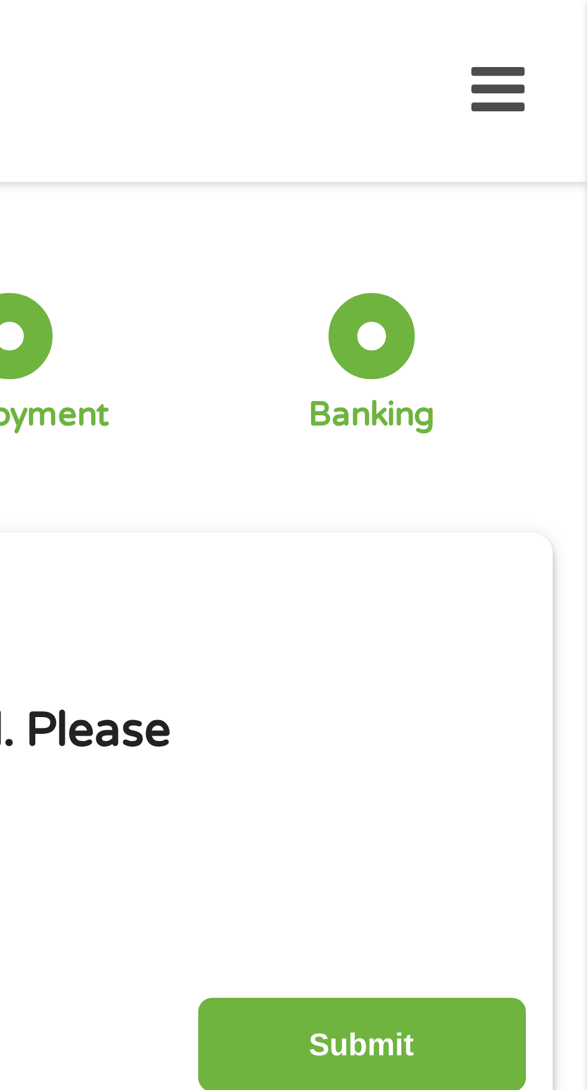
scroll to position [0, 0]
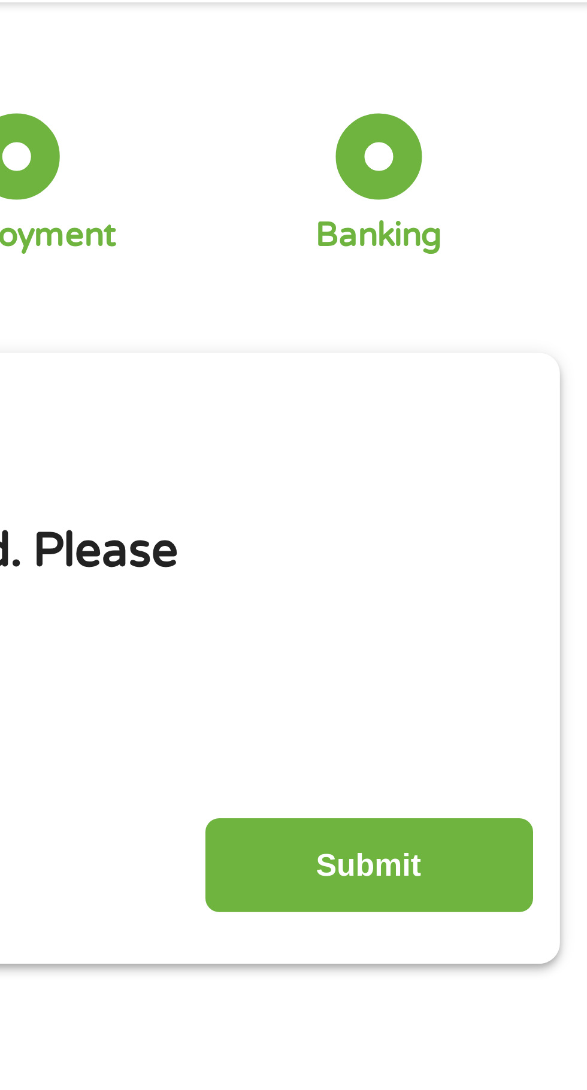
click at [539, 331] on input "Submit" at bounding box center [516, 326] width 102 height 29
